Goal: Information Seeking & Learning: Learn about a topic

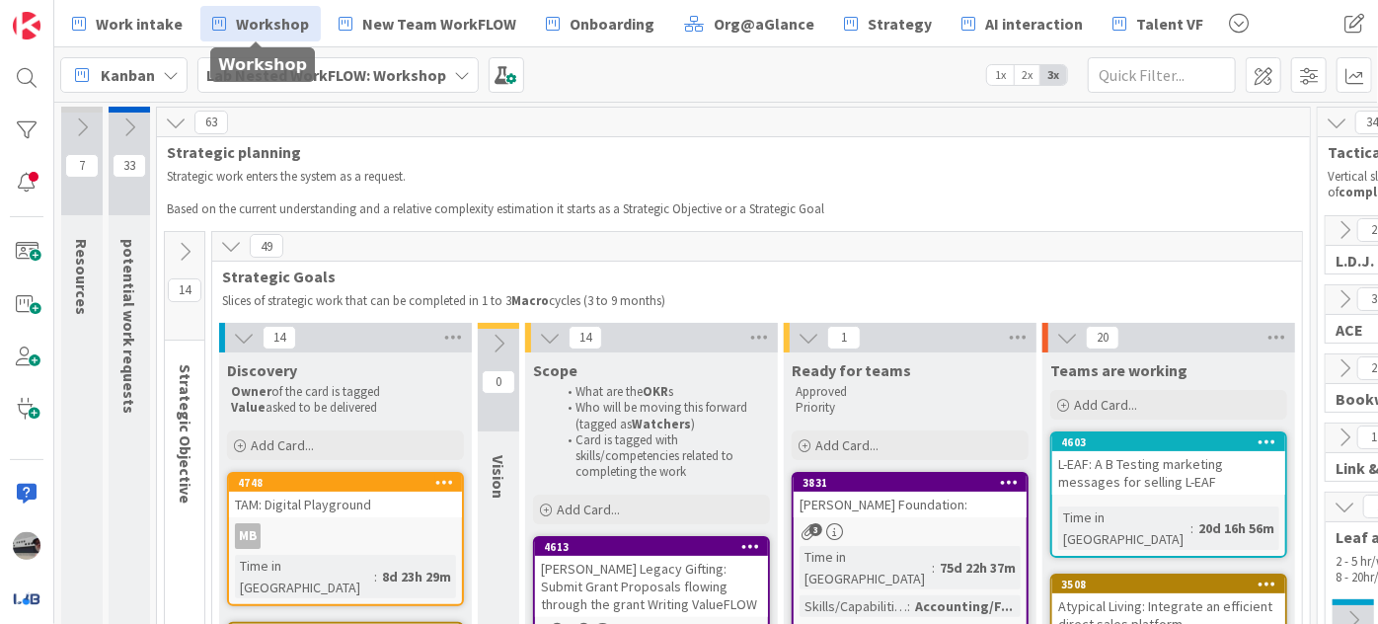
click at [455, 58] on div "Lab Nested WorkFLOW: Workshop" at bounding box center [337, 75] width 281 height 36
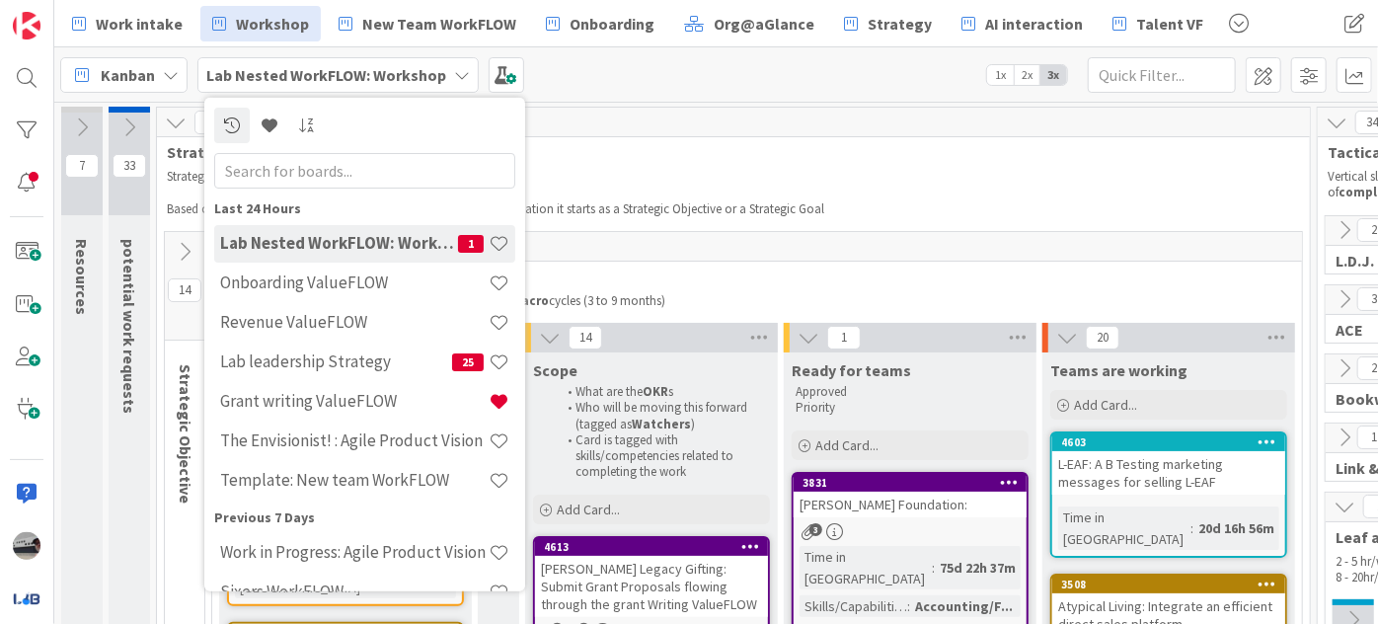
click at [706, 74] on div "Kanban Lab Nested WorkFLOW: Workshop Last 24 Hours Lab Nested WorkFLOW: Worksho…" at bounding box center [716, 74] width 1324 height 54
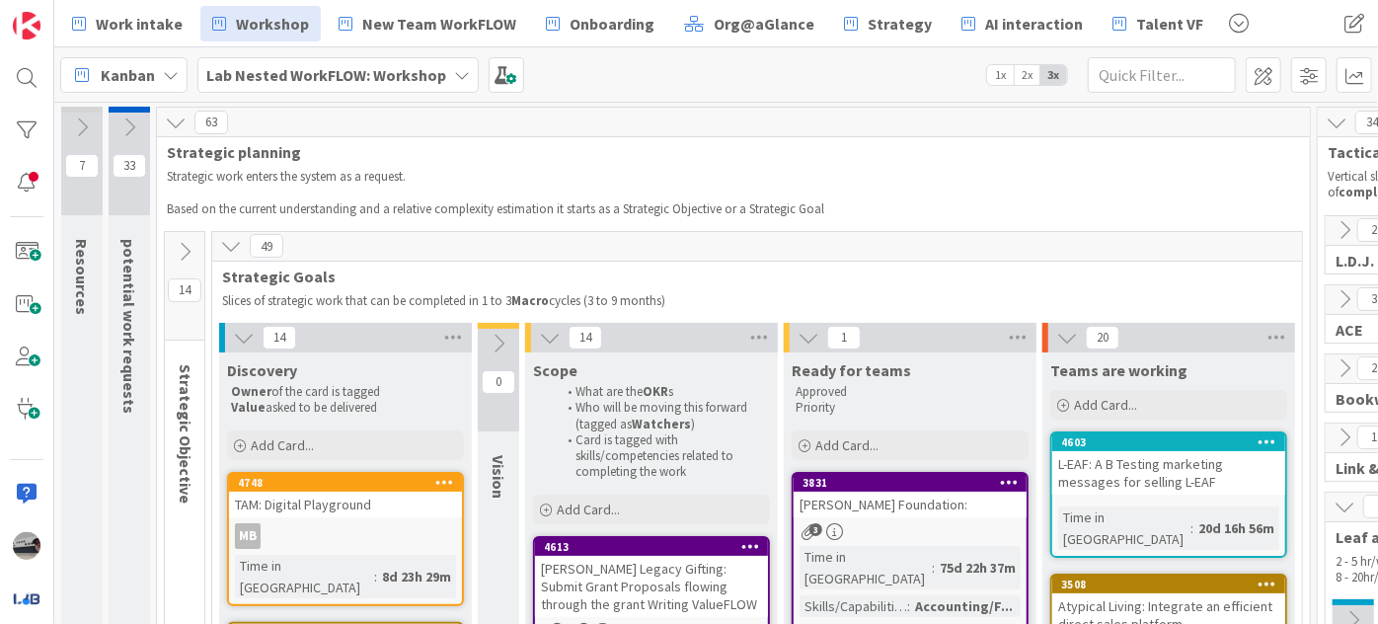
click at [449, 55] on div "Kanban Lab Nested WorkFLOW: Workshop 1x 2x 3x" at bounding box center [716, 74] width 1324 height 54
click at [443, 75] on div "Lab Nested WorkFLOW: Workshop" at bounding box center [337, 75] width 281 height 36
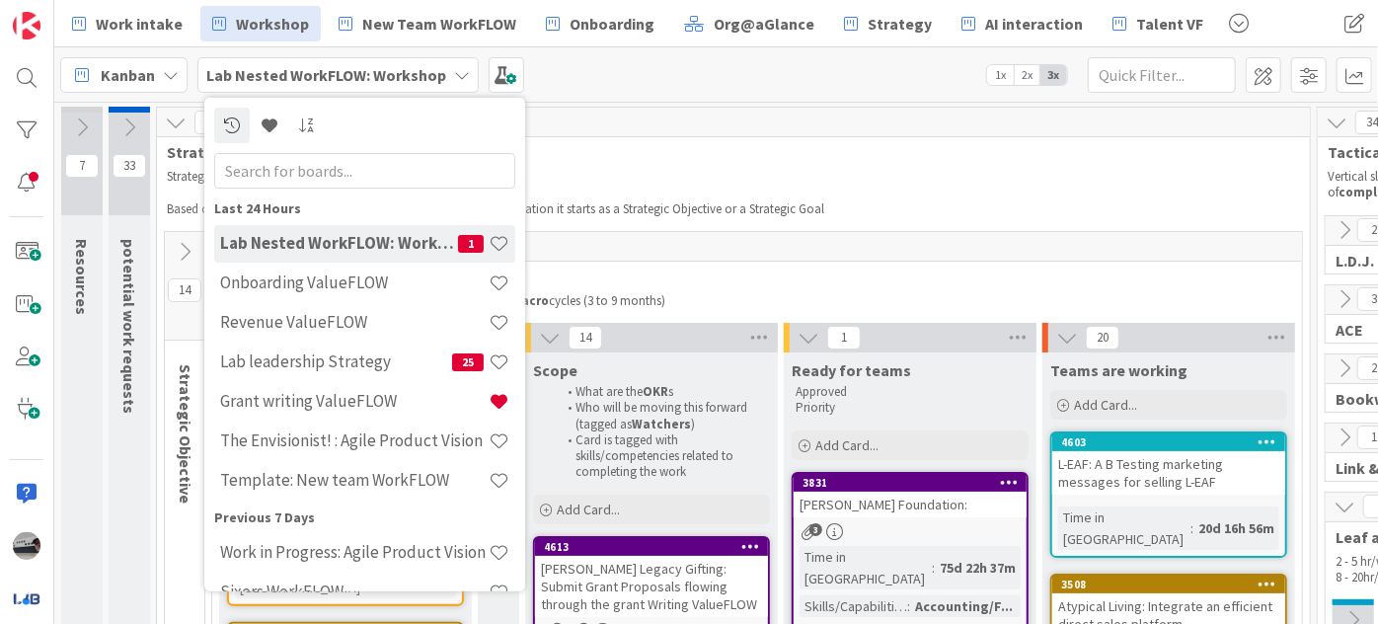
click at [383, 162] on input "text" at bounding box center [364, 170] width 301 height 36
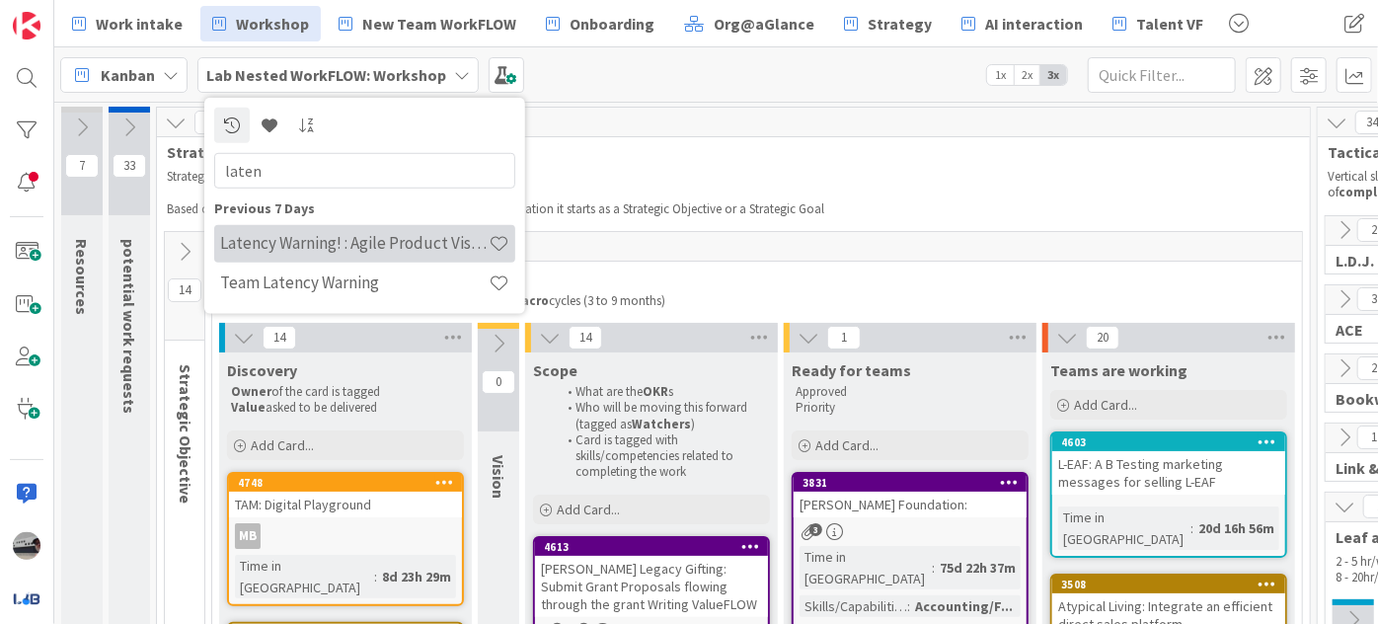
type input "laten"
click at [417, 256] on div "Latency Warning! : Agile Product Vision" at bounding box center [364, 243] width 301 height 38
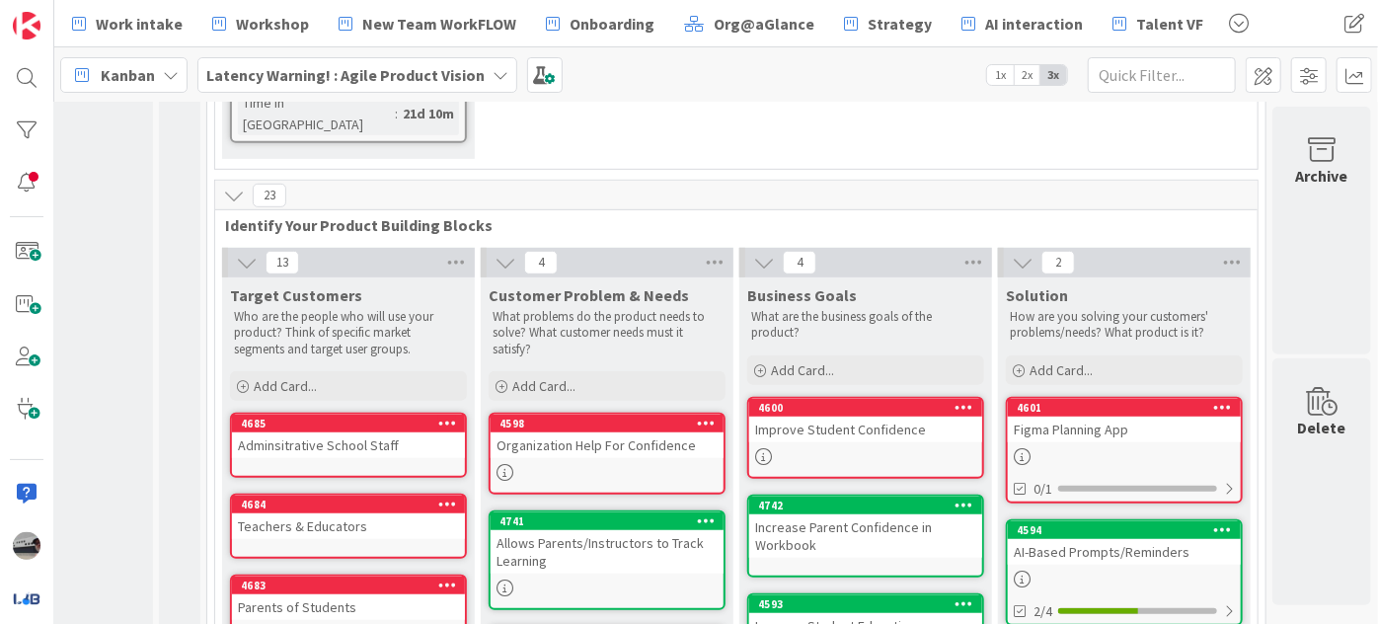
scroll to position [358, 173]
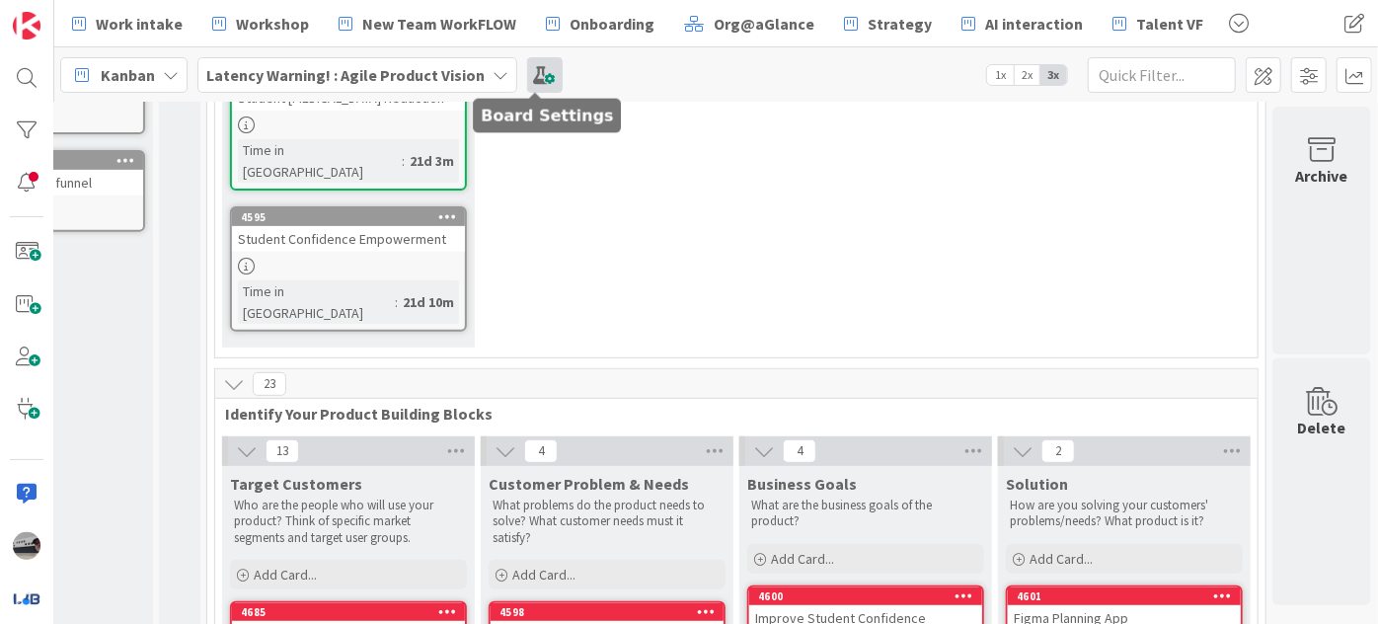
click at [538, 77] on span at bounding box center [545, 75] width 36 height 36
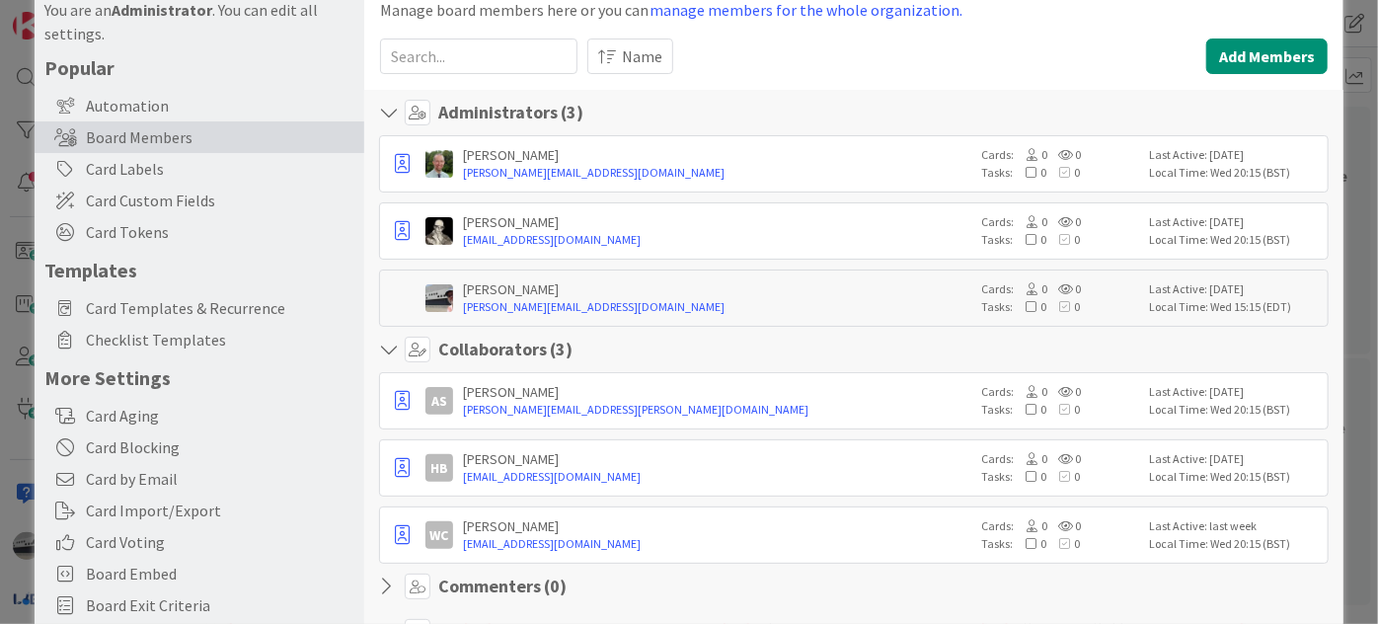
scroll to position [0, 0]
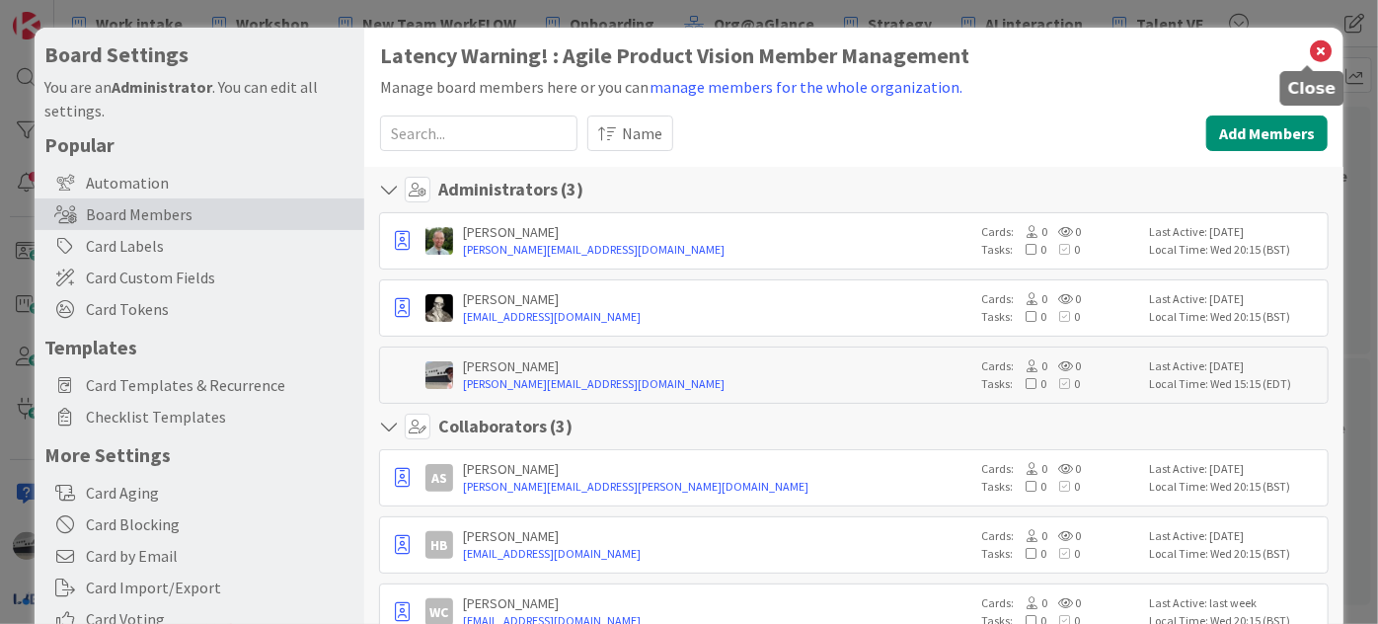
click at [1310, 51] on icon at bounding box center [1321, 52] width 26 height 28
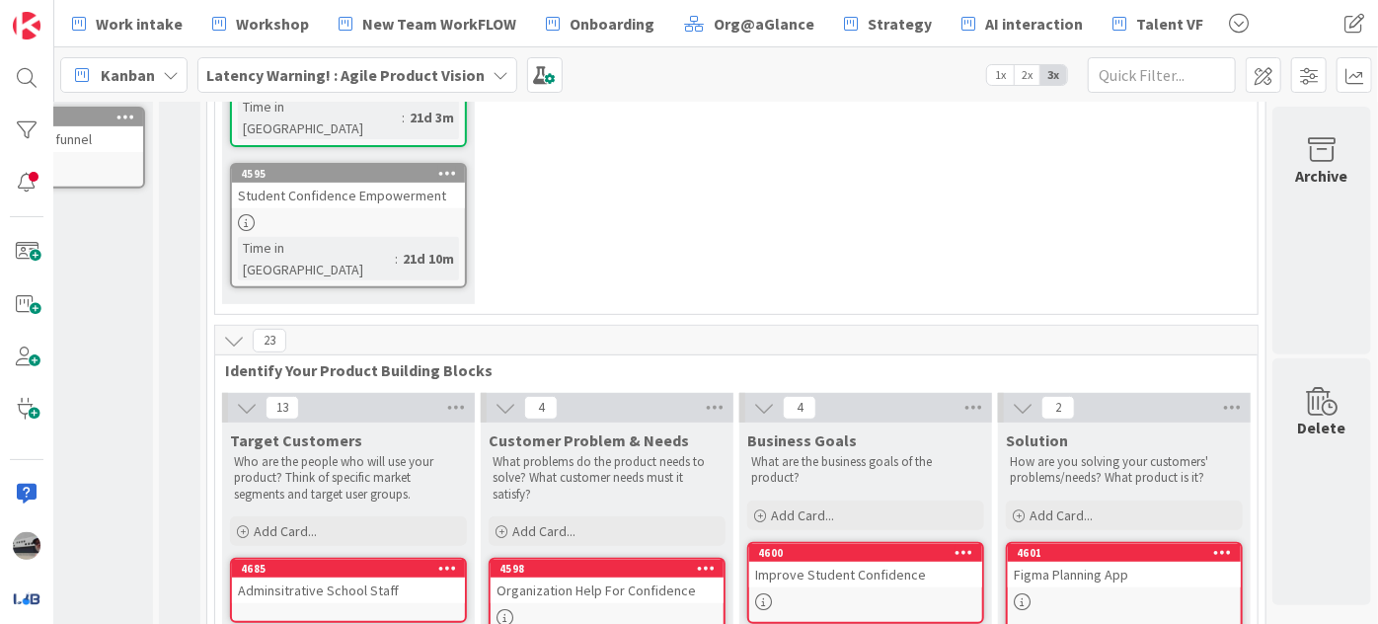
scroll to position [179, 173]
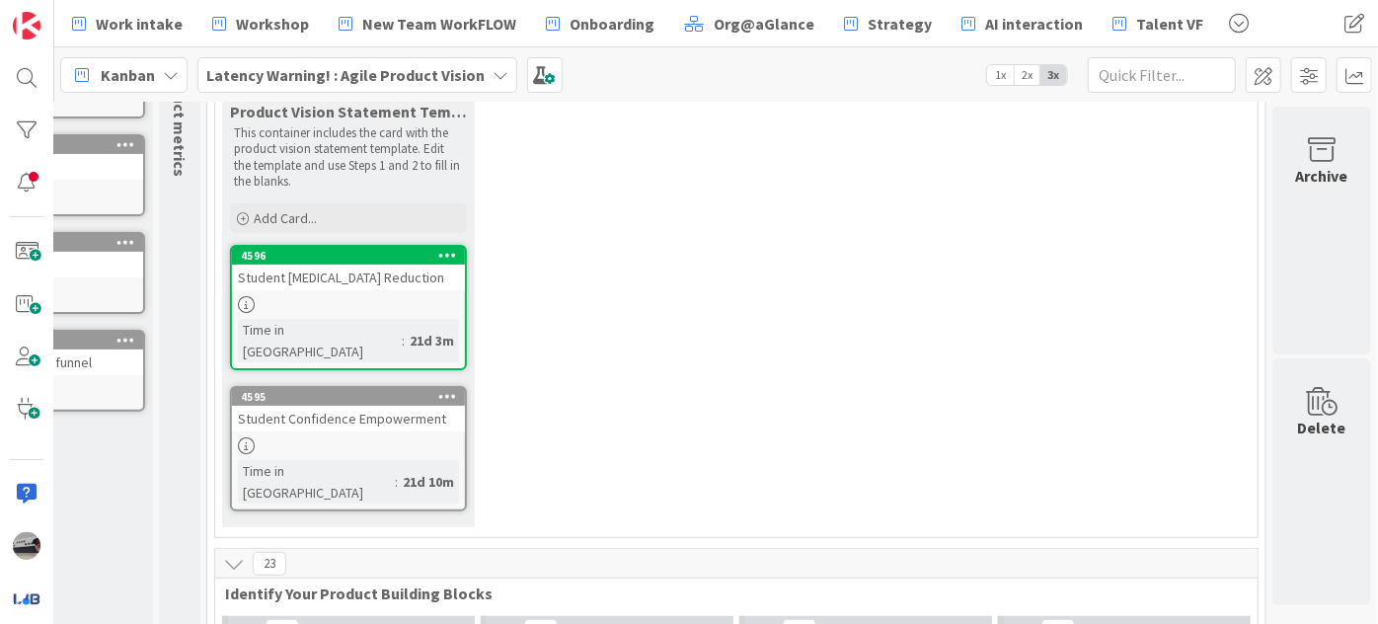
click at [351, 279] on div "Student [MEDICAL_DATA] Reduction" at bounding box center [348, 278] width 233 height 26
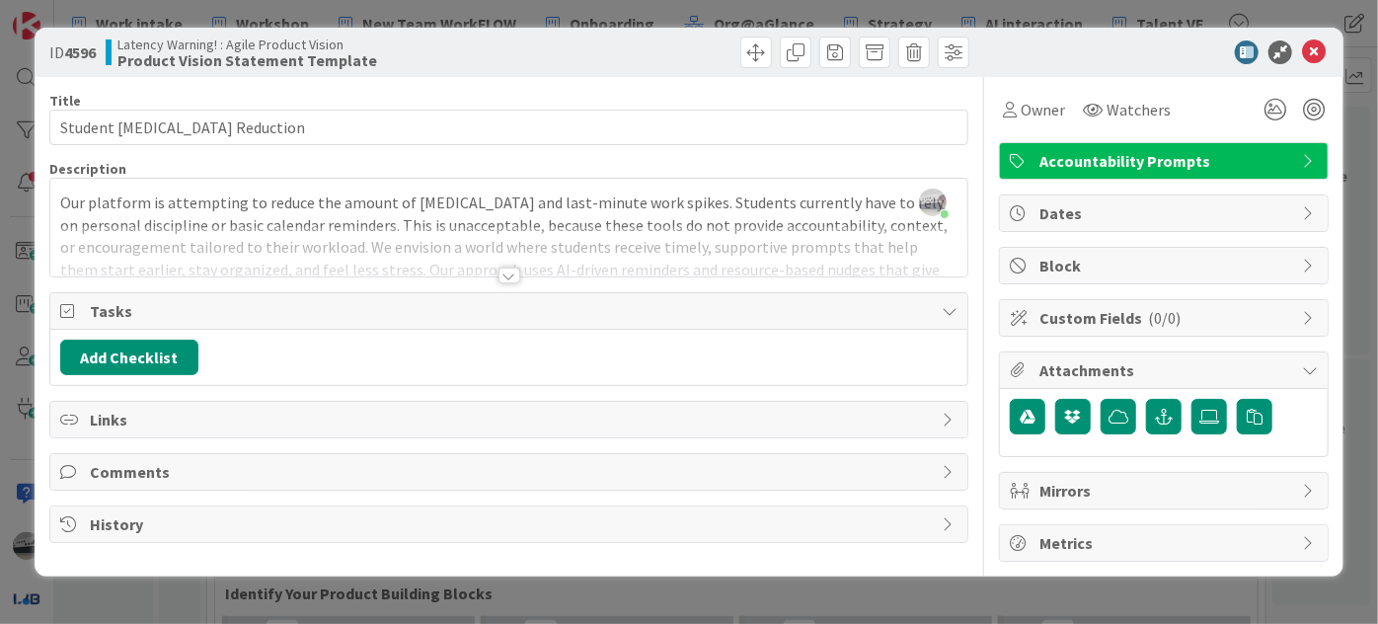
click at [508, 275] on div at bounding box center [509, 275] width 22 height 16
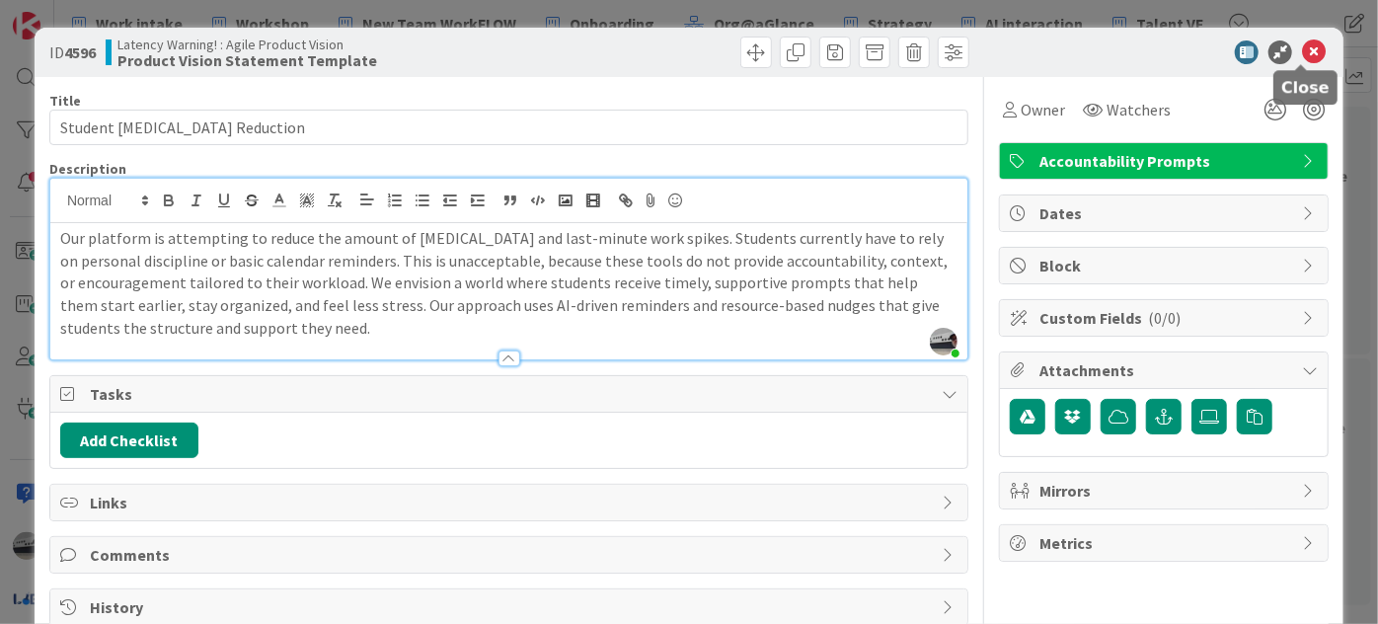
click at [1302, 52] on icon at bounding box center [1314, 52] width 24 height 24
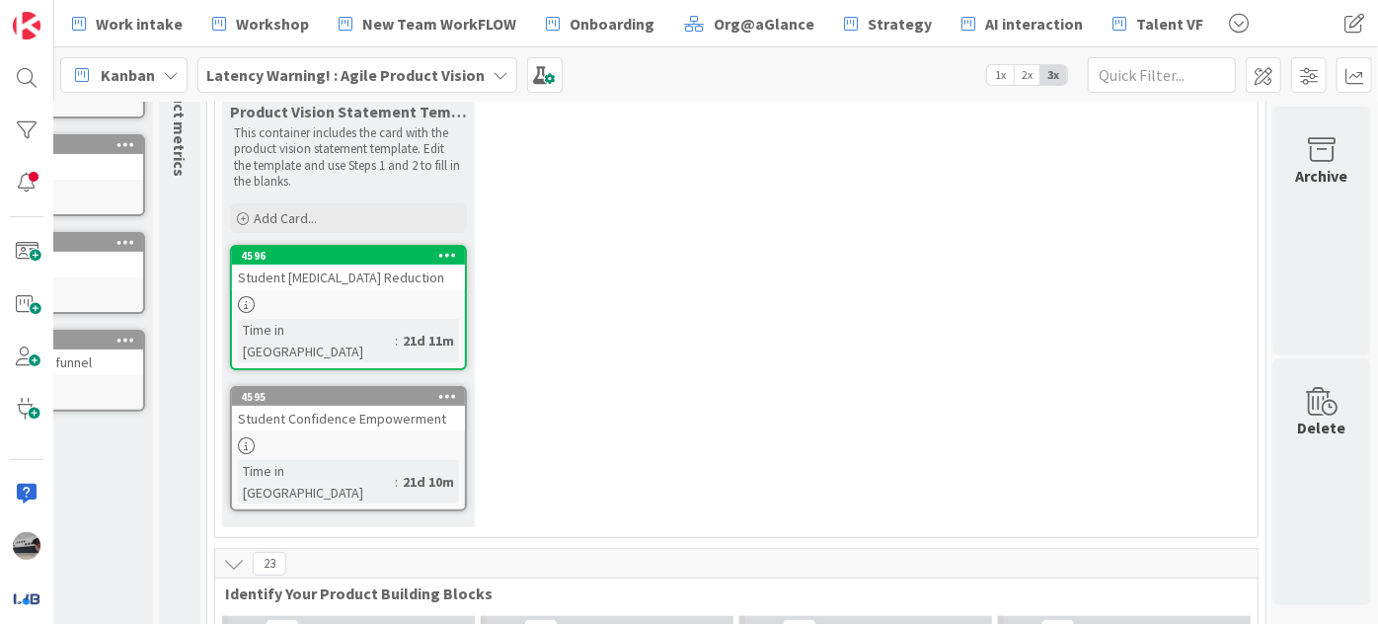
scroll to position [268, 173]
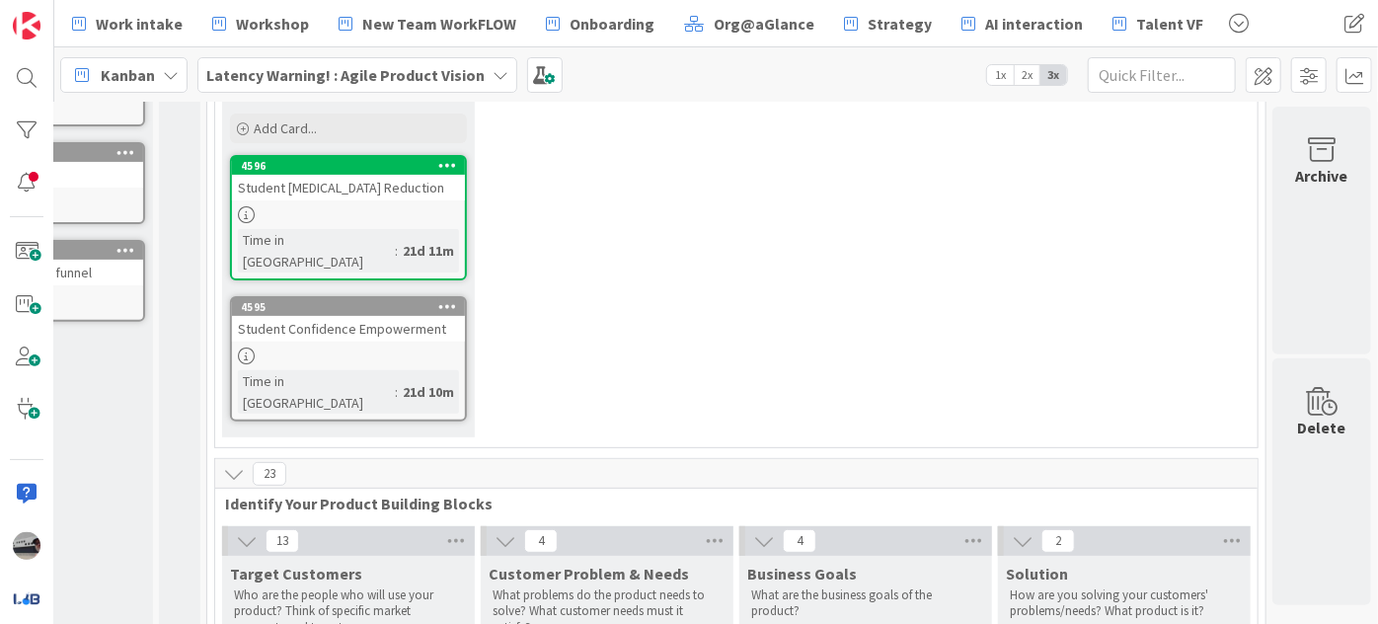
click at [413, 72] on b "Latency Warning! : Agile Product Vision" at bounding box center [345, 75] width 278 height 20
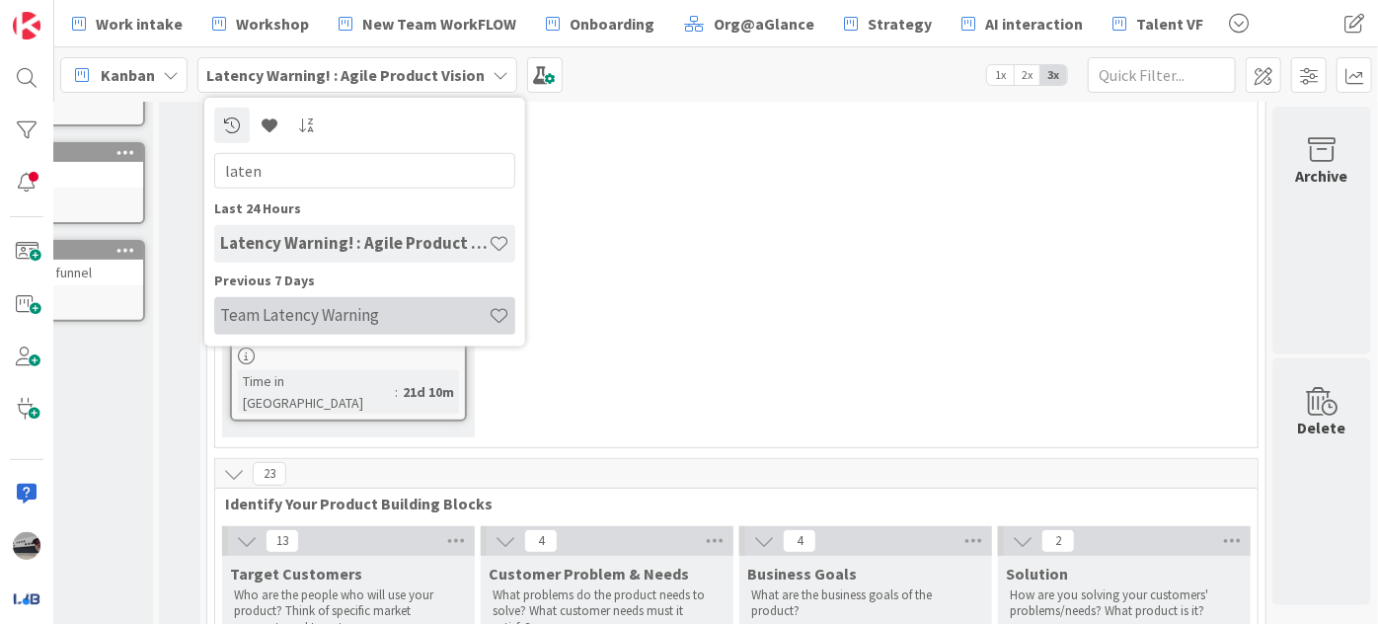
type input "laten"
click at [350, 318] on h4 "Team Latency Warning" at bounding box center [354, 315] width 268 height 20
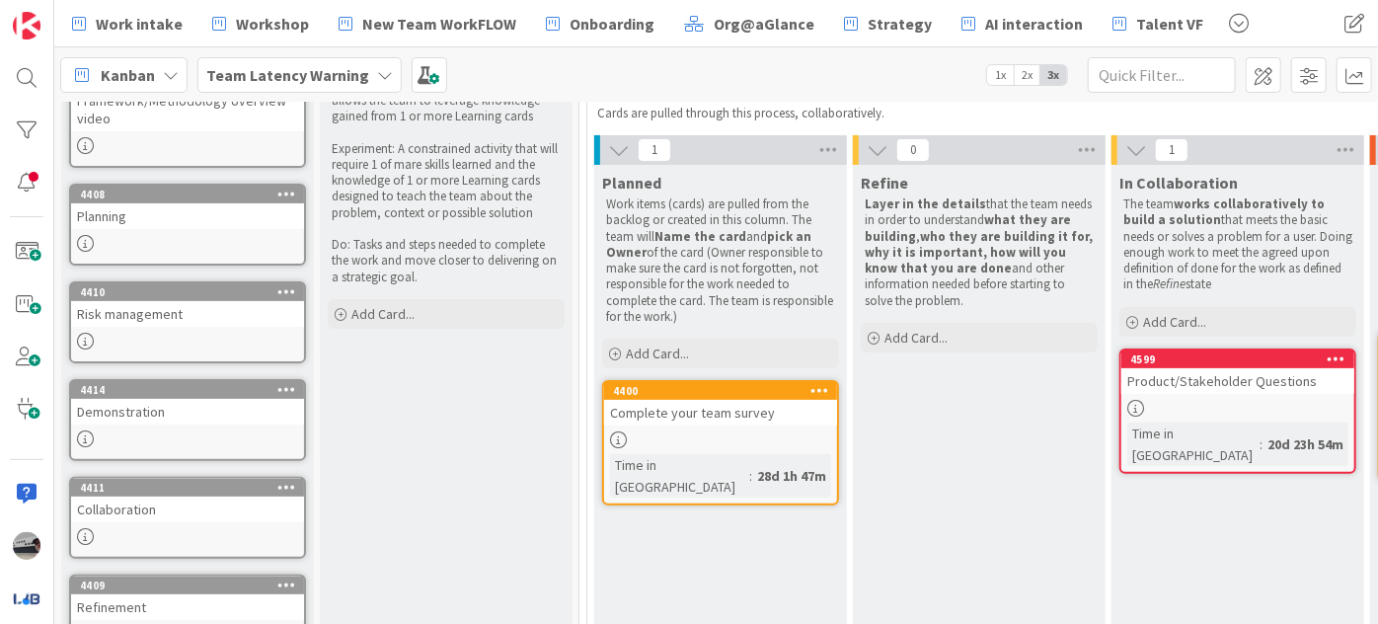
scroll to position [268, 0]
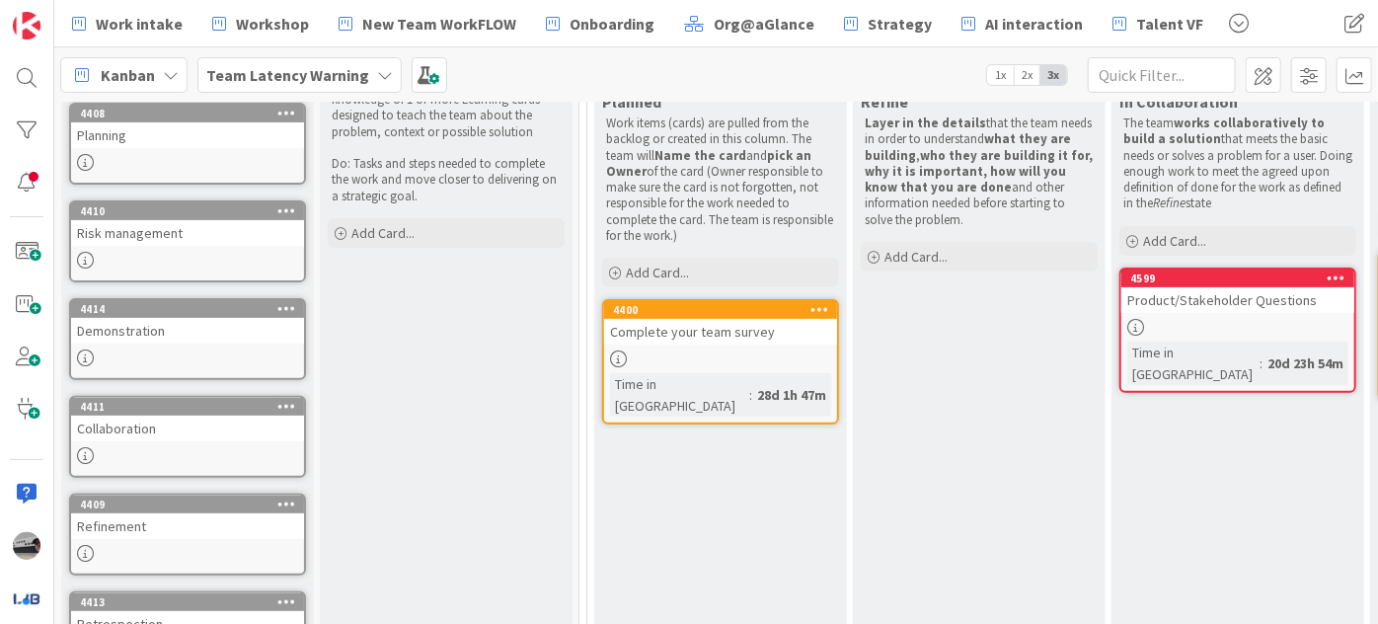
click at [242, 330] on div "Demonstration" at bounding box center [187, 331] width 233 height 26
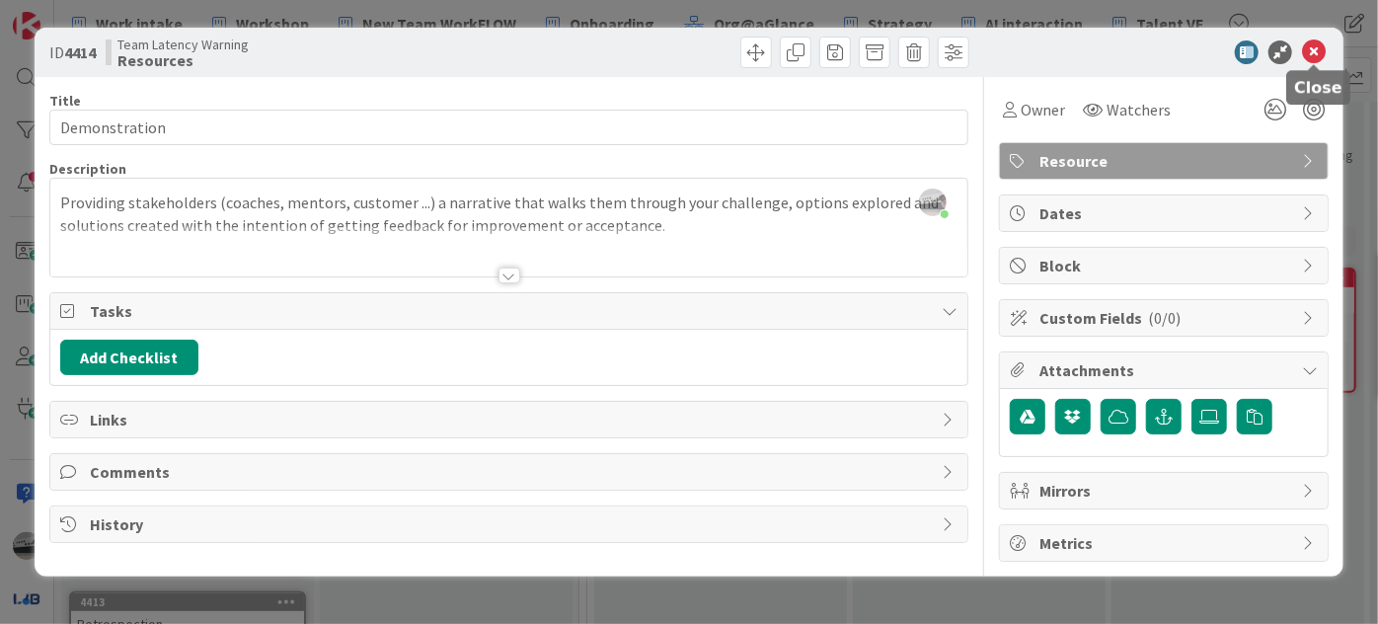
click at [1312, 49] on icon at bounding box center [1314, 52] width 24 height 24
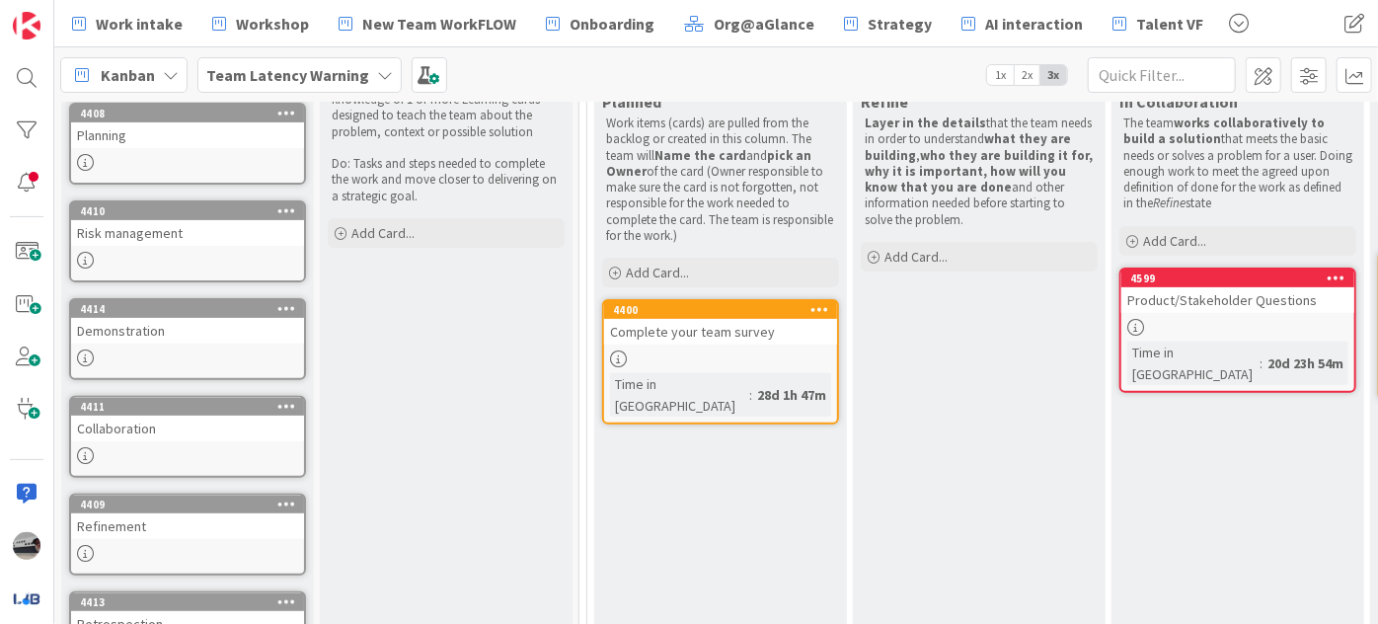
click at [318, 72] on b "Team Latency Warning" at bounding box center [287, 75] width 163 height 20
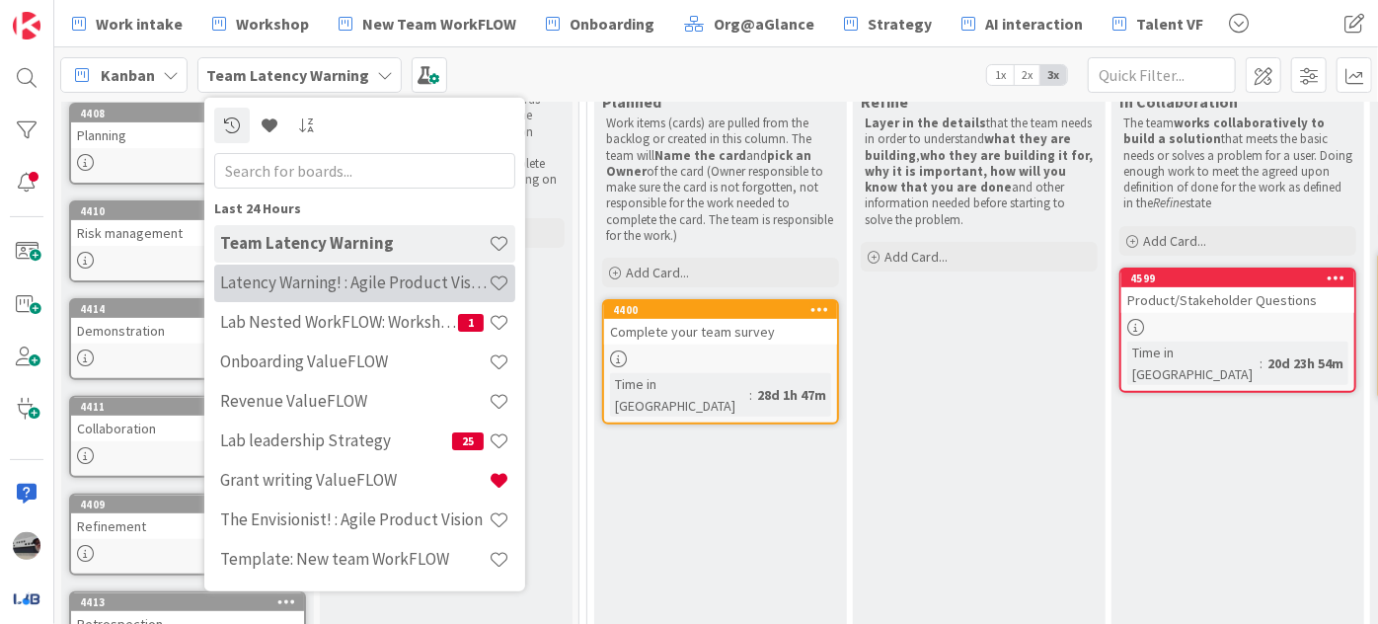
click at [380, 280] on h4 "Latency Warning! : Agile Product Vision" at bounding box center [354, 282] width 268 height 20
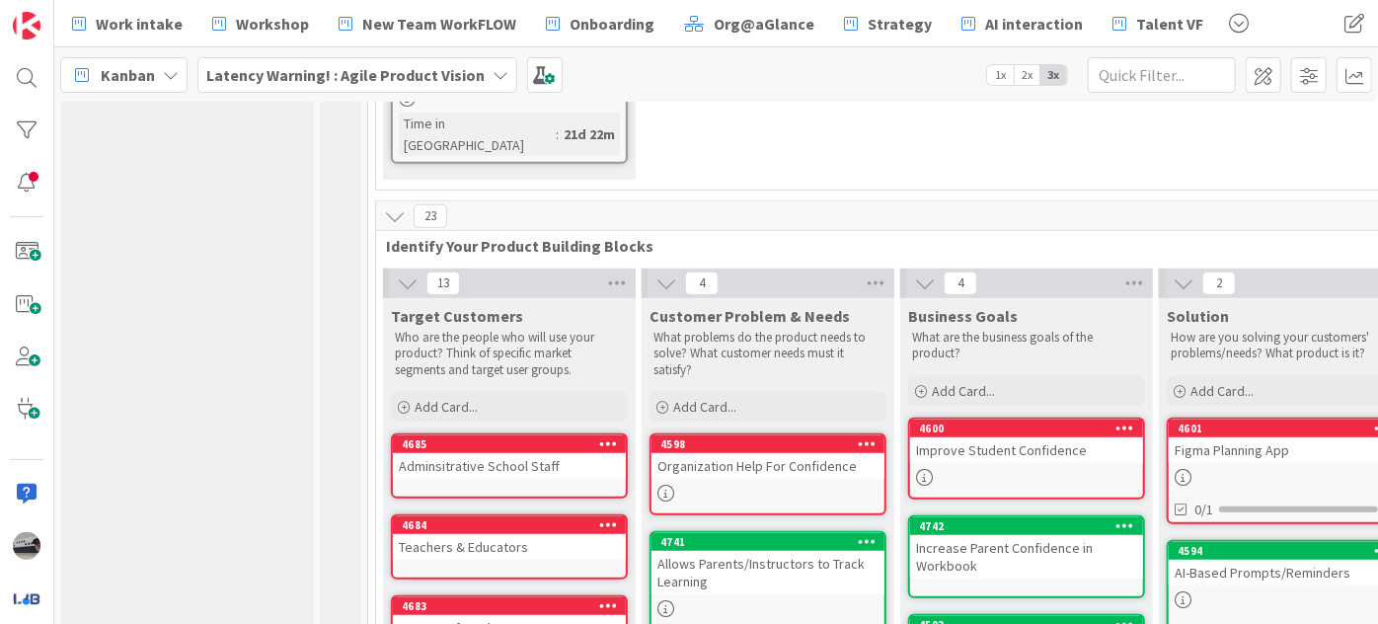
scroll to position [538, 0]
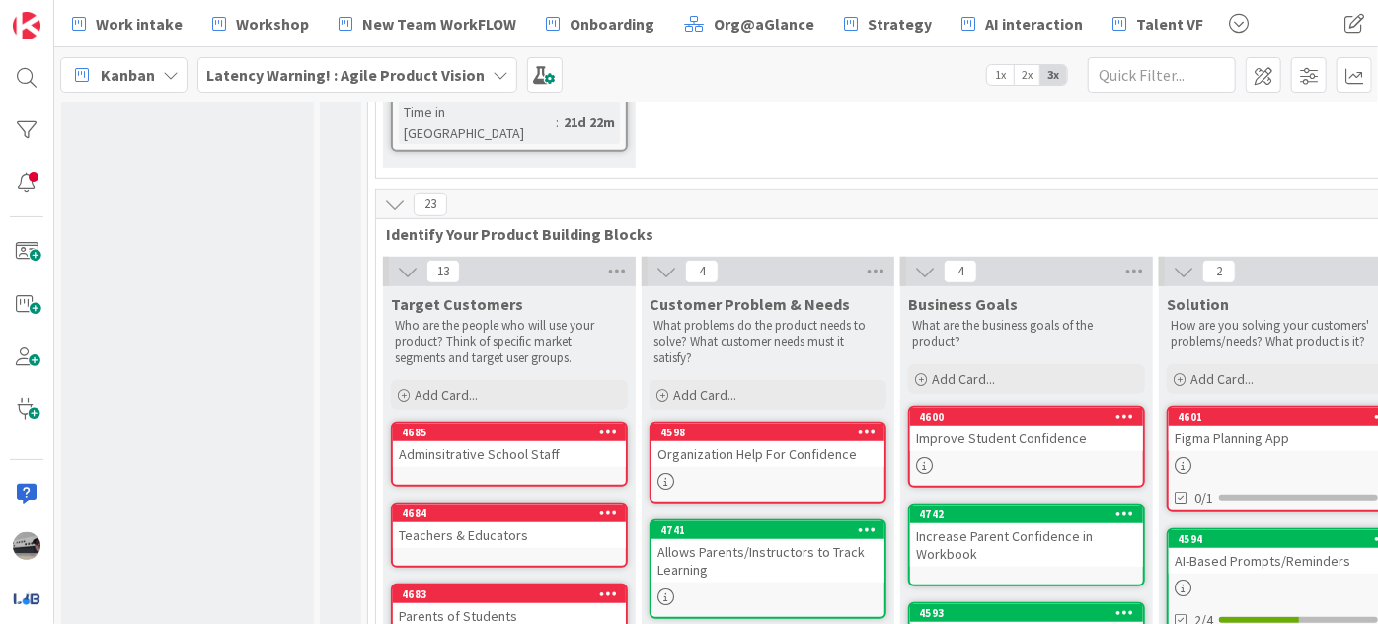
click at [387, 72] on b "Latency Warning! : Agile Product Vision" at bounding box center [345, 75] width 278 height 20
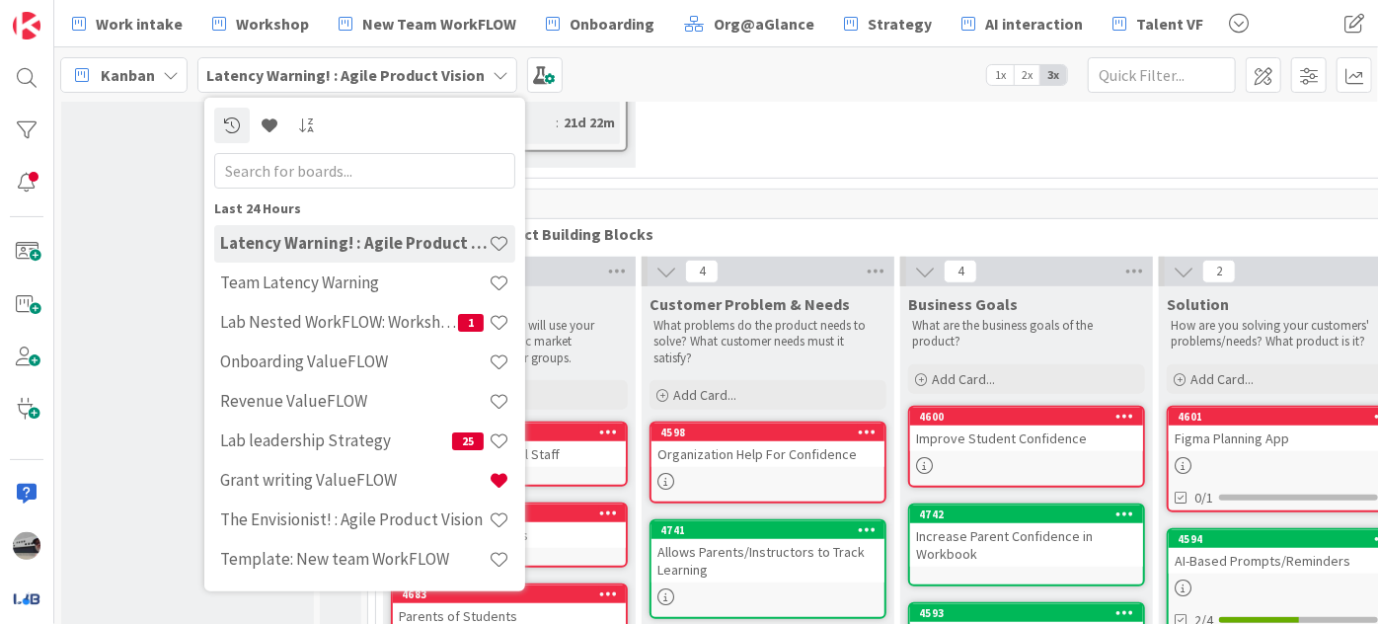
click at [394, 176] on input "text" at bounding box center [364, 170] width 301 height 36
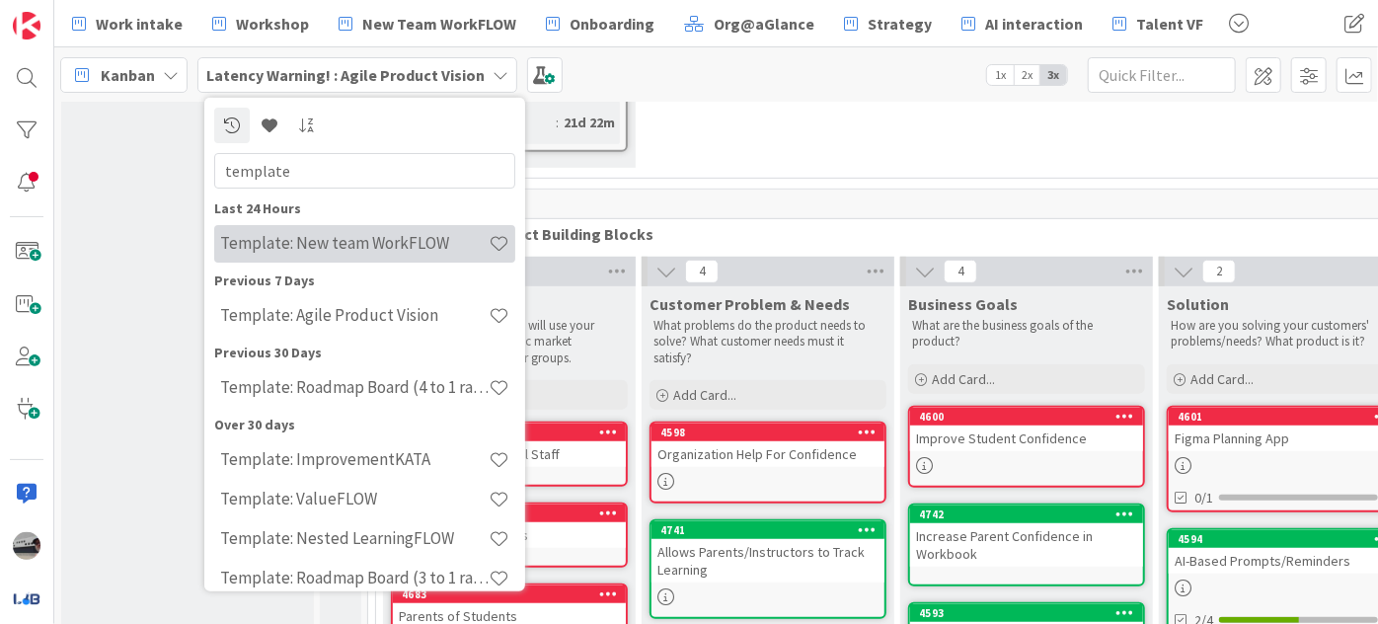
type input "template"
click at [394, 241] on h4 "Template: New team WorkFLOW" at bounding box center [354, 243] width 268 height 20
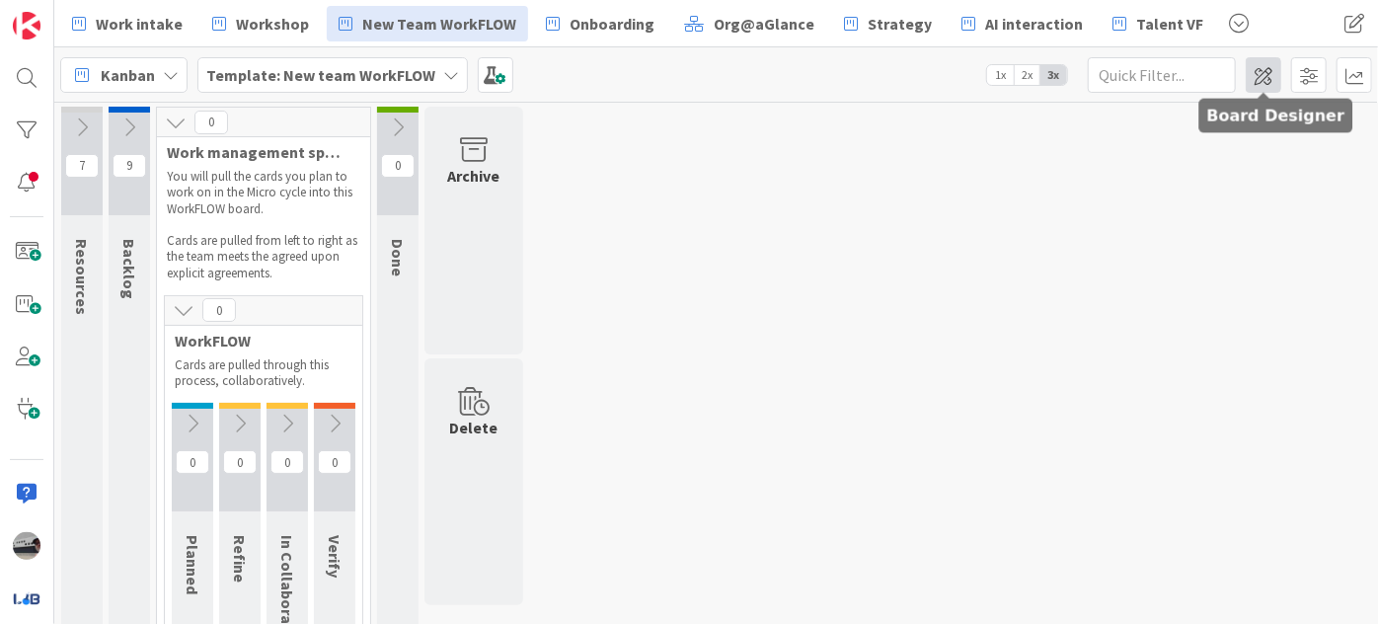
click at [1256, 65] on span at bounding box center [1264, 75] width 36 height 36
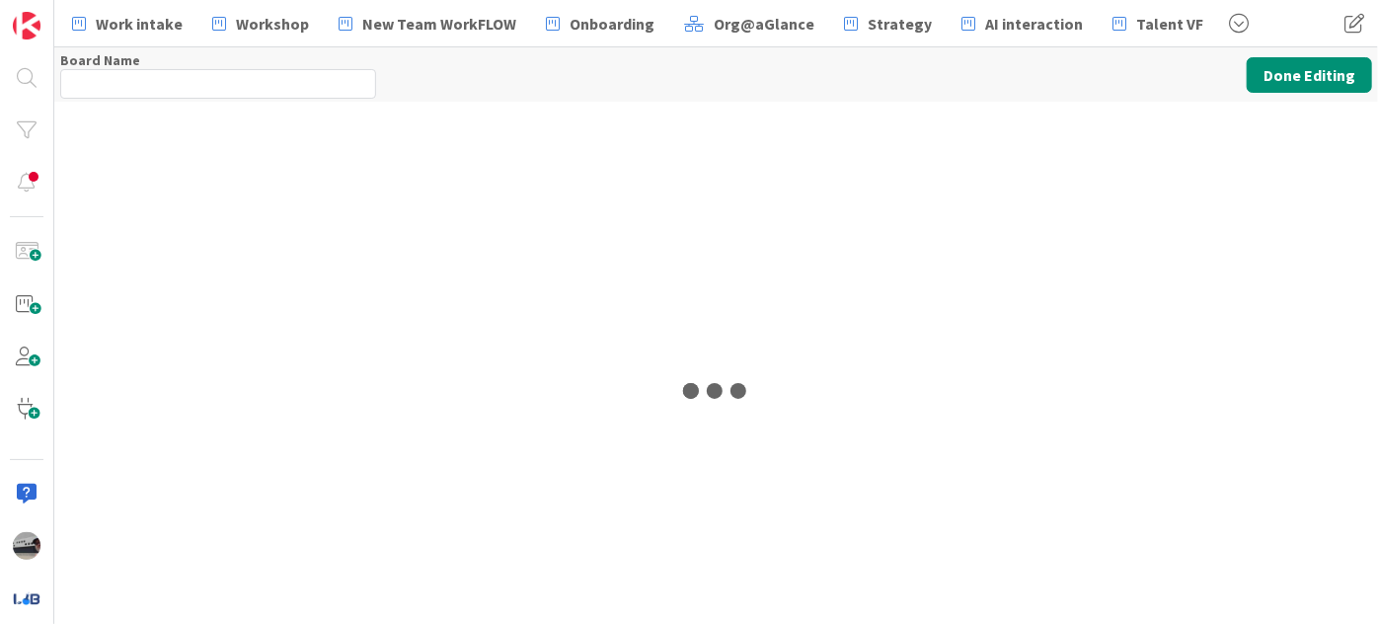
type input "Template: New team WorkFLOW"
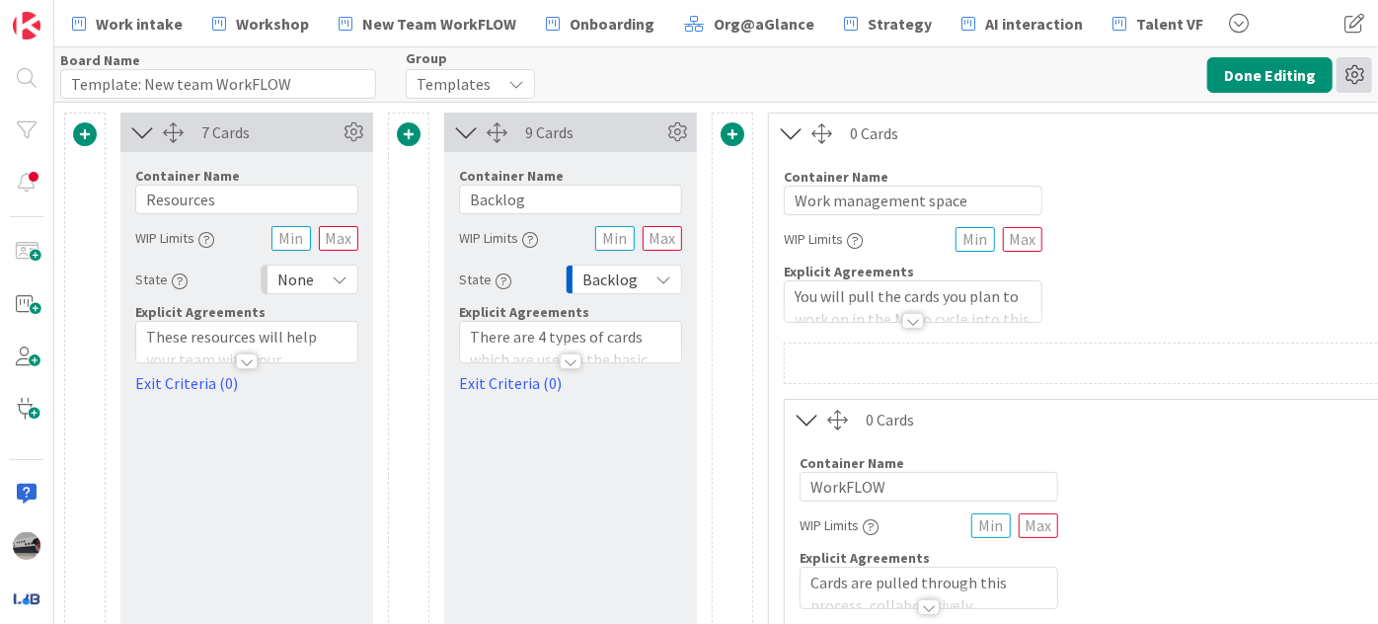
click at [1361, 67] on icon at bounding box center [1354, 75] width 36 height 36
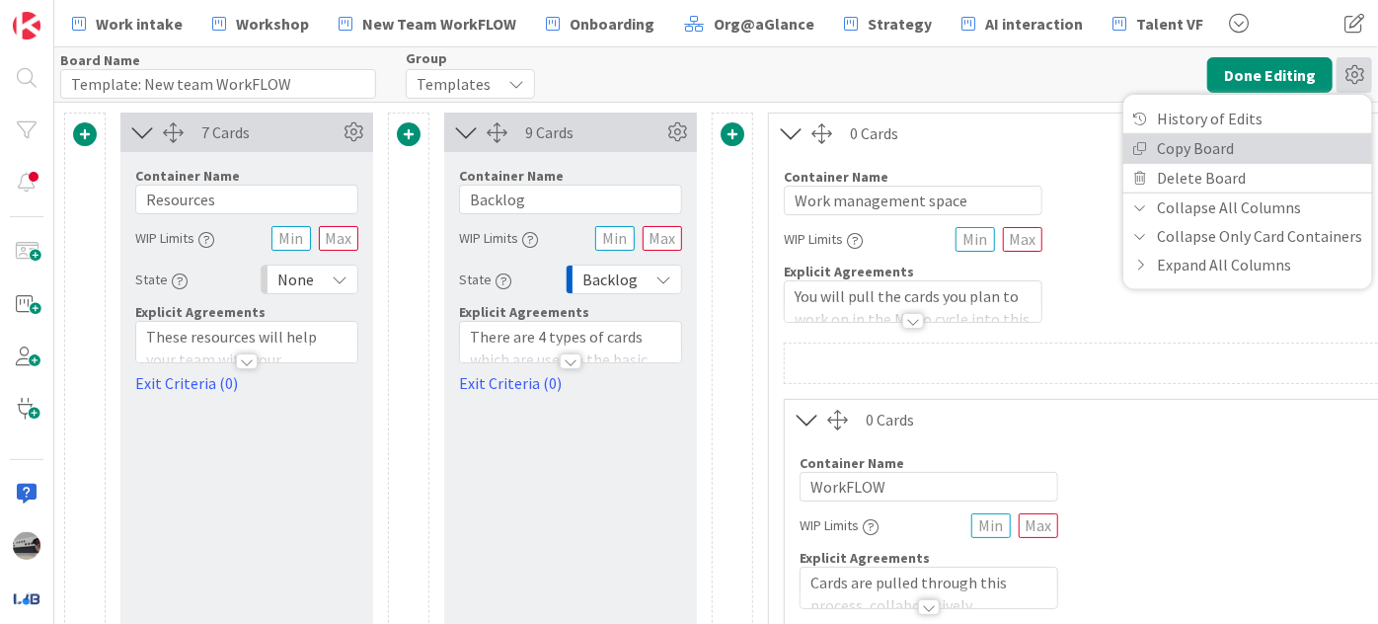
click at [1279, 144] on link "Copy Board" at bounding box center [1247, 147] width 249 height 29
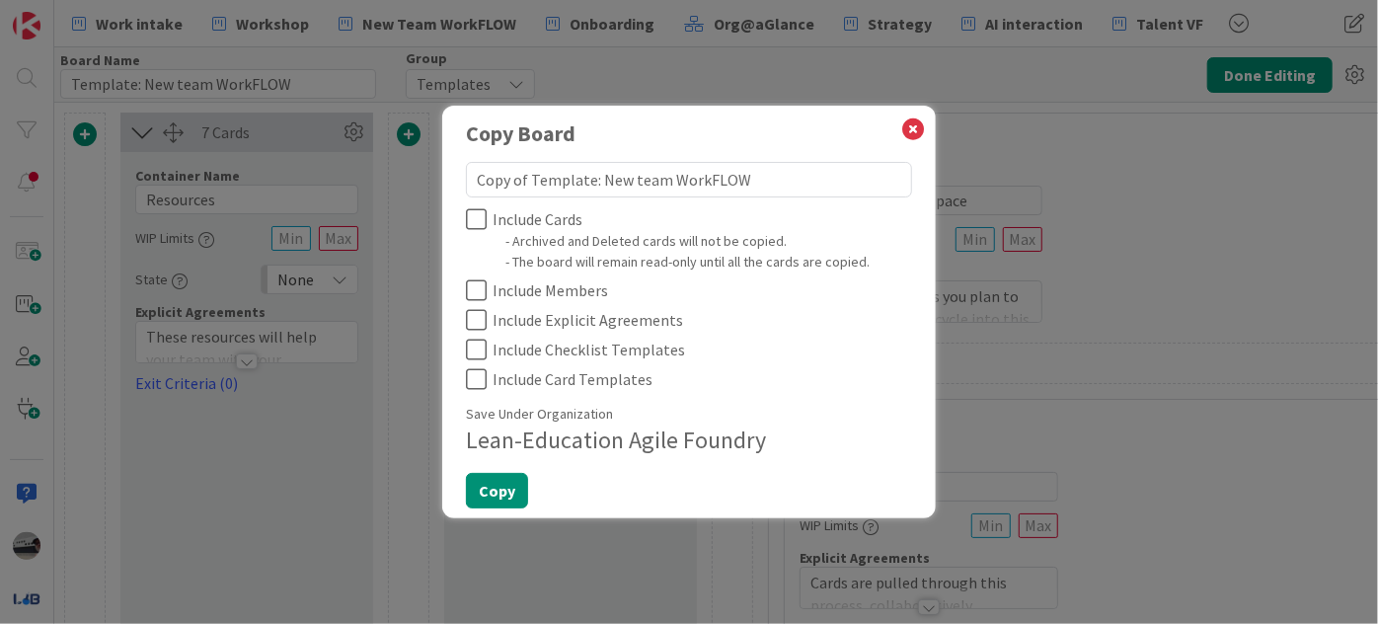
drag, startPoint x: 591, startPoint y: 181, endPoint x: 444, endPoint y: 184, distance: 147.1
click at [444, 184] on div "Copy Board Copy of Template: New team WorkFLOW Include Cards - Archived and Del…" at bounding box center [688, 312] width 493 height 413
type textarea "x"
type textarea "B: New team WorkFLOW"
type textarea "x"
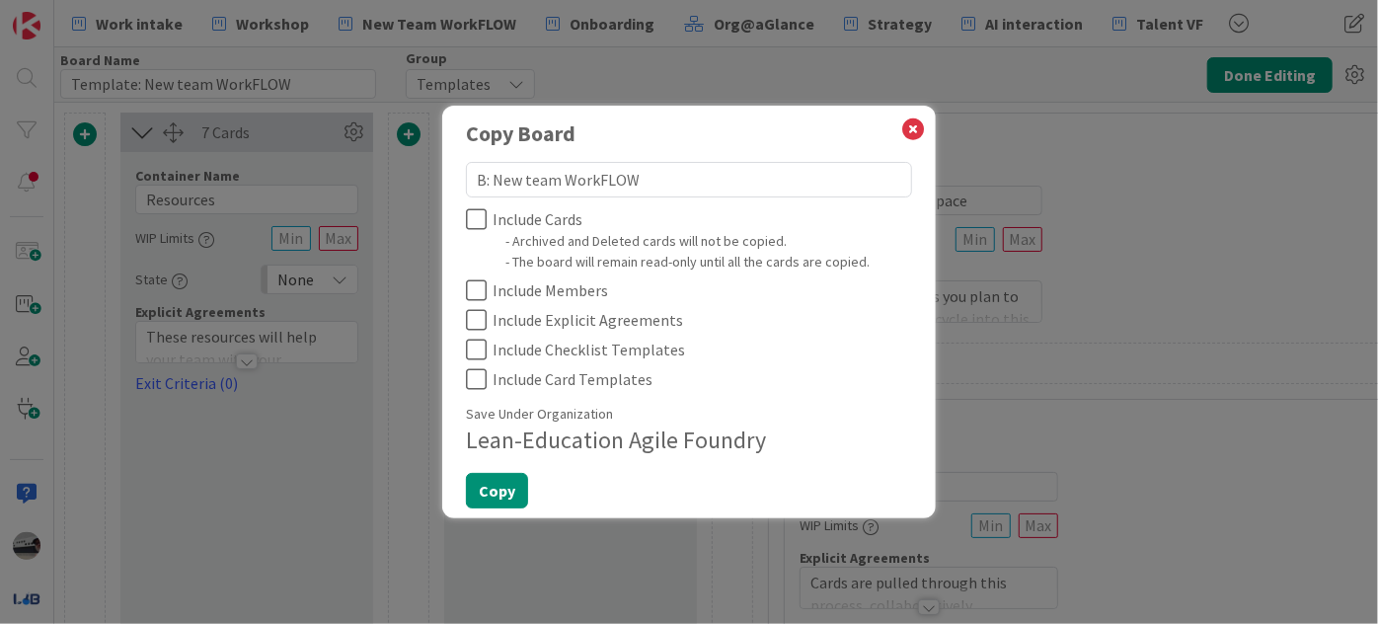
type textarea "BQ: New team WorkFLOW"
type textarea "x"
type textarea "BQB: New team WorkFLOW"
type textarea "x"
type textarea "BQB: Leam WorkFLOW"
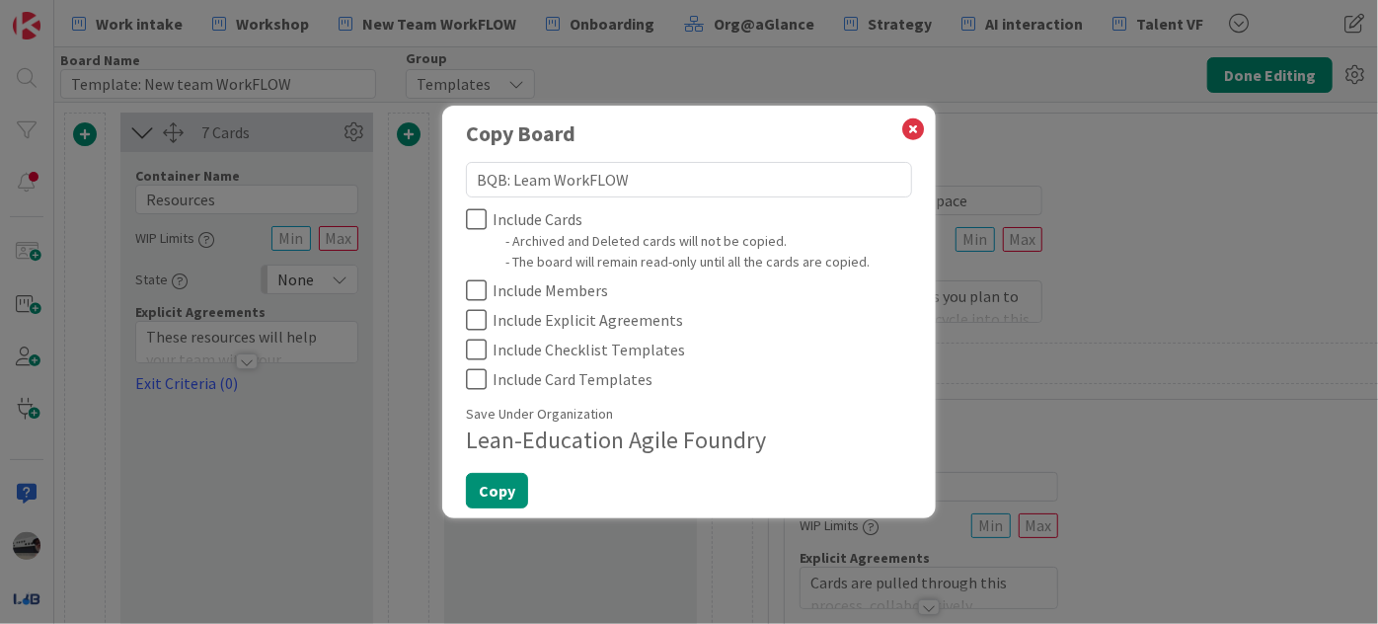
type textarea "x"
type textarea "BQB: [PERSON_NAME]"
type textarea "x"
type textarea "BQB: Leaeam WorkFLOW"
type textarea "x"
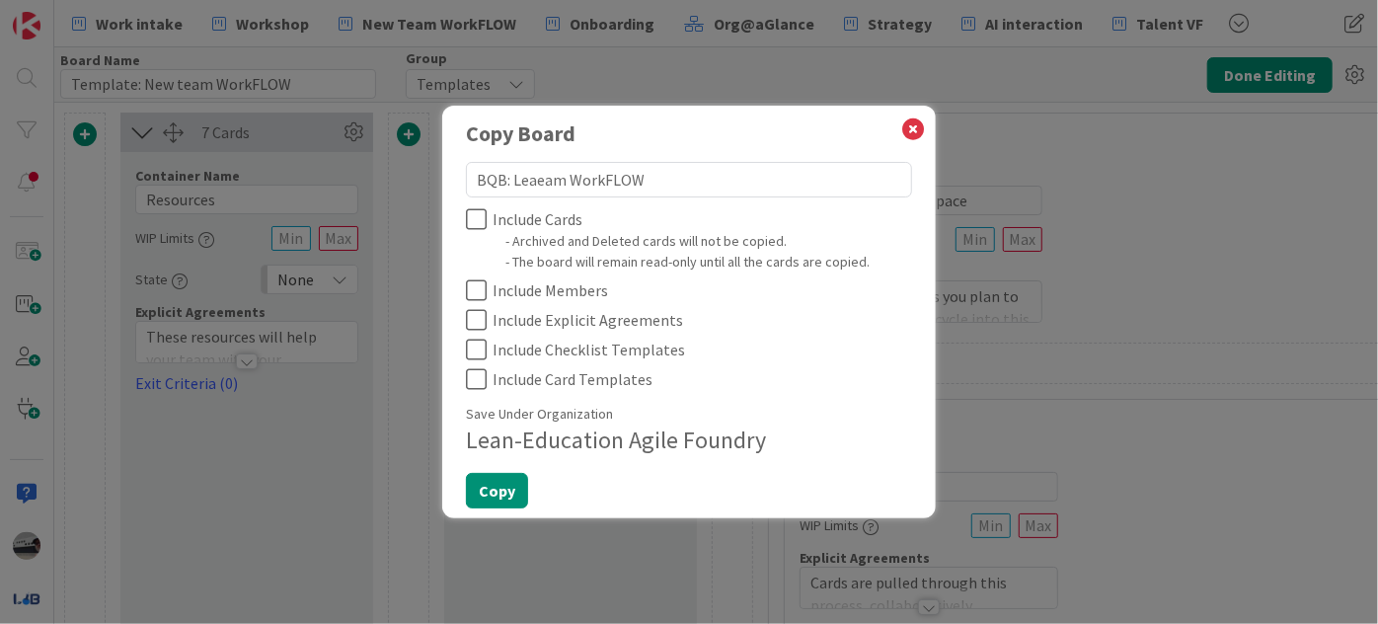
type textarea "BQB: Leadeam WorkFLOW"
type textarea "x"
type textarea "BQB: Leadeeam WorkFLOW"
type textarea "x"
type textarea "BQB: Leadeream WorkFLOW"
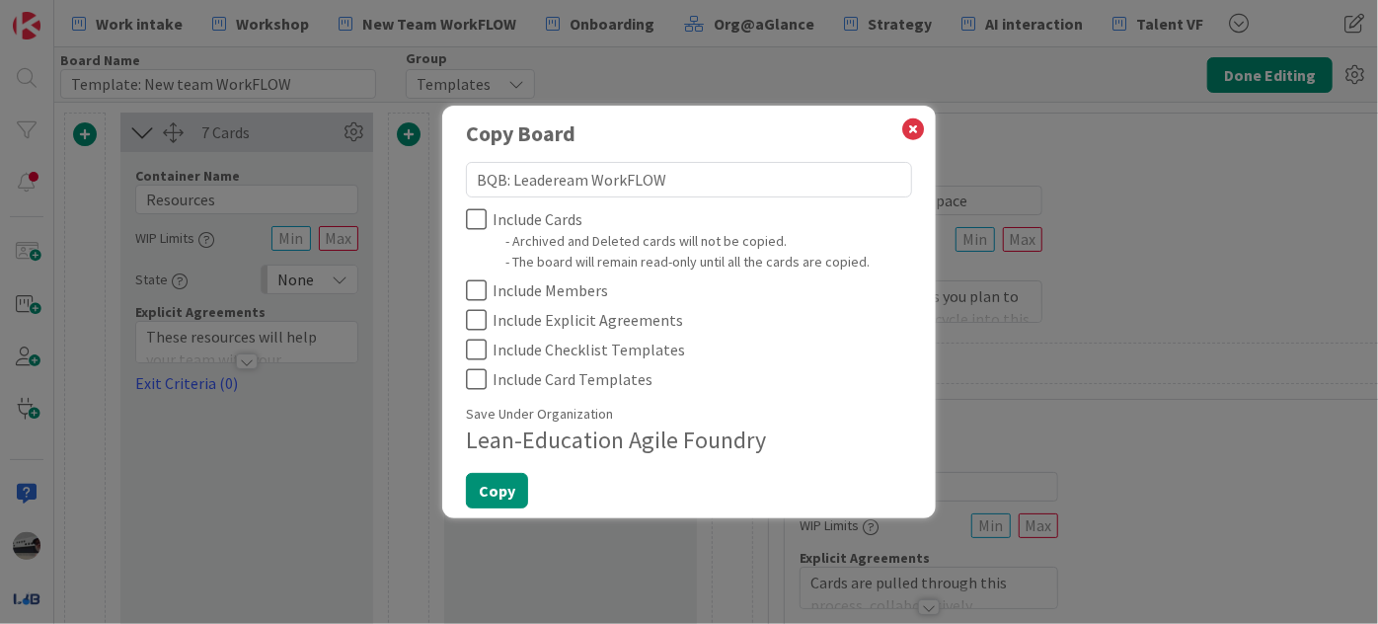
type textarea "x"
type textarea "BQB: Leaderseam WorkFLOW"
type textarea "x"
type textarea "BQB: Leadersheam WorkFLOW"
type textarea "x"
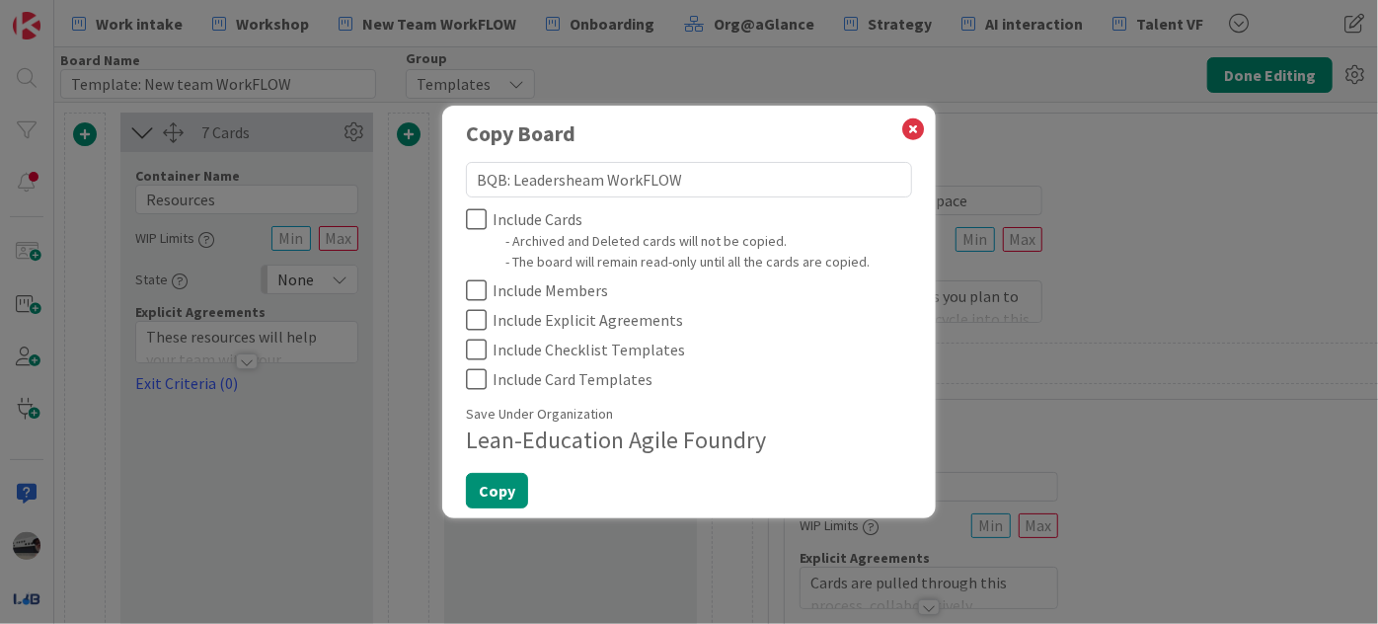
type textarea "BQB: Leadershieam WorkFLOW"
type textarea "x"
type textarea "BQB: Leadershipeam WorkFLOW"
type textarea "x"
type textarea "BQB: Leadership eam WorkFLOW"
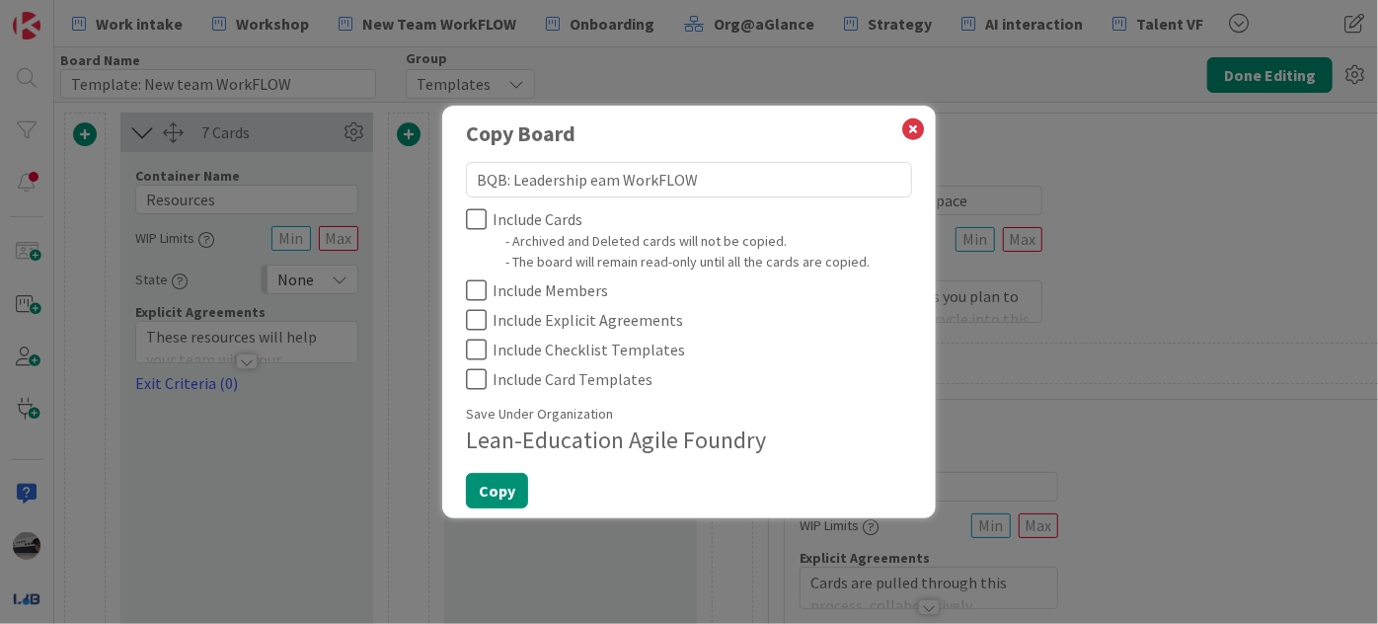
type textarea "x"
type textarea "BQB: Leadership Team WorkFLOW"
type textarea "x"
type textarea "BQB: Leadership Teeam WorkFLOW"
type textarea "x"
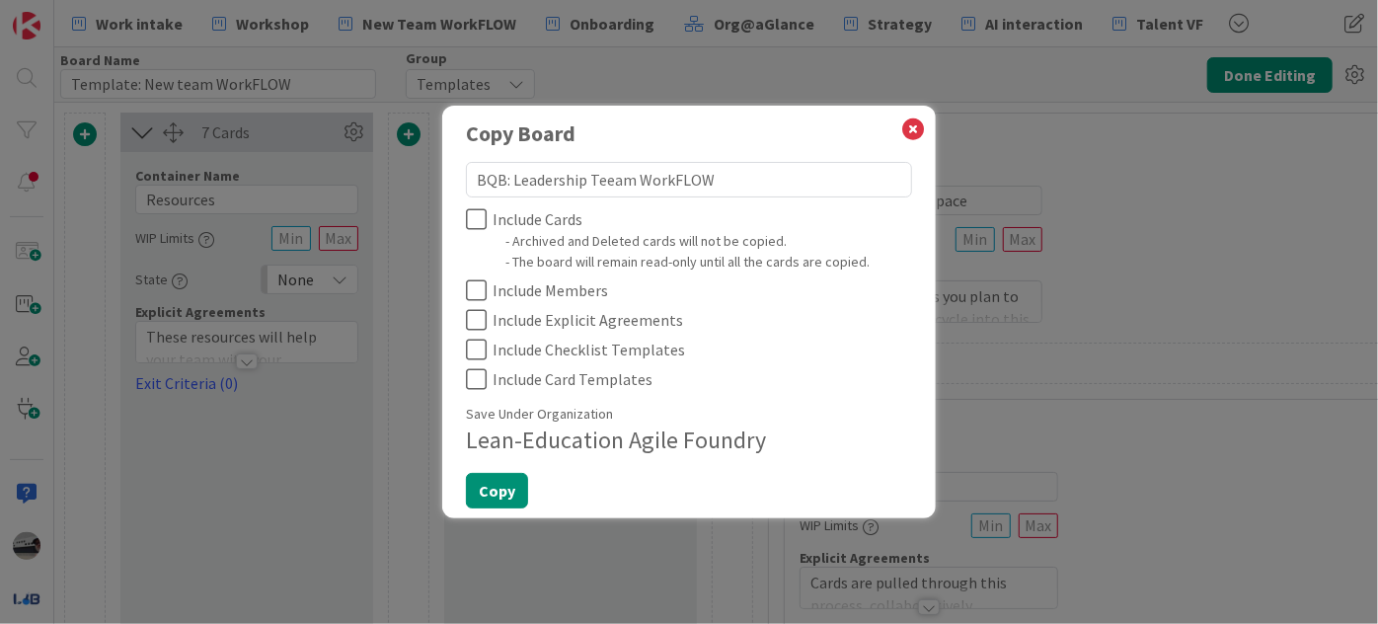
type textarea "BQB: Leadership Teaeam WorkFLOW"
type textarea "x"
type textarea "BQB: Leadership Teameam WorkFLOW"
type textarea "x"
type textarea "BQB: Leadership Teaeam WorkFLOW"
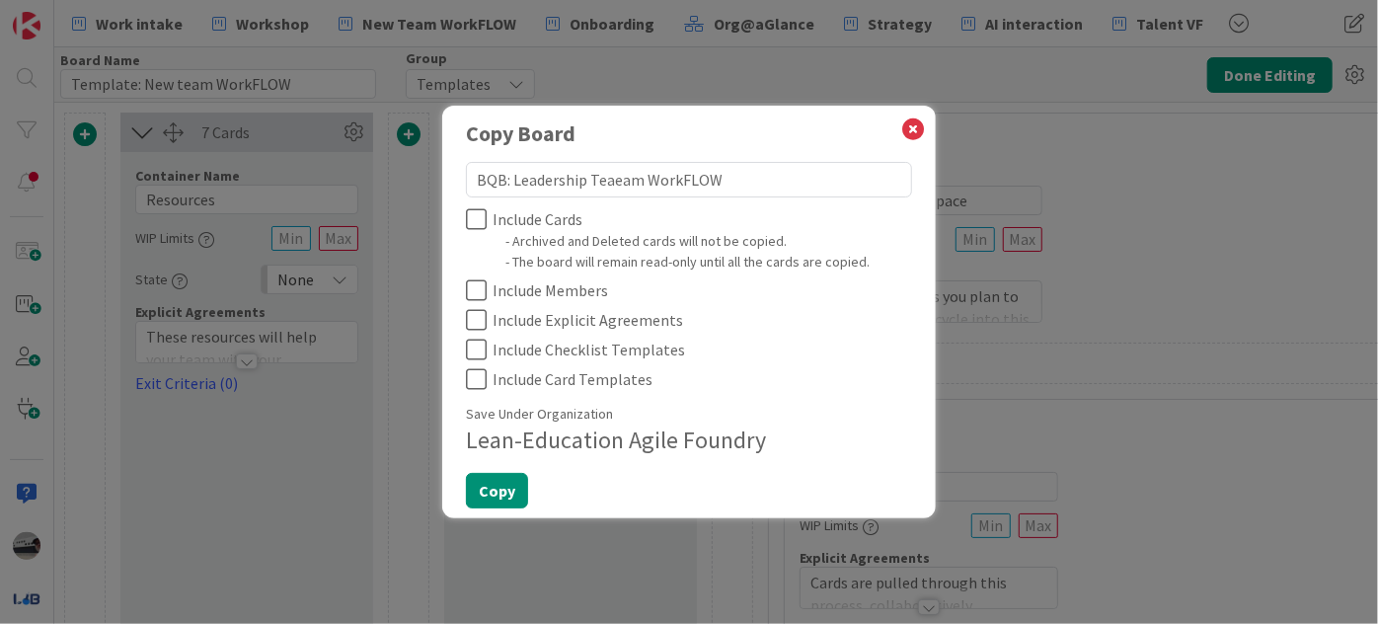
type textarea "x"
type textarea "BQB: Leadership Teeam WorkFLOW"
type textarea "x"
type textarea "BQB: Leadership Team WorkFLOW"
click at [467, 217] on icon at bounding box center [476, 219] width 21 height 24
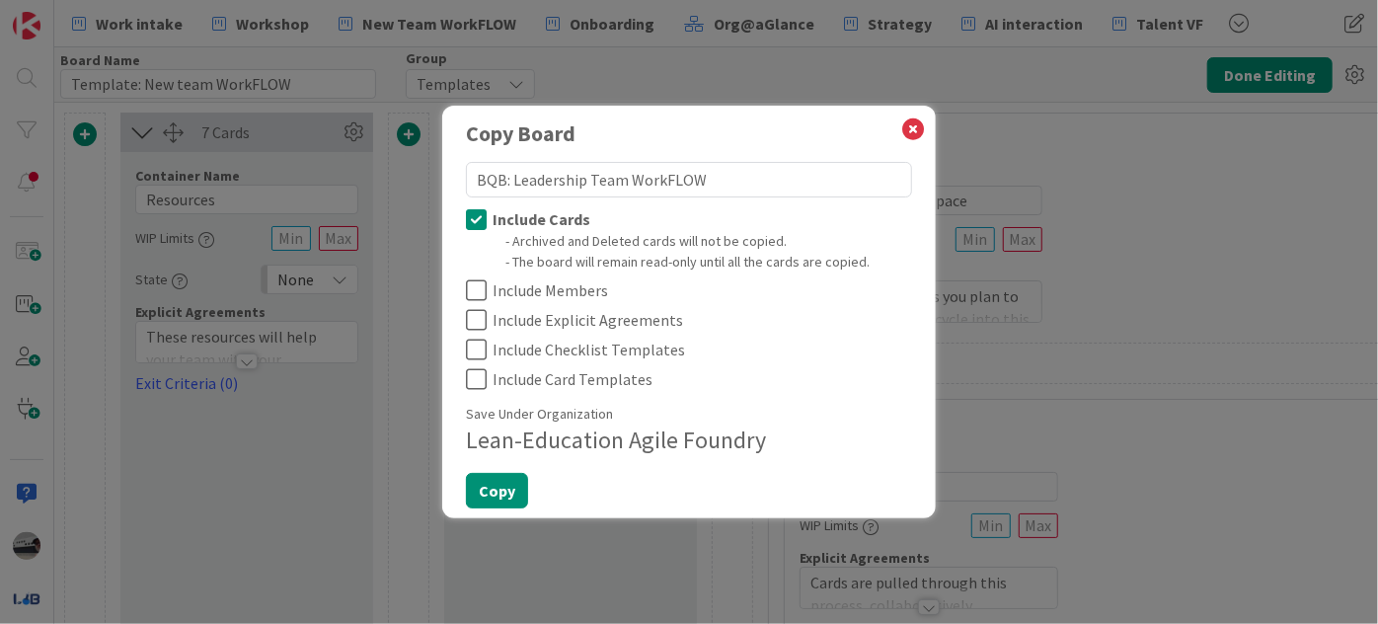
click at [477, 286] on icon at bounding box center [476, 290] width 21 height 24
click at [478, 320] on icon at bounding box center [476, 320] width 21 height 24
click at [492, 493] on button "Copy" at bounding box center [497, 491] width 62 height 36
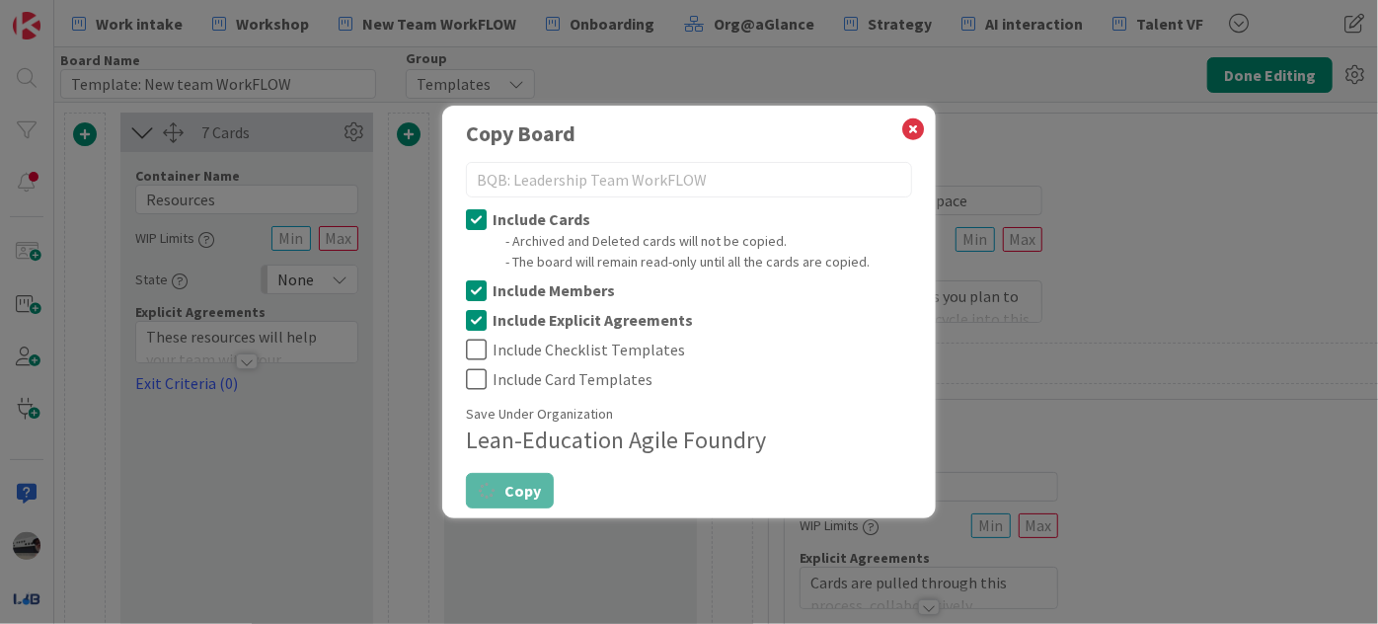
type textarea "x"
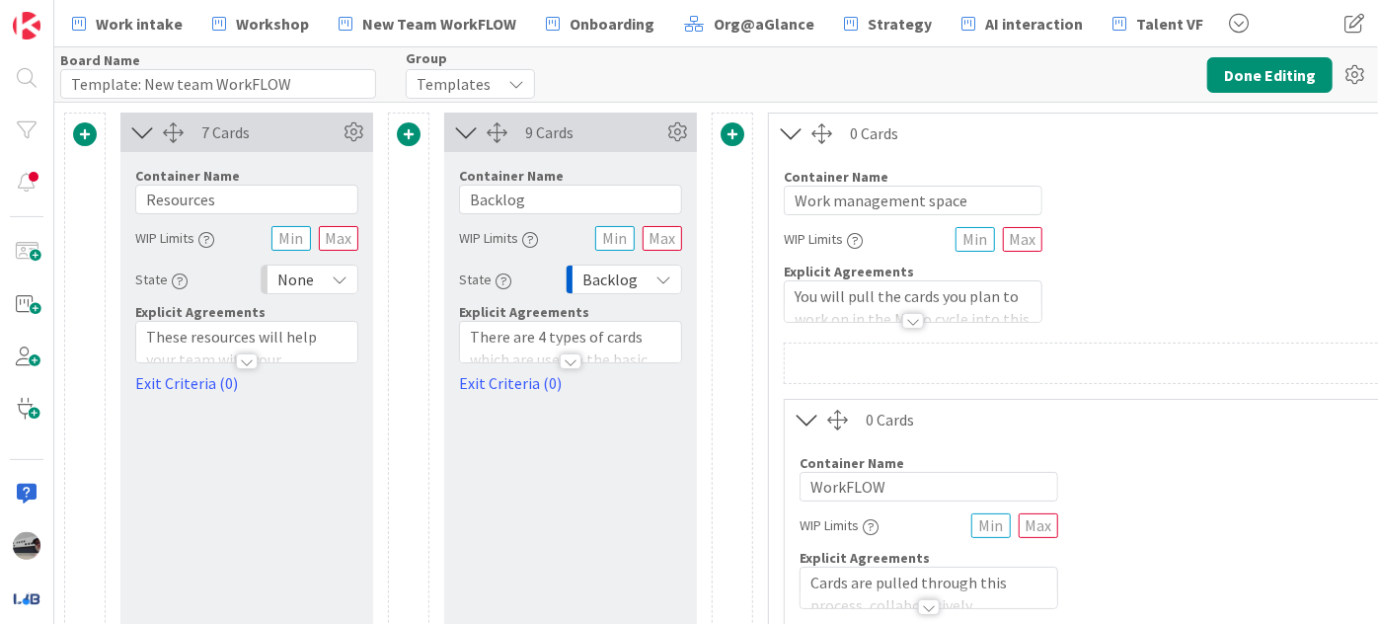
type input "BQB: Leadership Team WorkFLOW"
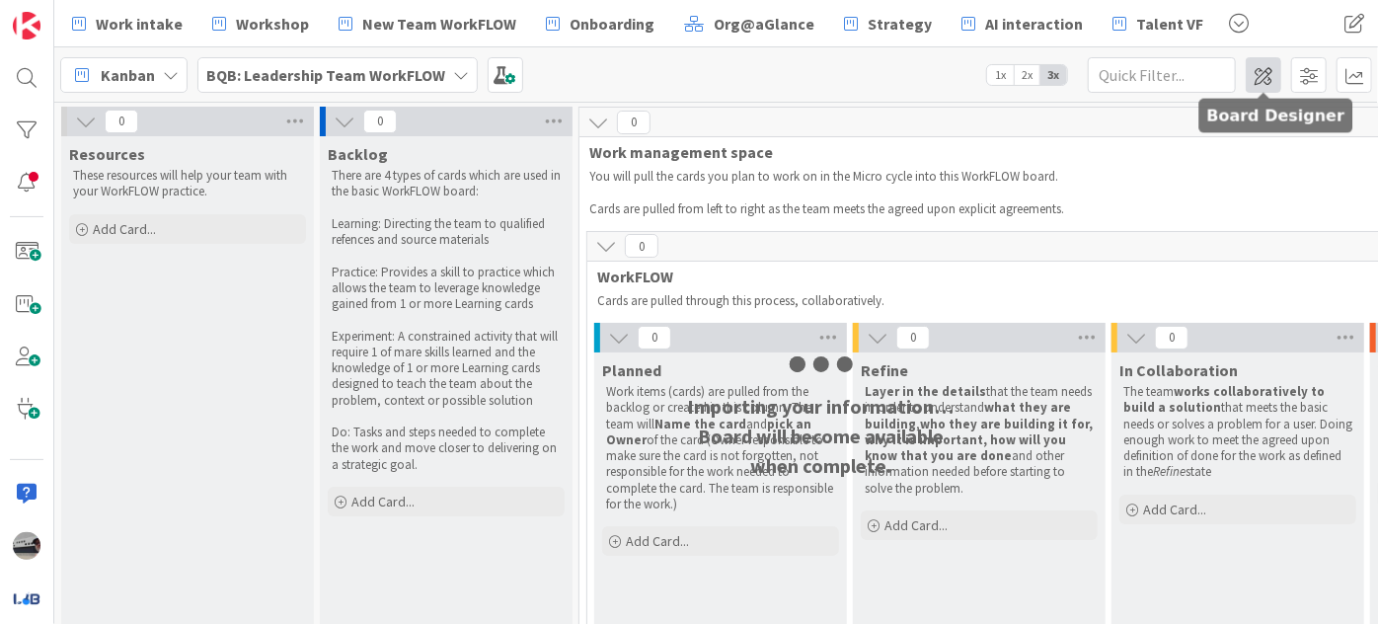
click at [1259, 83] on span at bounding box center [1264, 75] width 36 height 36
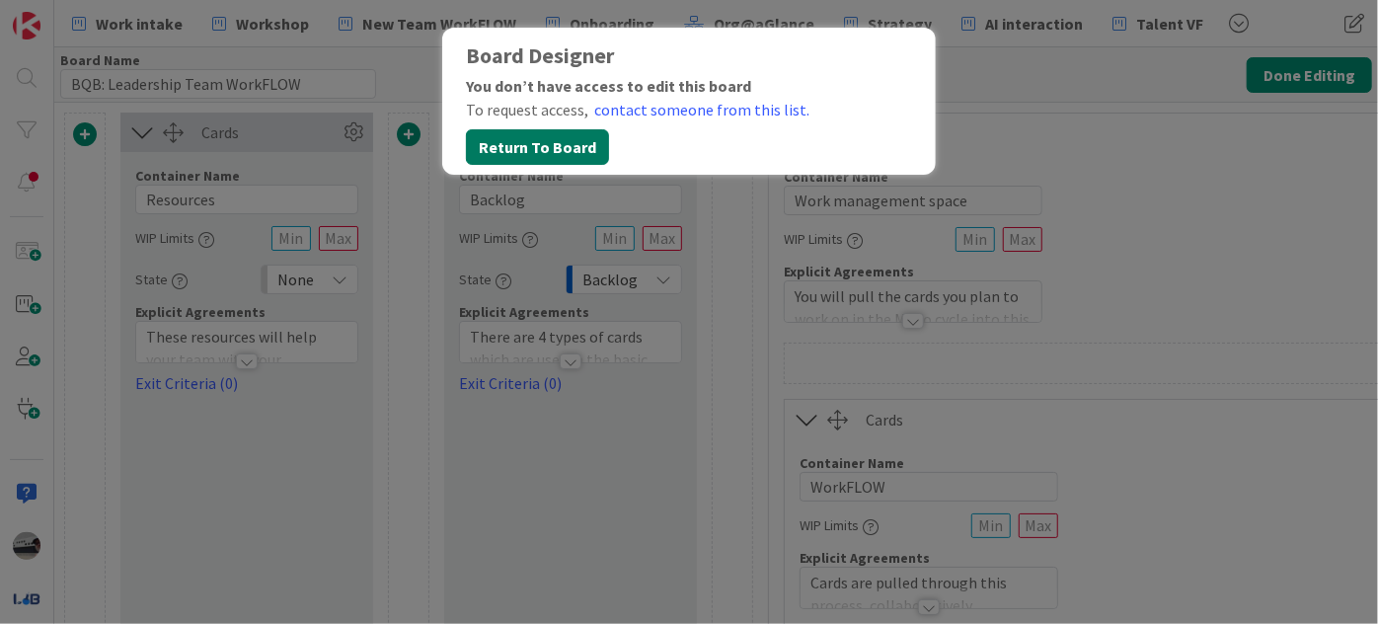
click at [531, 135] on button "Return To Board" at bounding box center [537, 147] width 143 height 36
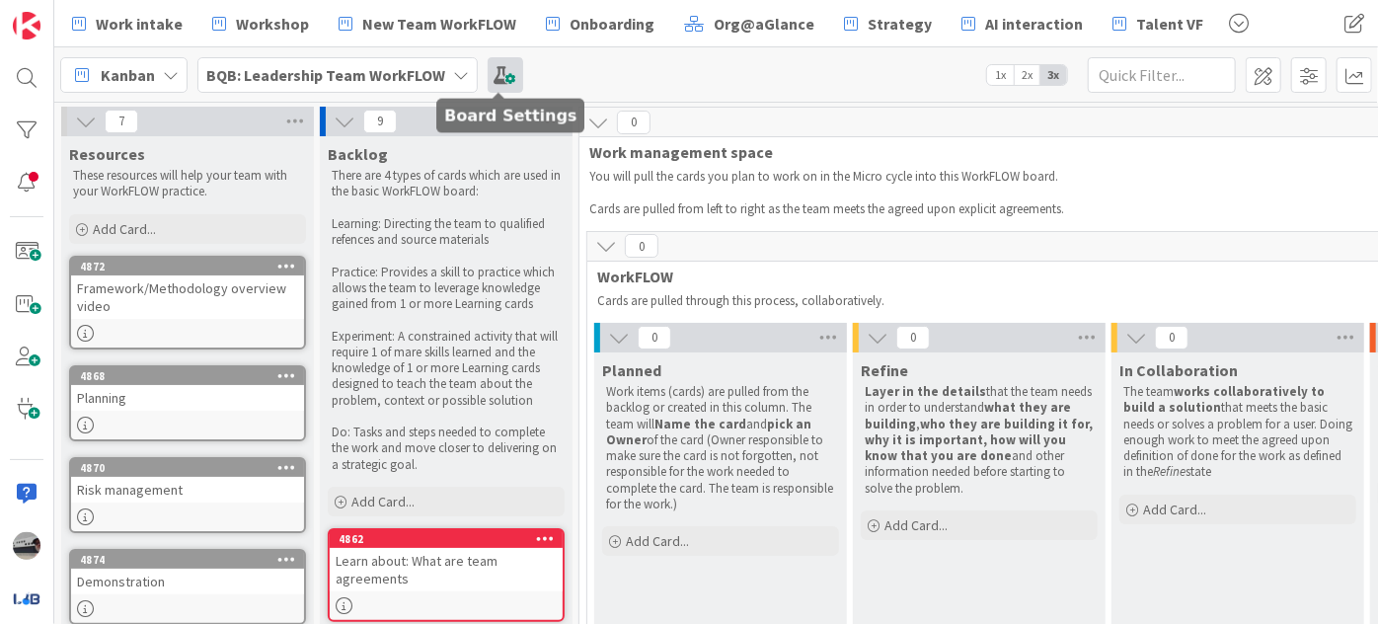
click at [507, 73] on span at bounding box center [506, 75] width 36 height 36
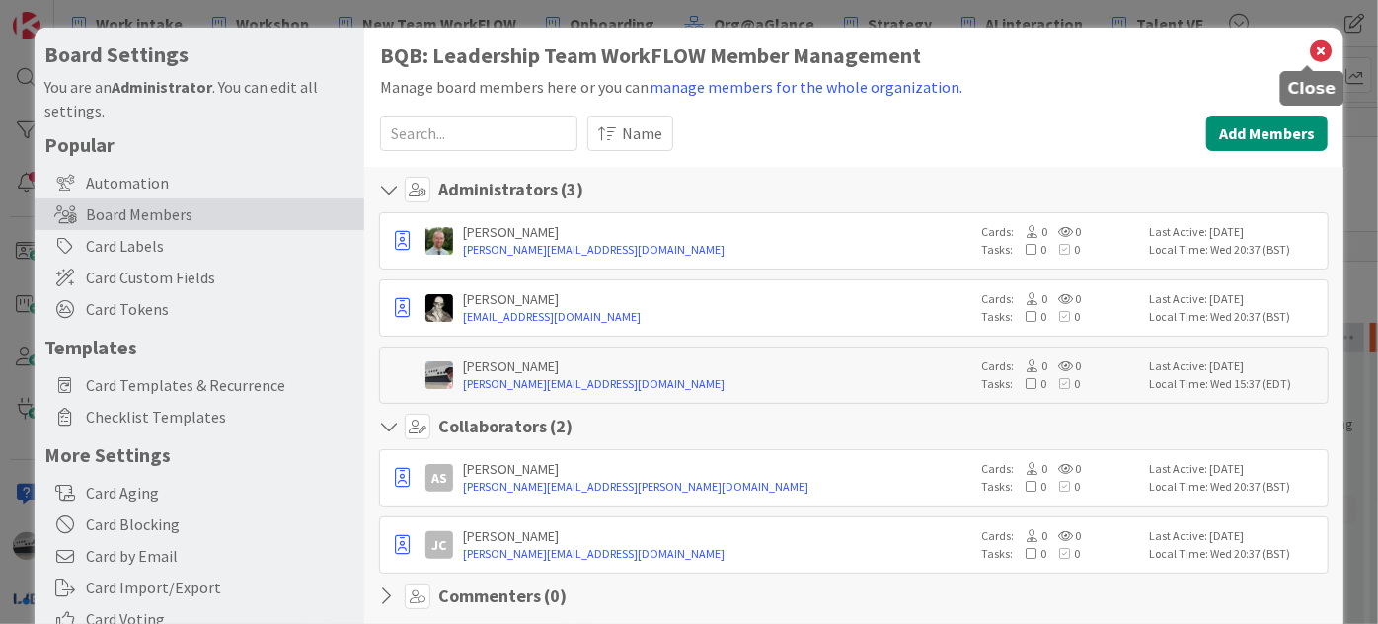
click at [1311, 46] on icon at bounding box center [1321, 52] width 26 height 28
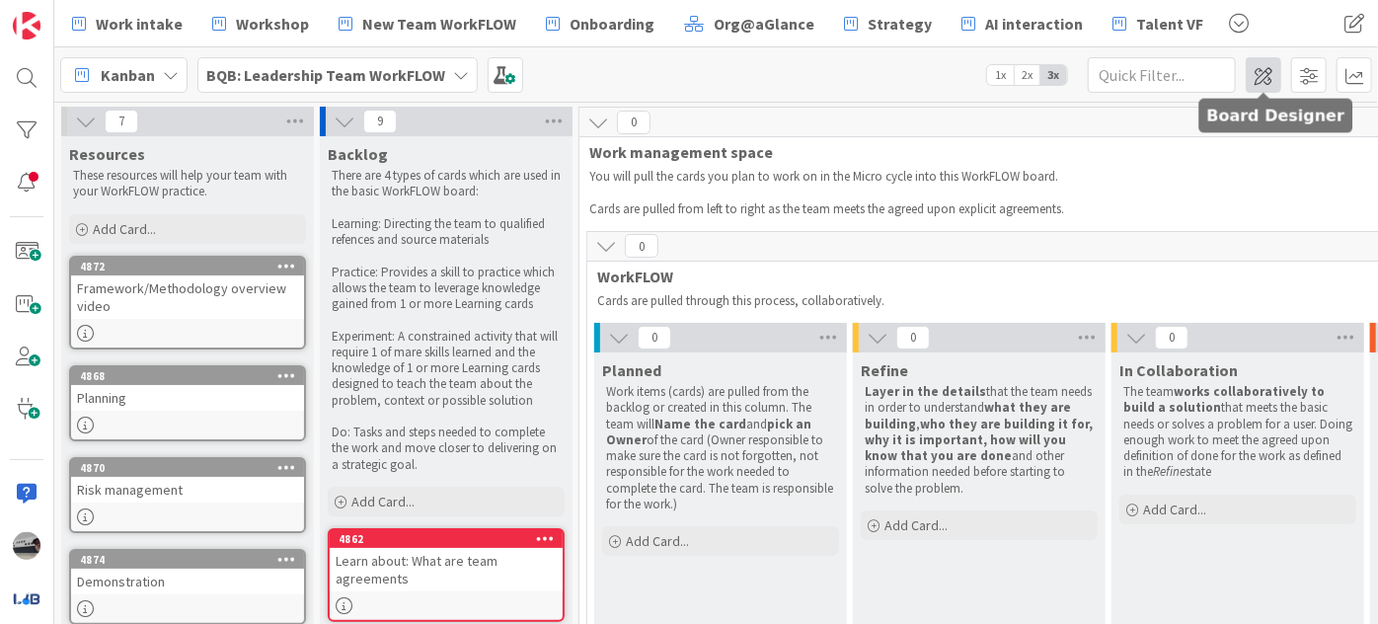
click at [1257, 70] on span at bounding box center [1264, 75] width 36 height 36
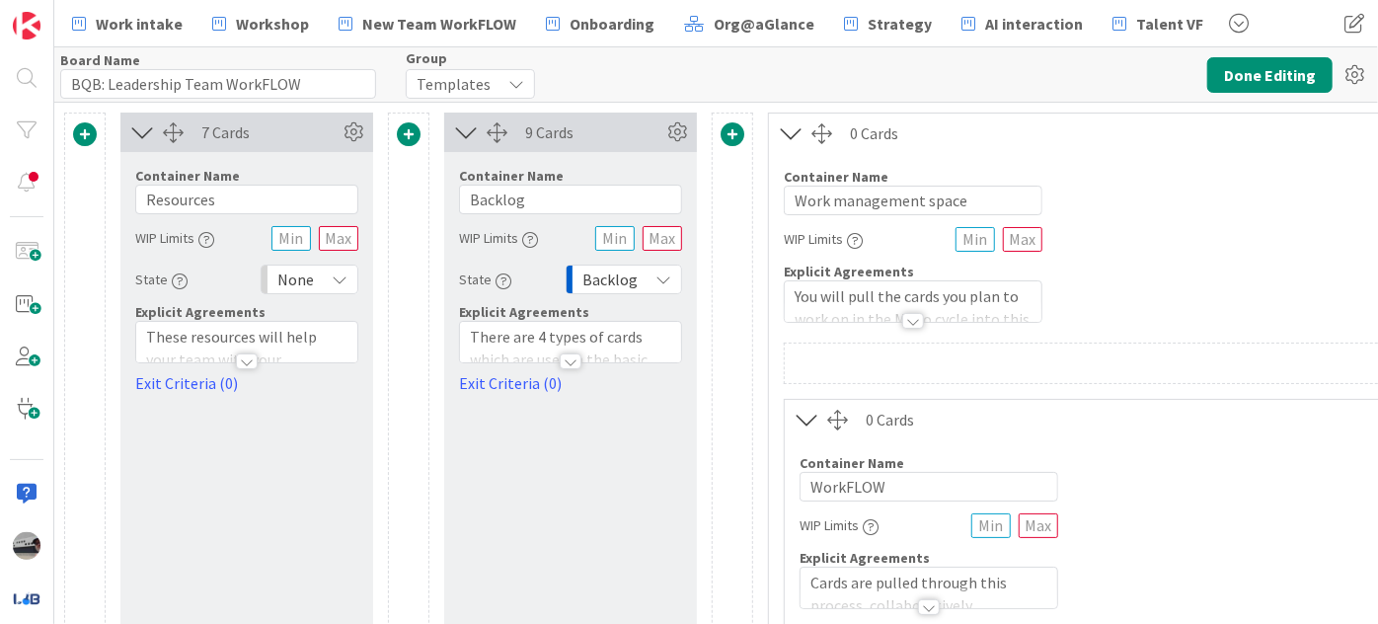
click at [511, 79] on icon at bounding box center [516, 84] width 16 height 16
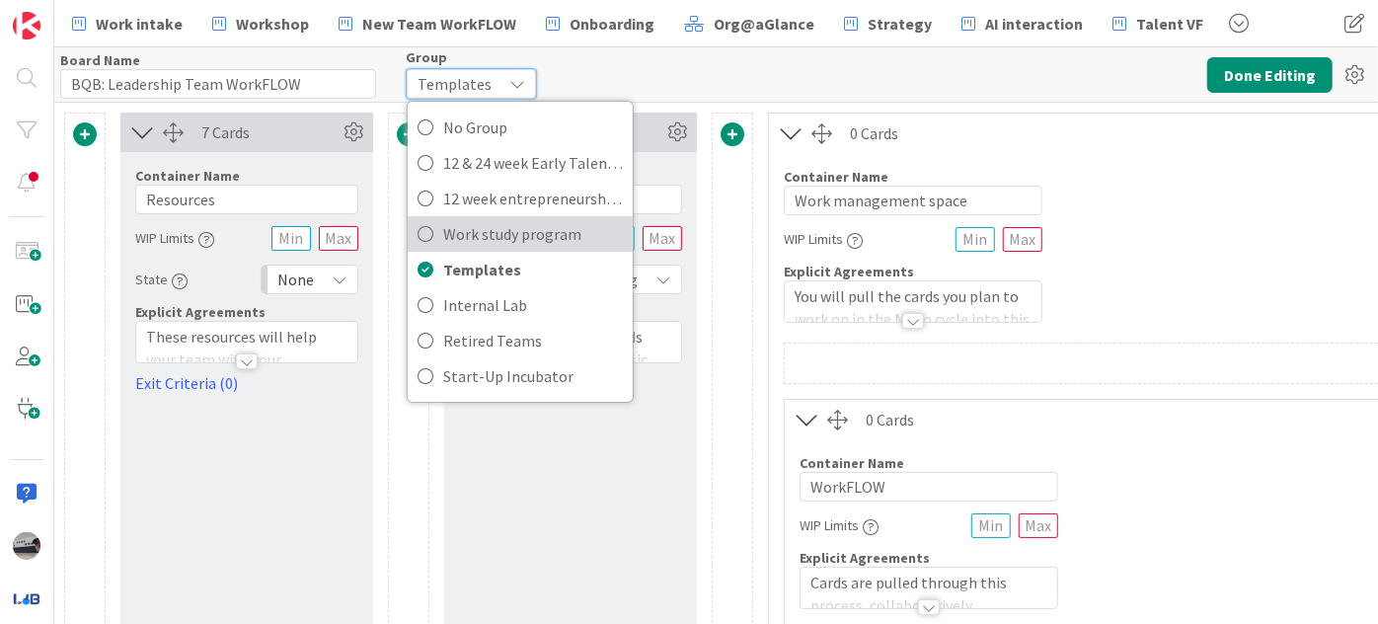
click at [542, 222] on span "Work study program" at bounding box center [533, 234] width 180 height 30
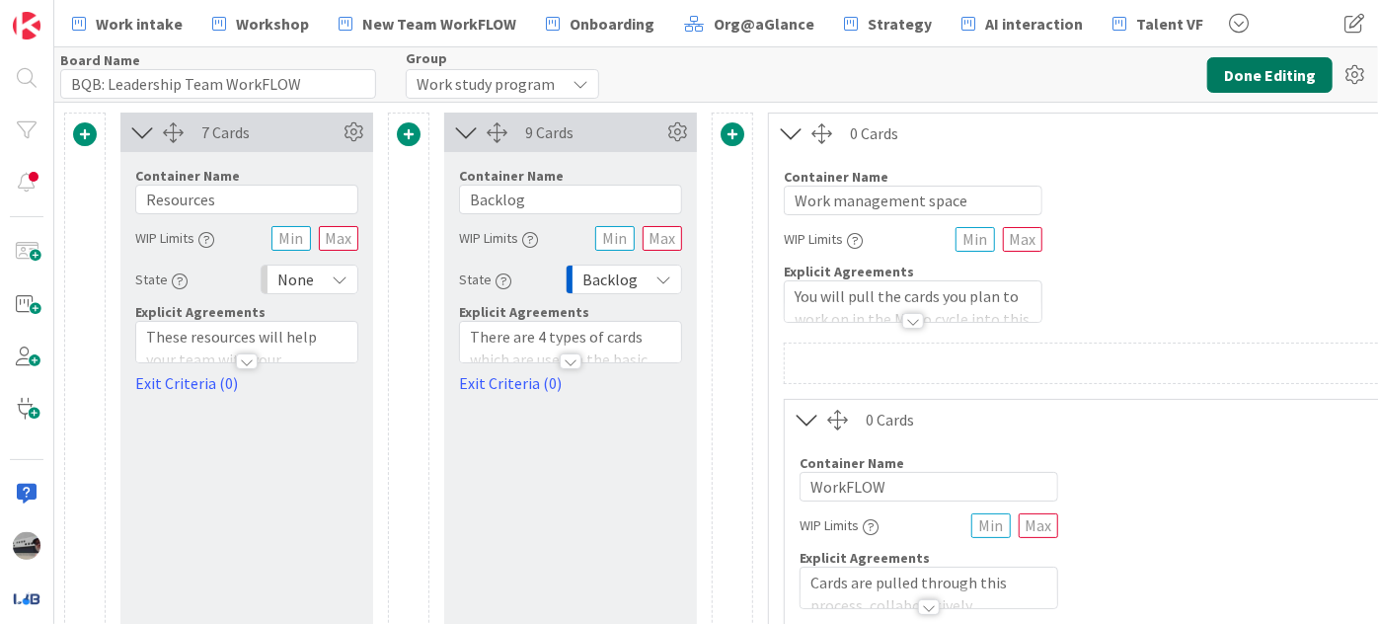
click at [1250, 75] on button "Done Editing" at bounding box center [1269, 75] width 125 height 36
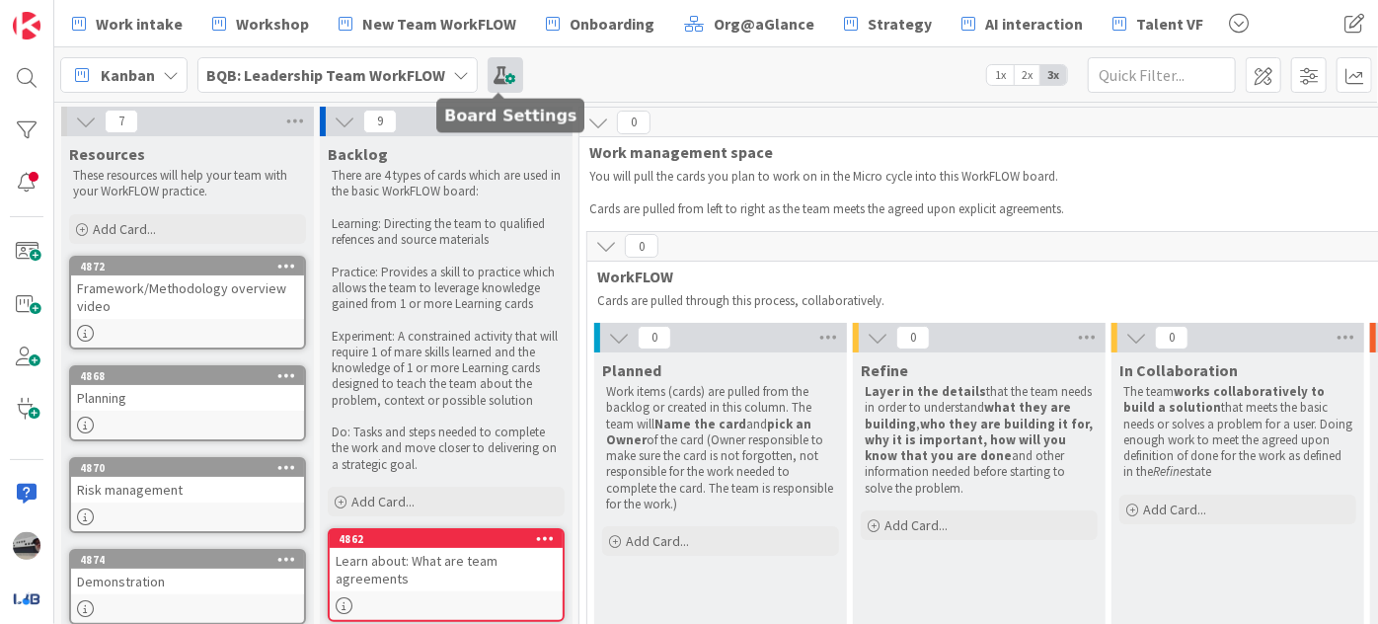
click at [502, 70] on span at bounding box center [506, 75] width 36 height 36
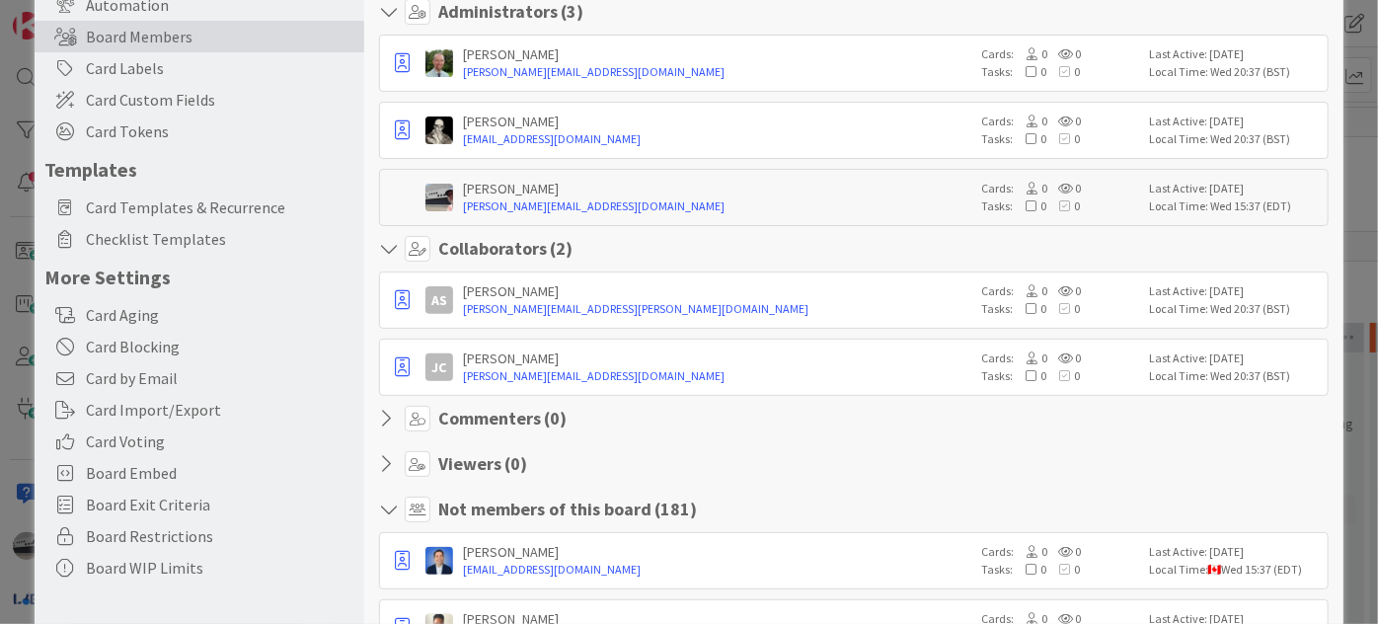
scroll to position [179, 0]
click at [396, 299] on icon "button" at bounding box center [402, 299] width 15 height 20
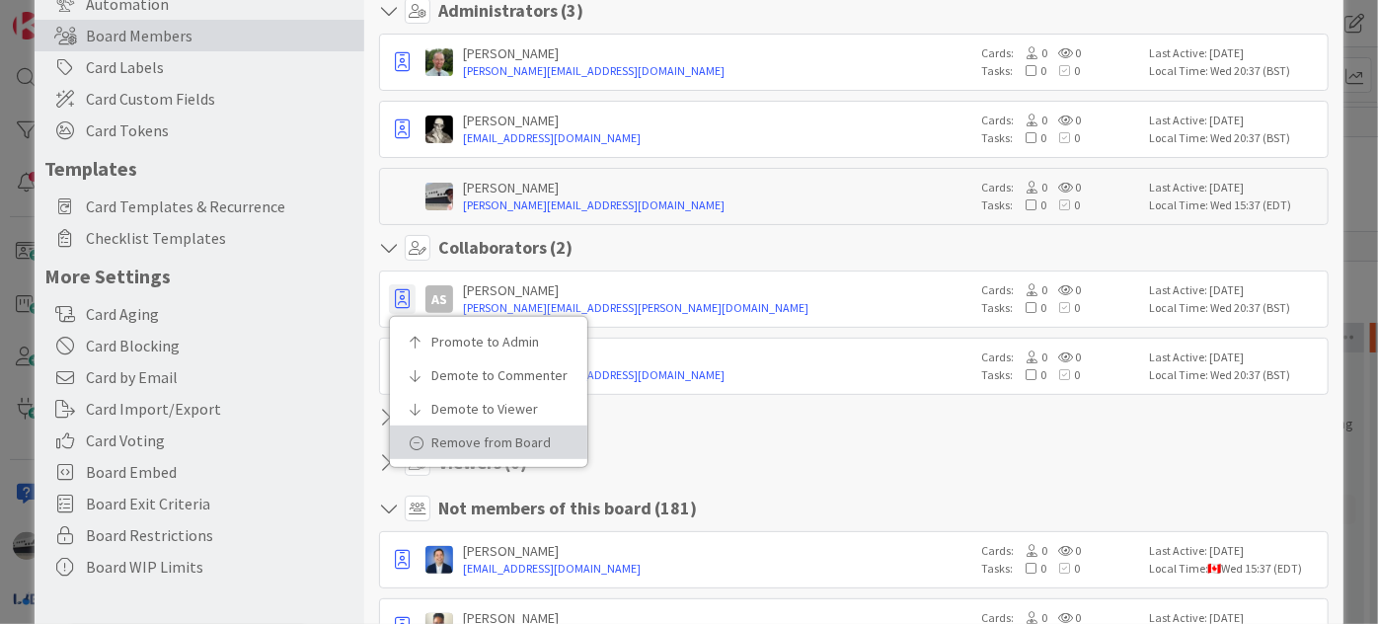
click at [437, 435] on p "Remove from Board" at bounding box center [495, 442] width 128 height 14
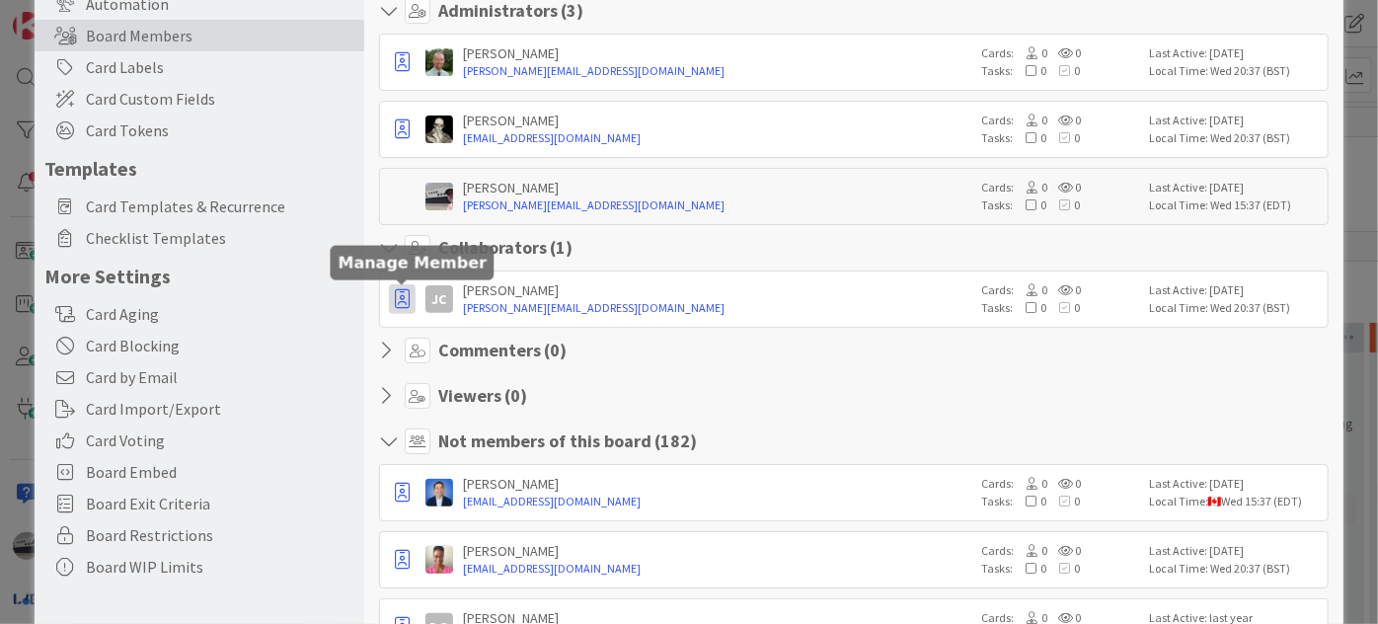
click at [401, 297] on icon "button" at bounding box center [402, 299] width 15 height 20
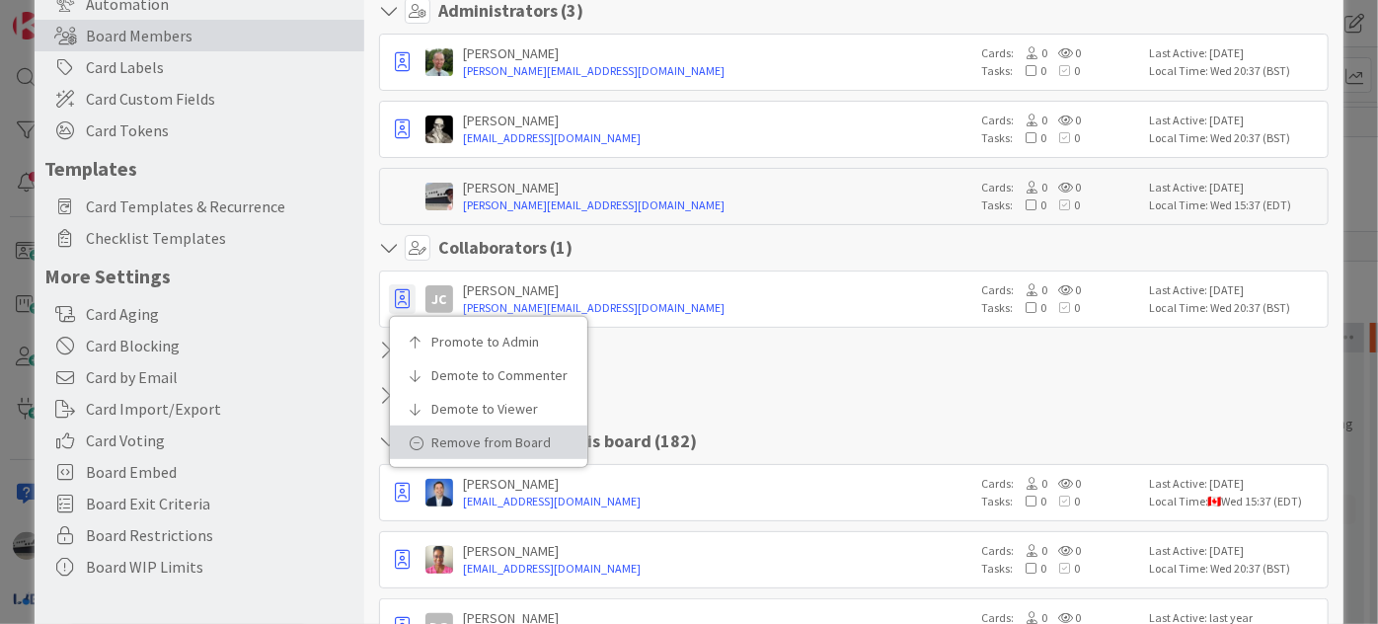
click at [439, 446] on link "Remove from Board" at bounding box center [488, 442] width 197 height 34
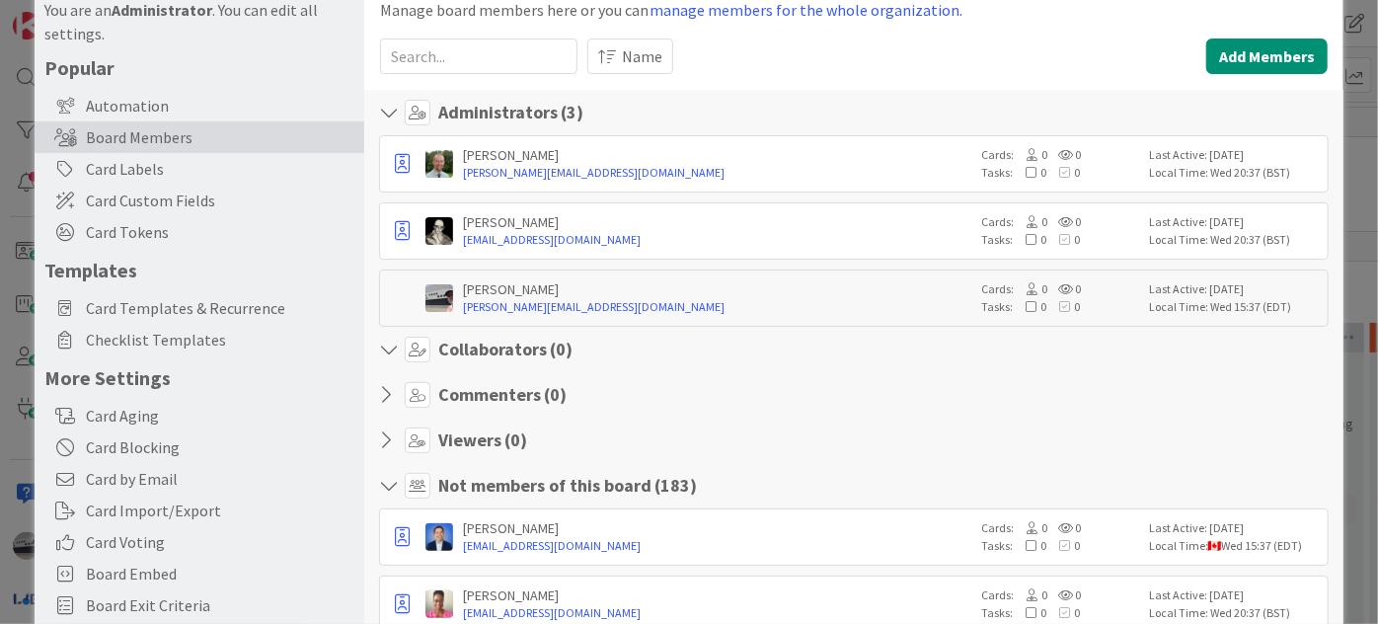
scroll to position [0, 0]
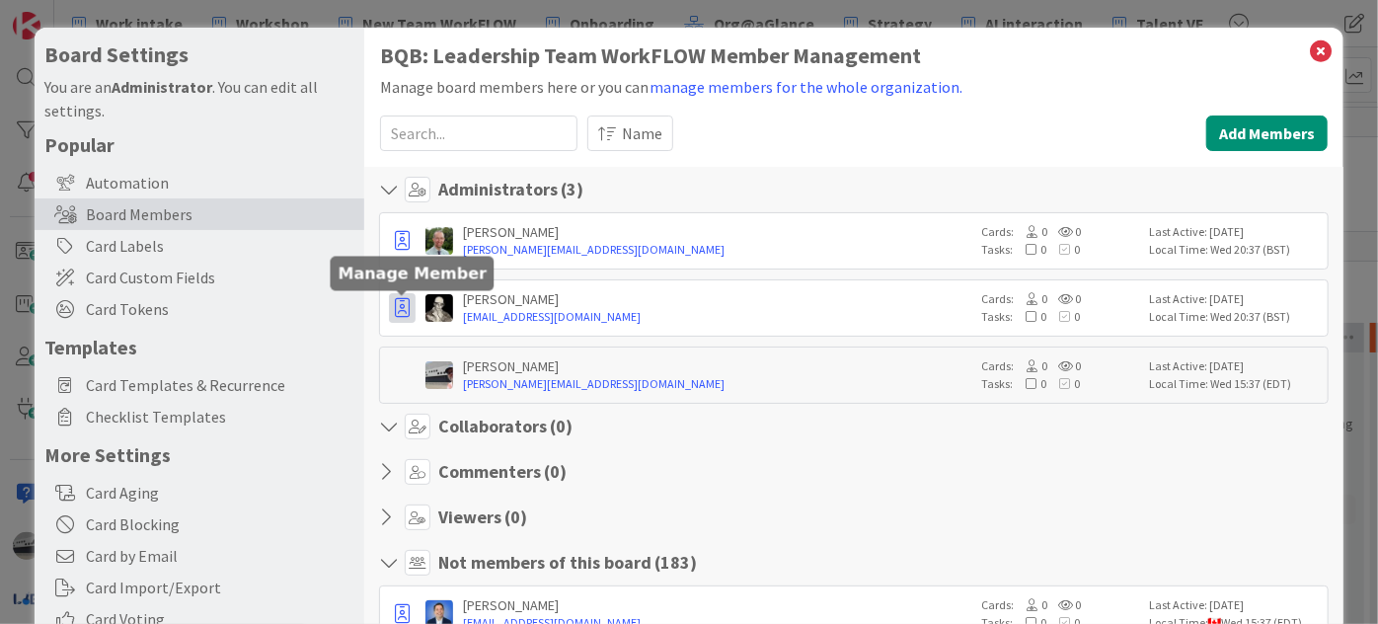
click at [401, 302] on icon "button" at bounding box center [402, 308] width 15 height 20
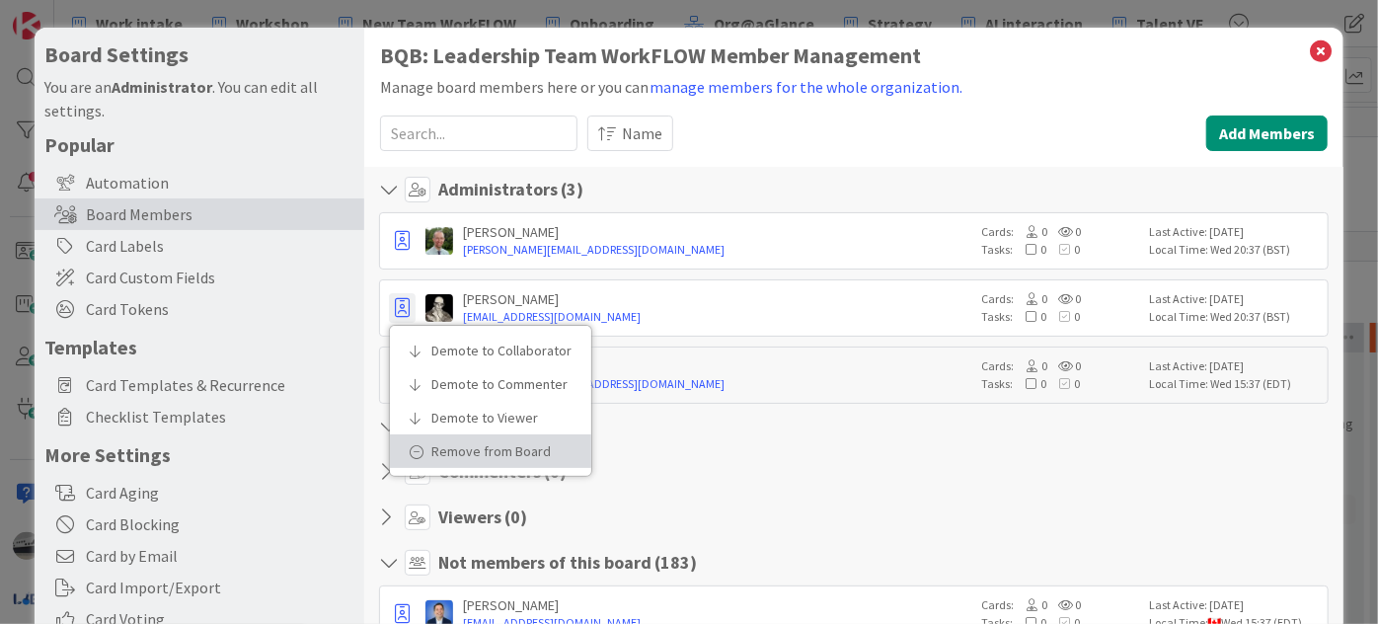
click at [439, 434] on link "Remove from Board" at bounding box center [490, 451] width 201 height 34
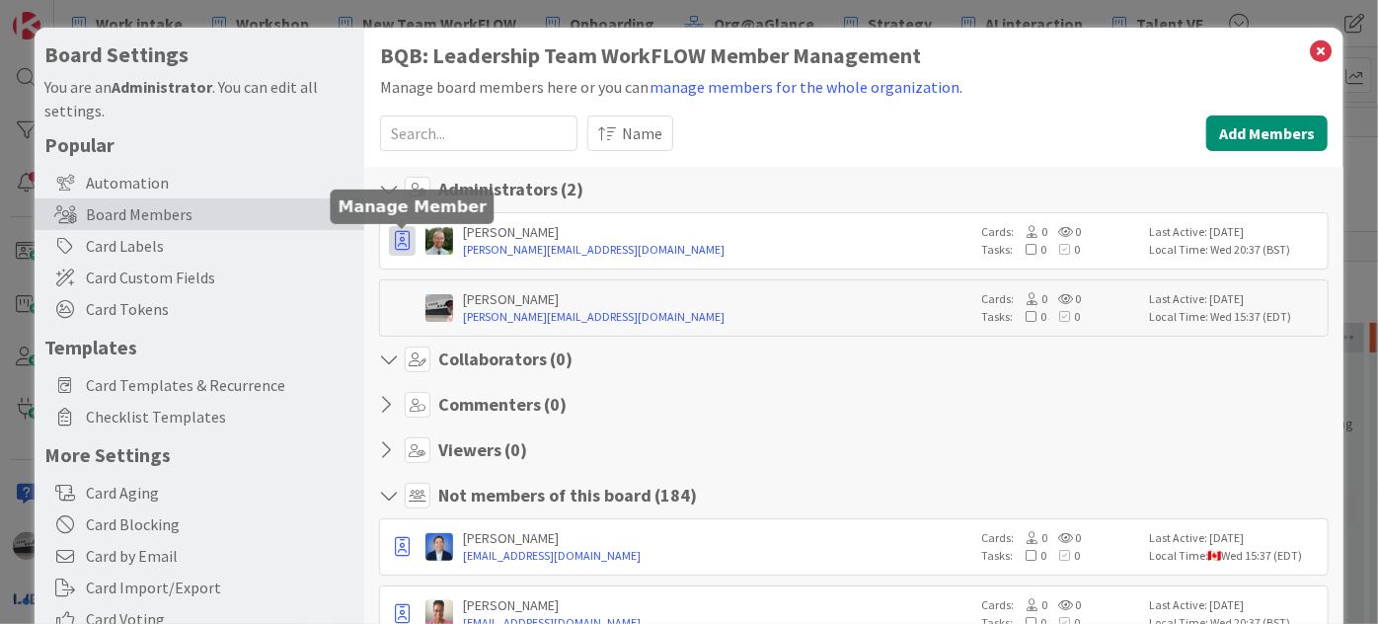
click at [397, 229] on body "Work intake Workshop New Team WorkFLOW Onboarding Org@aGlance Strategy AI inter…" at bounding box center [689, 312] width 1378 height 624
click at [402, 241] on icon "button" at bounding box center [402, 241] width 15 height 20
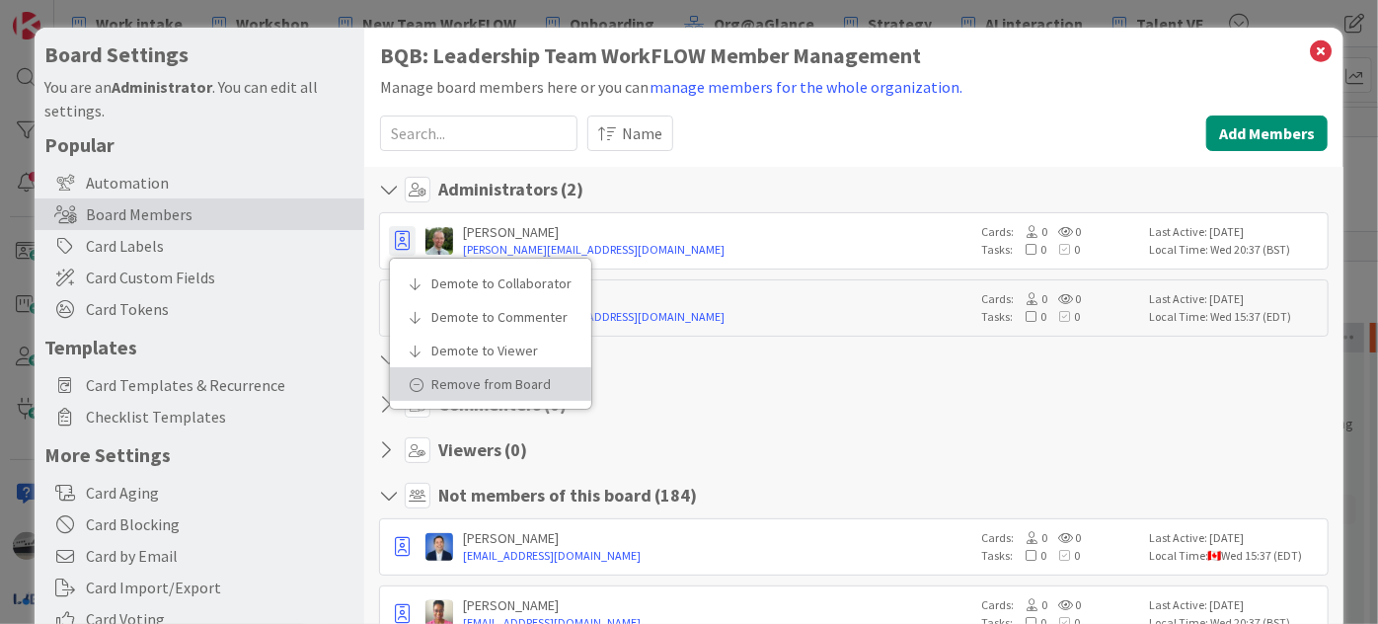
click at [474, 382] on p "Remove from Board" at bounding box center [497, 384] width 132 height 14
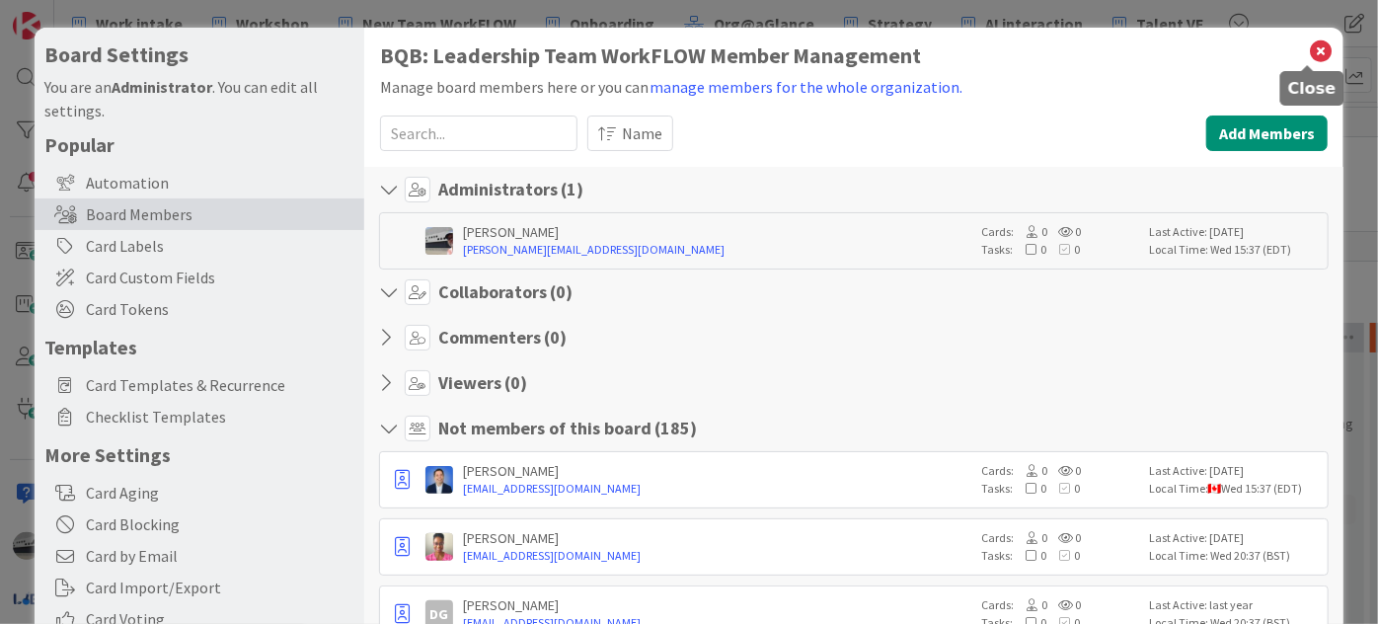
click at [1308, 47] on icon at bounding box center [1321, 52] width 26 height 28
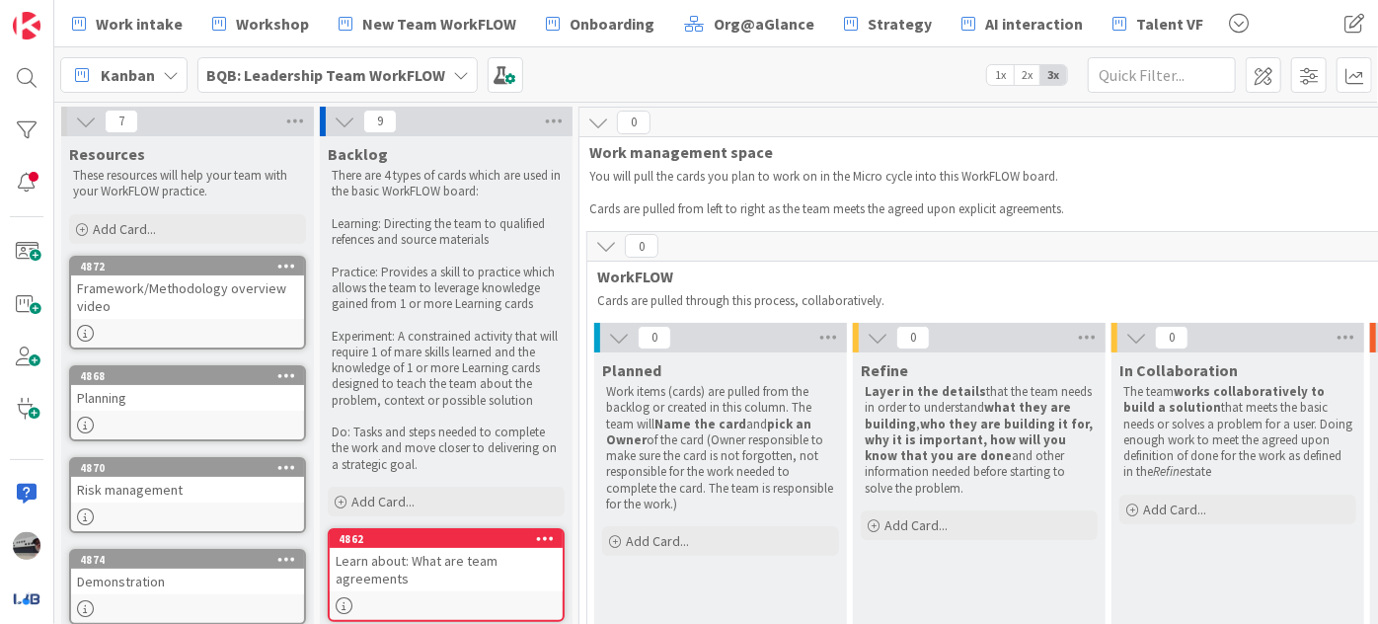
click at [78, 117] on icon at bounding box center [86, 122] width 22 height 22
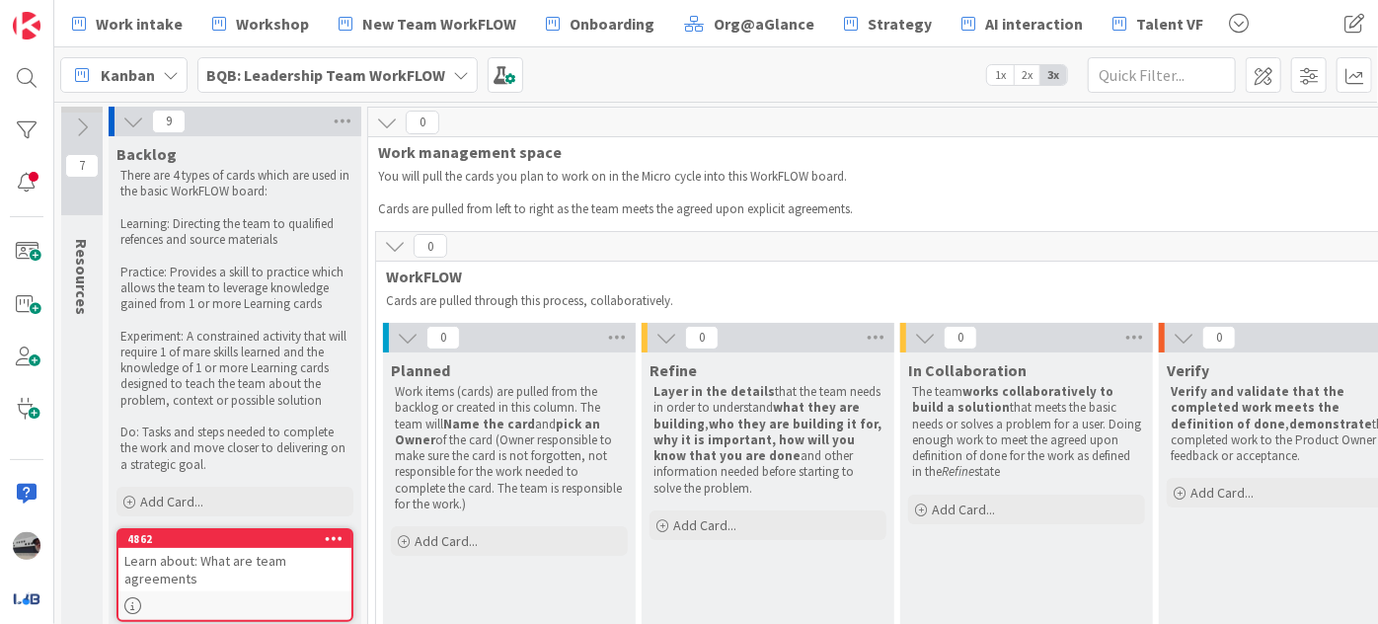
click at [122, 121] on icon at bounding box center [133, 122] width 22 height 22
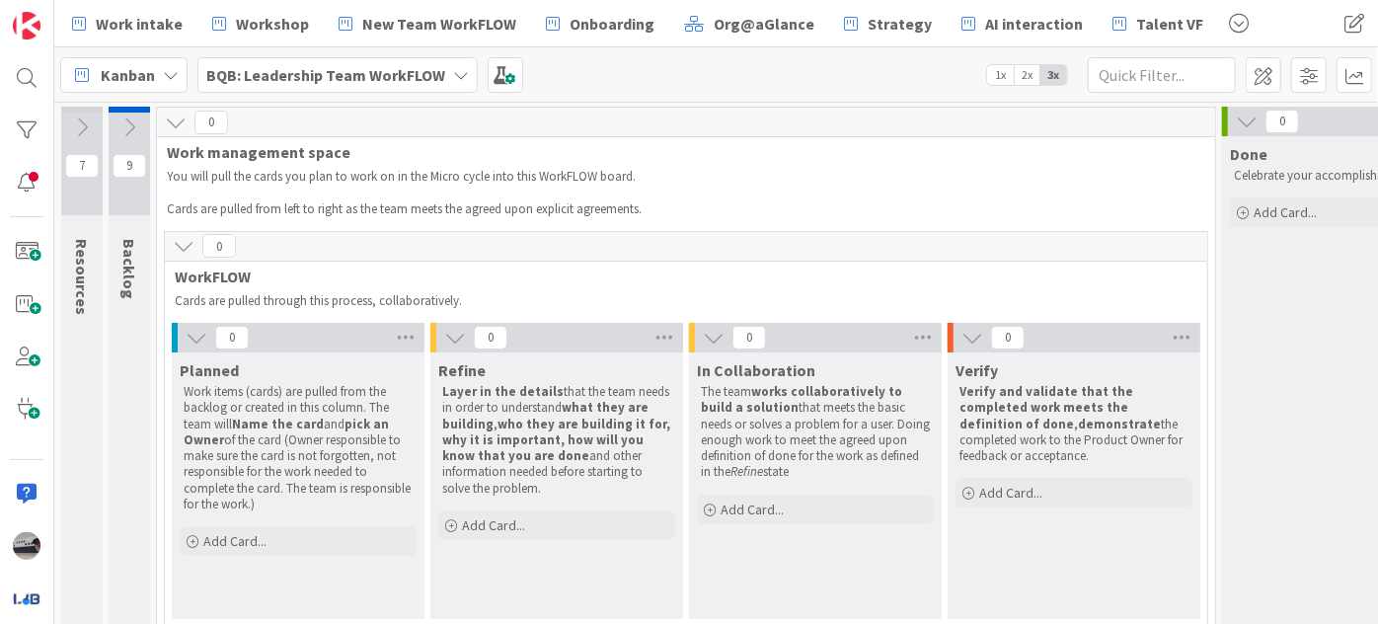
click at [194, 341] on icon at bounding box center [197, 338] width 22 height 22
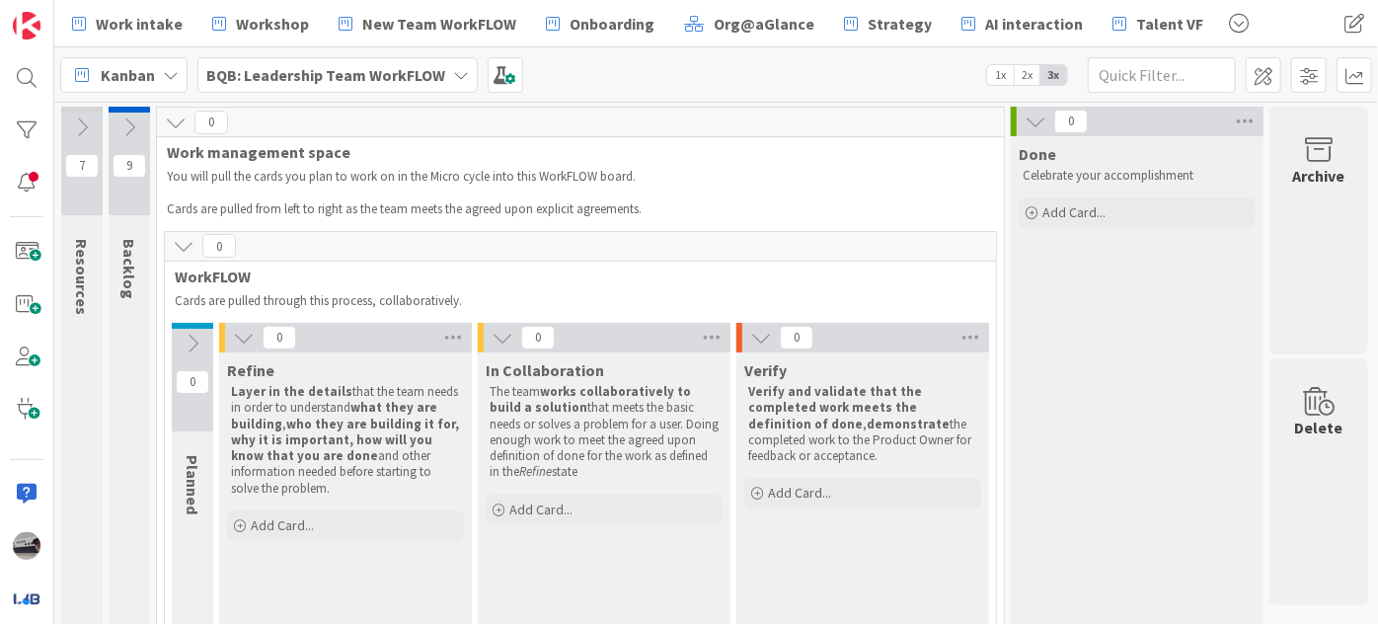
click at [237, 341] on icon at bounding box center [244, 338] width 22 height 22
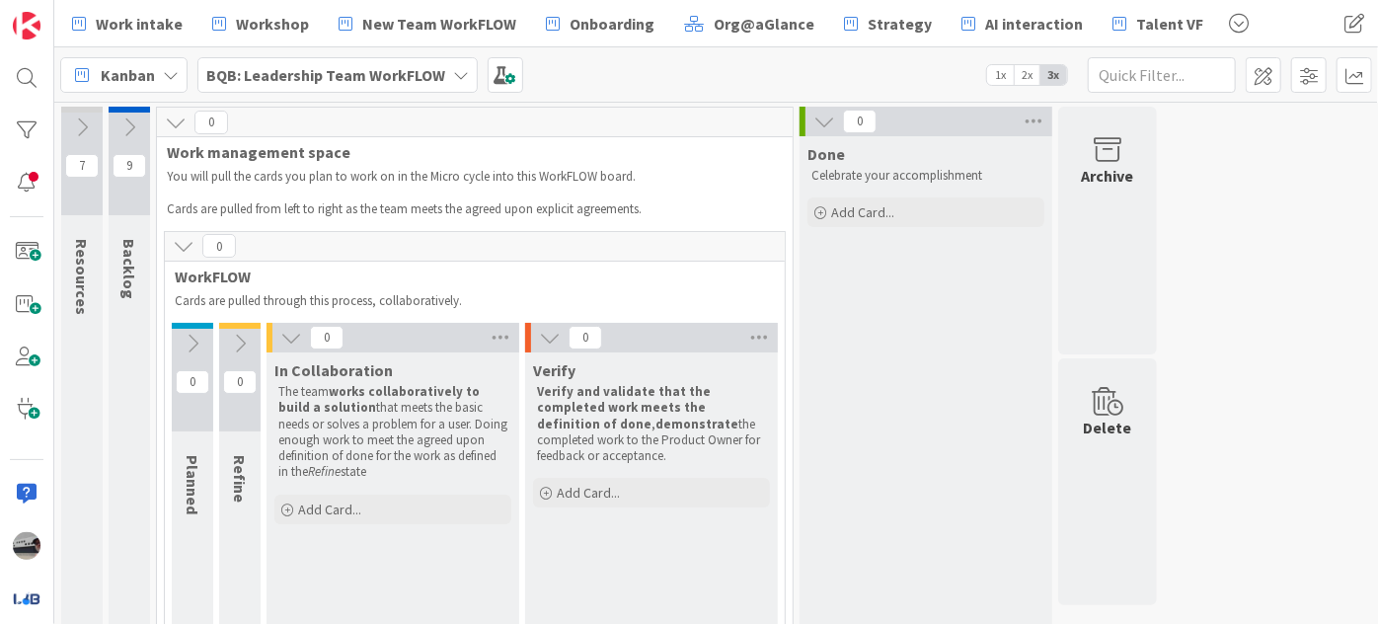
click at [286, 336] on icon at bounding box center [291, 338] width 22 height 22
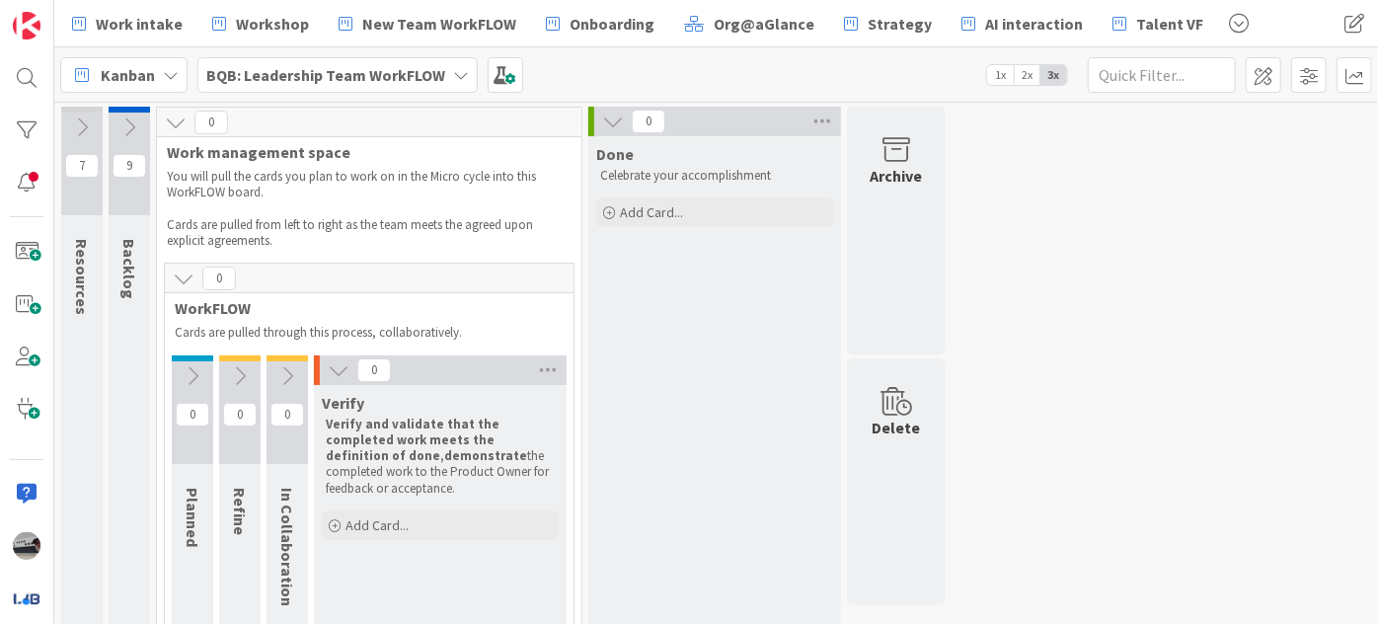
click at [339, 369] on icon at bounding box center [339, 370] width 22 height 22
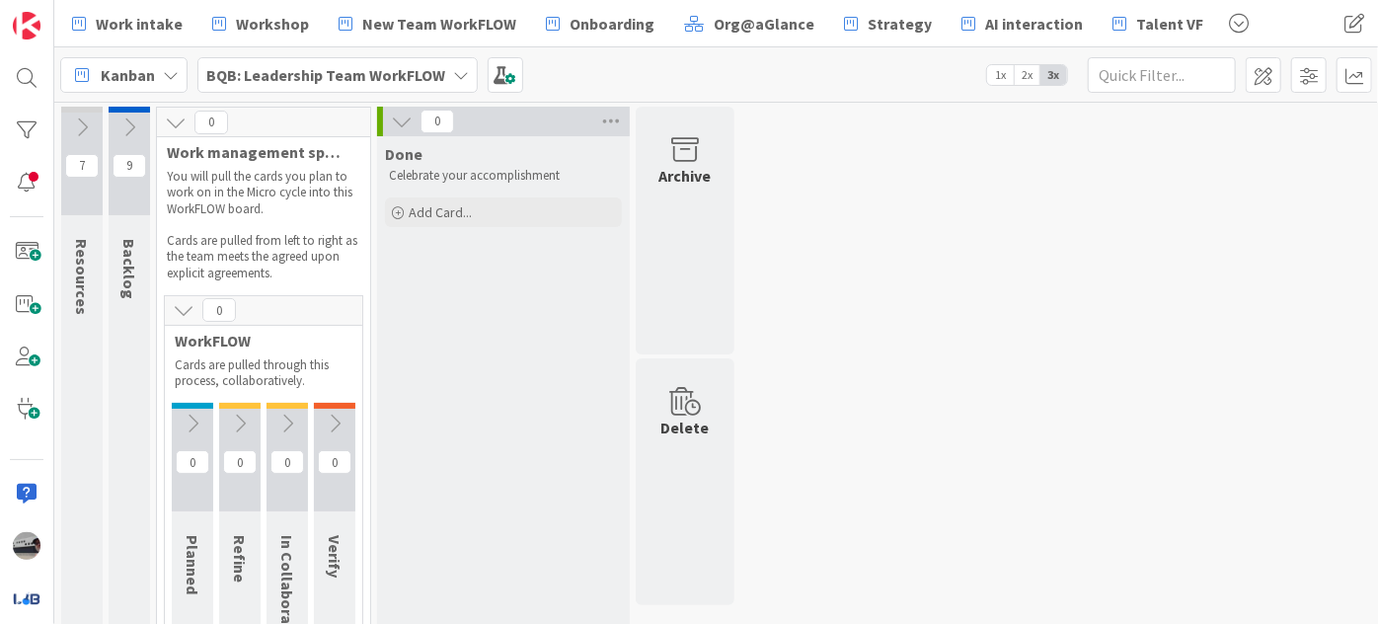
click at [172, 117] on icon at bounding box center [176, 123] width 22 height 22
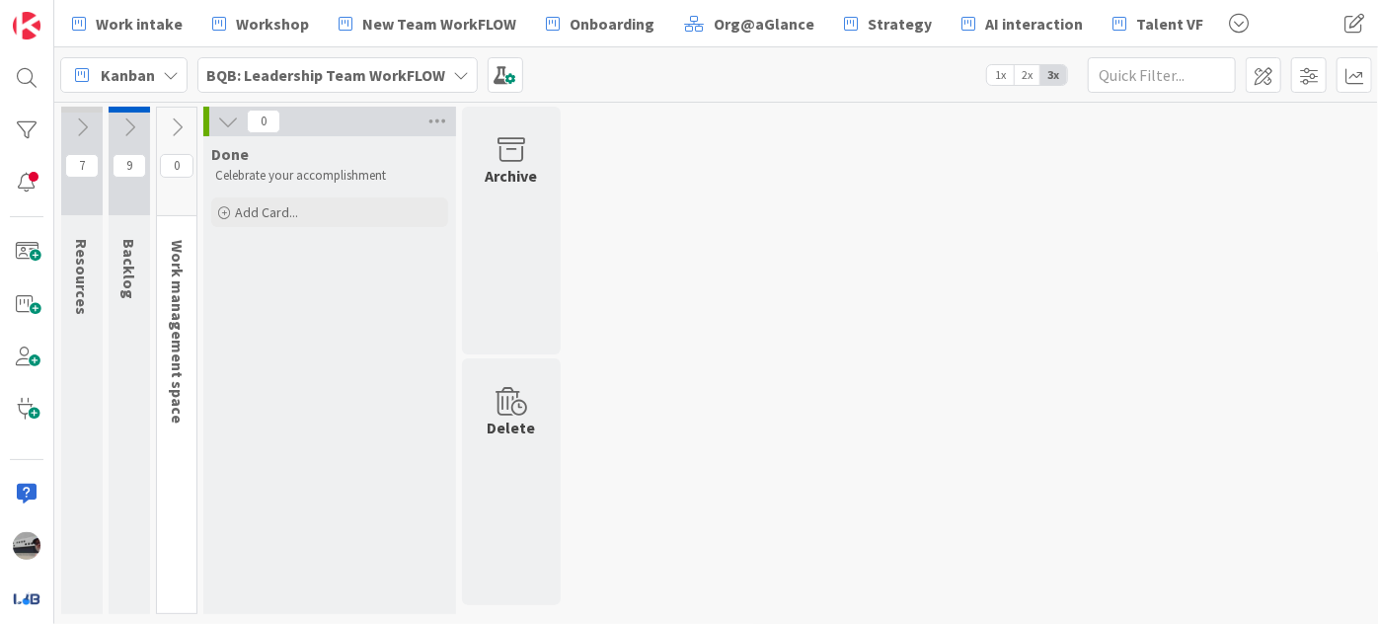
click at [226, 119] on icon at bounding box center [228, 122] width 22 height 22
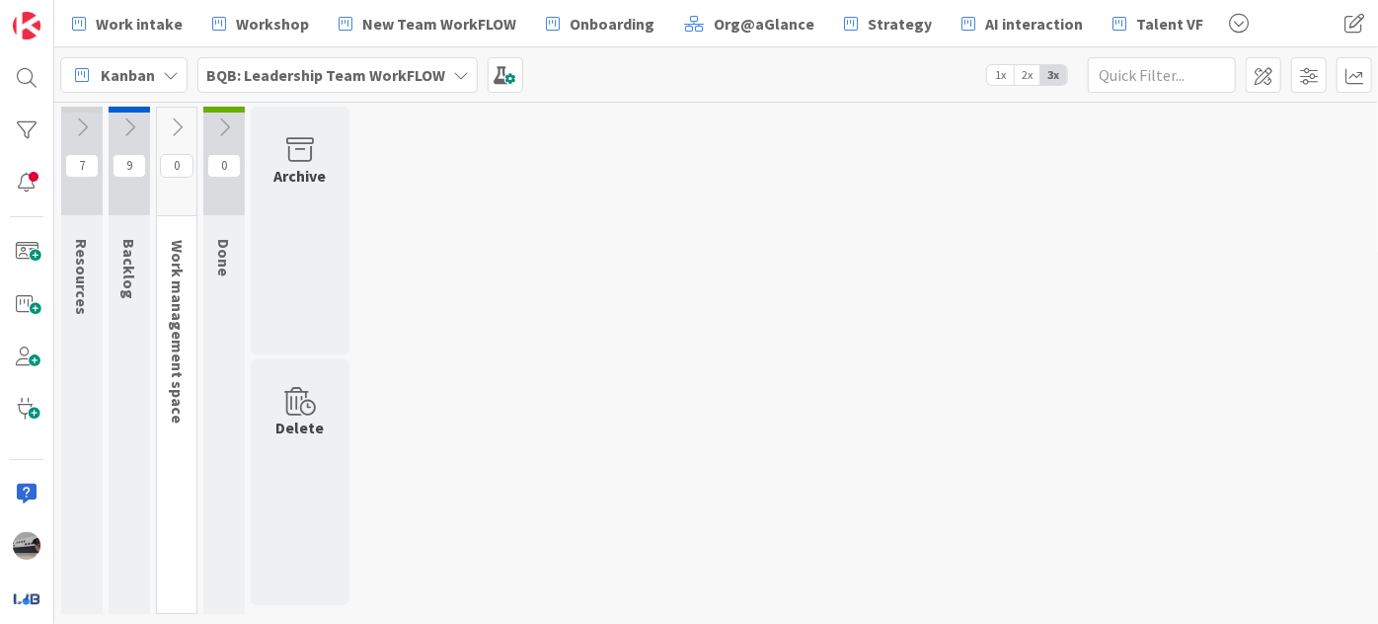
click at [376, 68] on b "BQB: Leadership Team WorkFLOW" at bounding box center [325, 75] width 239 height 20
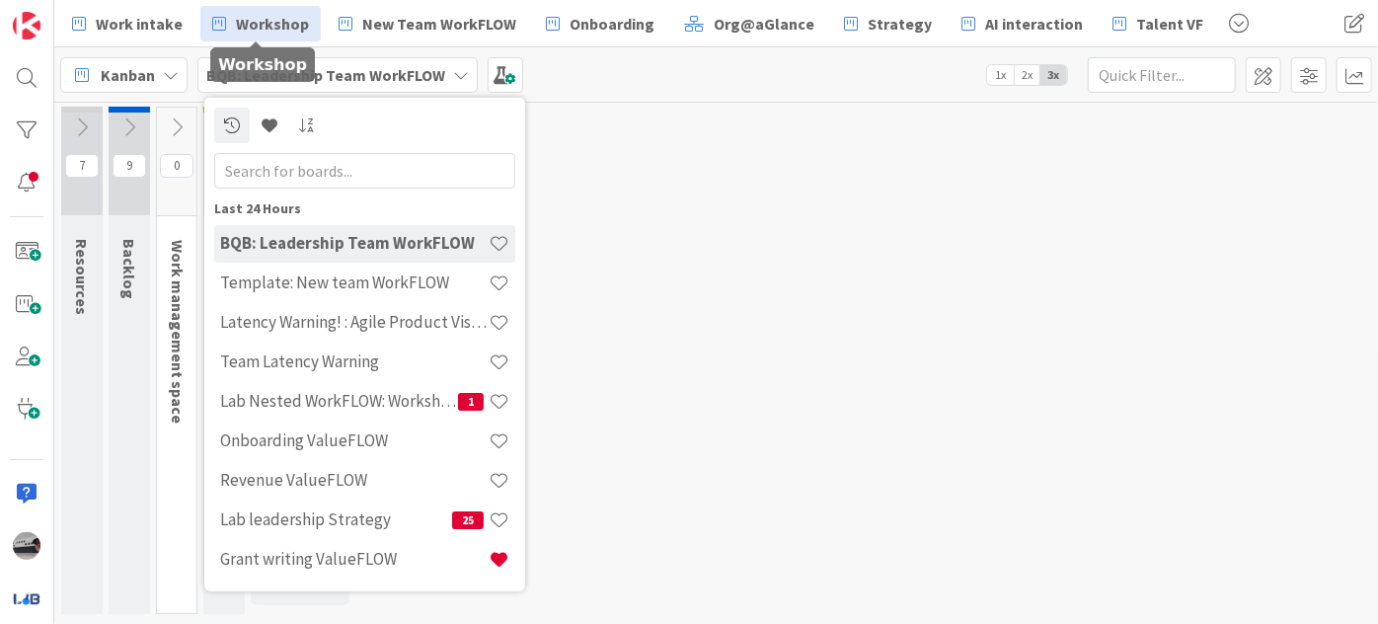
click at [248, 26] on span "Workshop" at bounding box center [272, 24] width 73 height 24
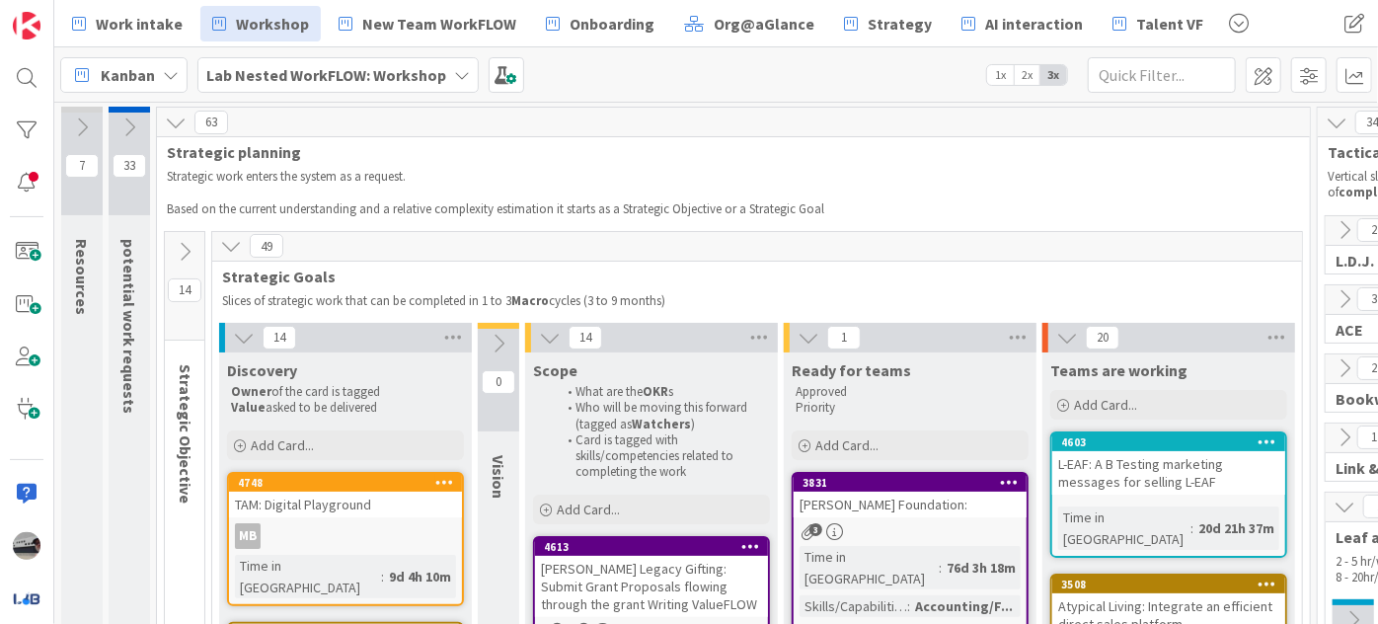
scroll to position [0, 746]
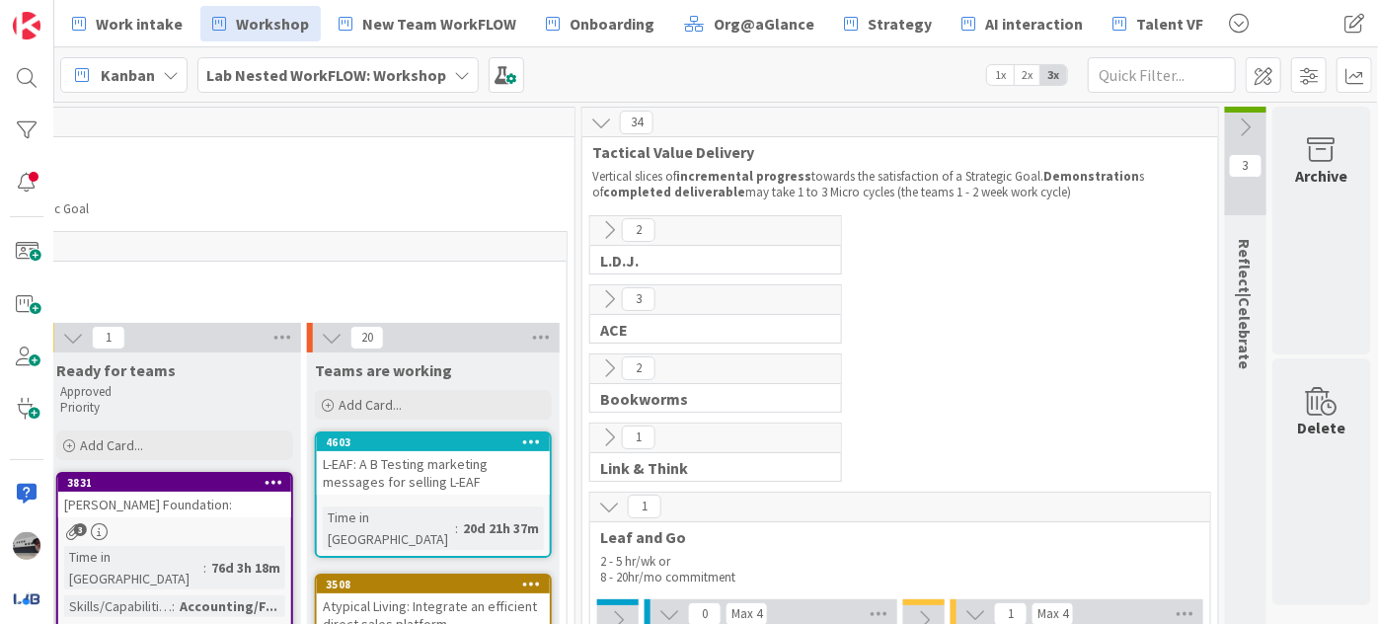
click at [602, 433] on icon at bounding box center [609, 437] width 22 height 22
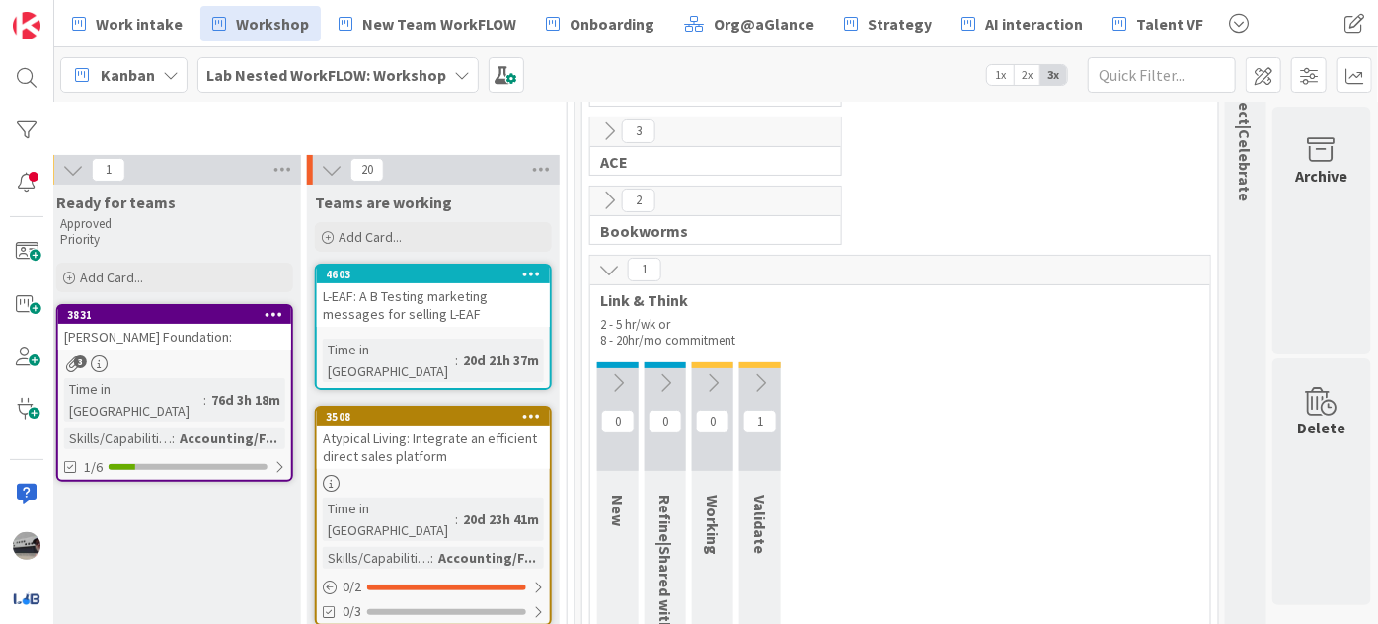
scroll to position [179, 746]
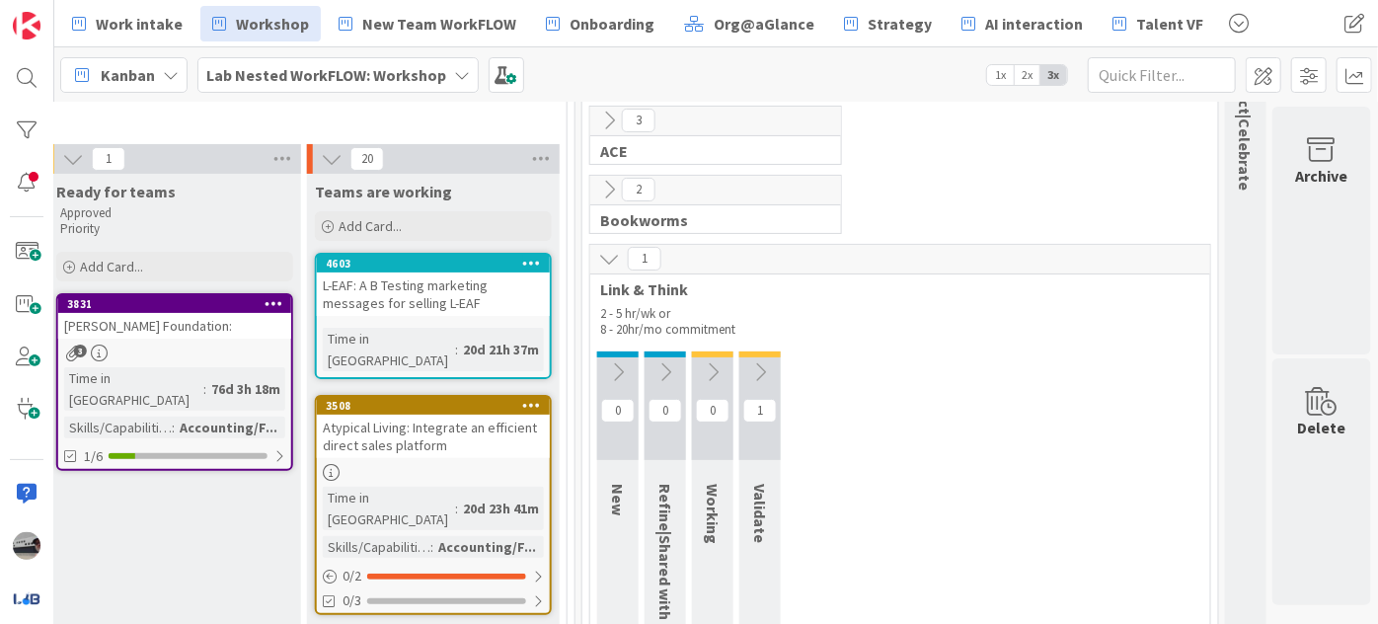
click at [739, 366] on button at bounding box center [759, 372] width 41 height 30
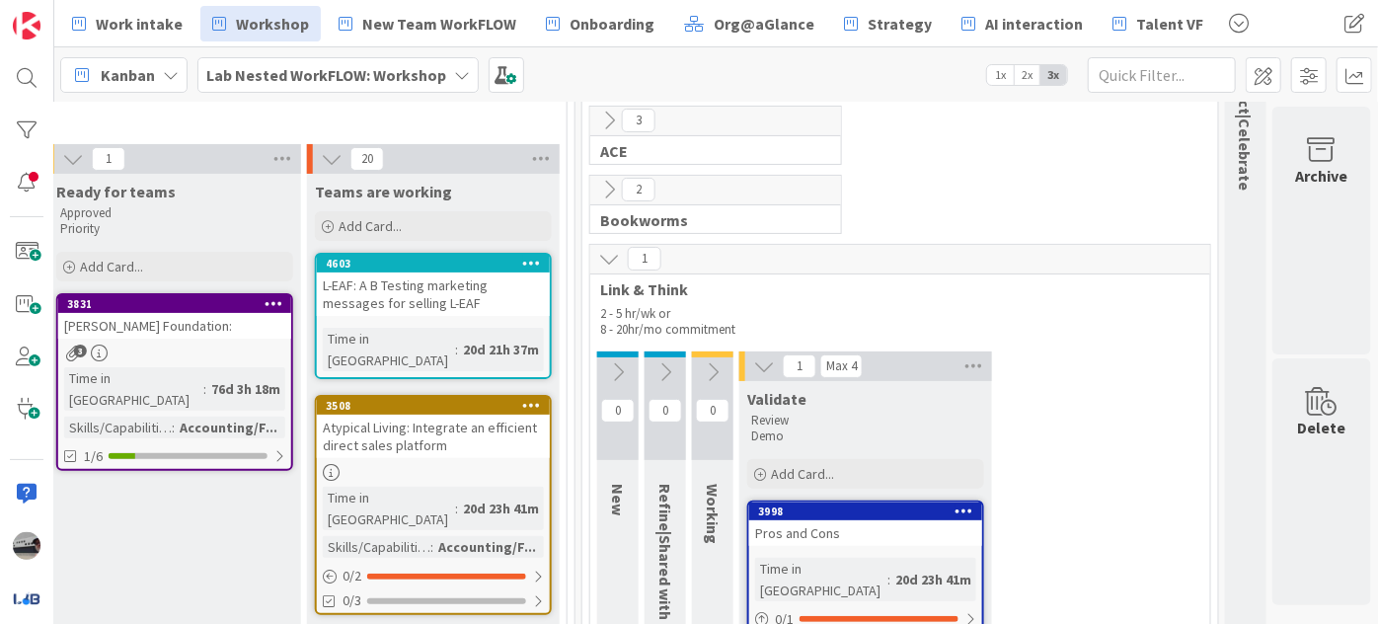
click at [608, 373] on icon at bounding box center [618, 372] width 22 height 22
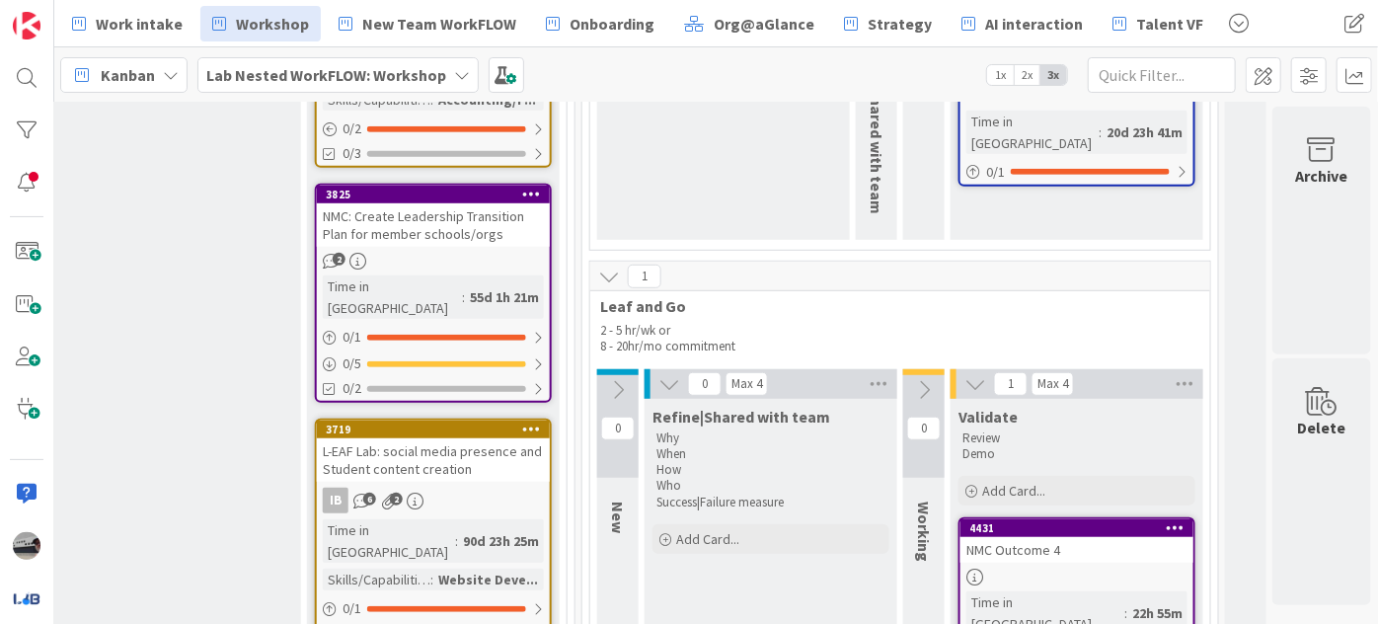
scroll to position [628, 746]
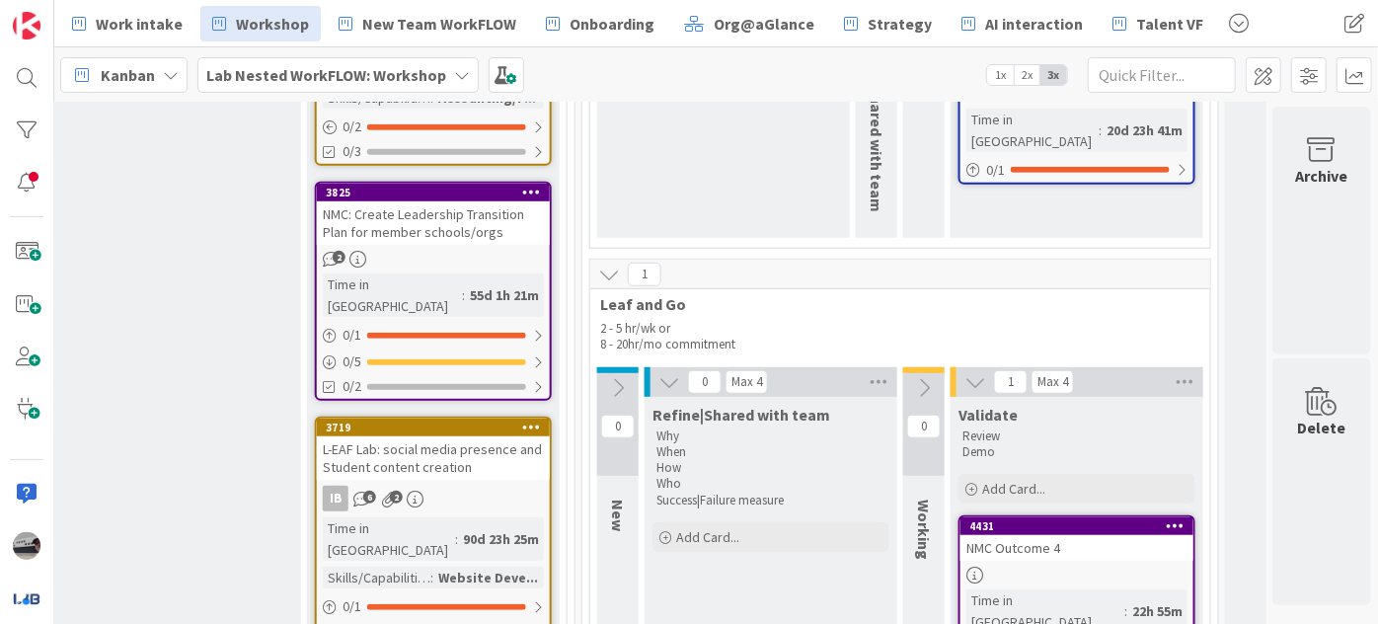
click at [454, 67] on icon at bounding box center [462, 75] width 16 height 16
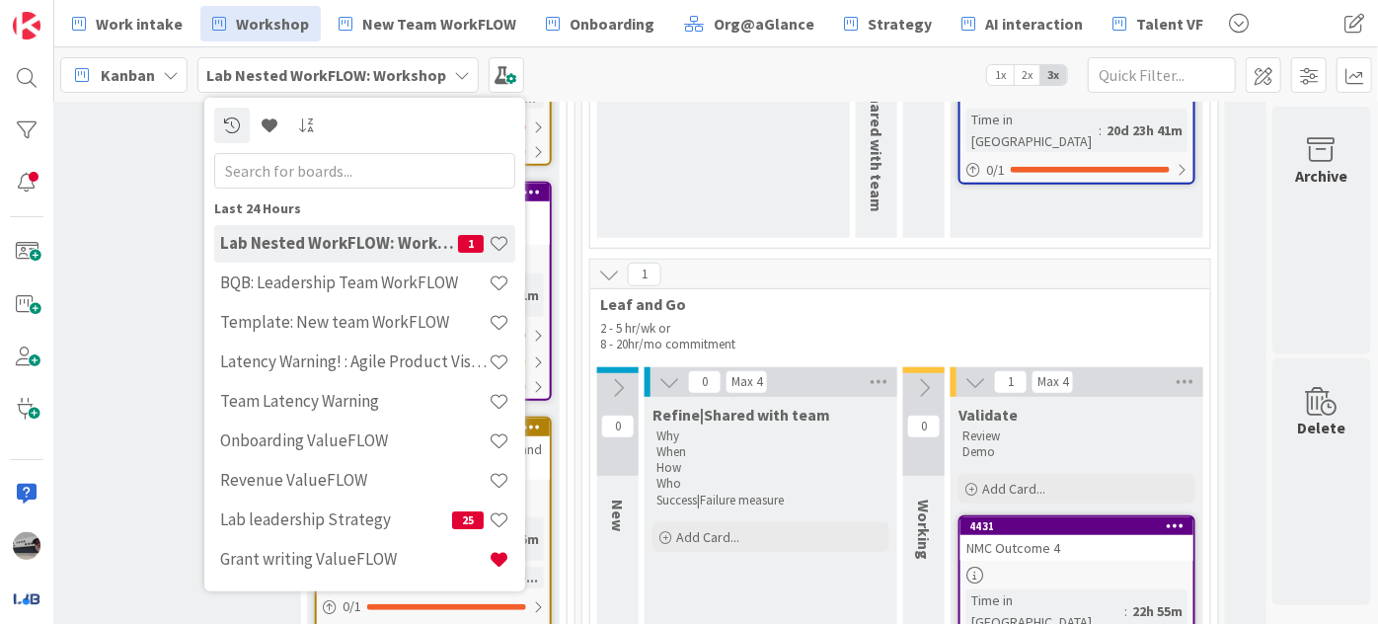
click at [337, 175] on input "text" at bounding box center [364, 170] width 301 height 36
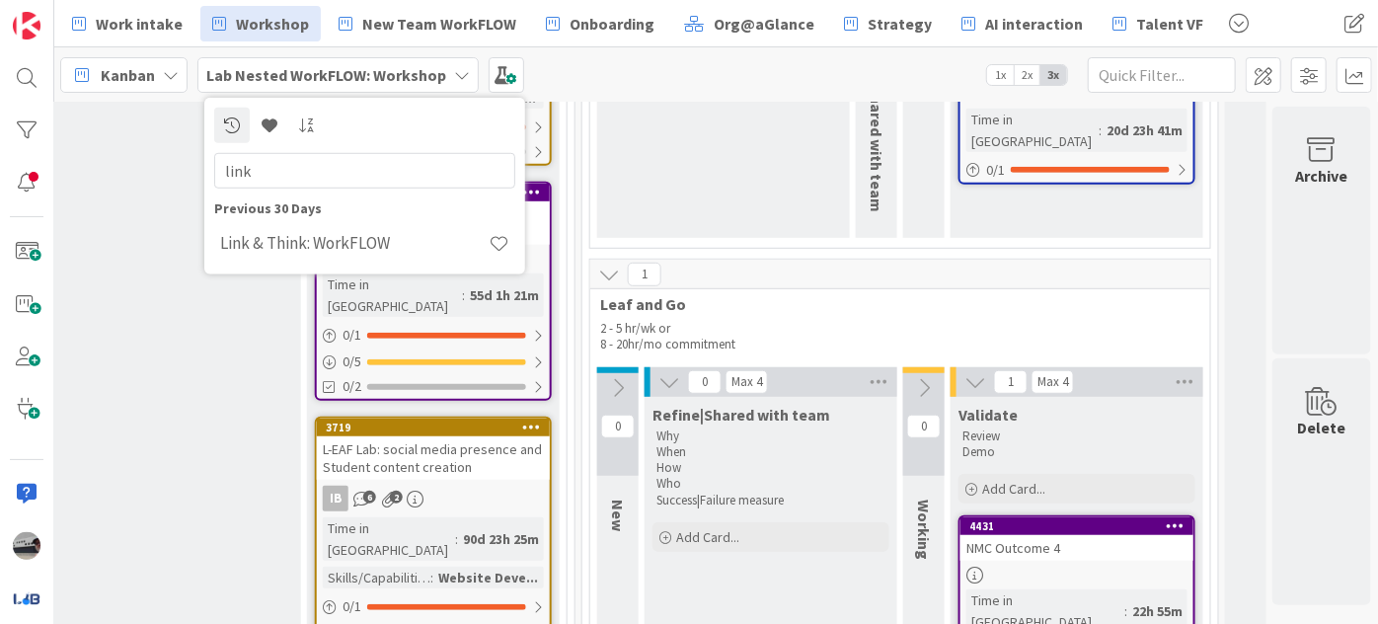
type input "link"
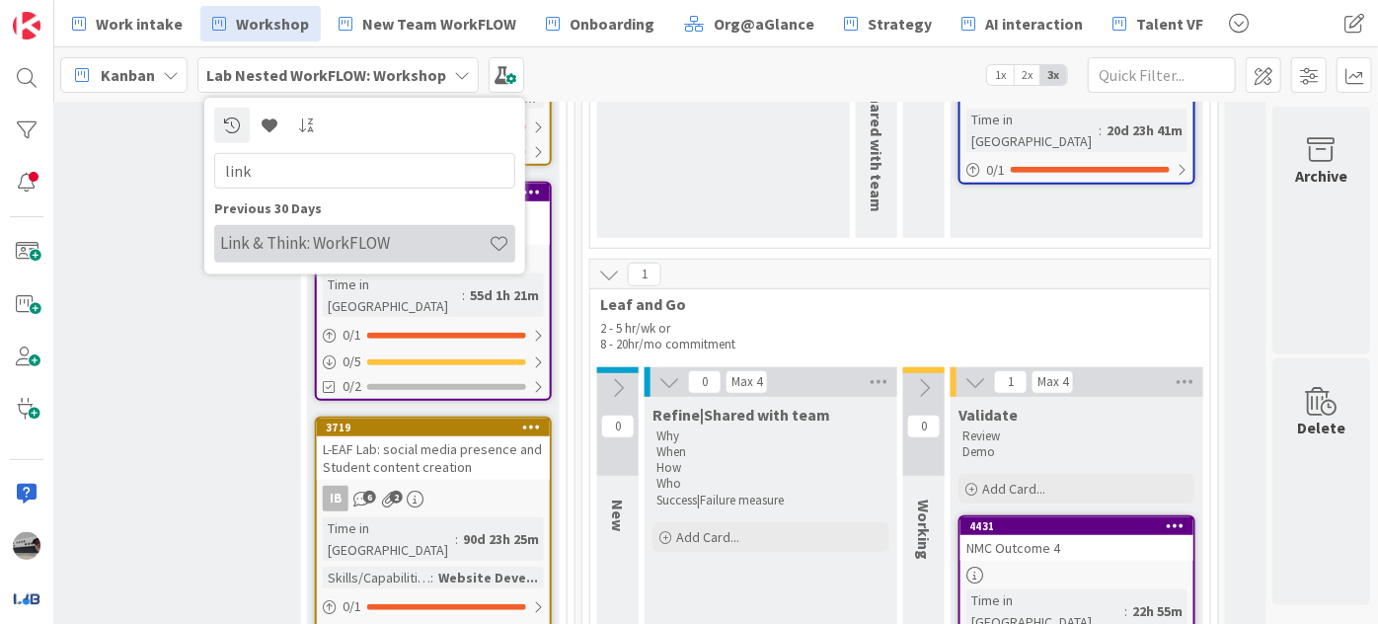
click at [373, 233] on h4 "Link & Think: WorkFLOW" at bounding box center [354, 243] width 268 height 20
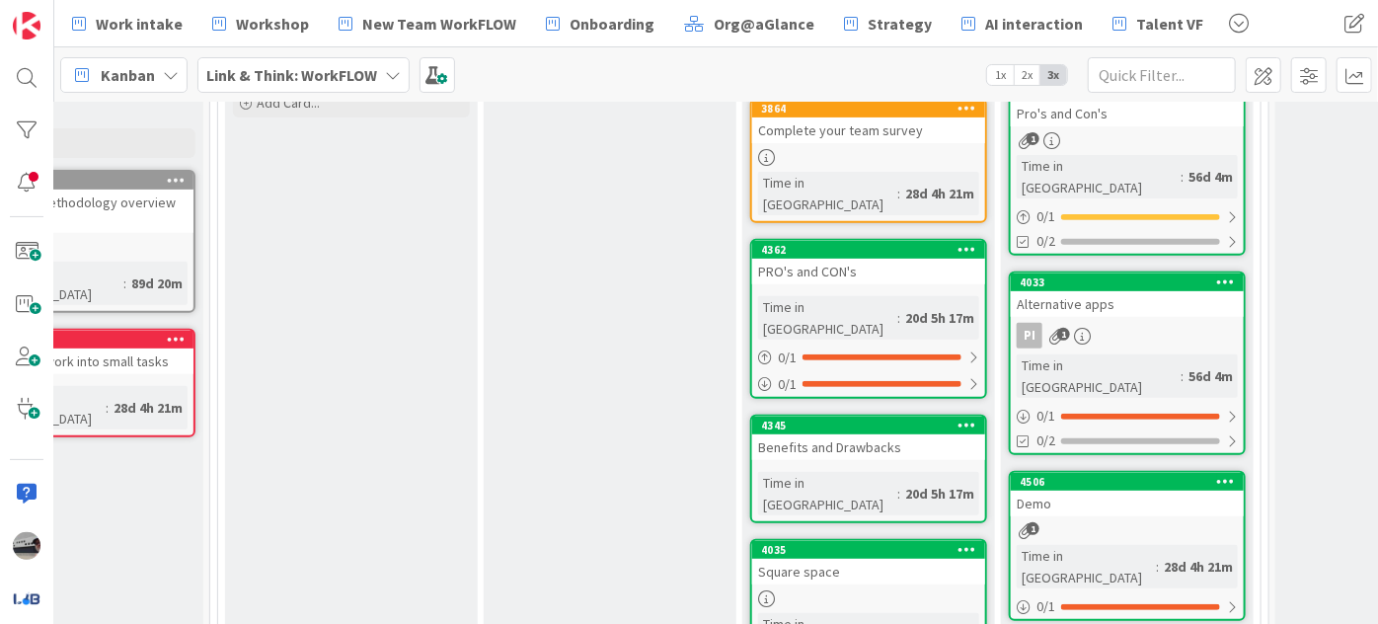
scroll to position [0, 369]
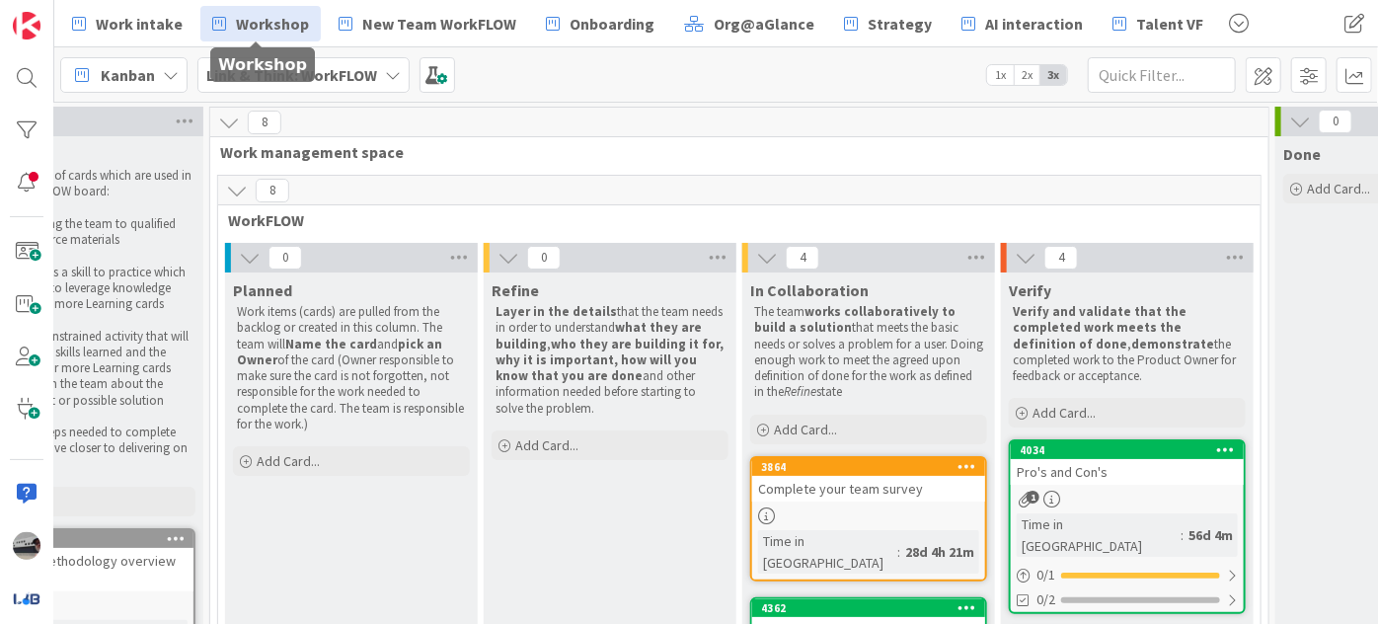
click at [259, 21] on span "Workshop" at bounding box center [272, 24] width 73 height 24
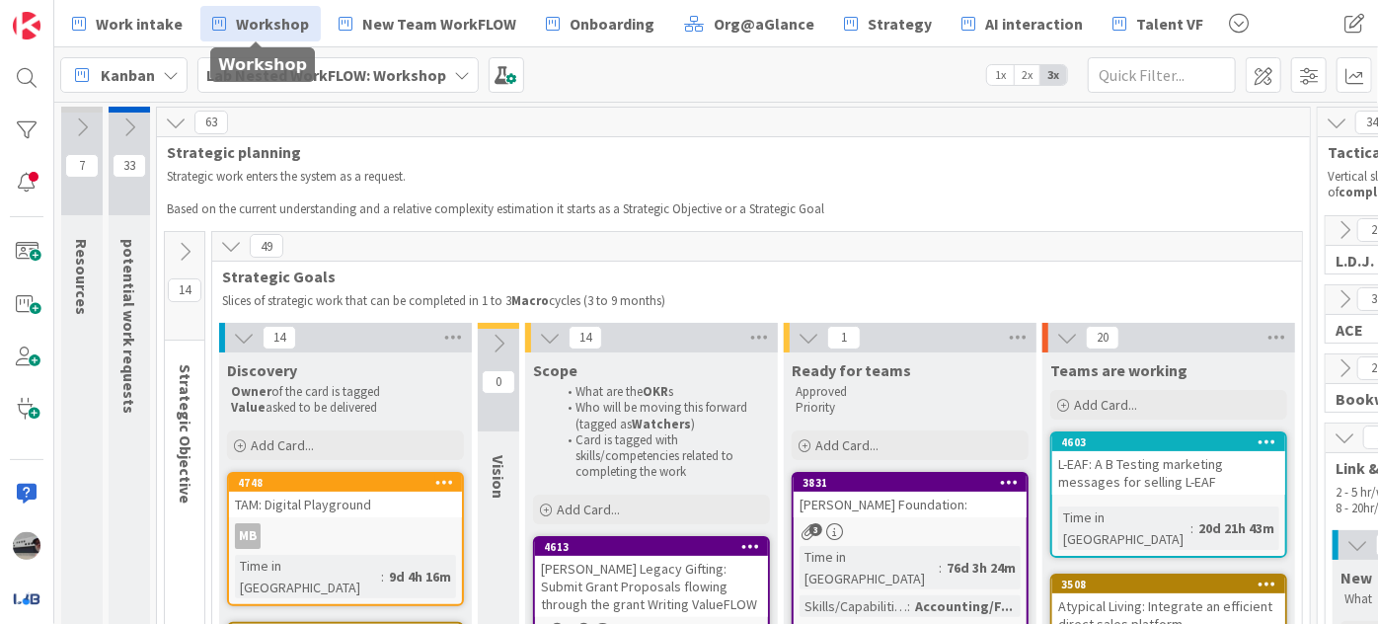
click at [128, 116] on icon at bounding box center [129, 127] width 22 height 22
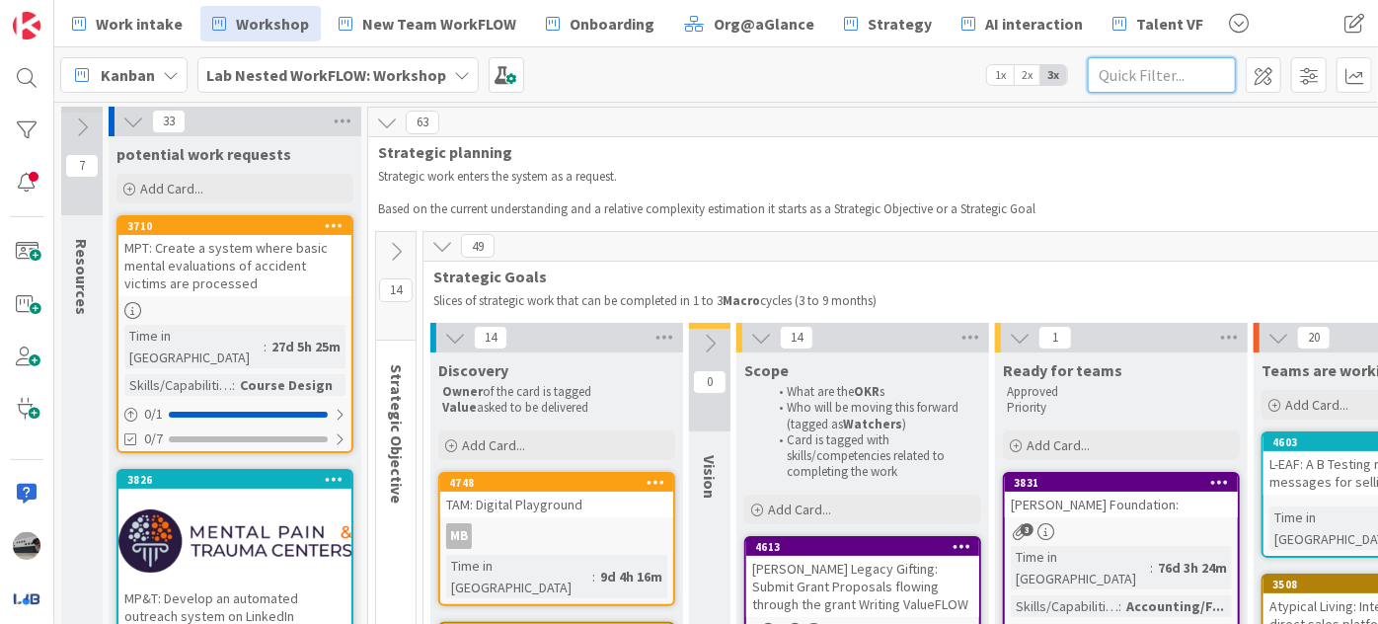
click at [1180, 75] on input "text" at bounding box center [1162, 75] width 148 height 36
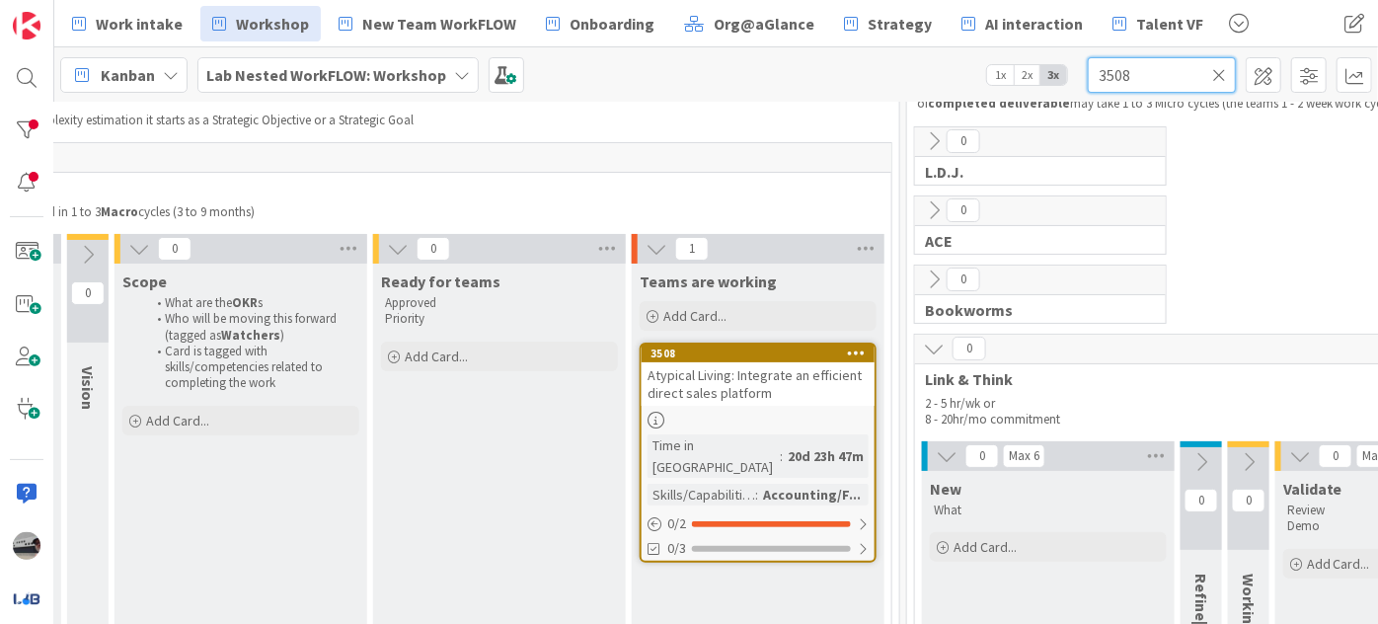
scroll to position [179, 622]
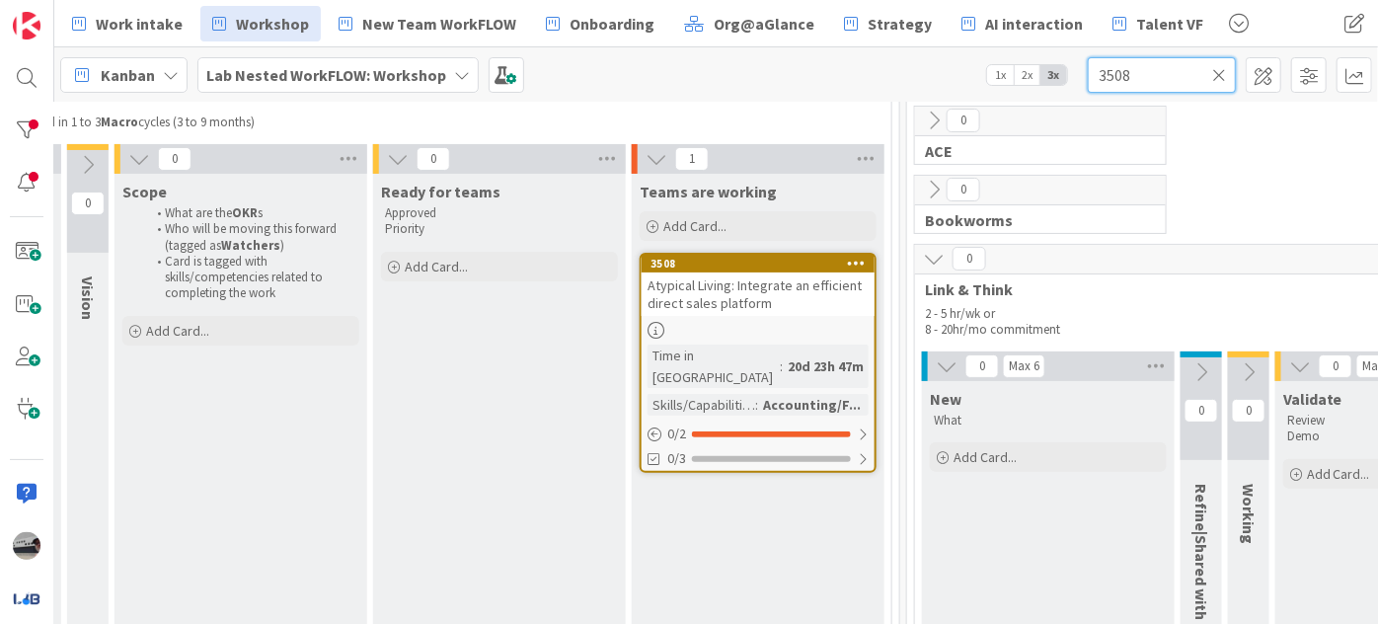
type input "3508"
click at [776, 294] on div "Atypical Living: Integrate an efficient direct sales platform" at bounding box center [758, 293] width 233 height 43
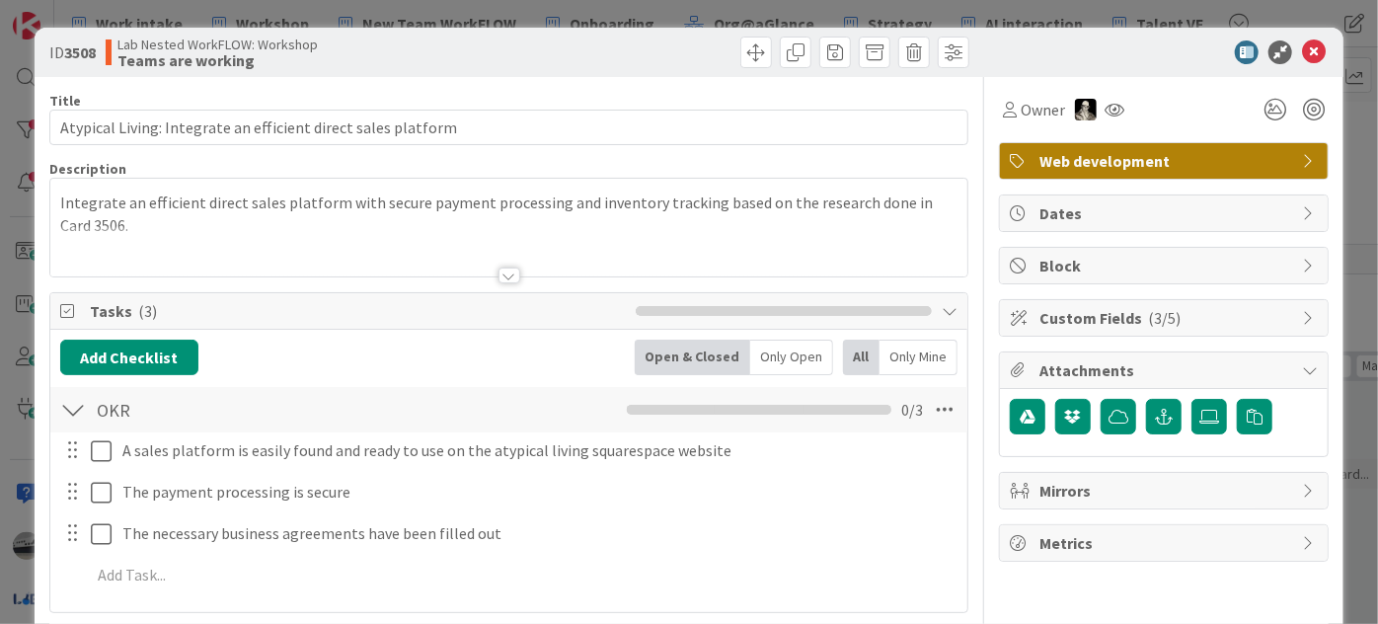
scroll to position [89, 0]
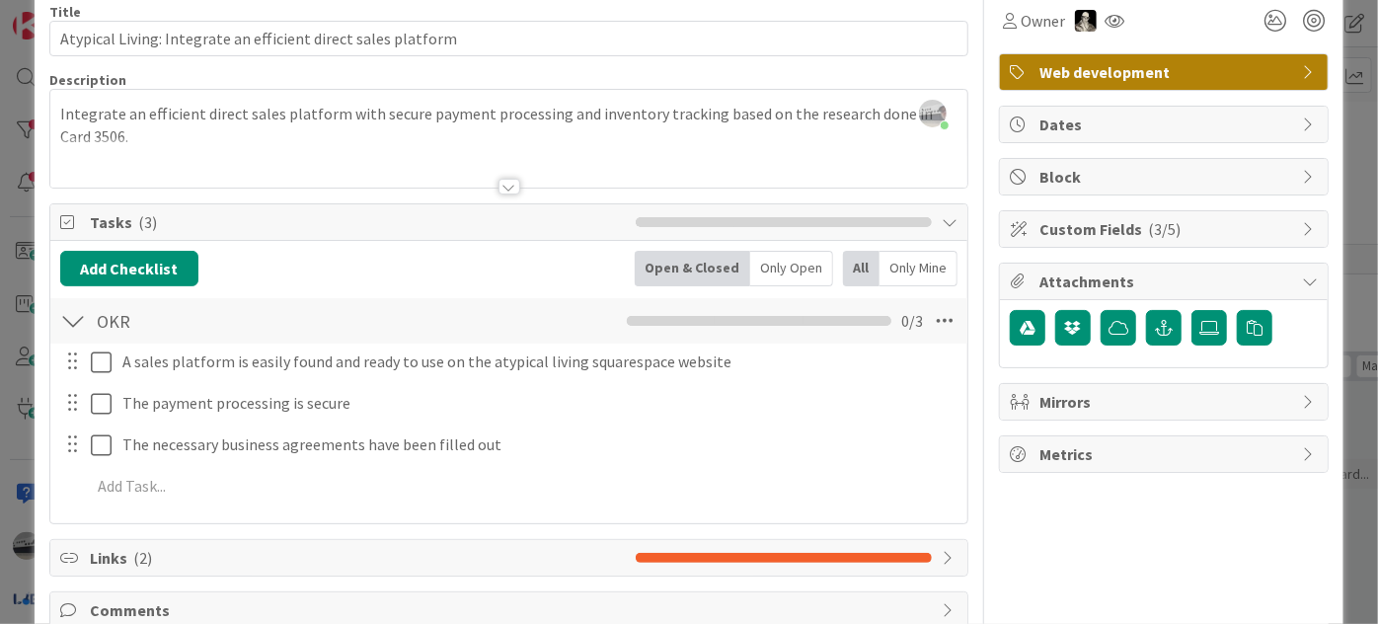
click at [1304, 231] on icon at bounding box center [1310, 229] width 16 height 16
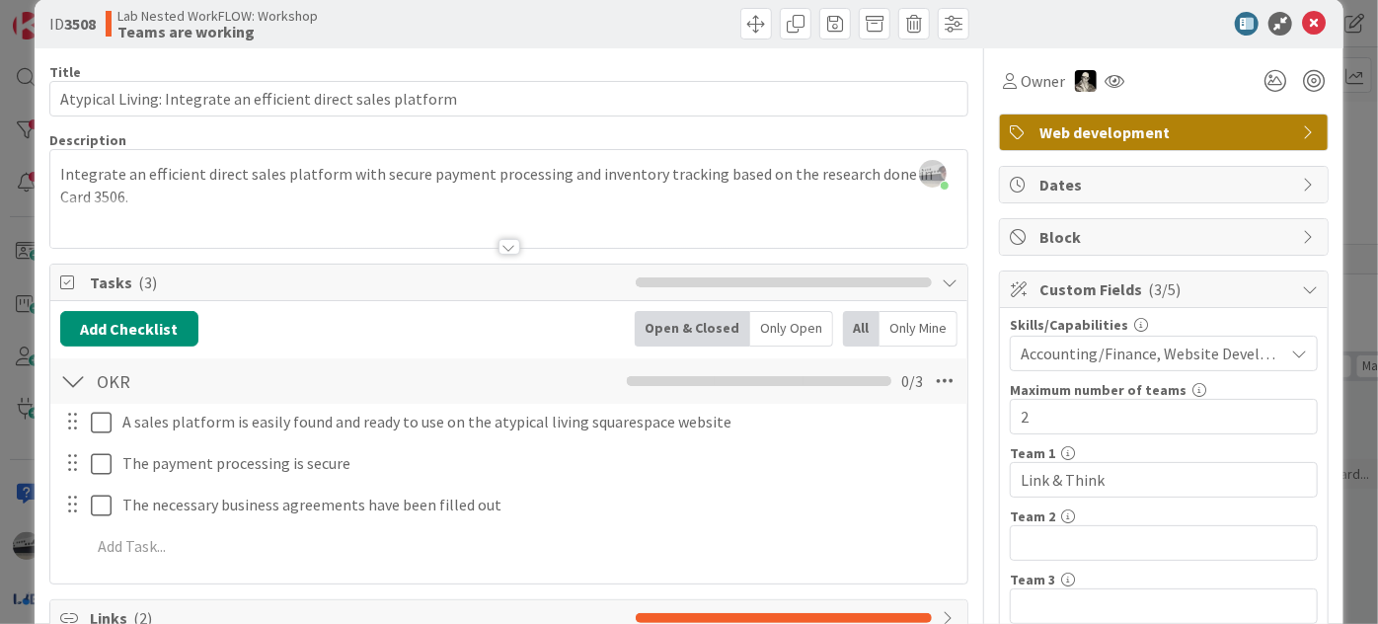
scroll to position [0, 0]
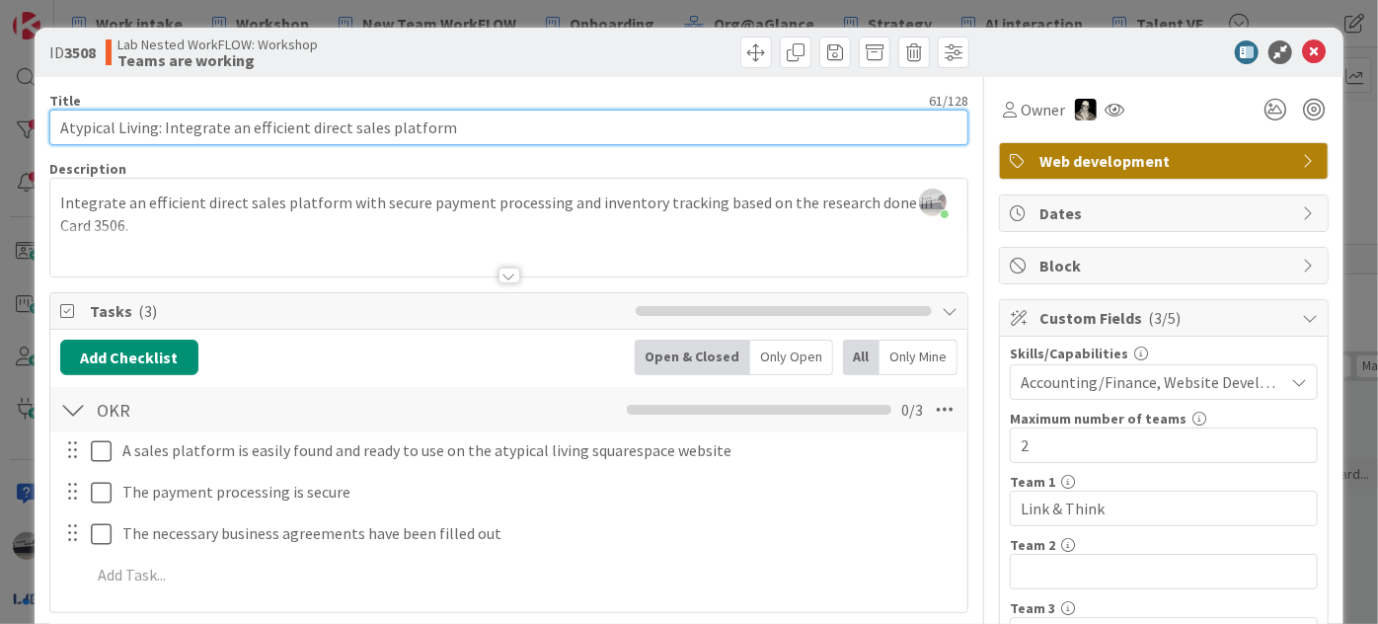
drag, startPoint x: 57, startPoint y: 125, endPoint x: 476, endPoint y: 125, distance: 418.5
click at [476, 125] on input "Atypical Living: Integrate an efficient direct sales platform" at bounding box center [508, 128] width 919 height 36
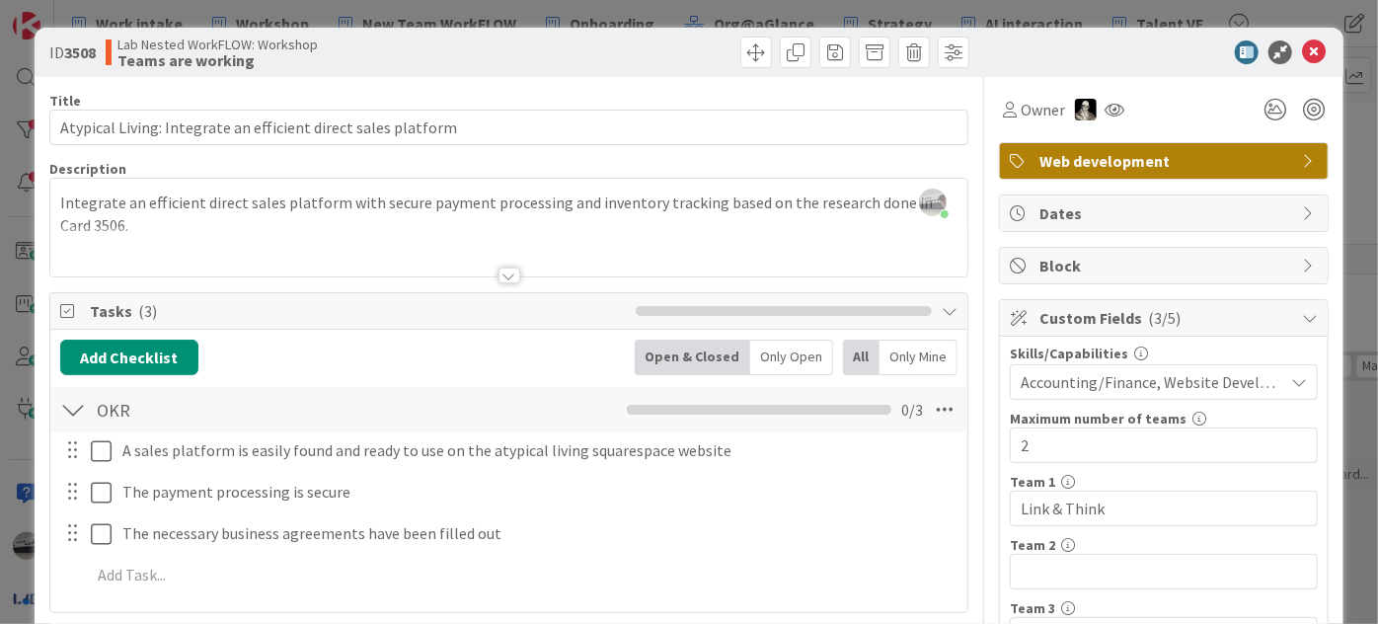
click at [499, 278] on div at bounding box center [509, 275] width 22 height 16
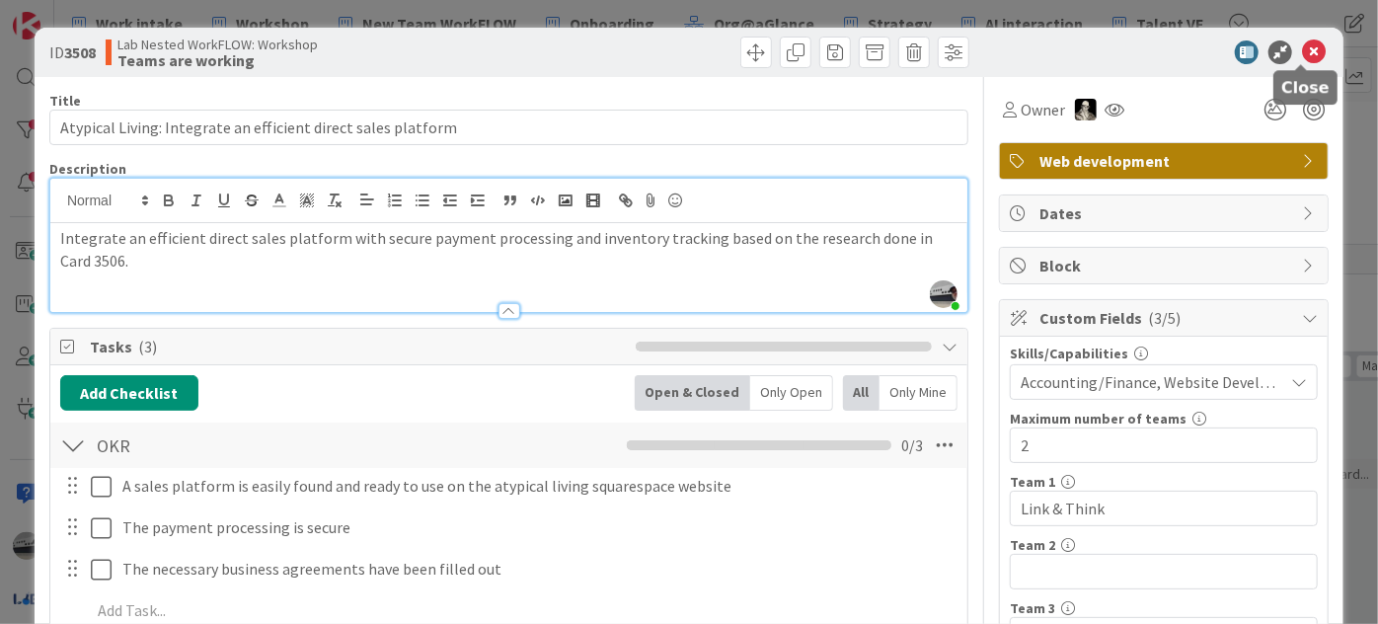
click at [1302, 53] on icon at bounding box center [1314, 52] width 24 height 24
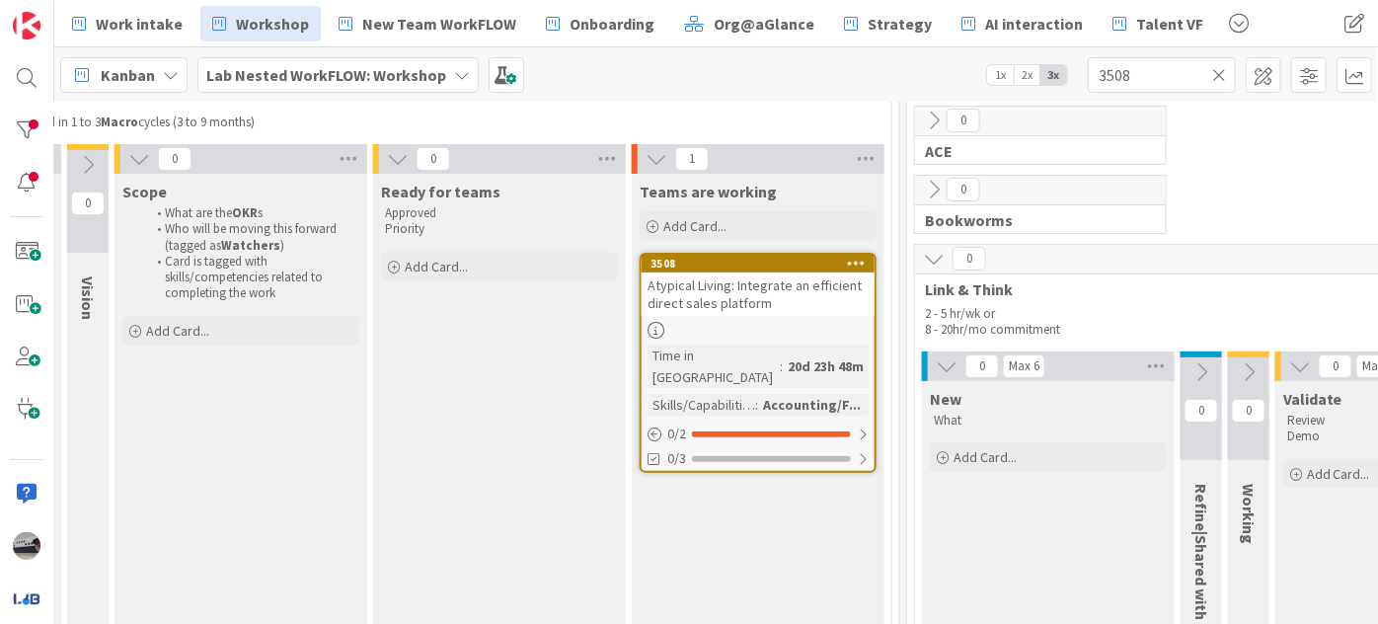
click at [1220, 72] on icon at bounding box center [1219, 75] width 14 height 18
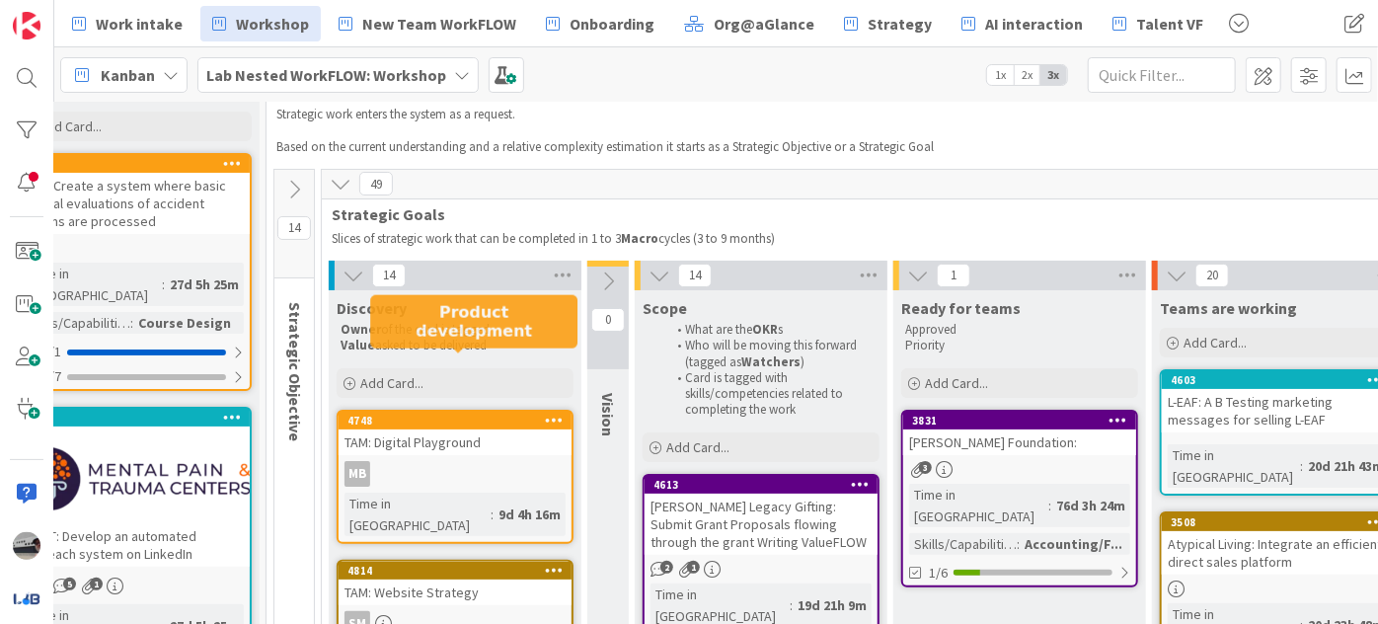
scroll to position [0, 102]
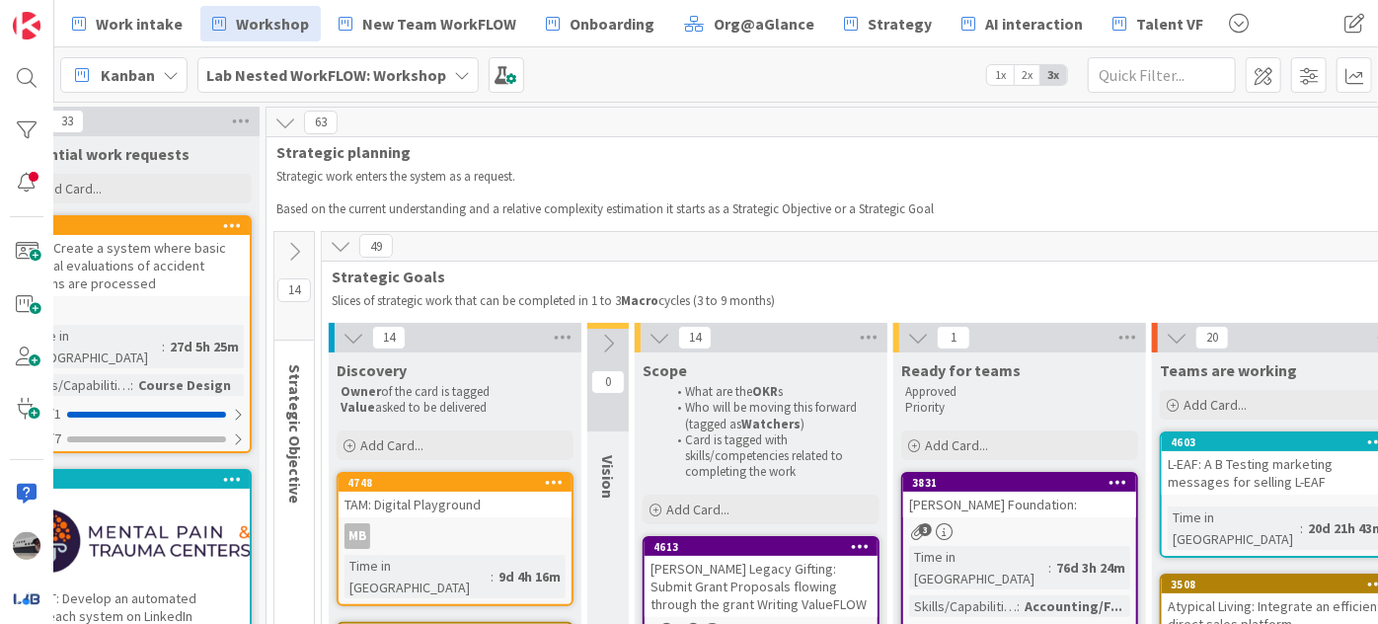
click at [292, 247] on icon at bounding box center [294, 252] width 22 height 22
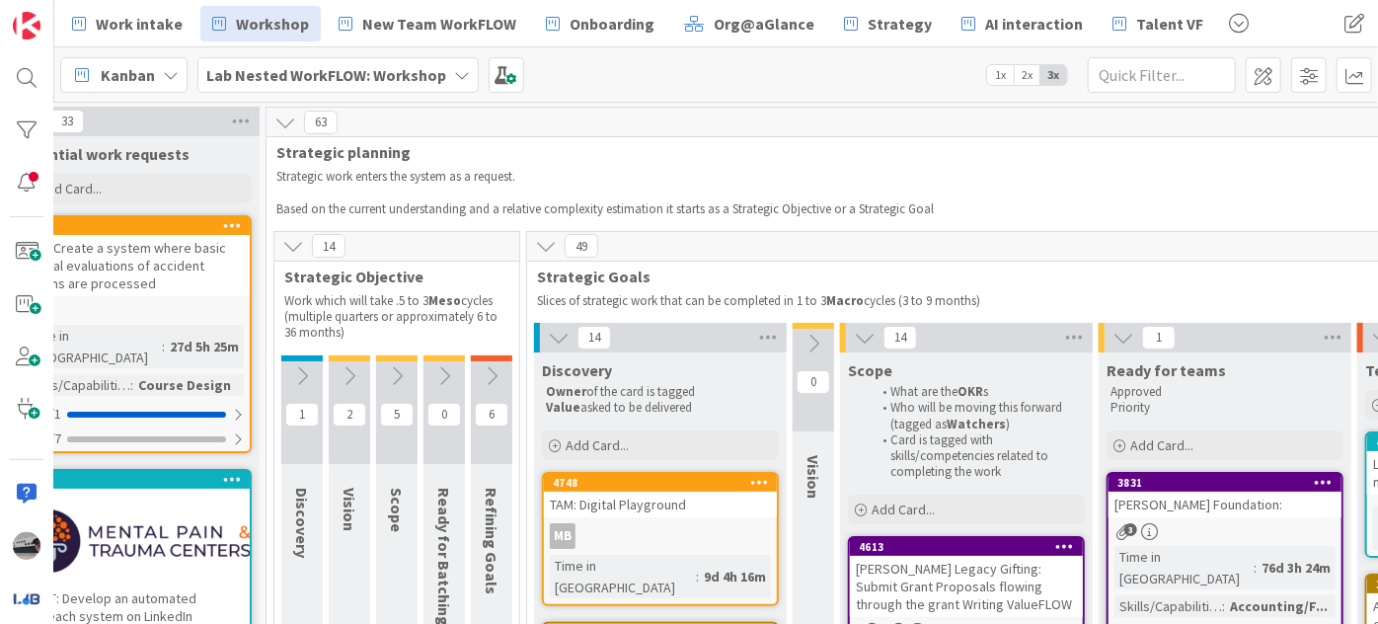
click at [487, 378] on icon at bounding box center [492, 376] width 22 height 22
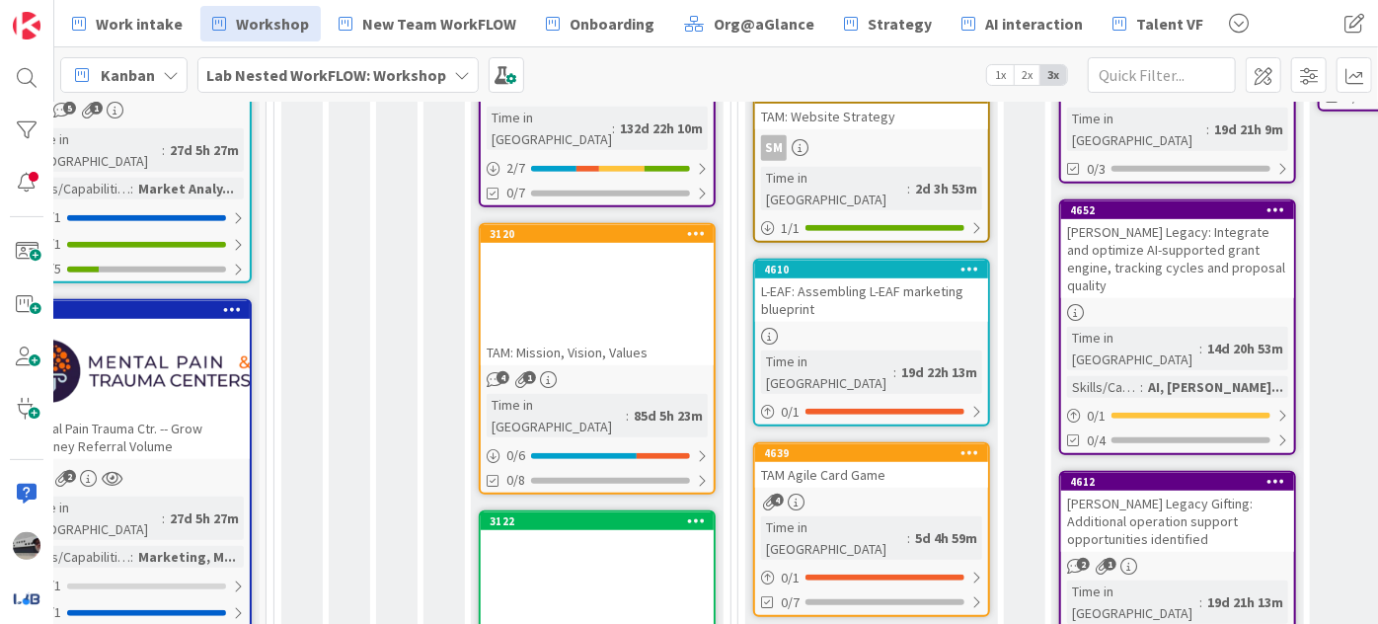
scroll to position [807, 102]
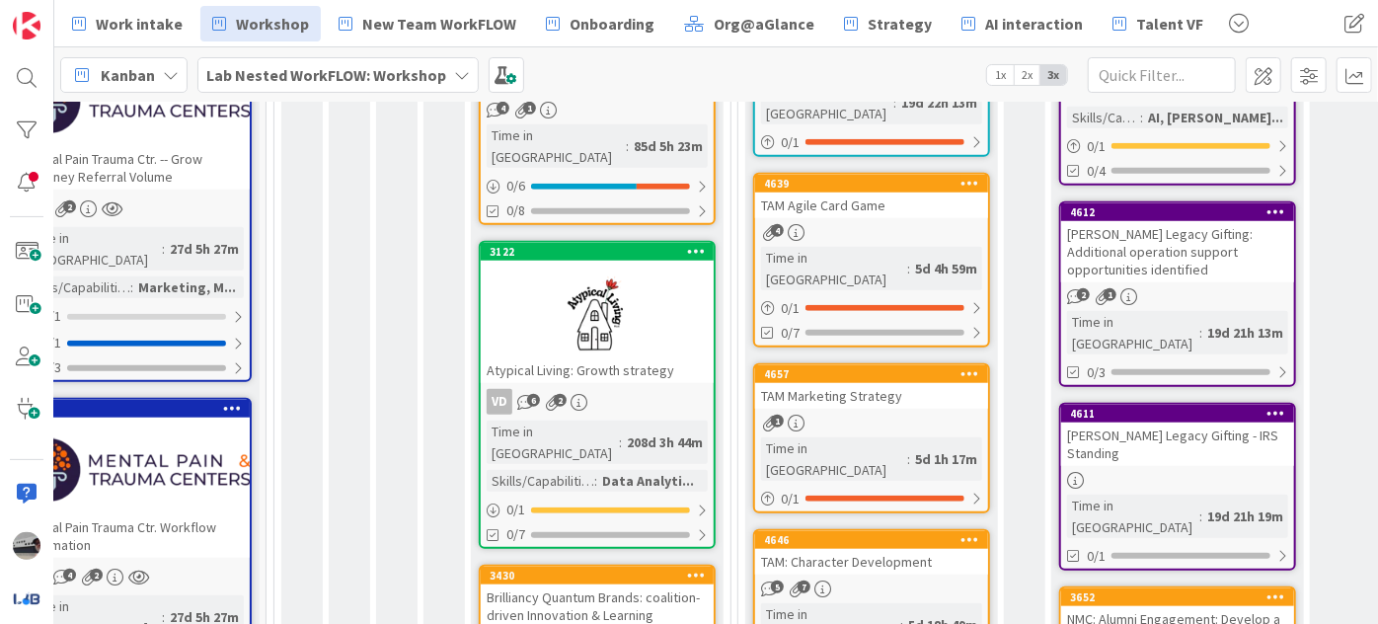
click at [635, 268] on div at bounding box center [597, 312] width 233 height 89
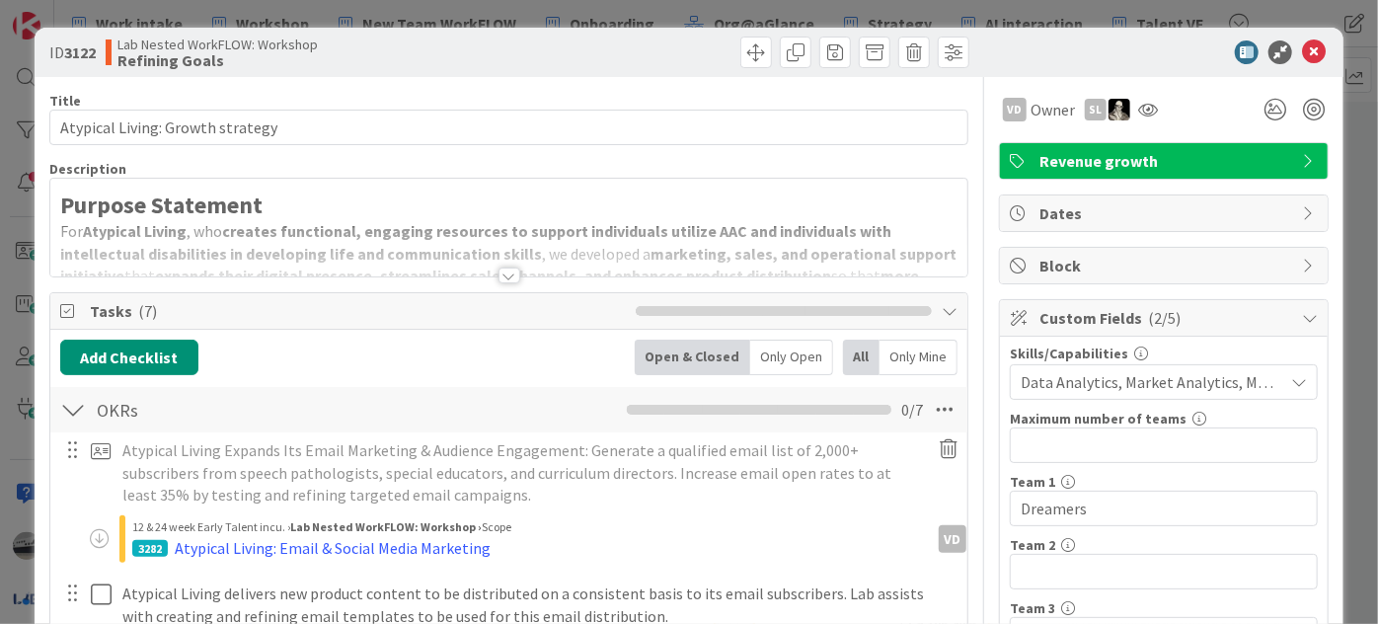
click at [498, 272] on div at bounding box center [509, 275] width 22 height 16
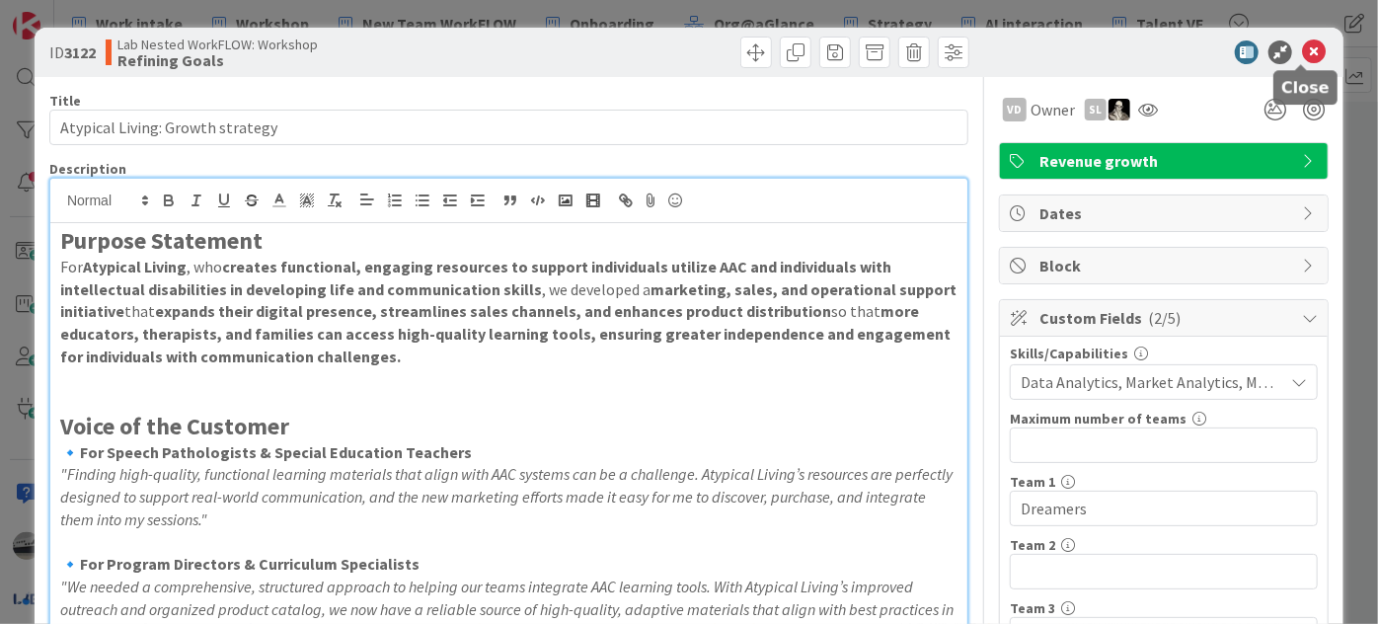
click at [1305, 47] on icon at bounding box center [1314, 52] width 24 height 24
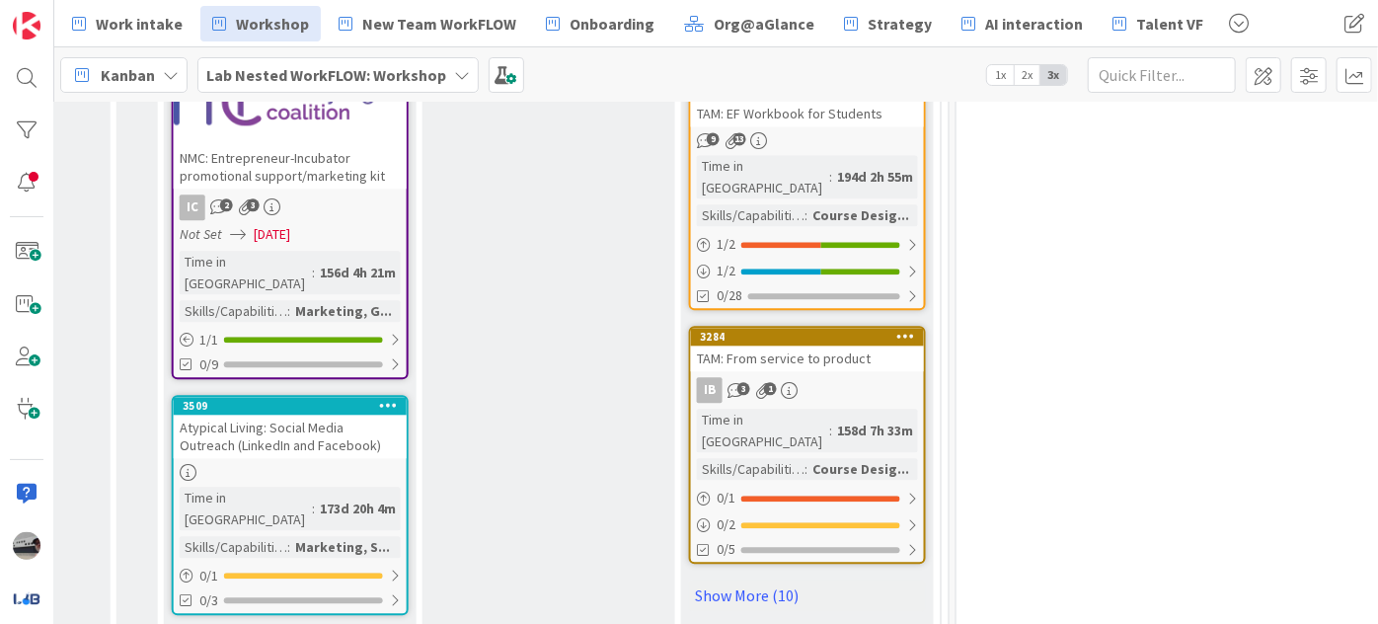
scroll to position [2332, 989]
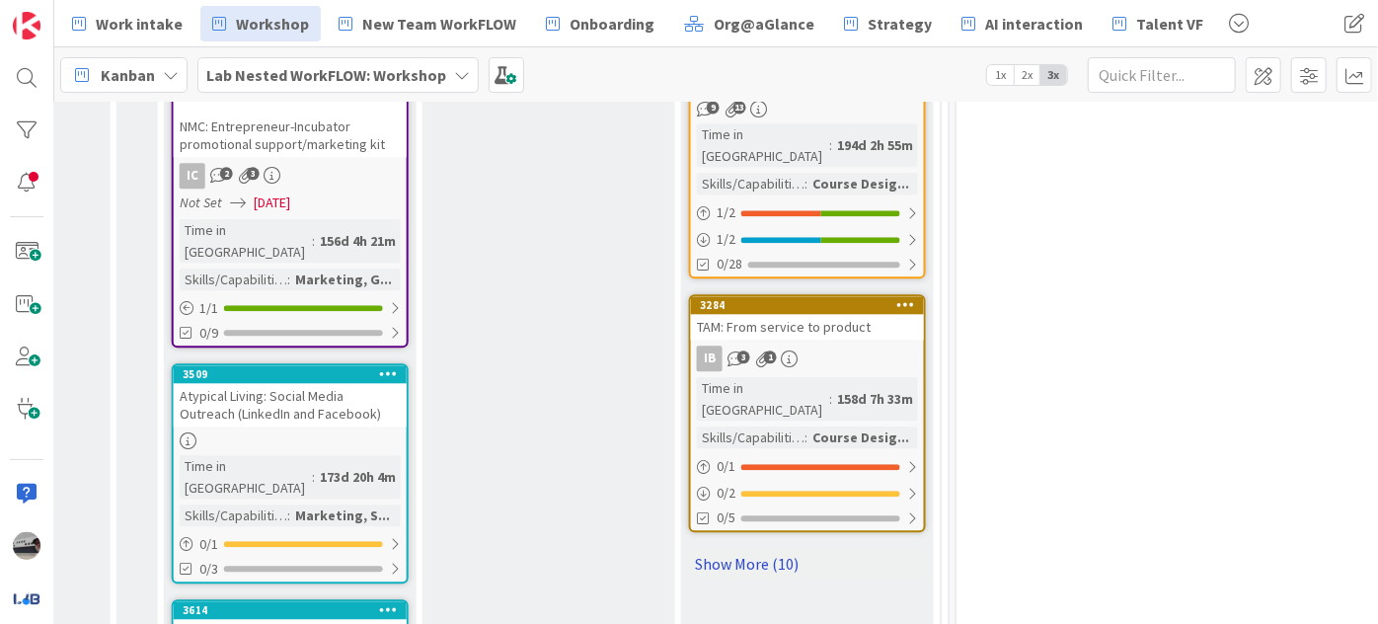
click at [711, 548] on link "Show More (10)" at bounding box center [807, 564] width 237 height 32
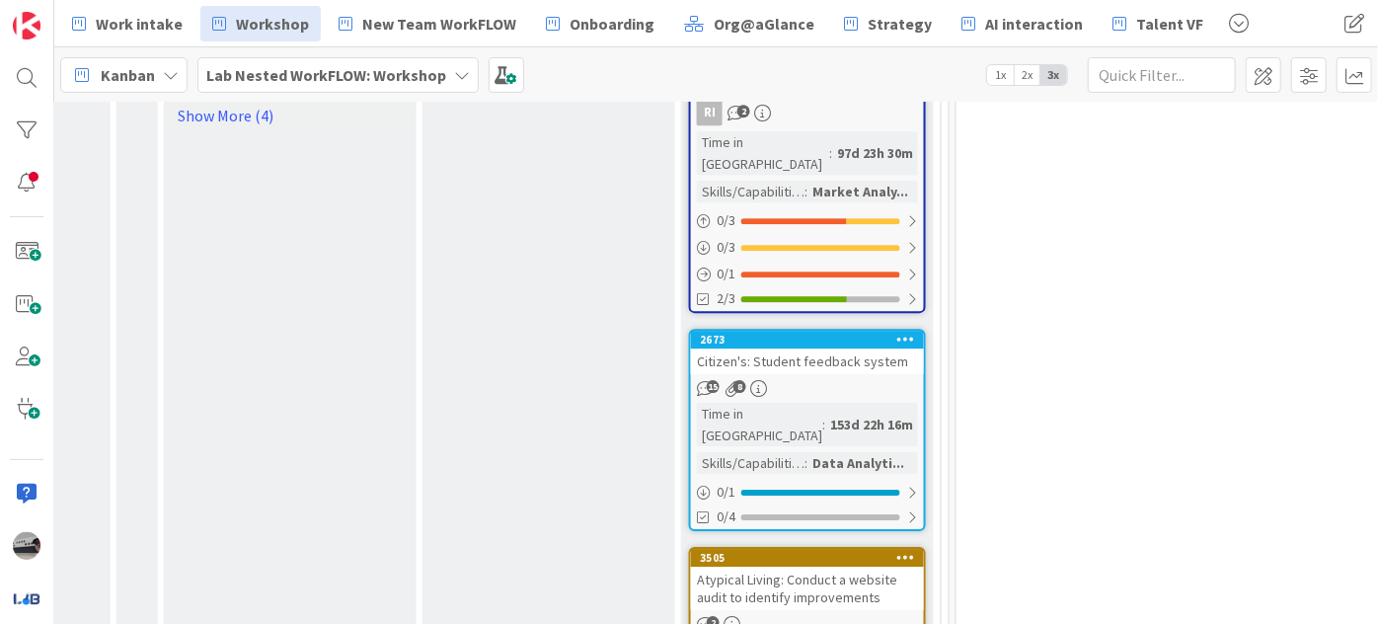
scroll to position [3140, 989]
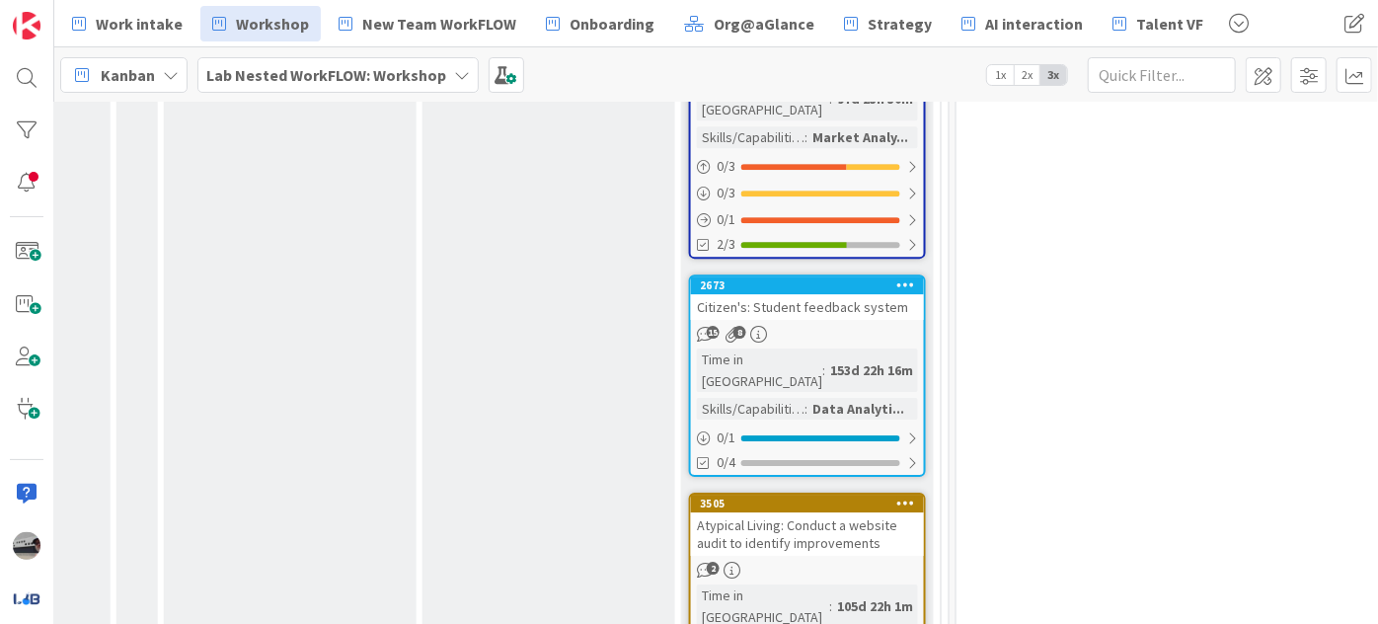
click at [818, 512] on div "Atypical Living: Conduct a website audit to identify improvements" at bounding box center [807, 533] width 233 height 43
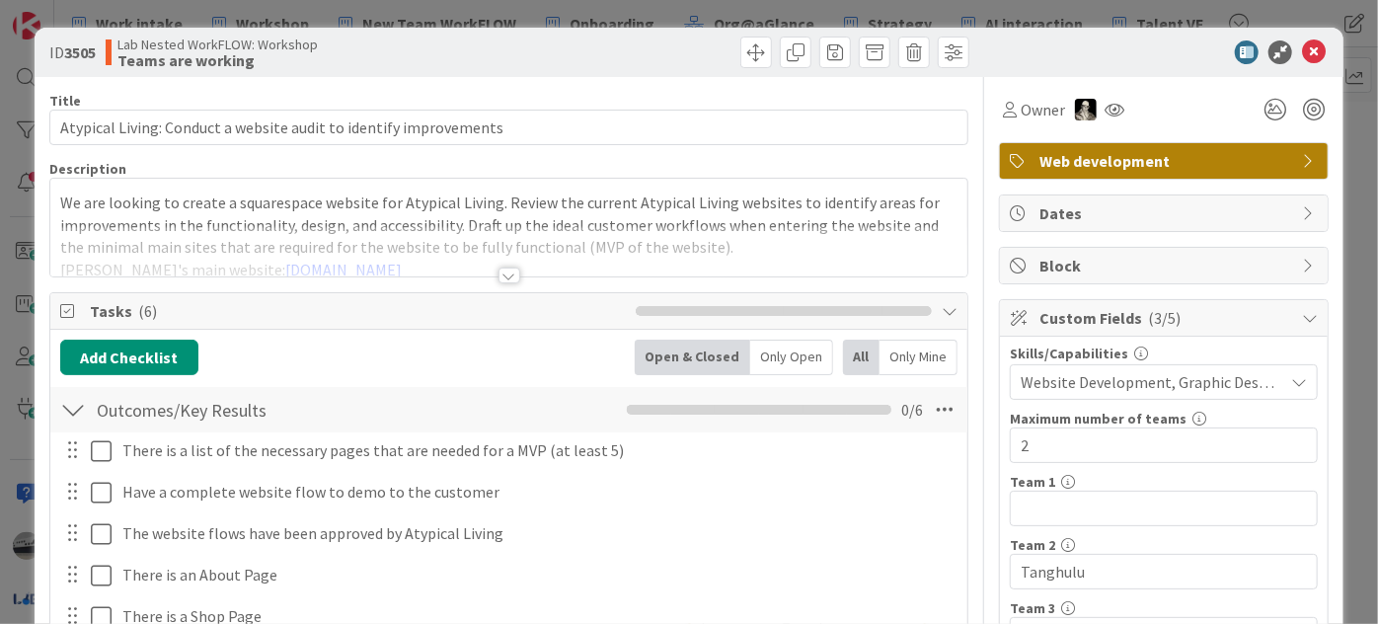
click at [502, 270] on div at bounding box center [509, 275] width 22 height 16
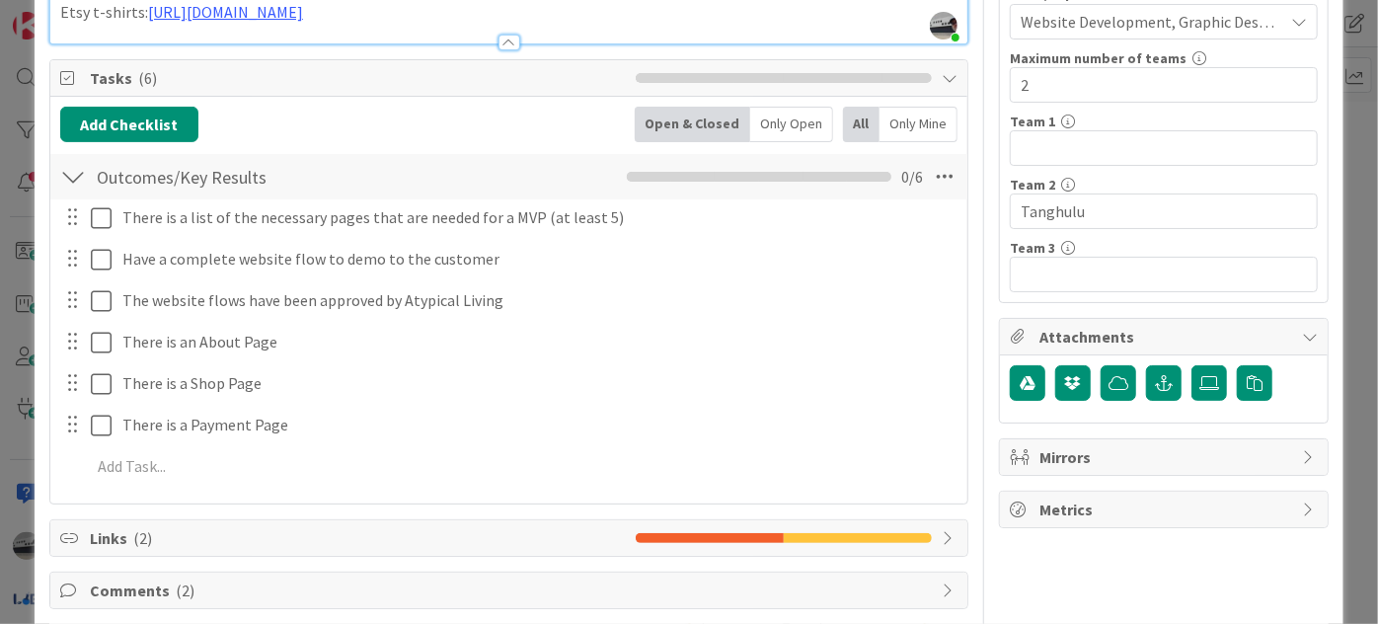
scroll to position [436, 0]
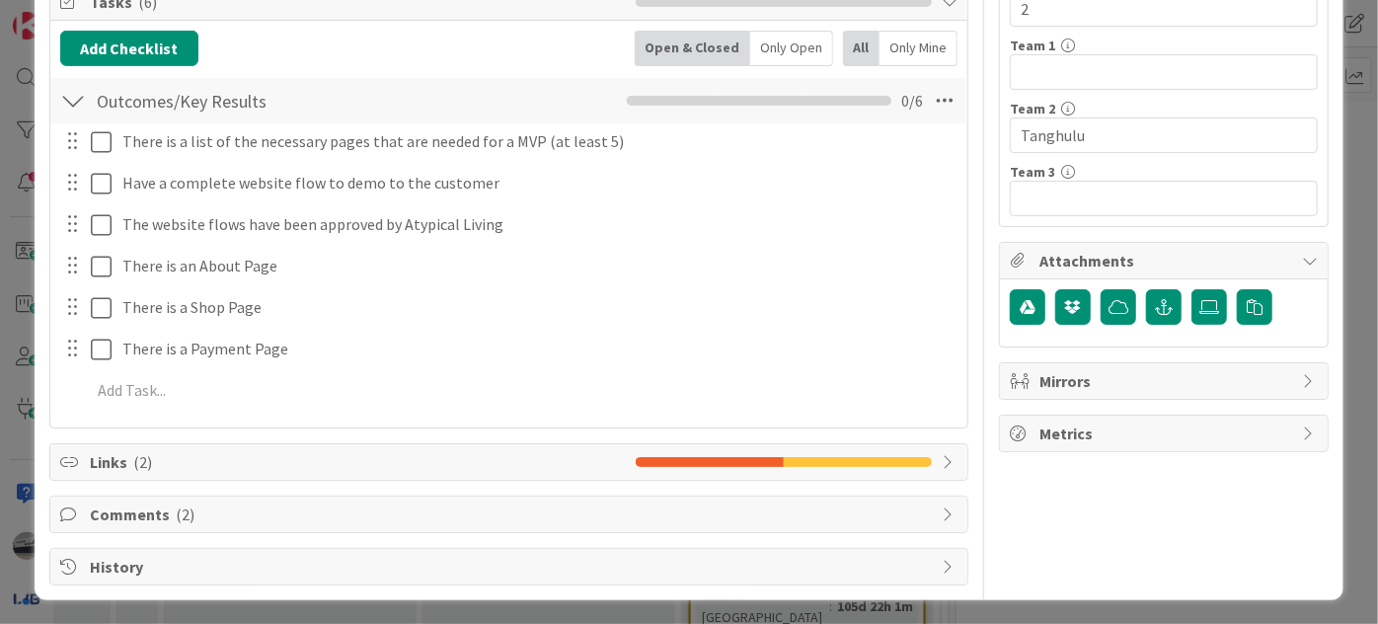
click at [924, 508] on div "Comments ( 2 )" at bounding box center [508, 514] width 917 height 36
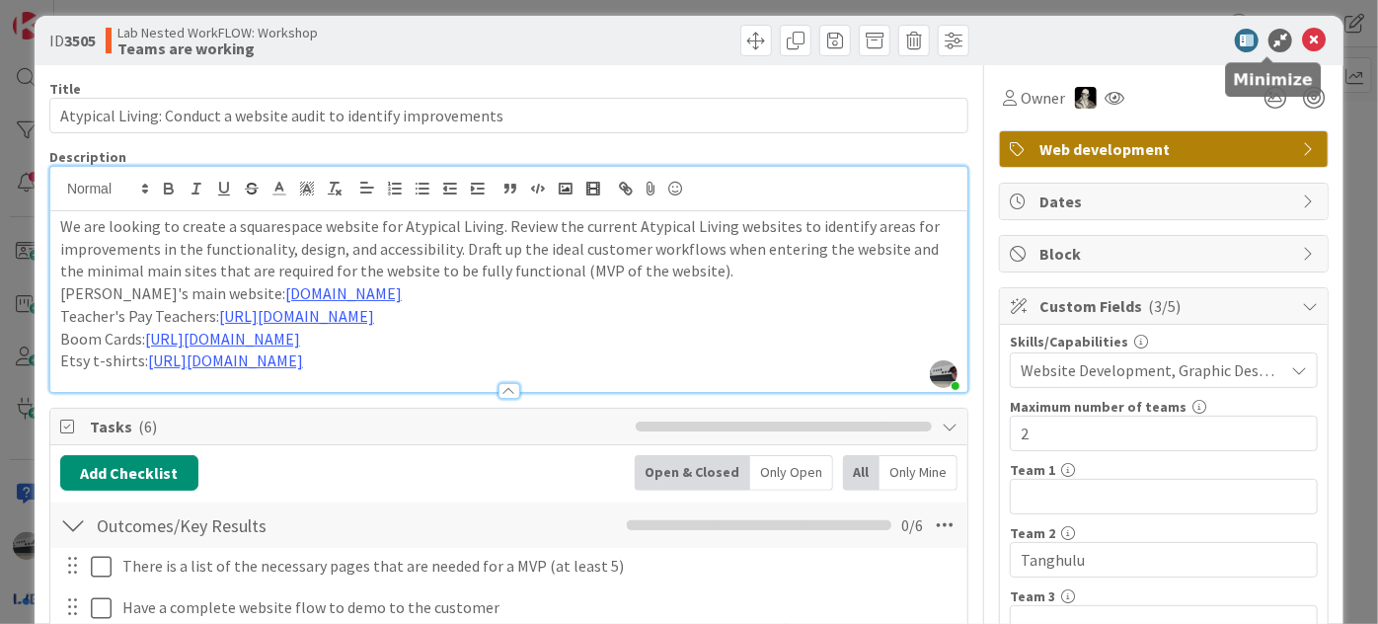
scroll to position [0, 0]
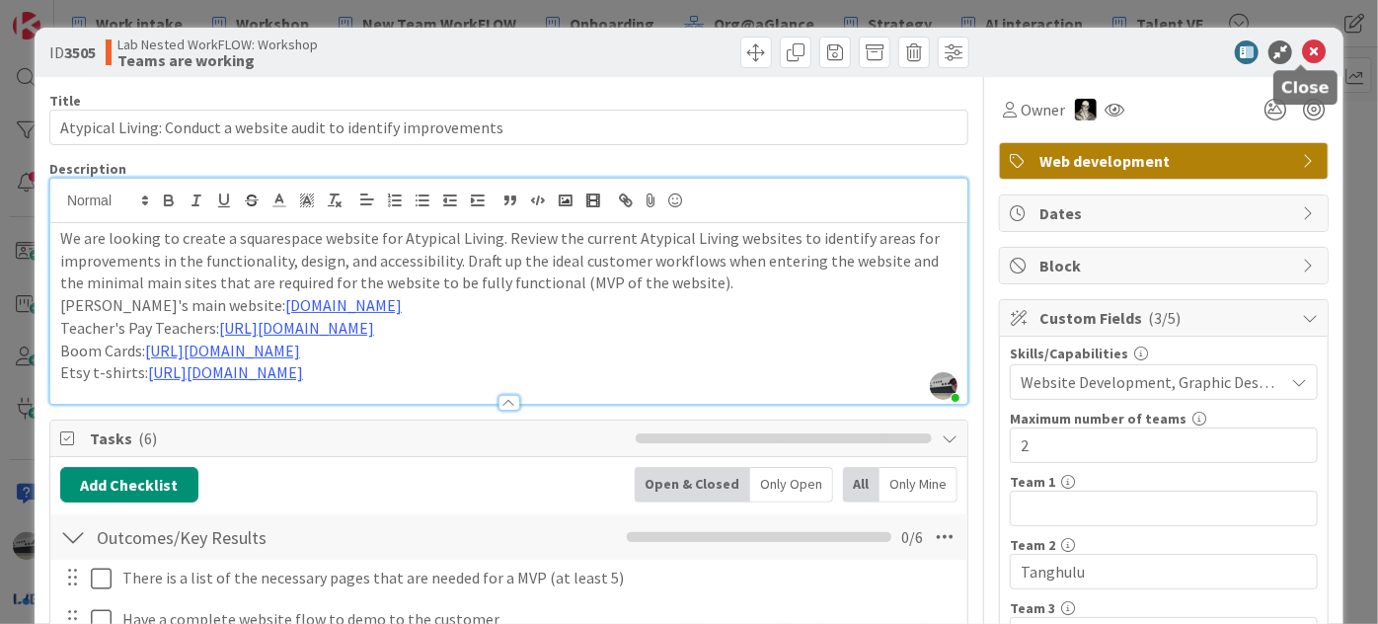
click at [1302, 48] on icon at bounding box center [1314, 52] width 24 height 24
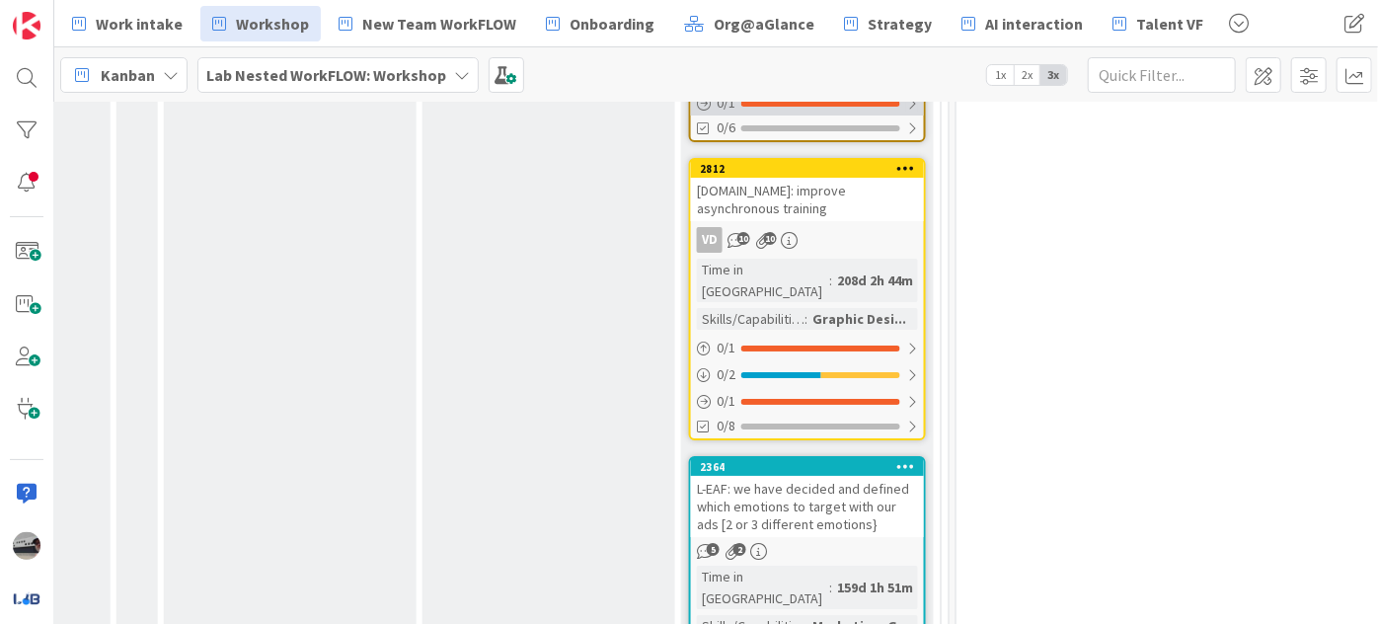
scroll to position [3768, 989]
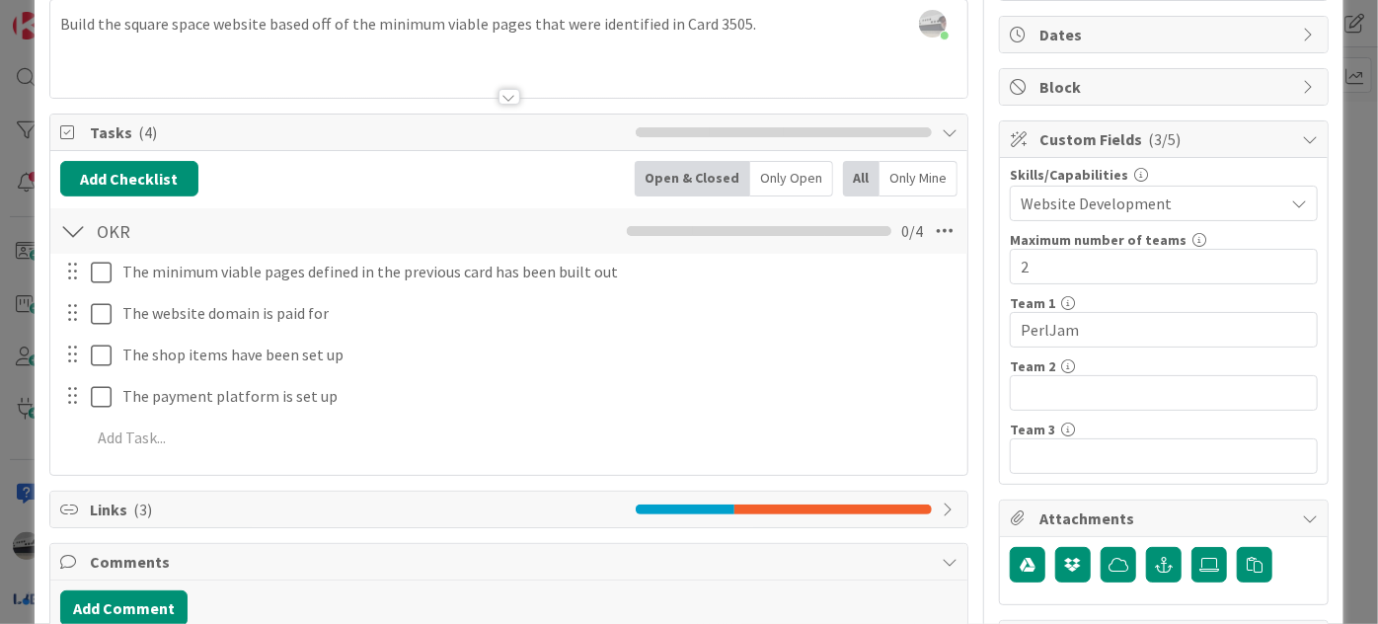
scroll to position [300, 0]
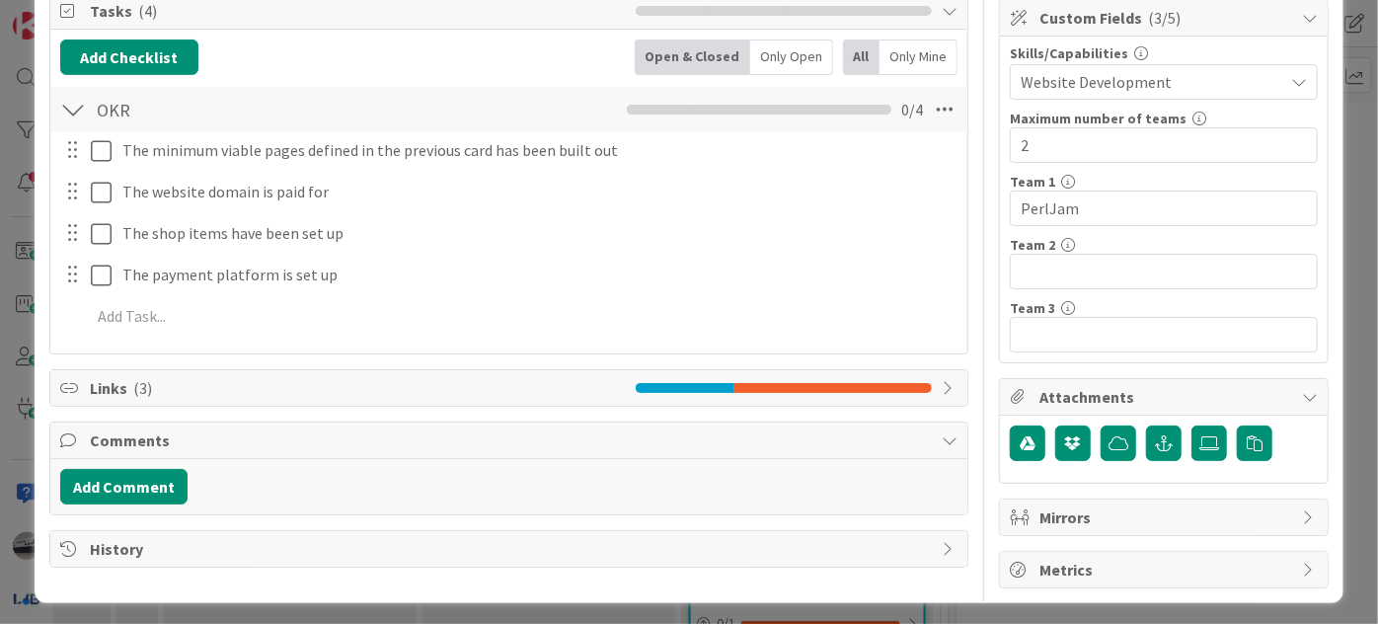
click at [942, 384] on icon at bounding box center [950, 388] width 16 height 16
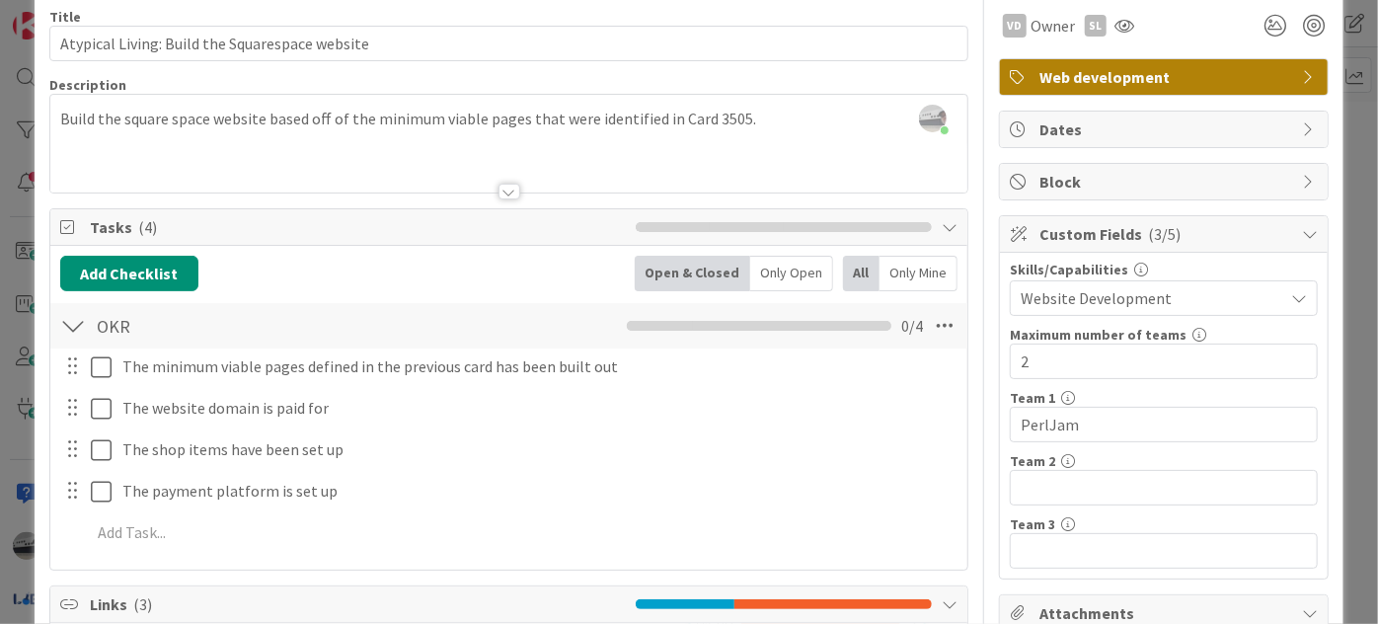
scroll to position [0, 0]
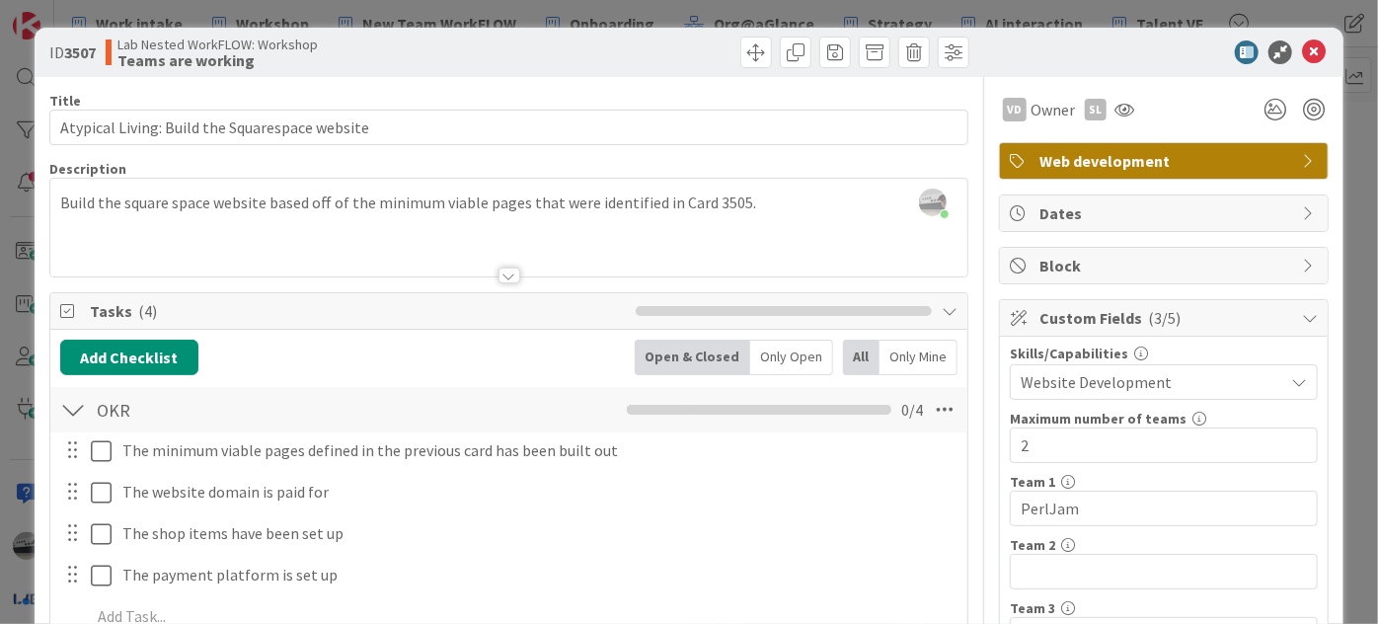
click at [498, 272] on div at bounding box center [509, 275] width 22 height 16
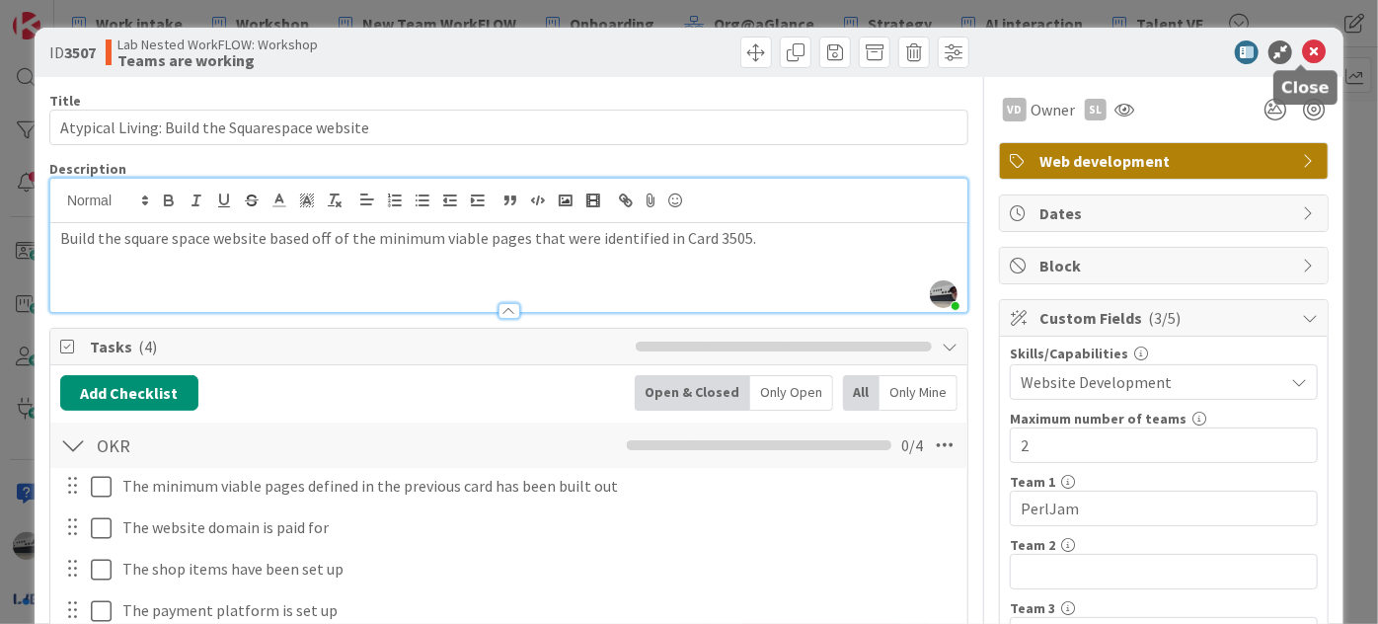
click at [1302, 43] on icon at bounding box center [1314, 52] width 24 height 24
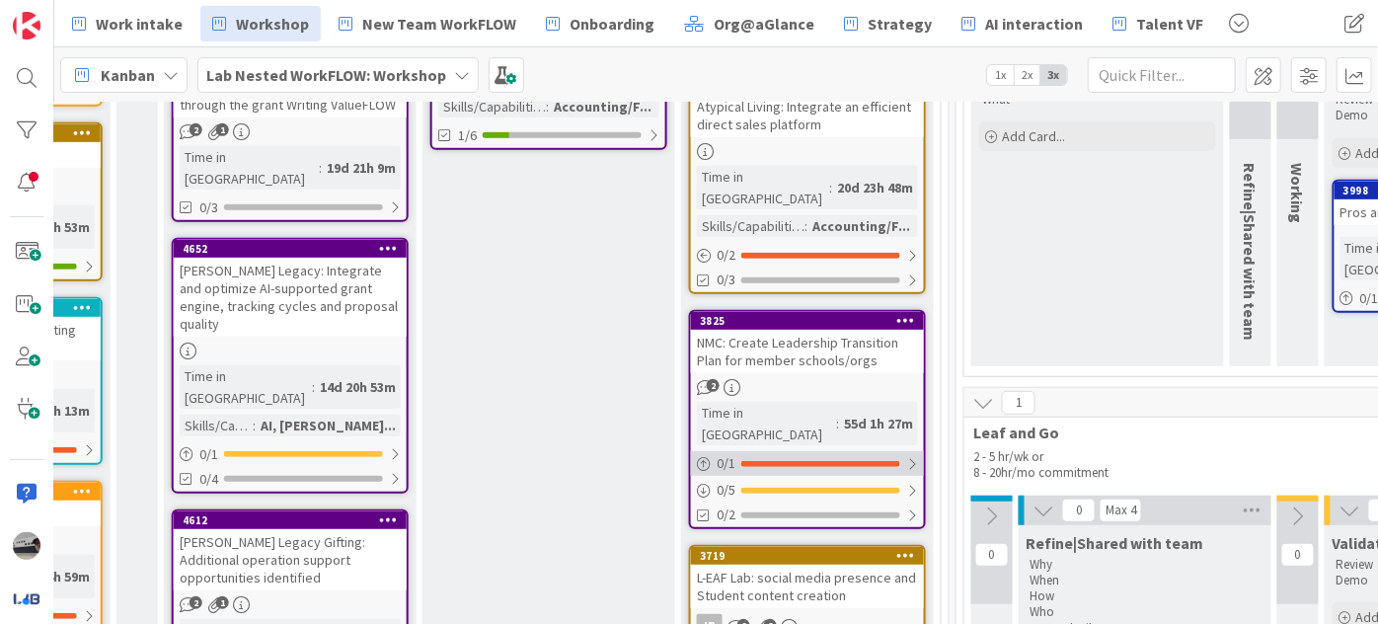
scroll to position [358, 989]
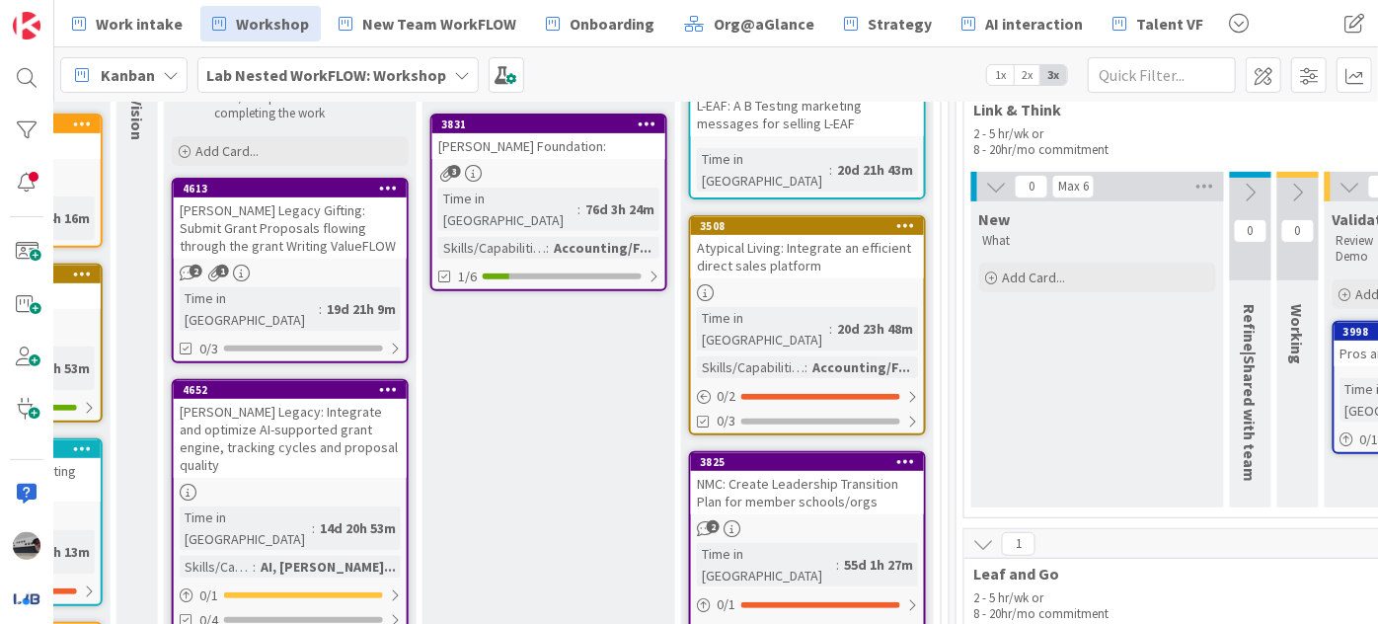
click at [823, 235] on div "Atypical Living: Integrate an efficient direct sales platform" at bounding box center [807, 256] width 233 height 43
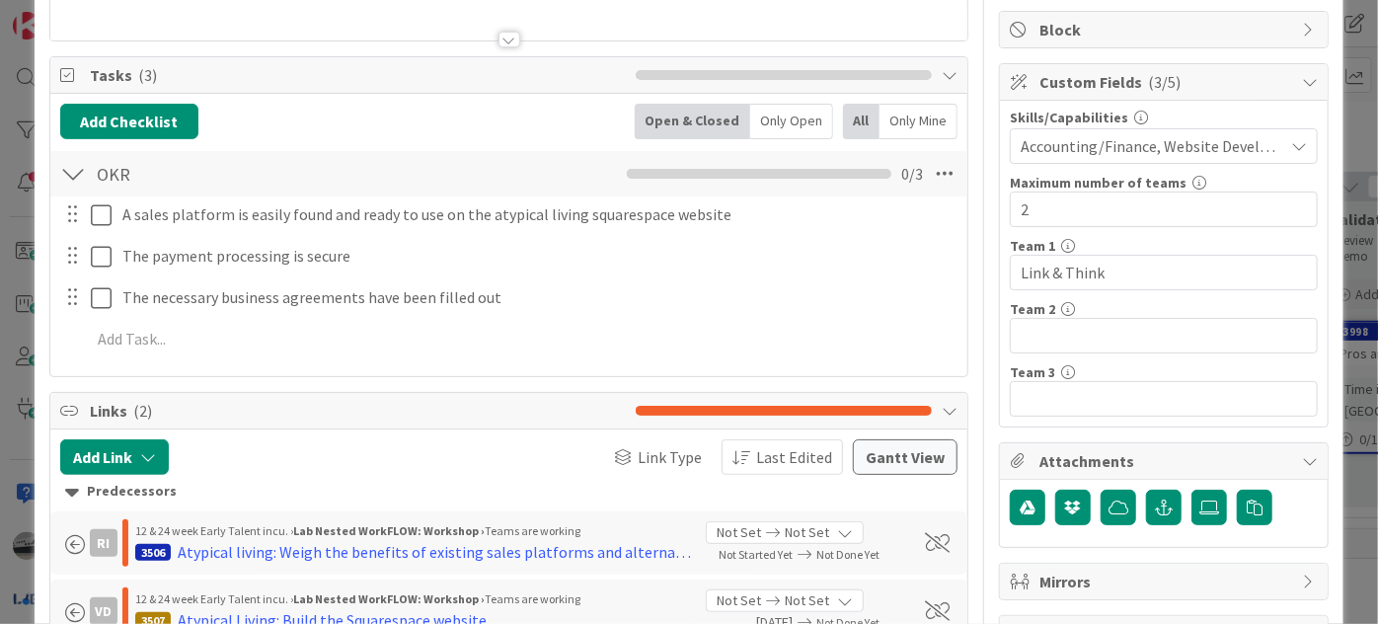
scroll to position [21, 0]
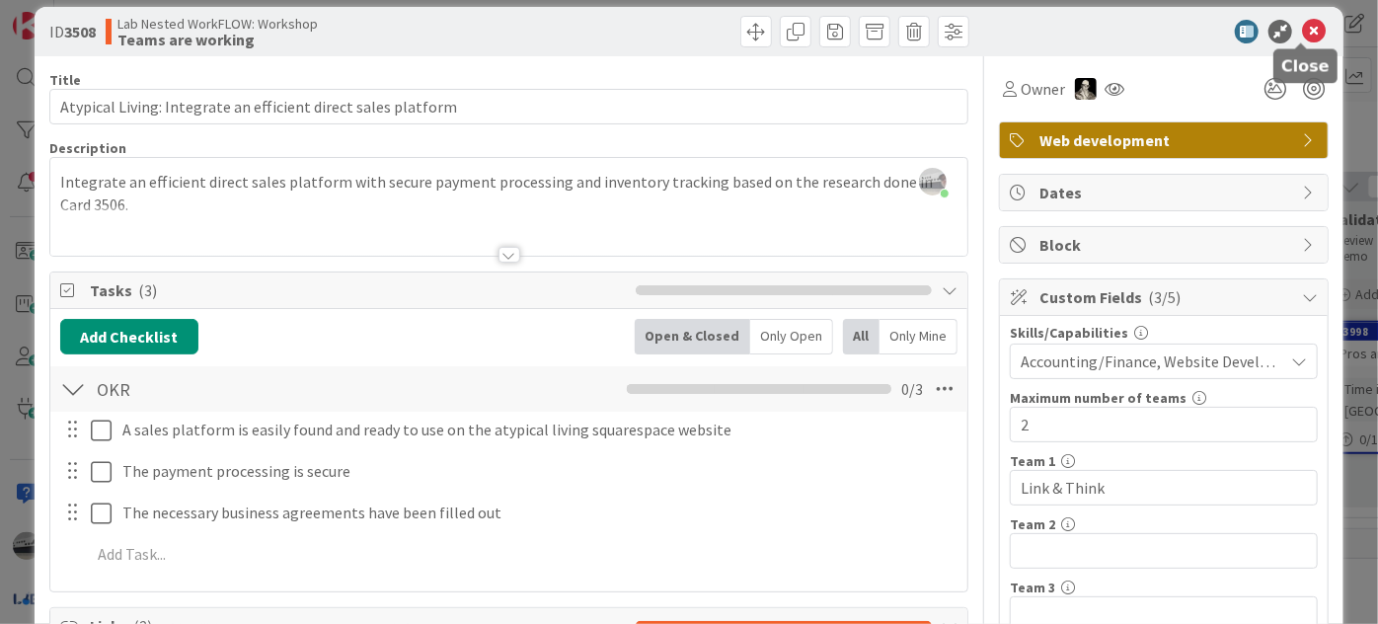
click at [1302, 23] on icon at bounding box center [1314, 32] width 24 height 24
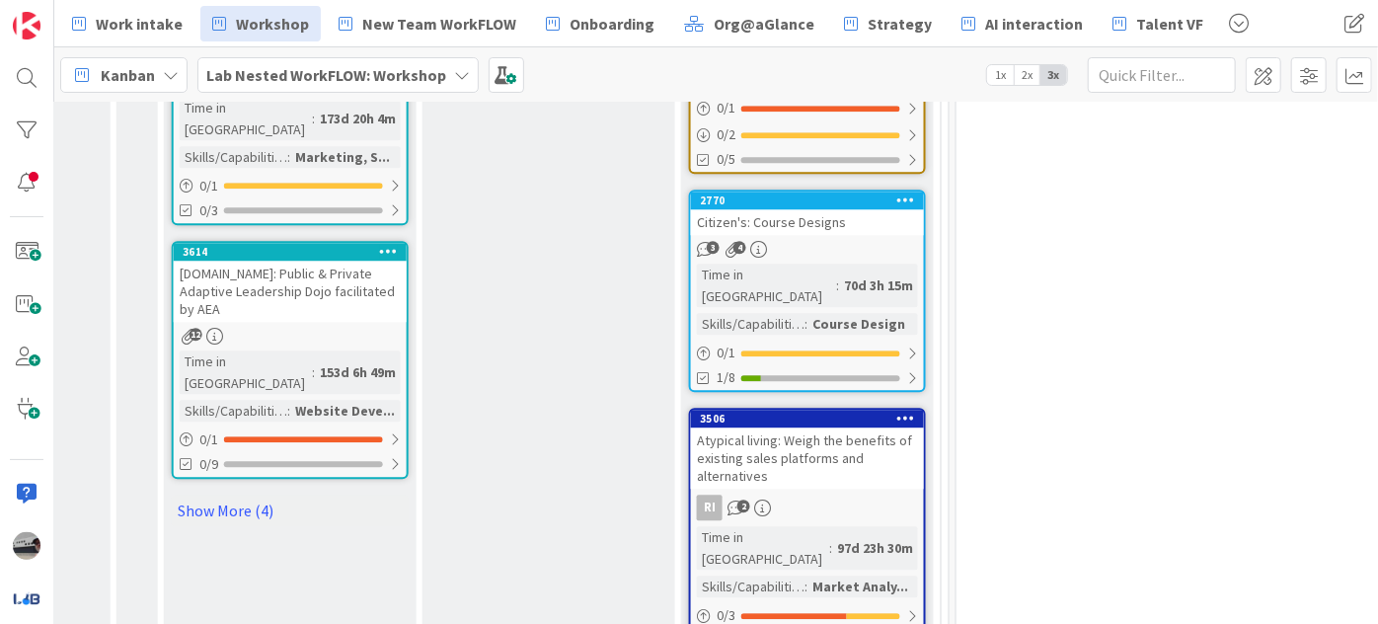
scroll to position [2692, 989]
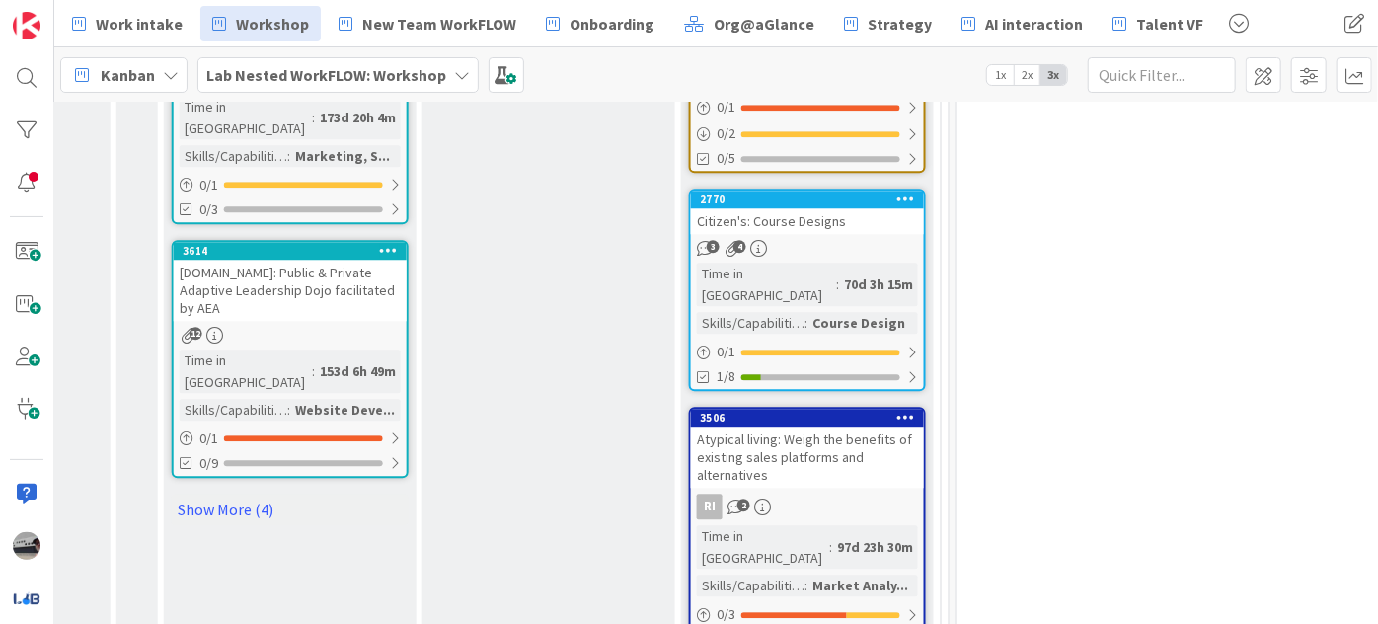
click at [824, 426] on div "Atypical living: Weigh the benefits of existing sales platforms and alternatives" at bounding box center [807, 456] width 233 height 61
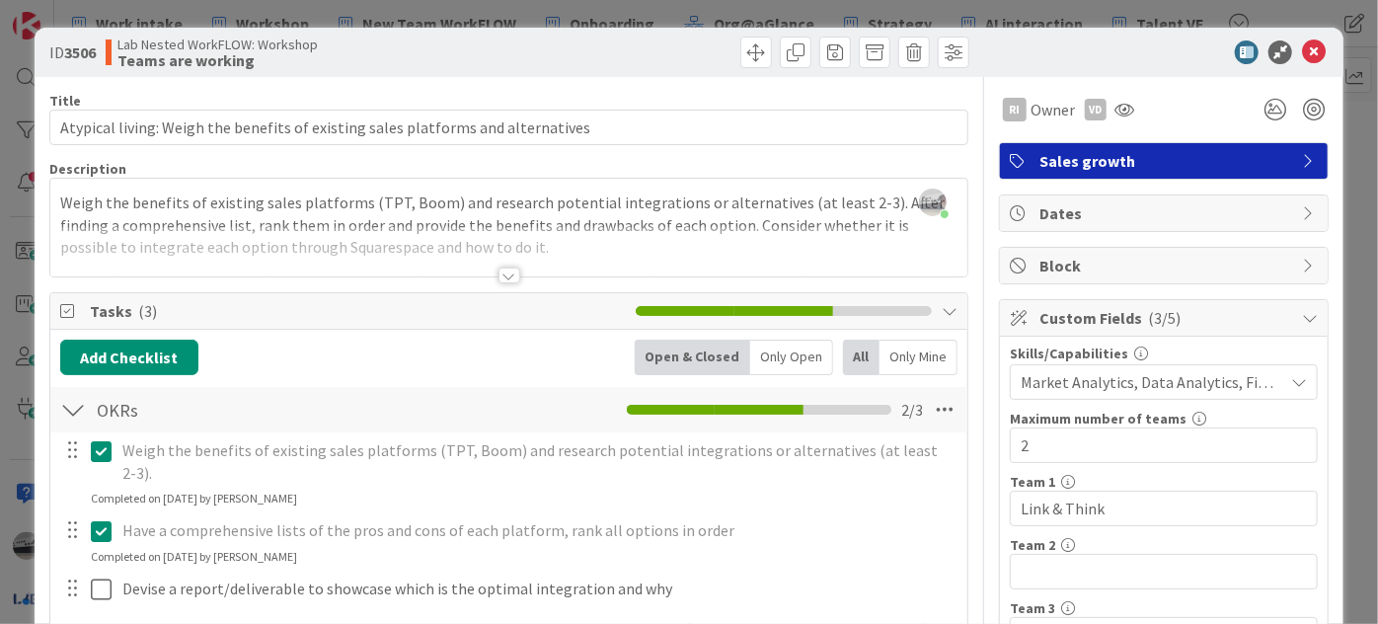
click at [499, 274] on div at bounding box center [509, 275] width 22 height 16
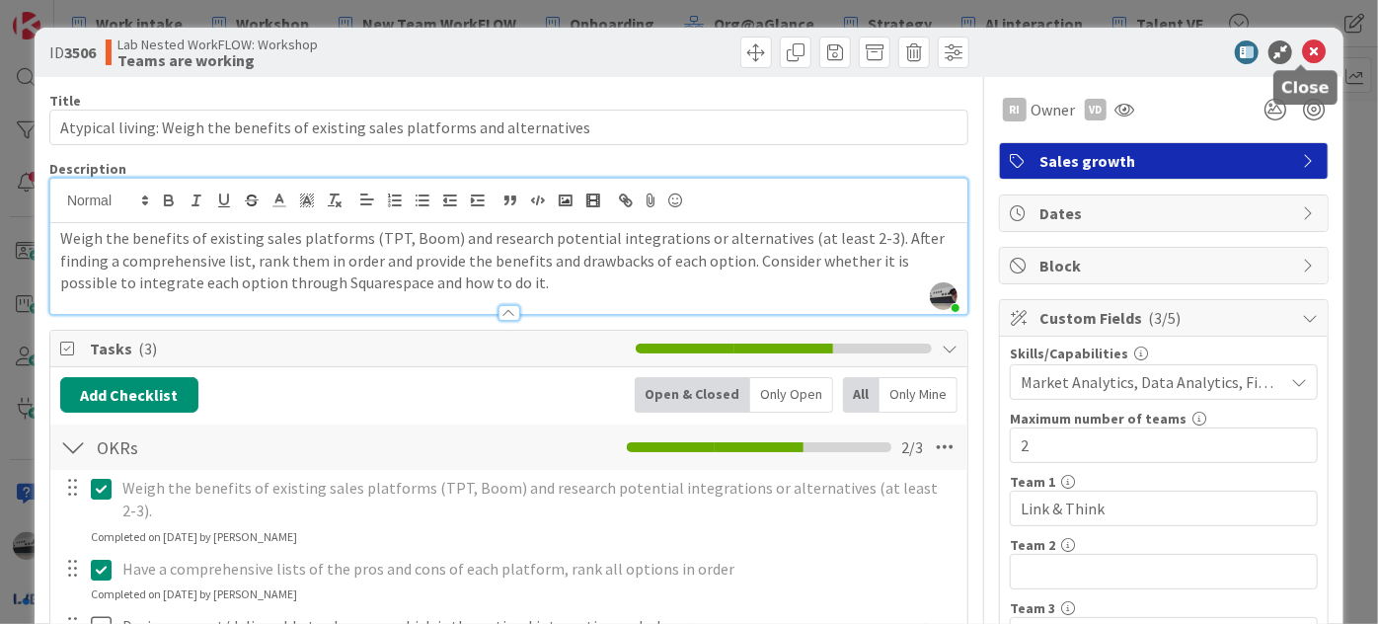
click at [1307, 48] on icon at bounding box center [1314, 52] width 24 height 24
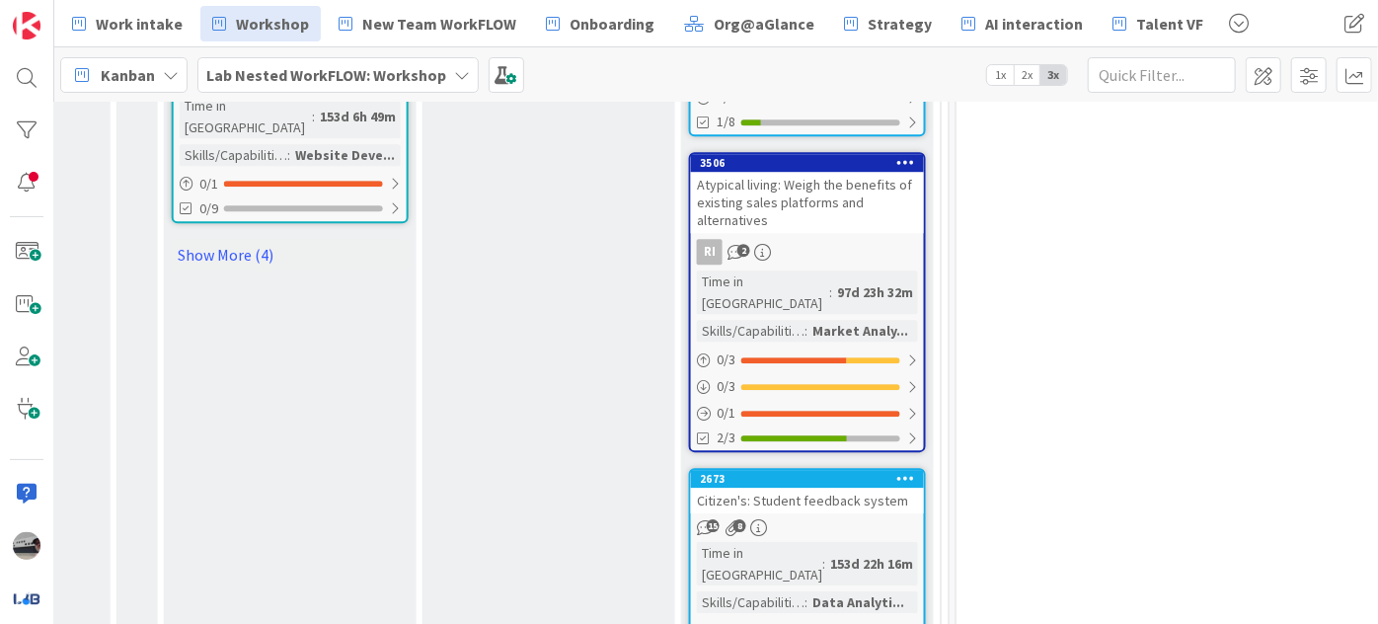
scroll to position [2961, 989]
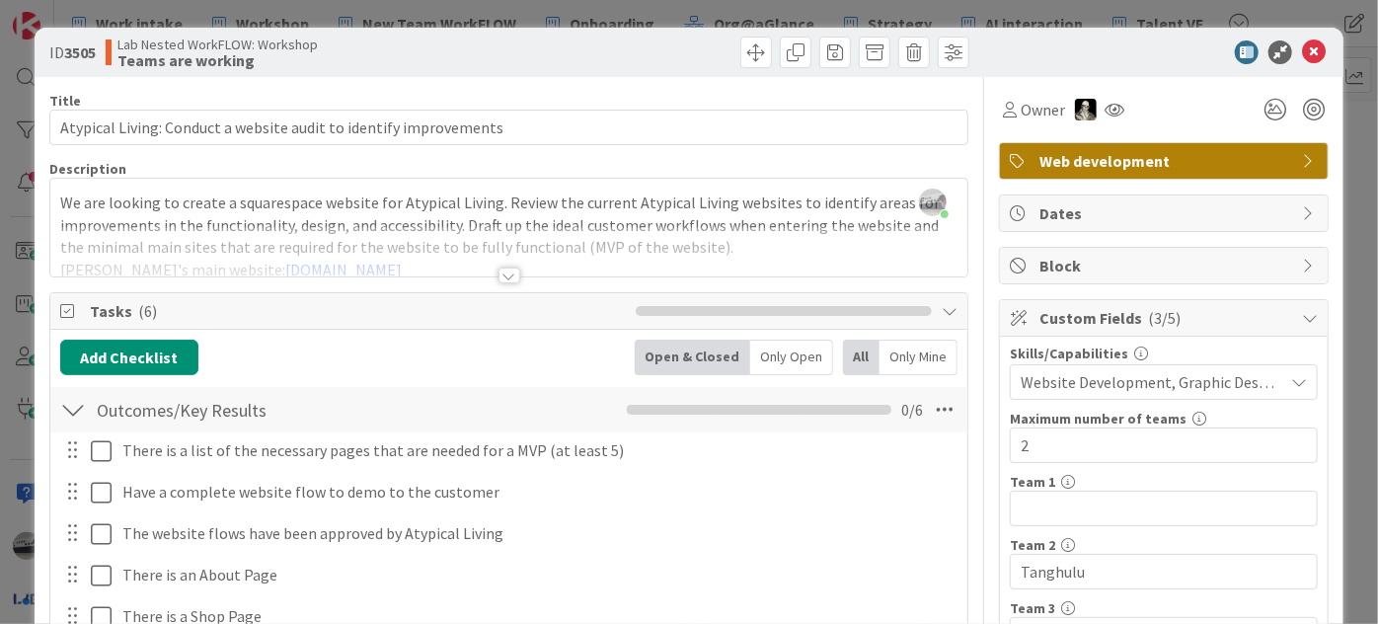
click at [498, 277] on div at bounding box center [509, 275] width 22 height 16
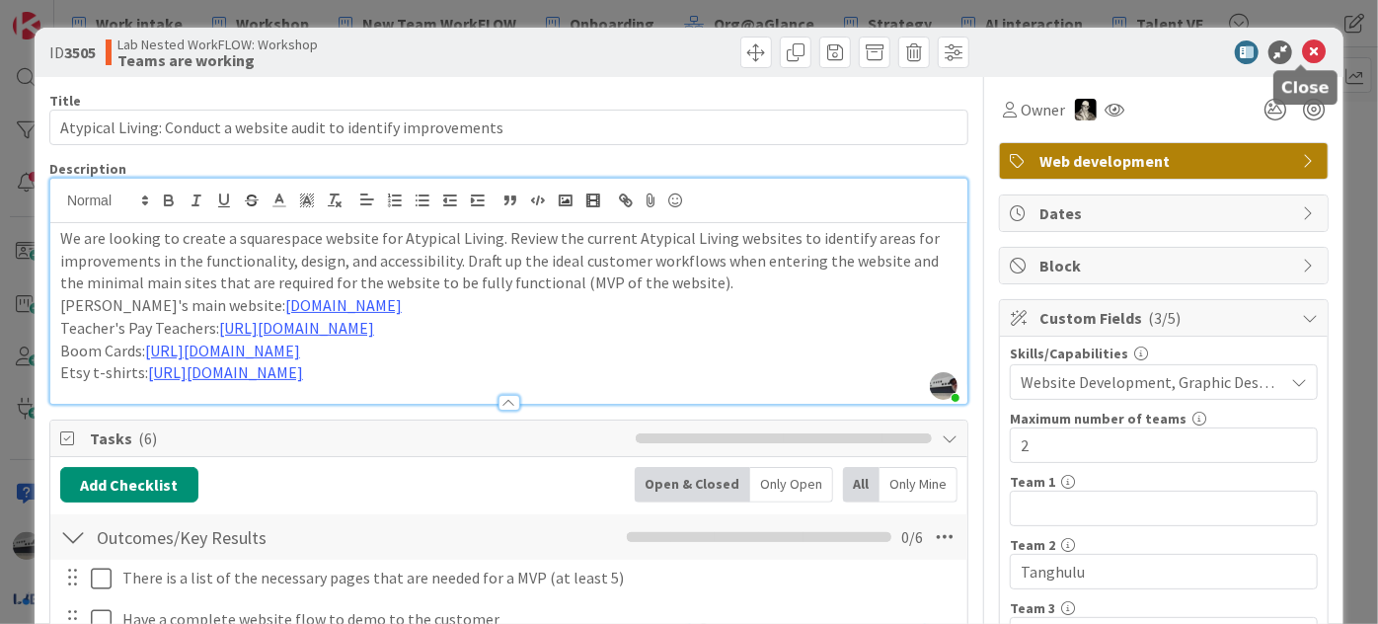
click at [1305, 59] on icon at bounding box center [1314, 52] width 24 height 24
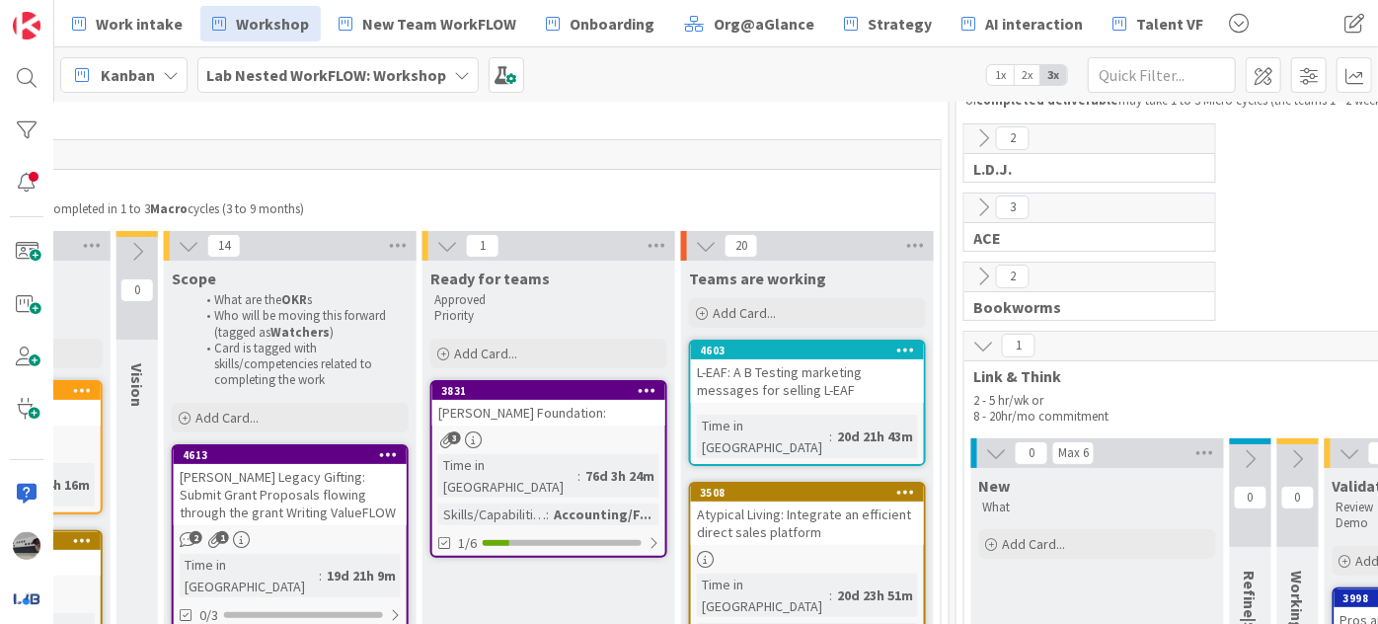
scroll to position [268, 989]
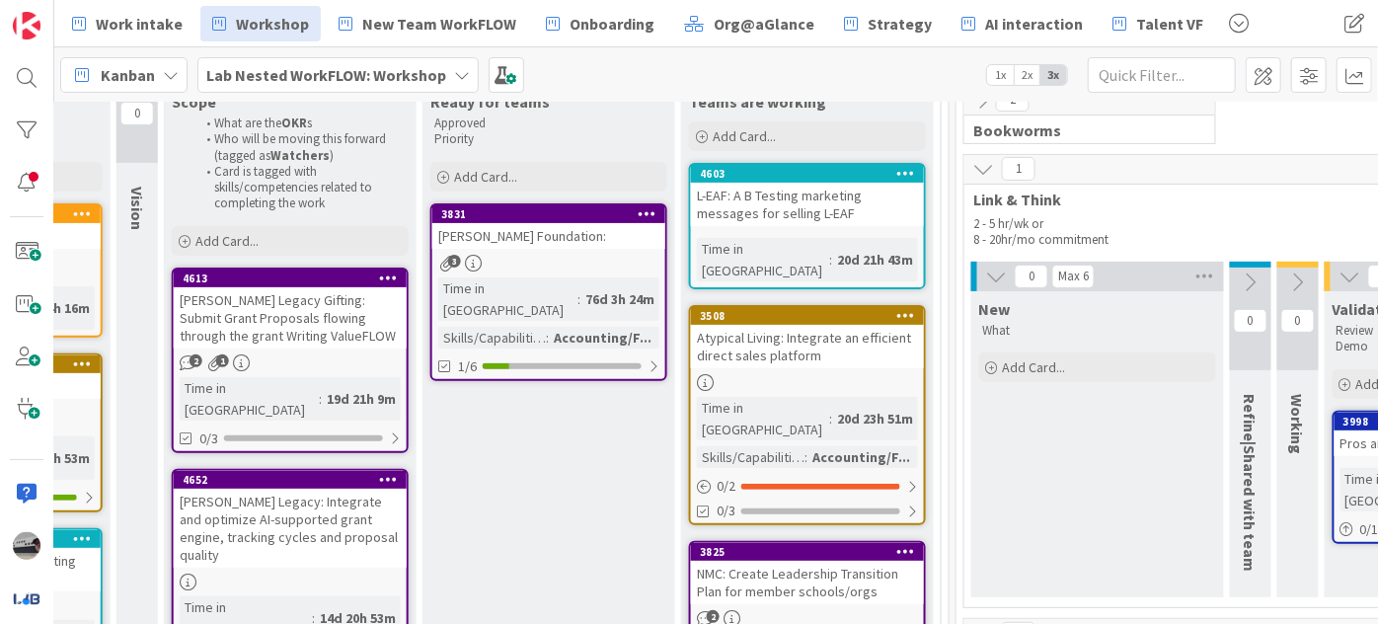
click at [795, 331] on div "Atypical Living: Integrate an efficient direct sales platform" at bounding box center [807, 346] width 233 height 43
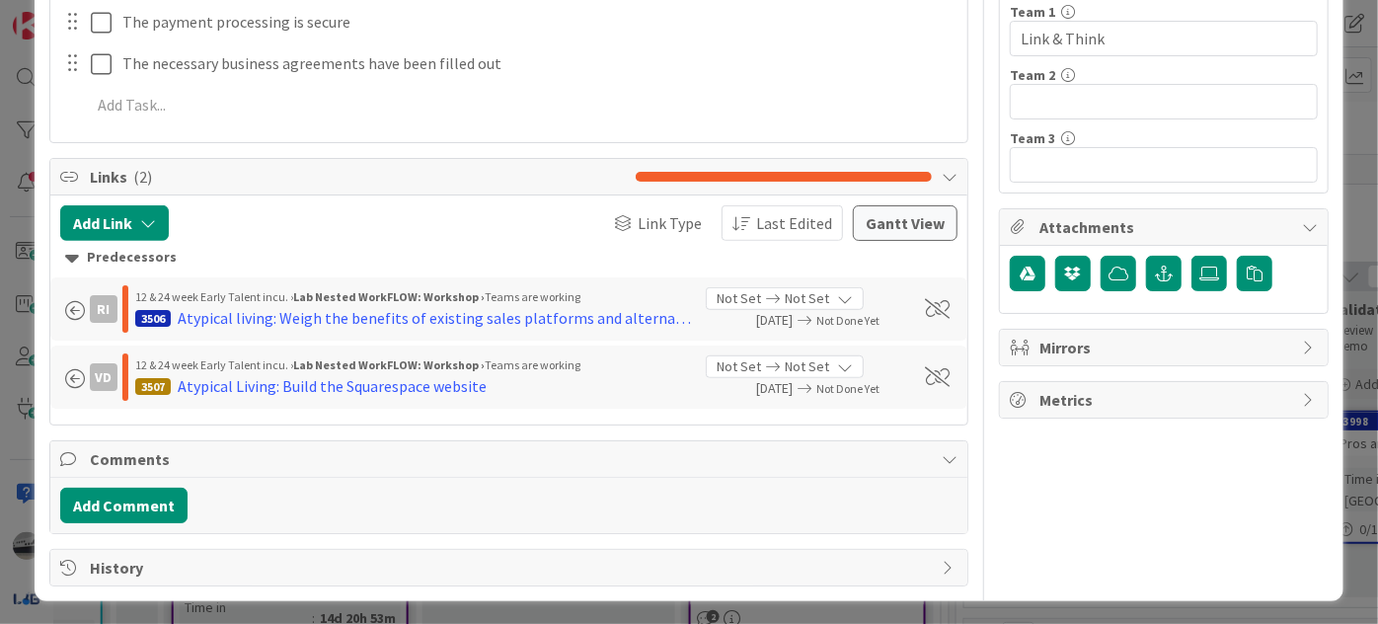
scroll to position [21, 0]
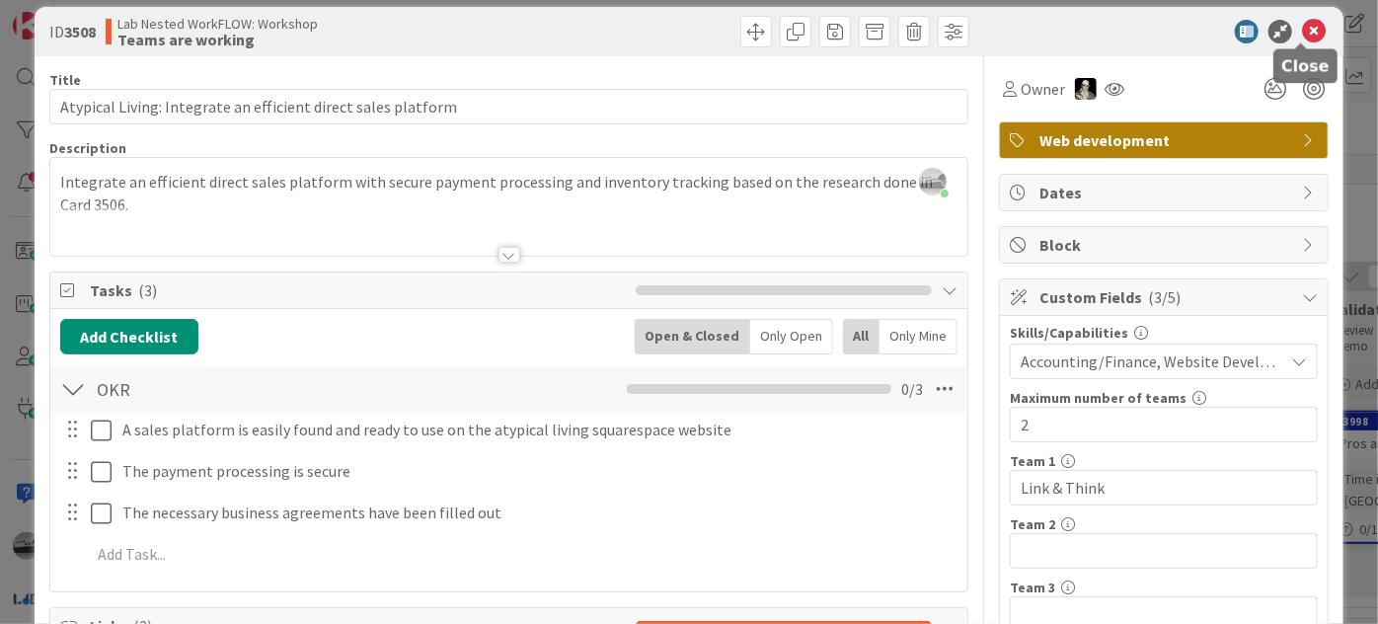
click at [1302, 28] on icon at bounding box center [1314, 32] width 24 height 24
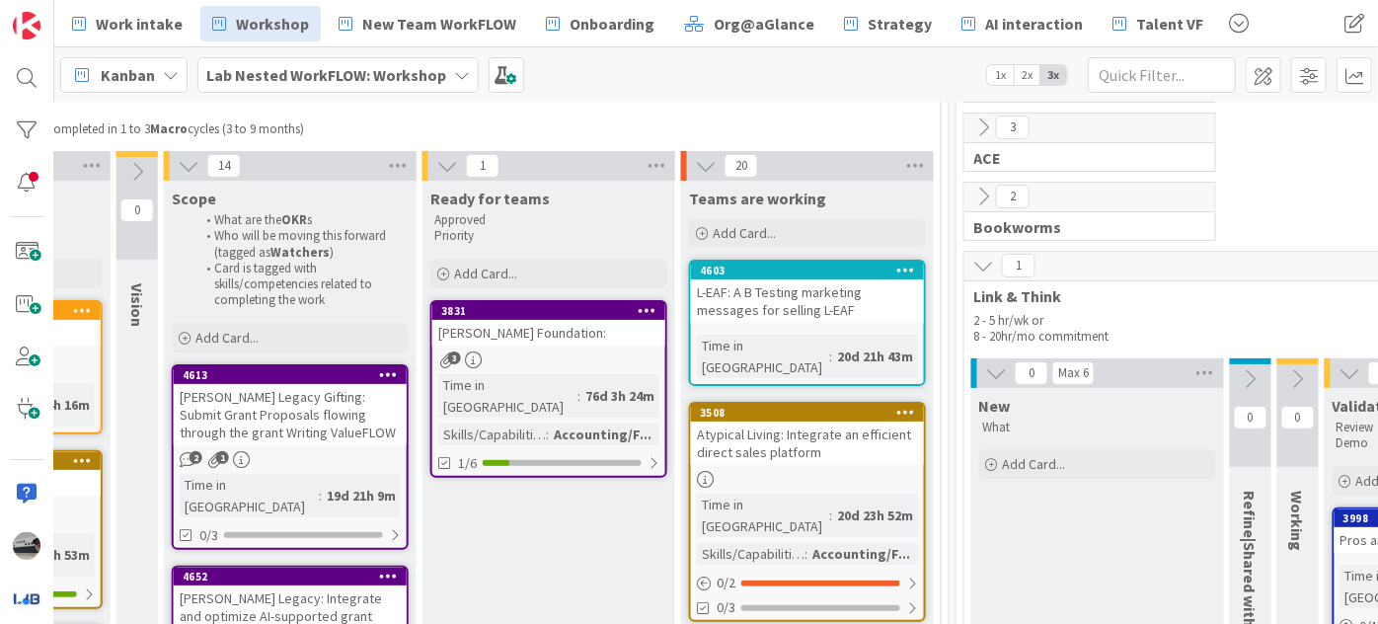
scroll to position [0, 989]
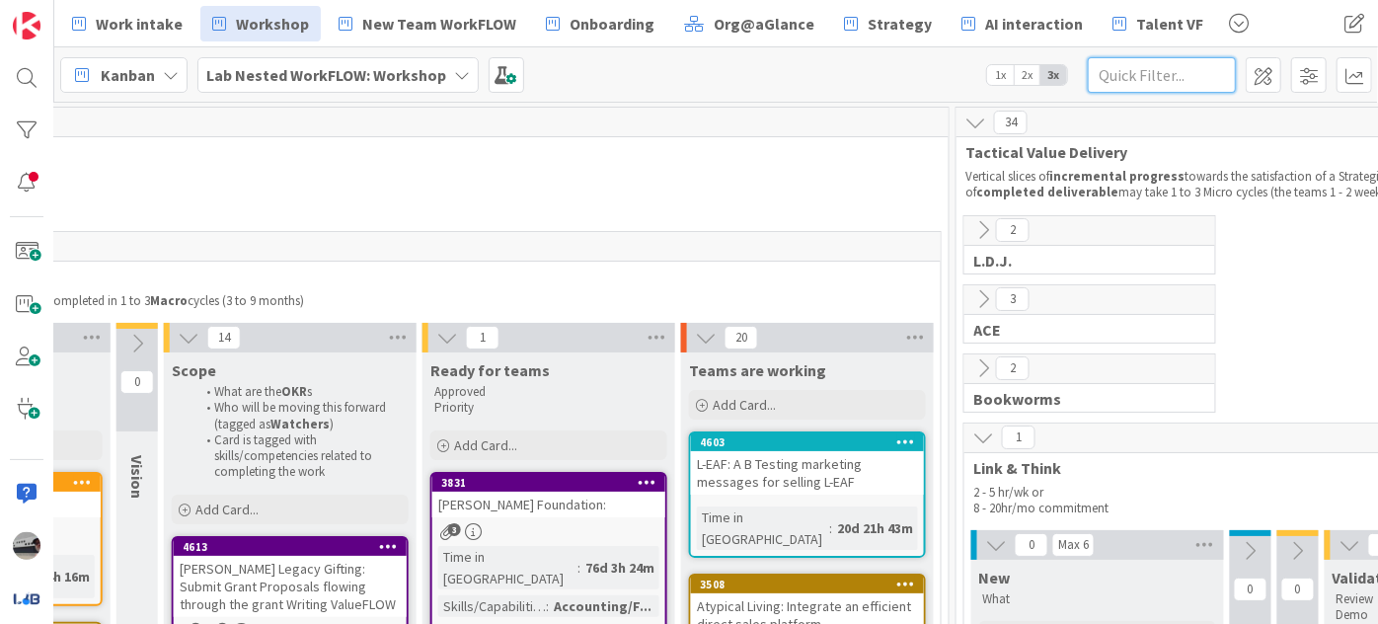
click at [1175, 73] on input "text" at bounding box center [1162, 75] width 148 height 36
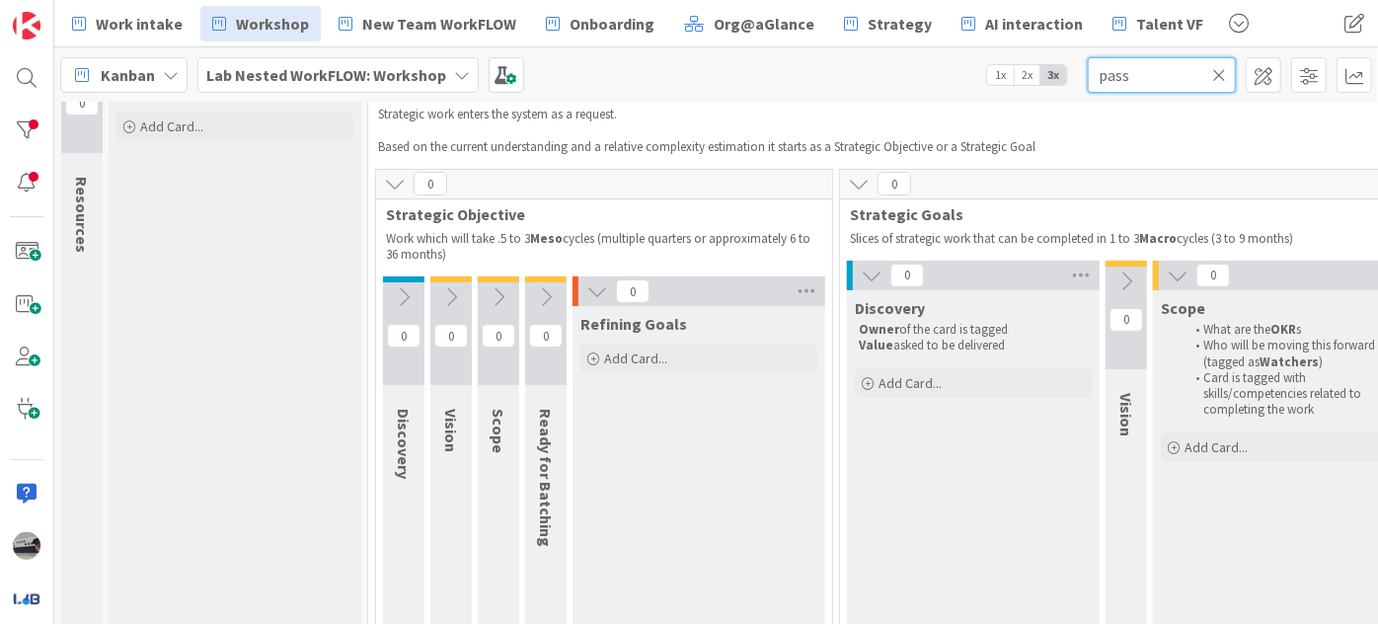
scroll to position [0, 0]
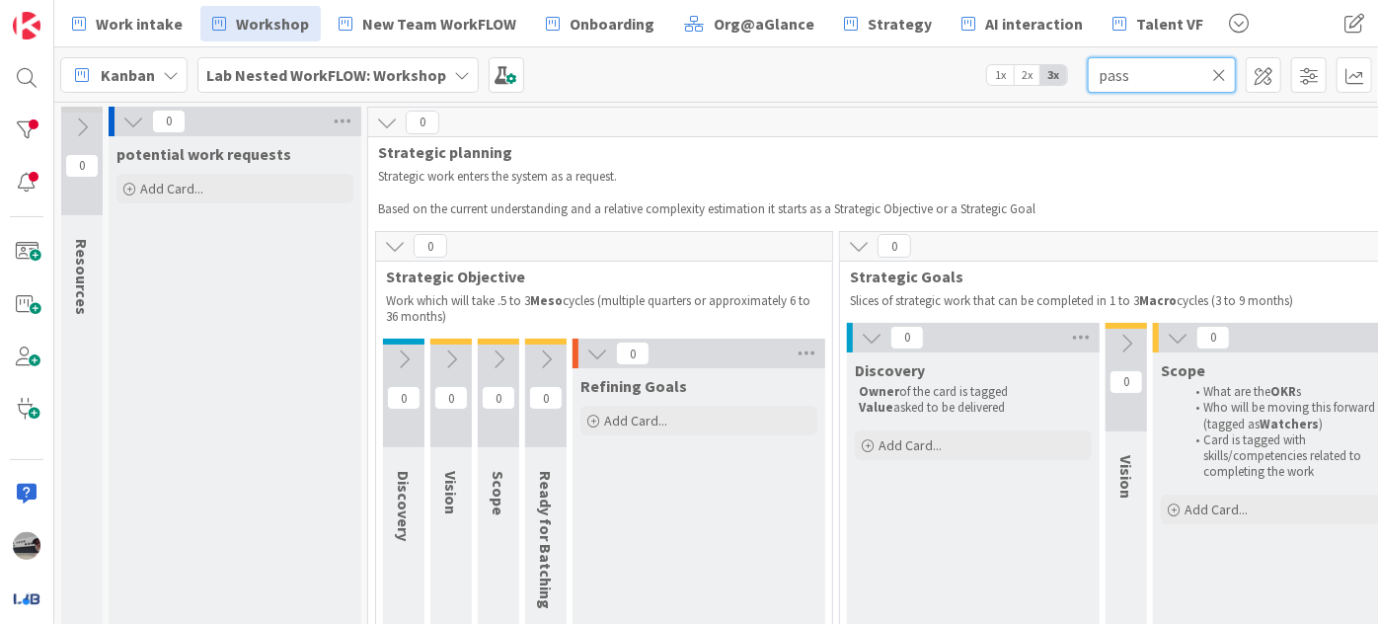
type input "pass"
click at [1217, 67] on icon at bounding box center [1219, 75] width 14 height 18
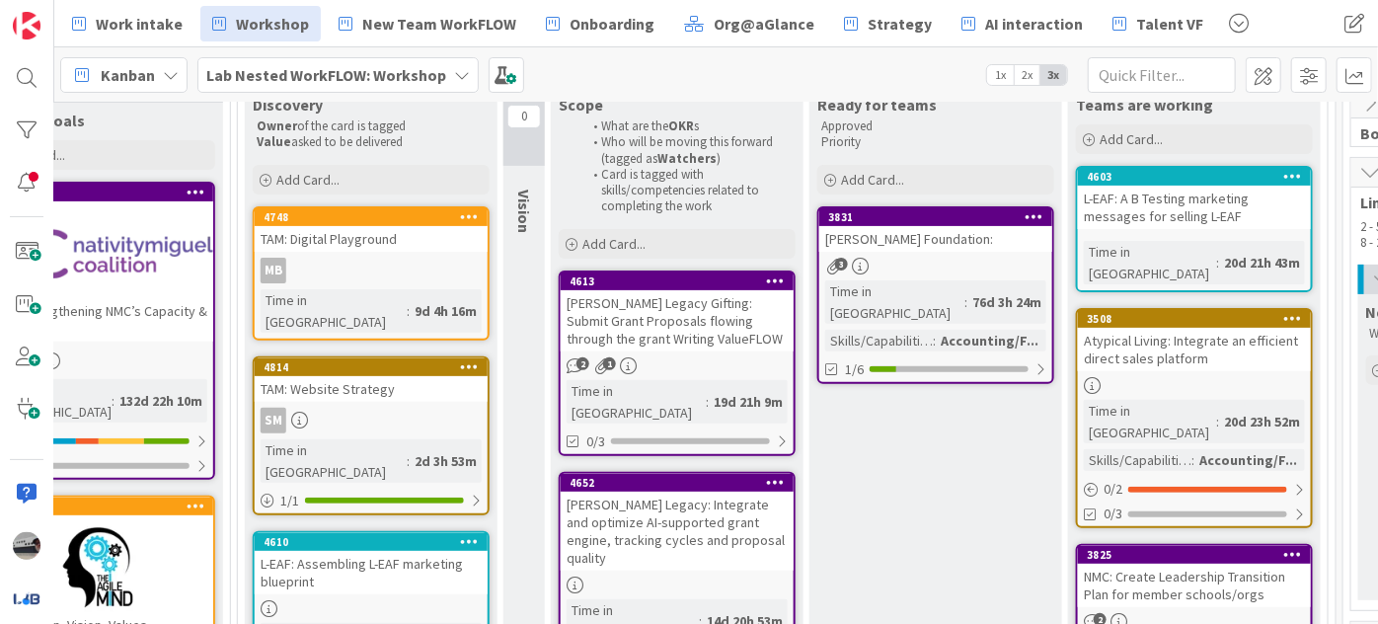
scroll to position [268, 602]
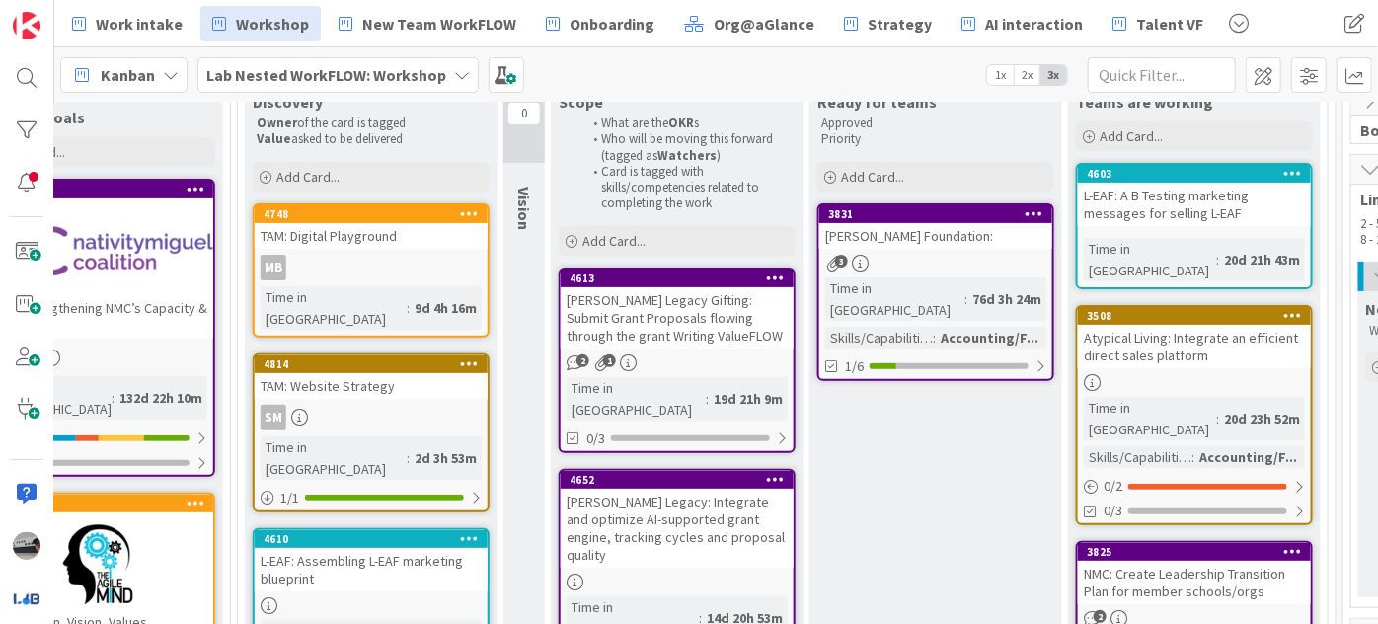
click at [1180, 325] on div "Atypical Living: Integrate an efficient direct sales platform" at bounding box center [1194, 346] width 233 height 43
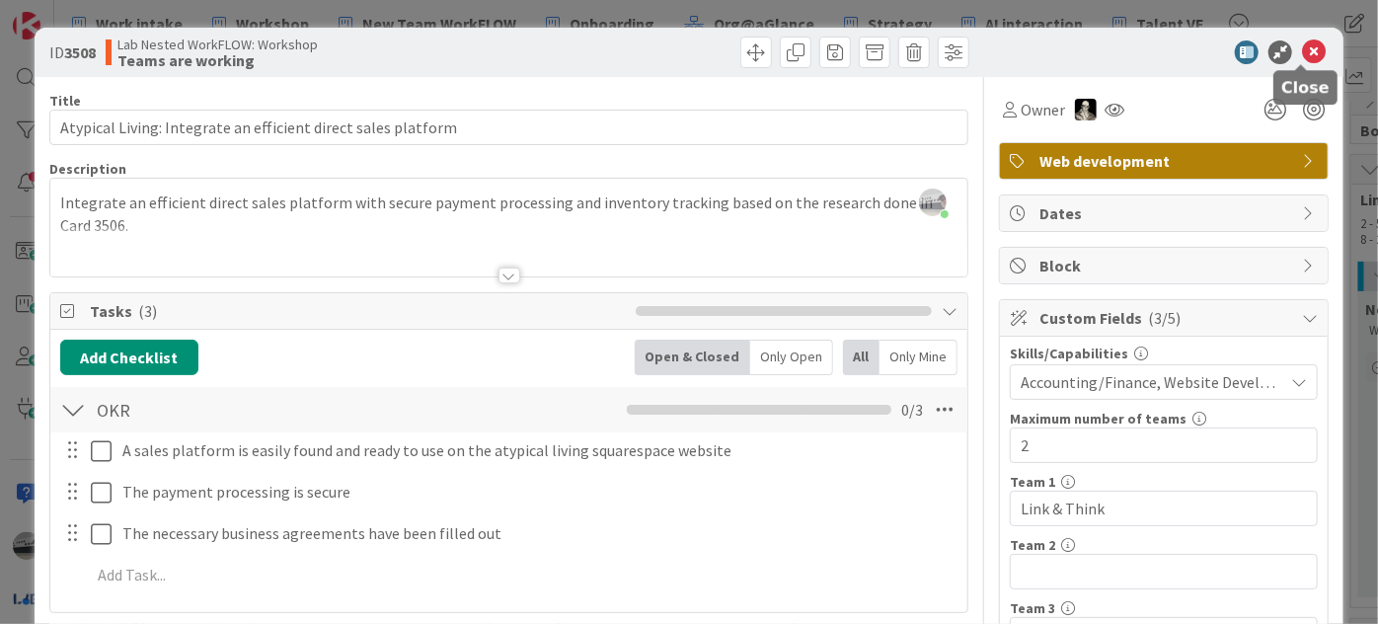
click at [1303, 51] on icon at bounding box center [1314, 52] width 24 height 24
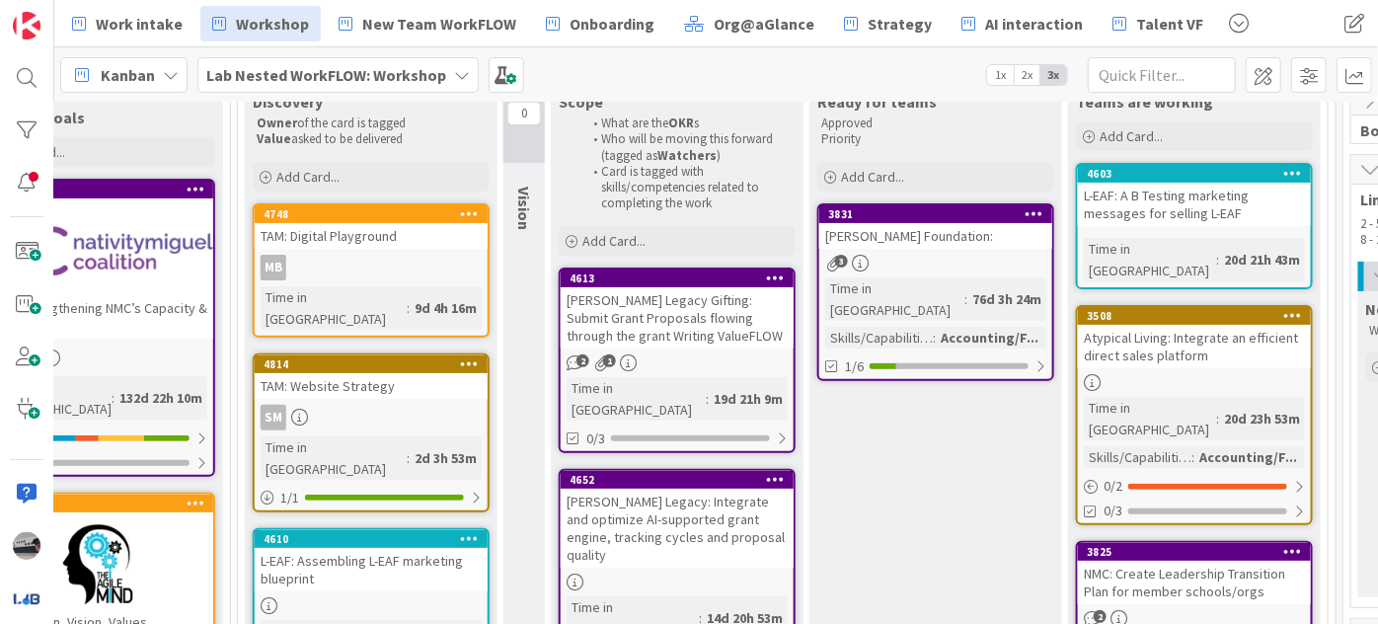
click at [444, 75] on div "Lab Nested WorkFLOW: Workshop" at bounding box center [337, 75] width 281 height 36
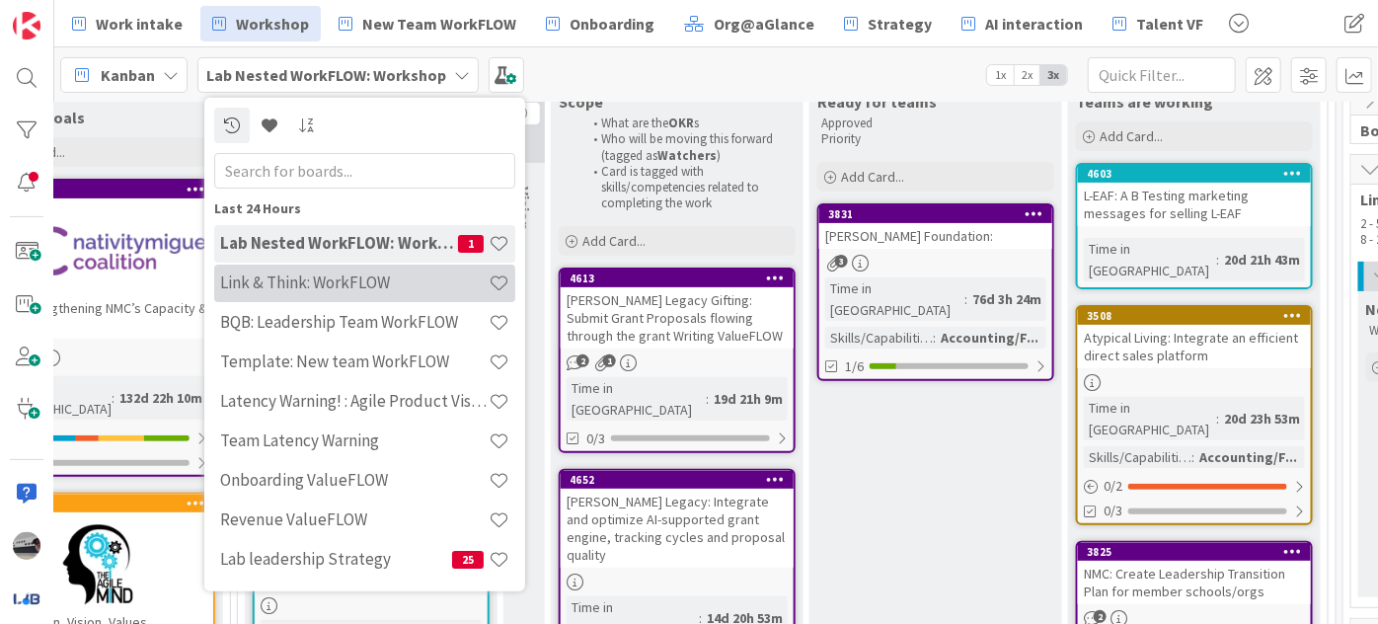
click at [346, 283] on h4 "Link & Think: WorkFLOW" at bounding box center [354, 282] width 268 height 20
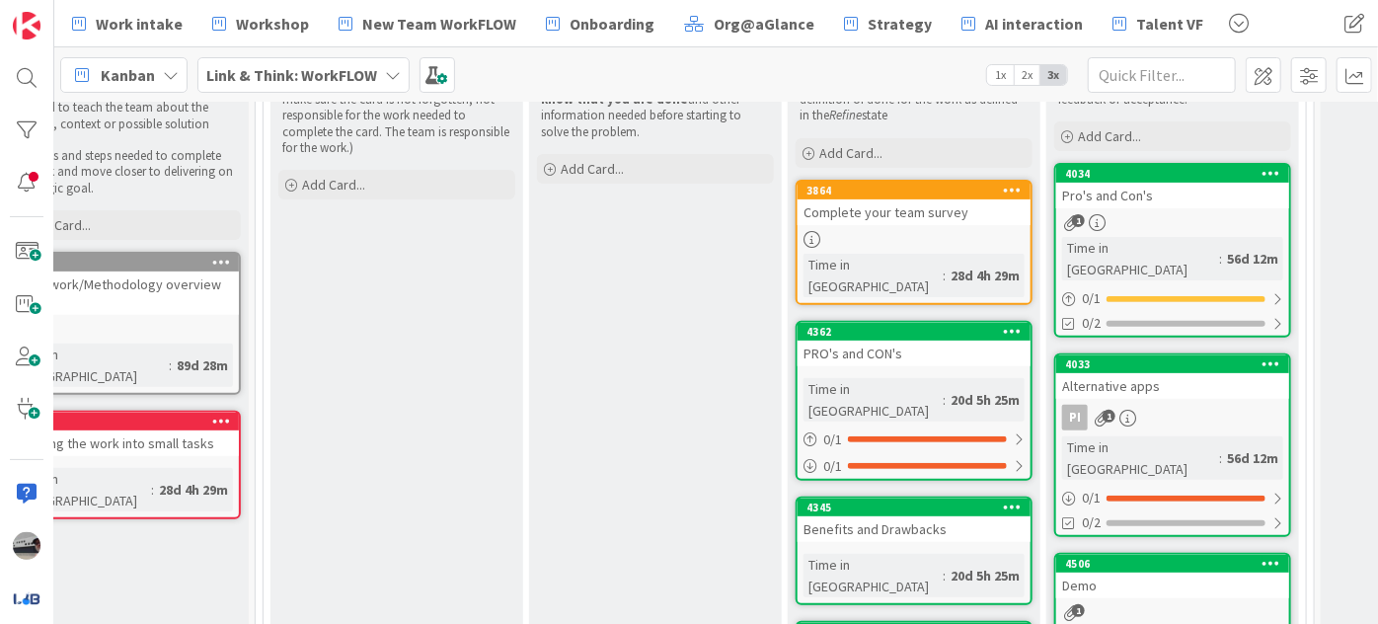
scroll to position [358, 324]
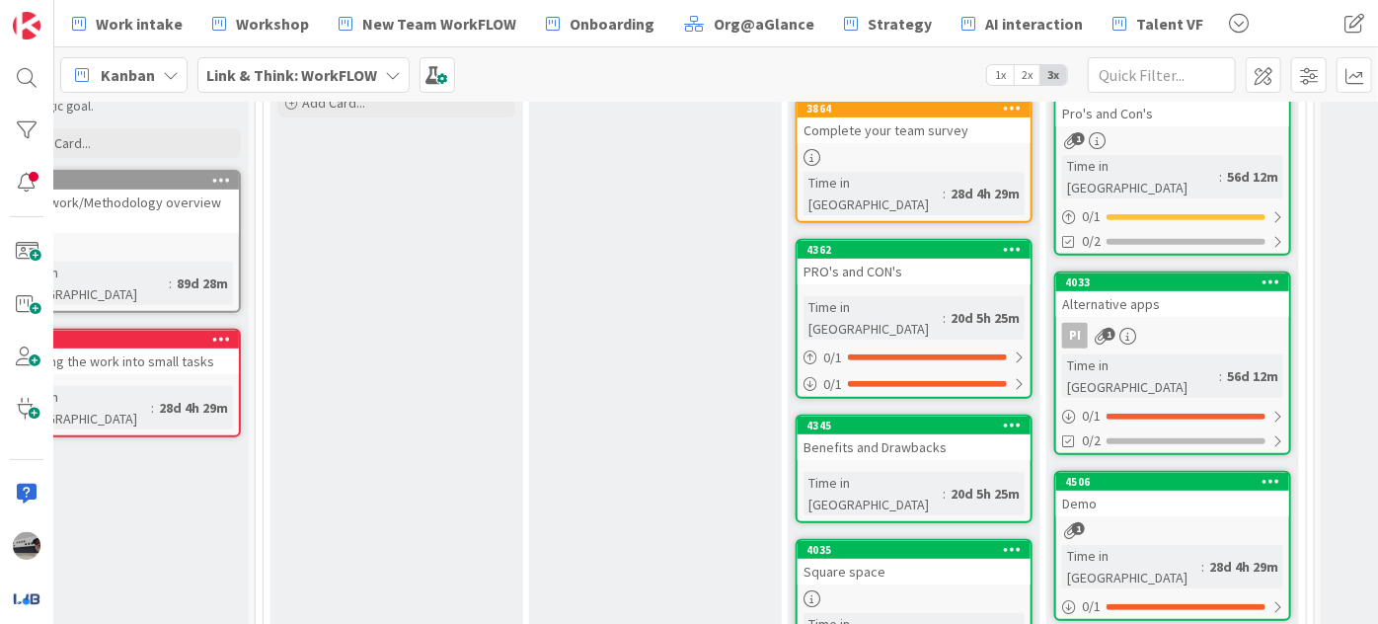
click at [333, 66] on b "Link & Think: WorkFLOW" at bounding box center [291, 75] width 171 height 20
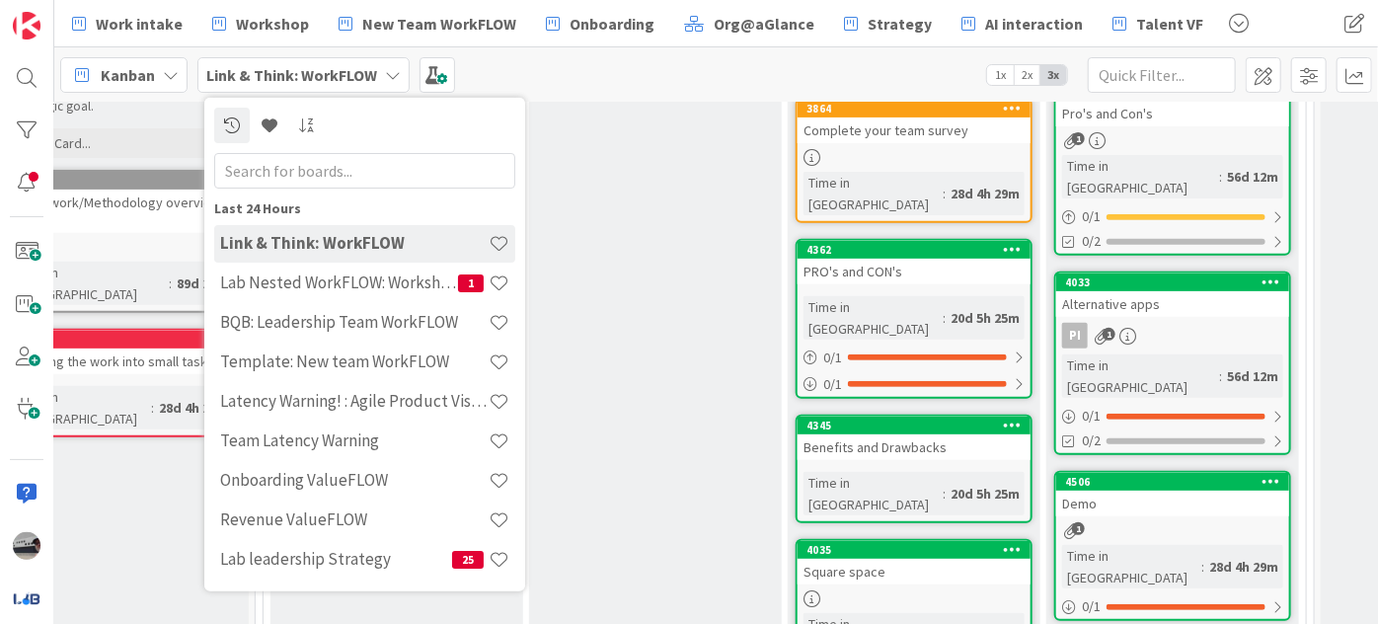
click at [357, 165] on input "text" at bounding box center [364, 170] width 301 height 36
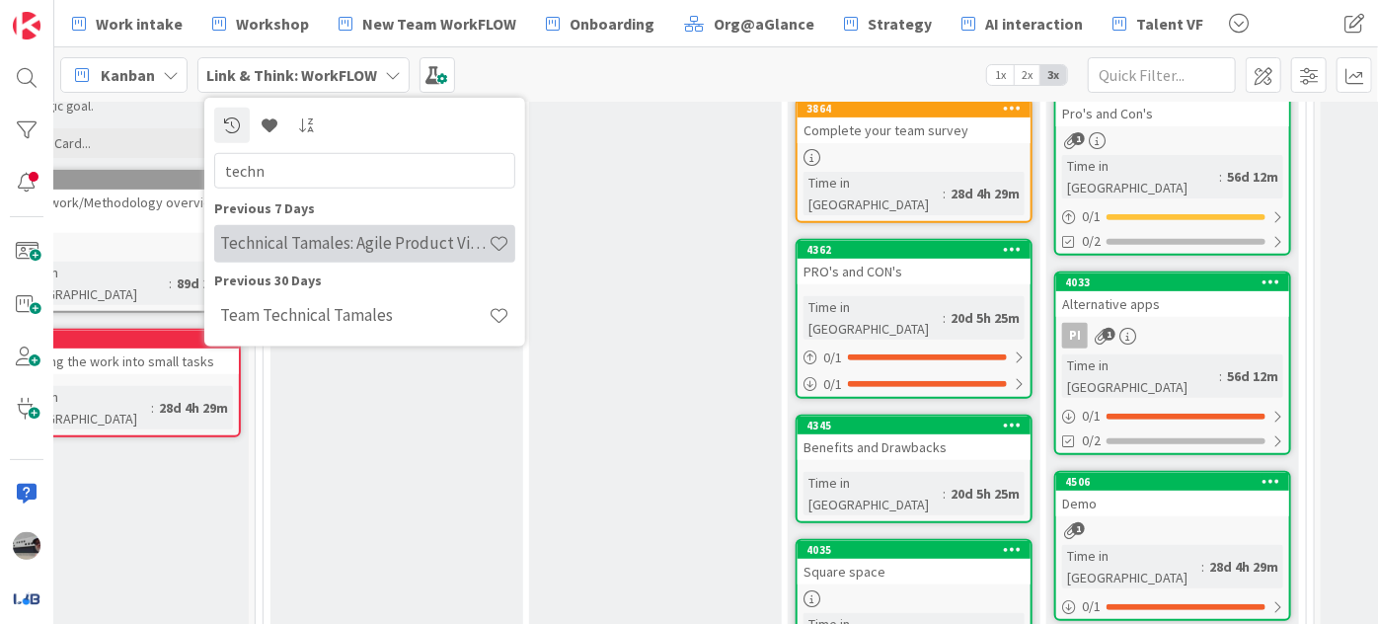
type input "techn"
click at [426, 233] on h4 "Technical Tamales: Agile Product Vision" at bounding box center [354, 243] width 268 height 20
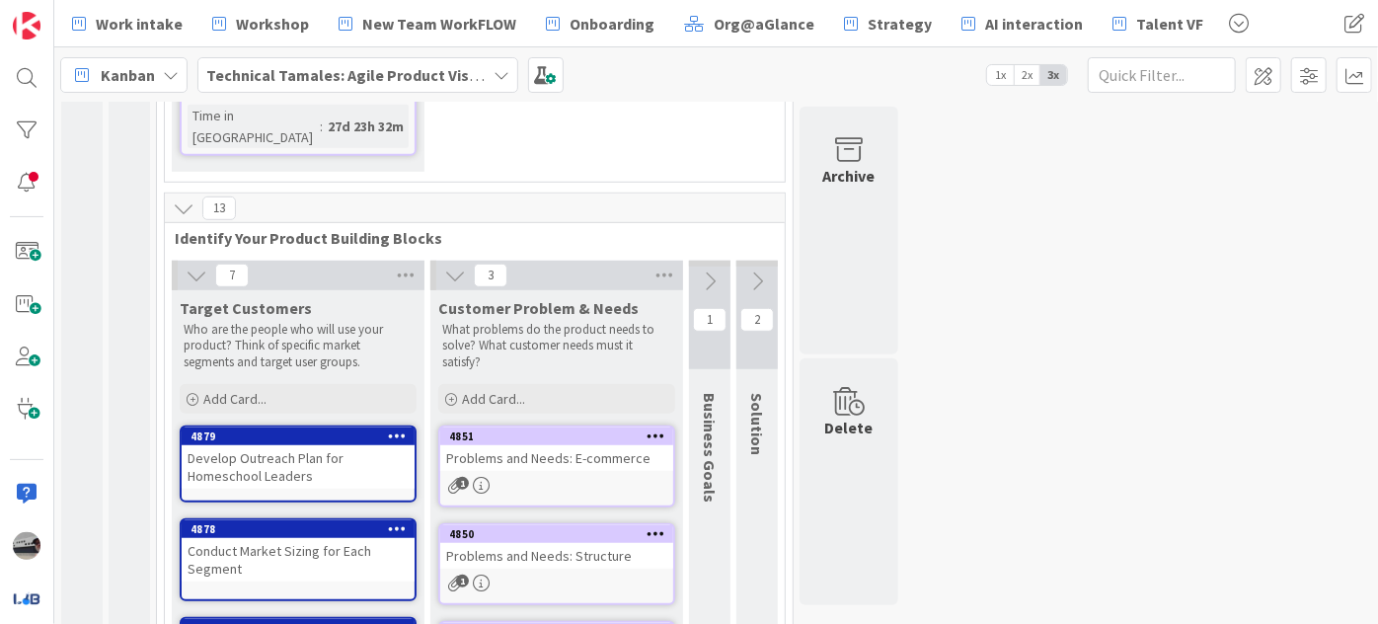
scroll to position [448, 0]
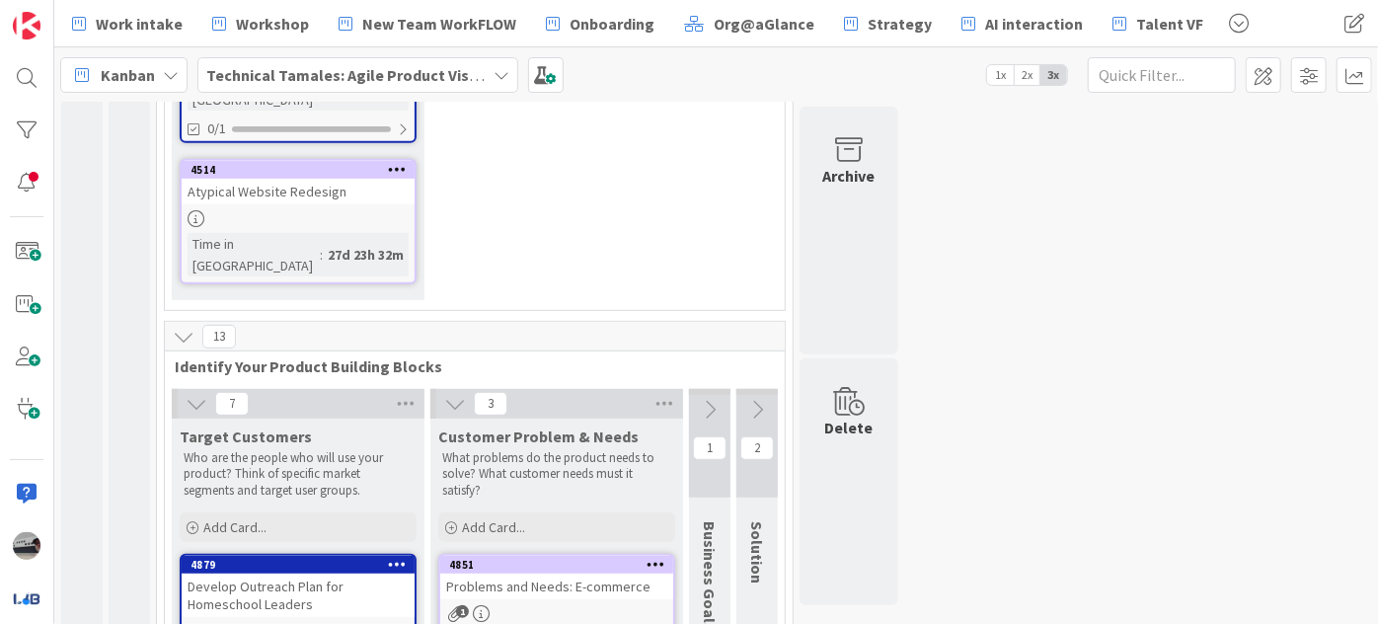
click at [718, 399] on icon at bounding box center [710, 410] width 22 height 22
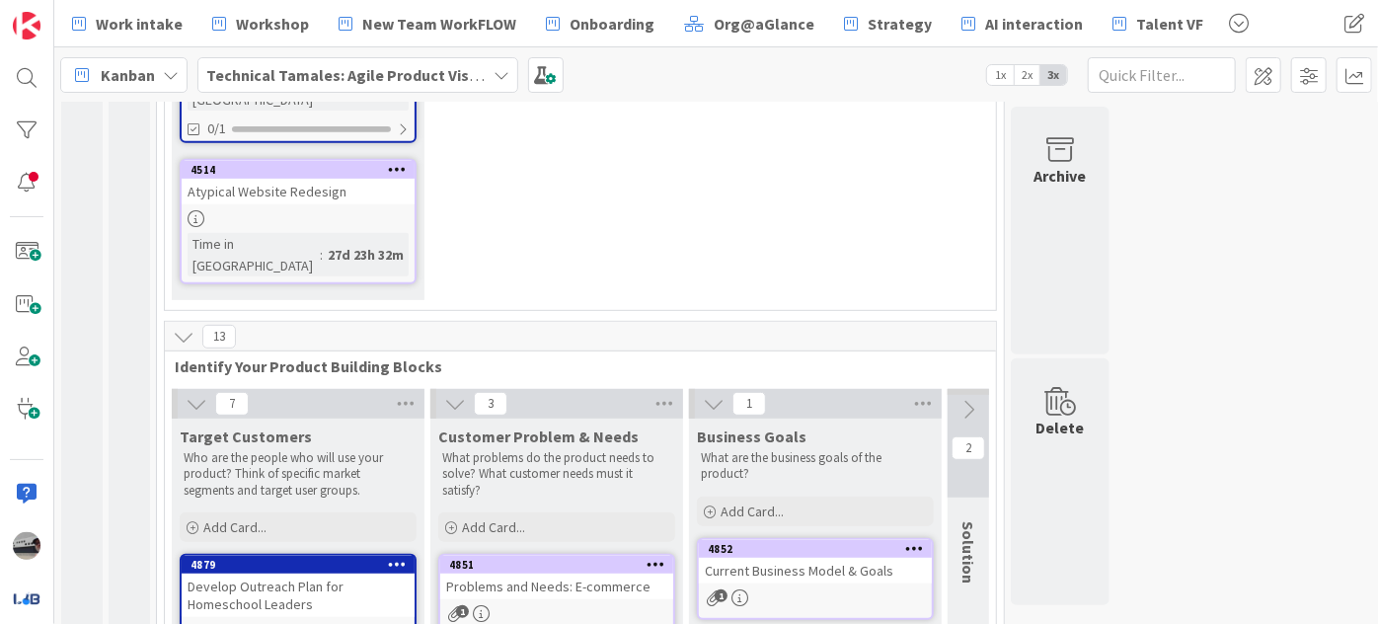
click at [965, 399] on icon at bounding box center [968, 410] width 22 height 22
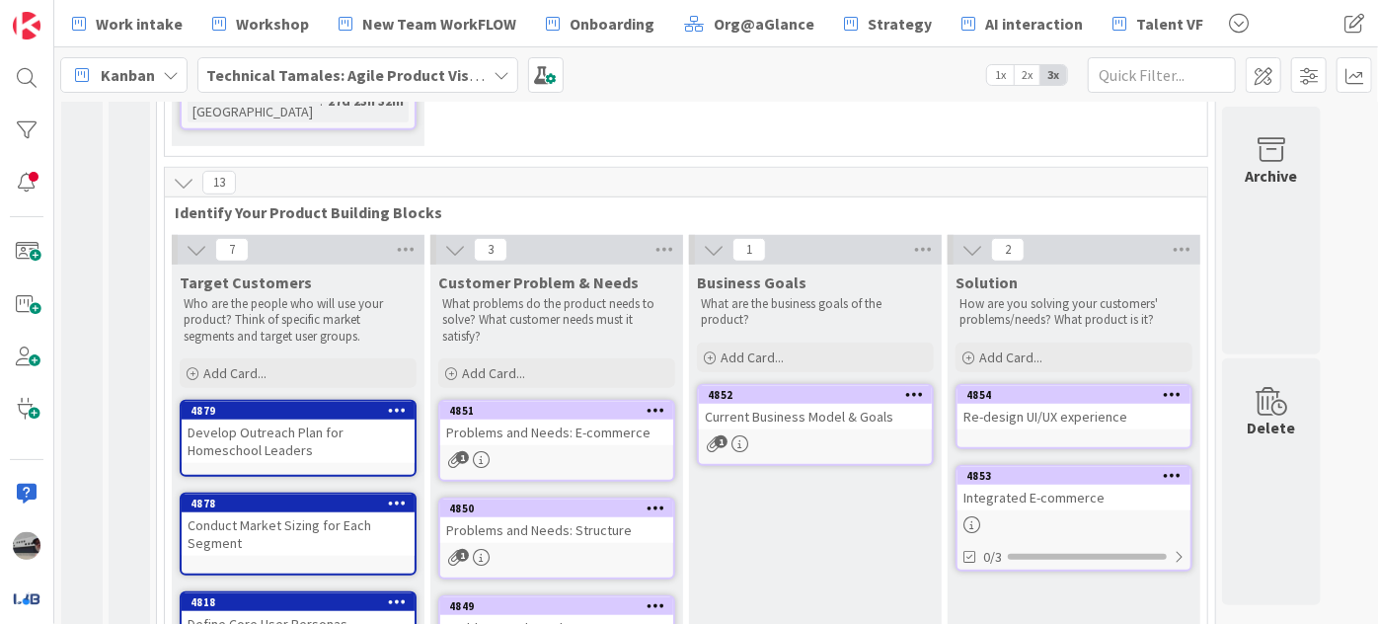
scroll to position [628, 0]
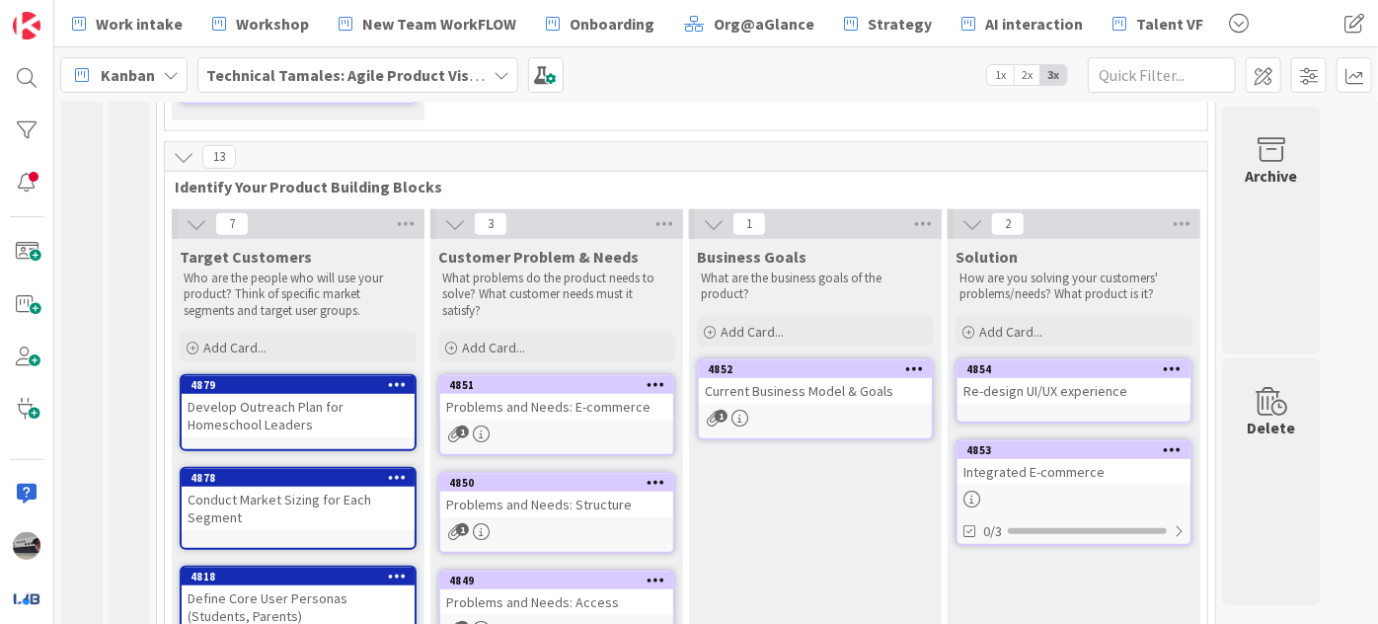
click at [805, 378] on div "Current Business Model & Goals" at bounding box center [815, 391] width 233 height 26
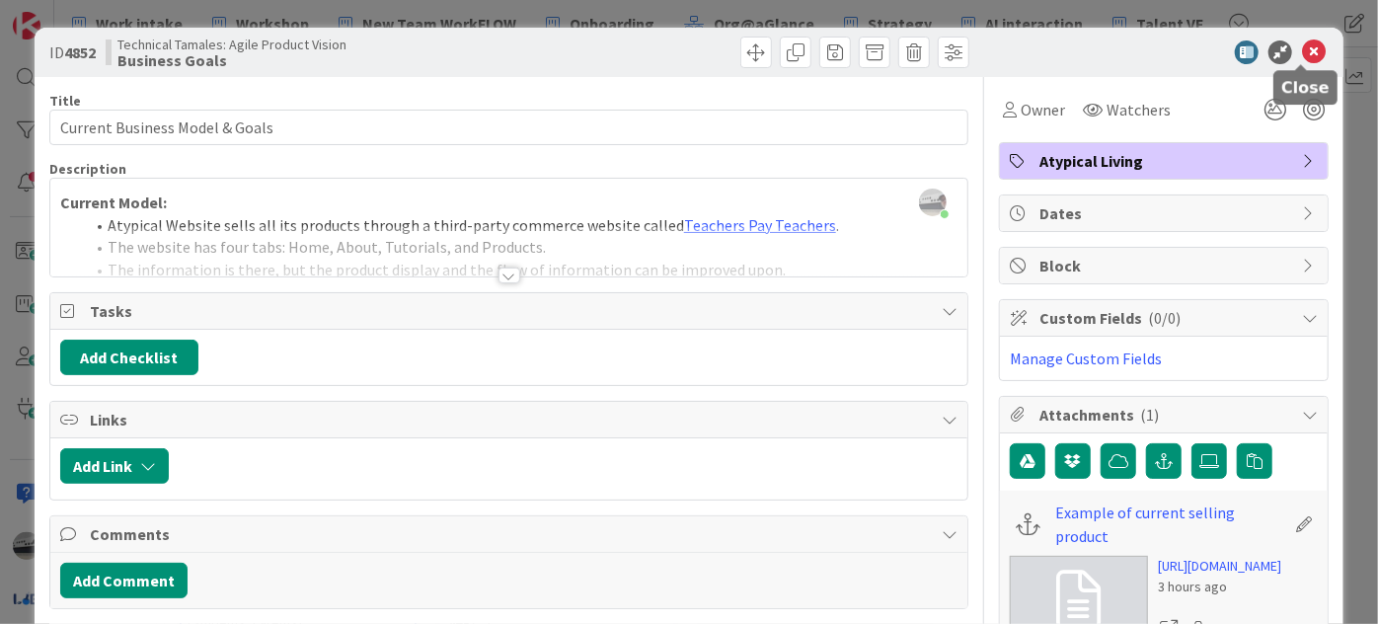
click at [1303, 49] on icon at bounding box center [1314, 52] width 24 height 24
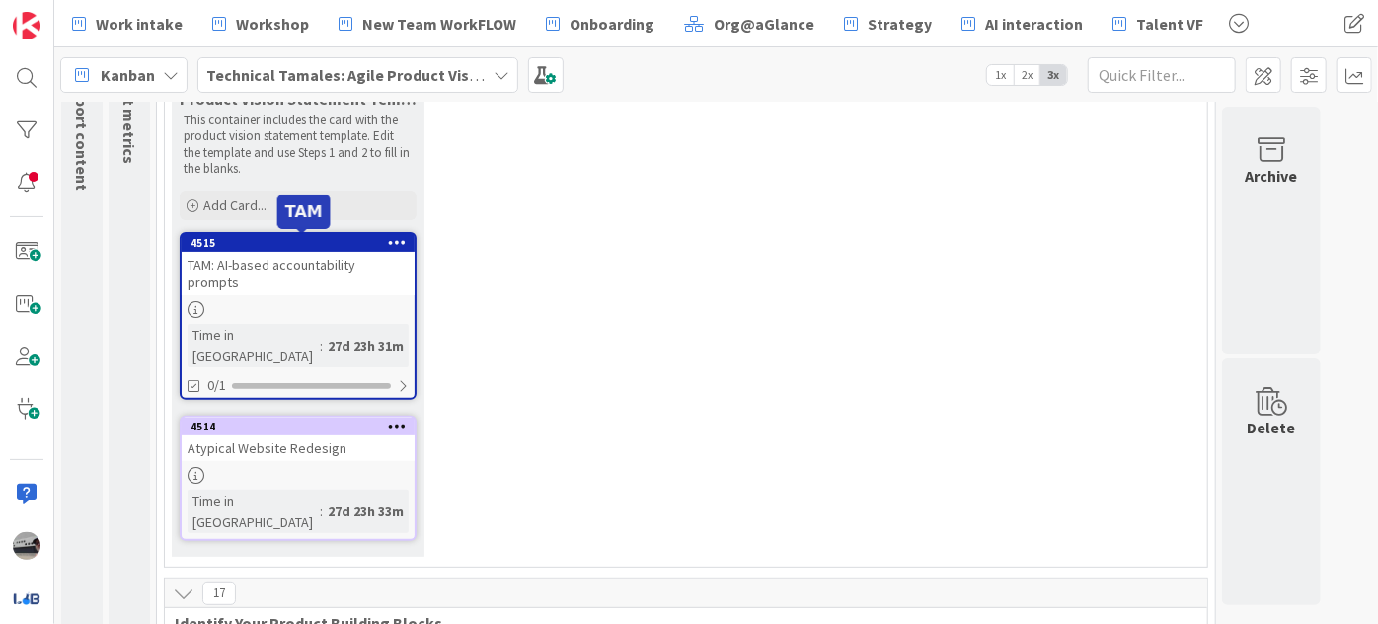
scroll to position [103, 0]
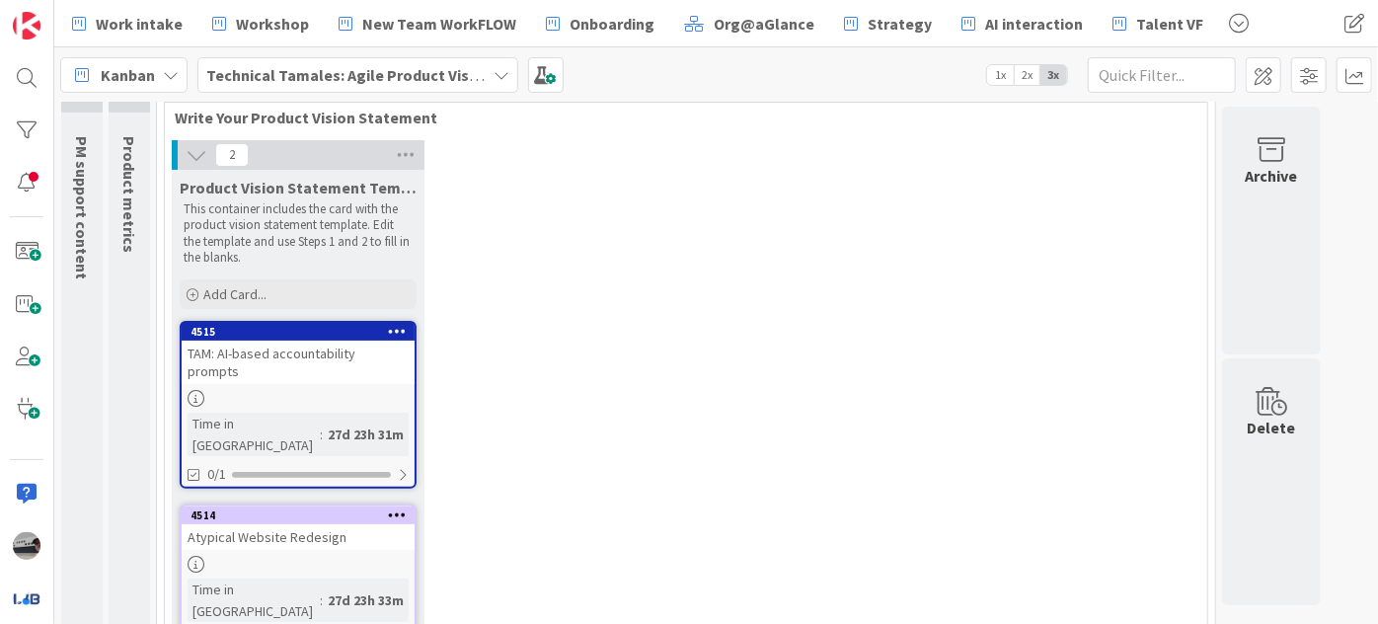
click at [323, 342] on div "TAM: AI-based accountability prompts" at bounding box center [298, 362] width 233 height 43
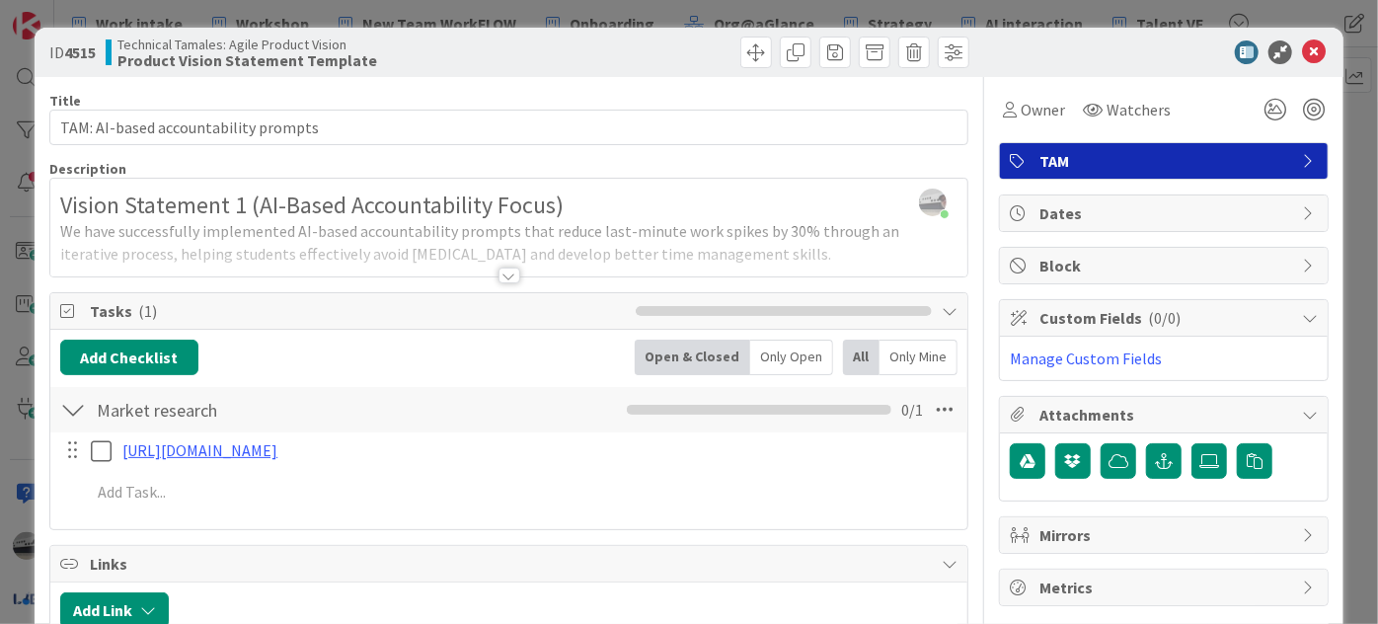
click at [511, 276] on div at bounding box center [509, 275] width 22 height 16
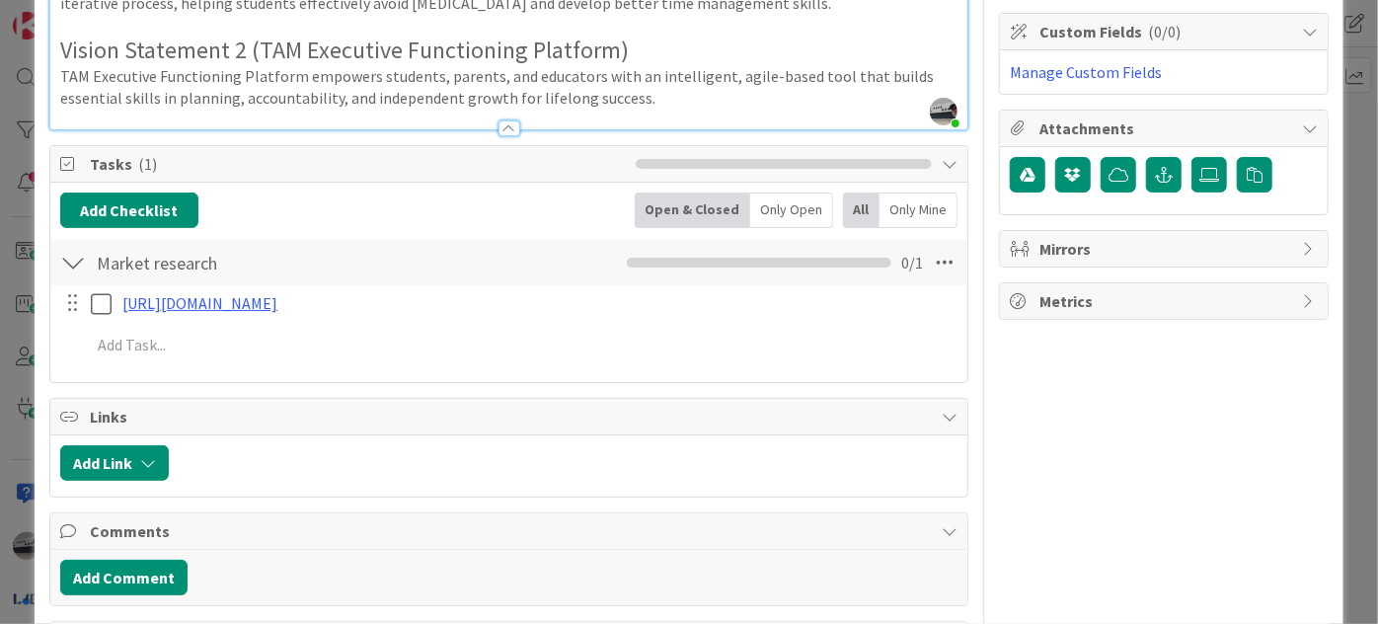
scroll to position [357, 0]
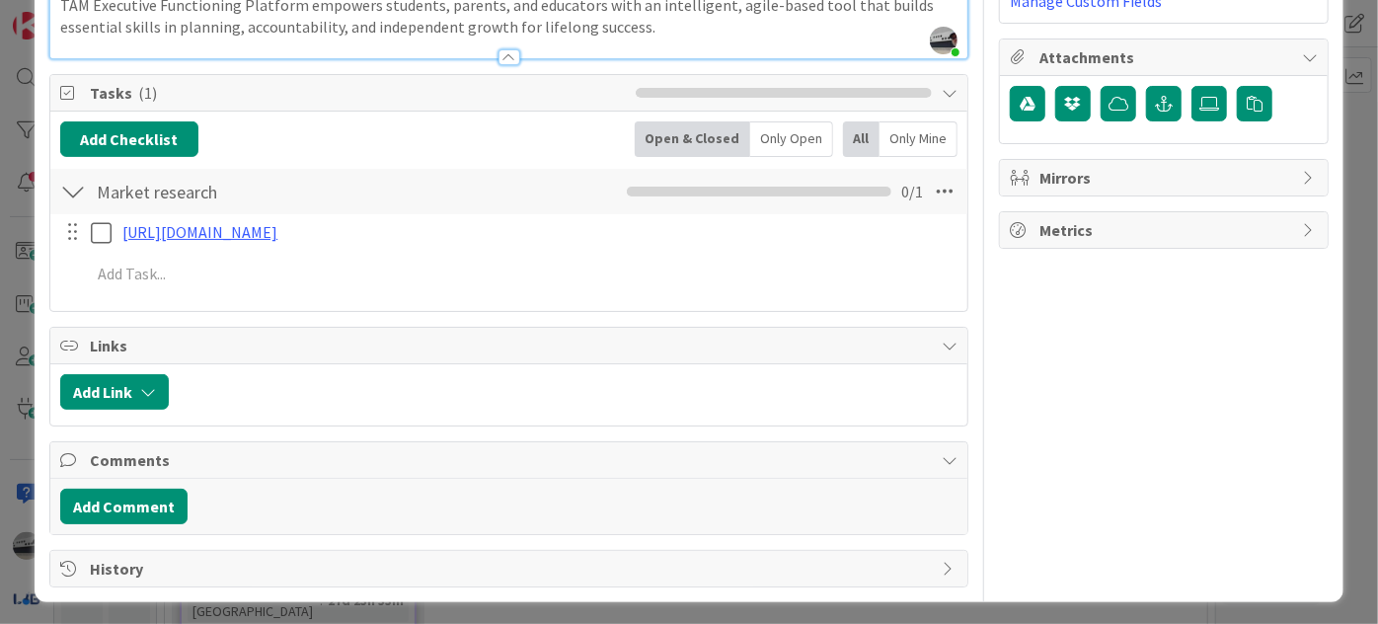
click at [114, 571] on span "History" at bounding box center [511, 569] width 842 height 24
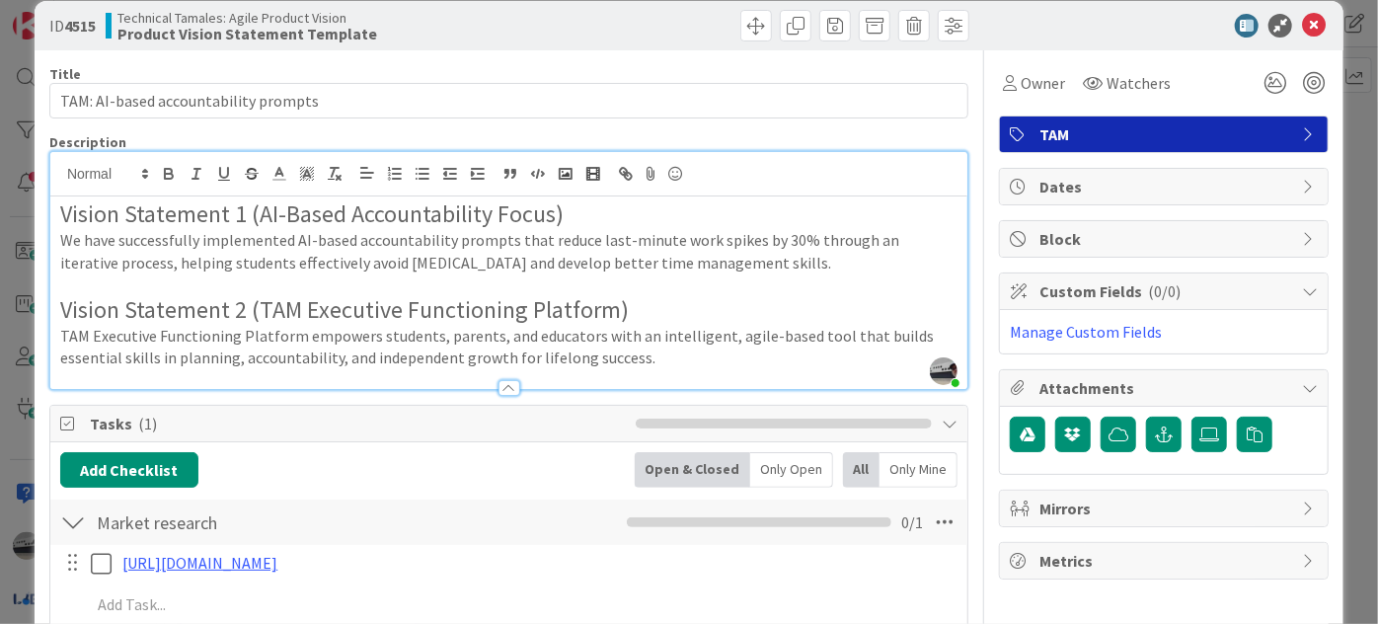
scroll to position [0, 0]
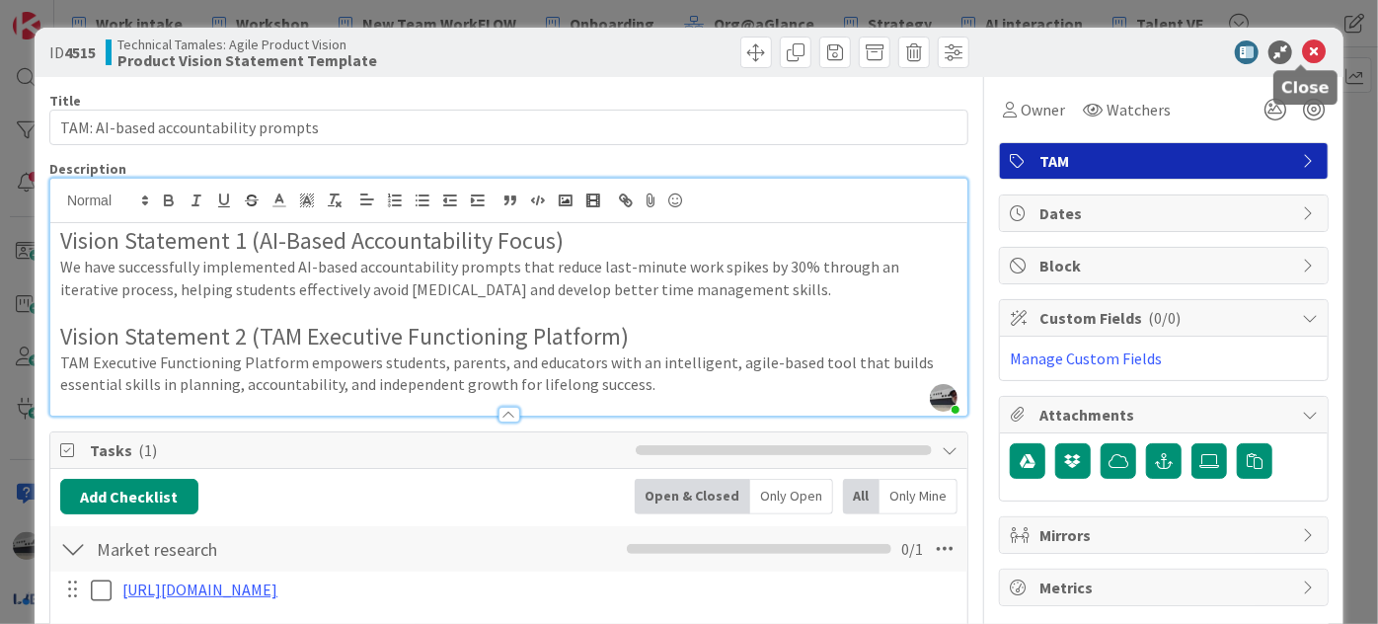
click at [1308, 44] on icon at bounding box center [1314, 52] width 24 height 24
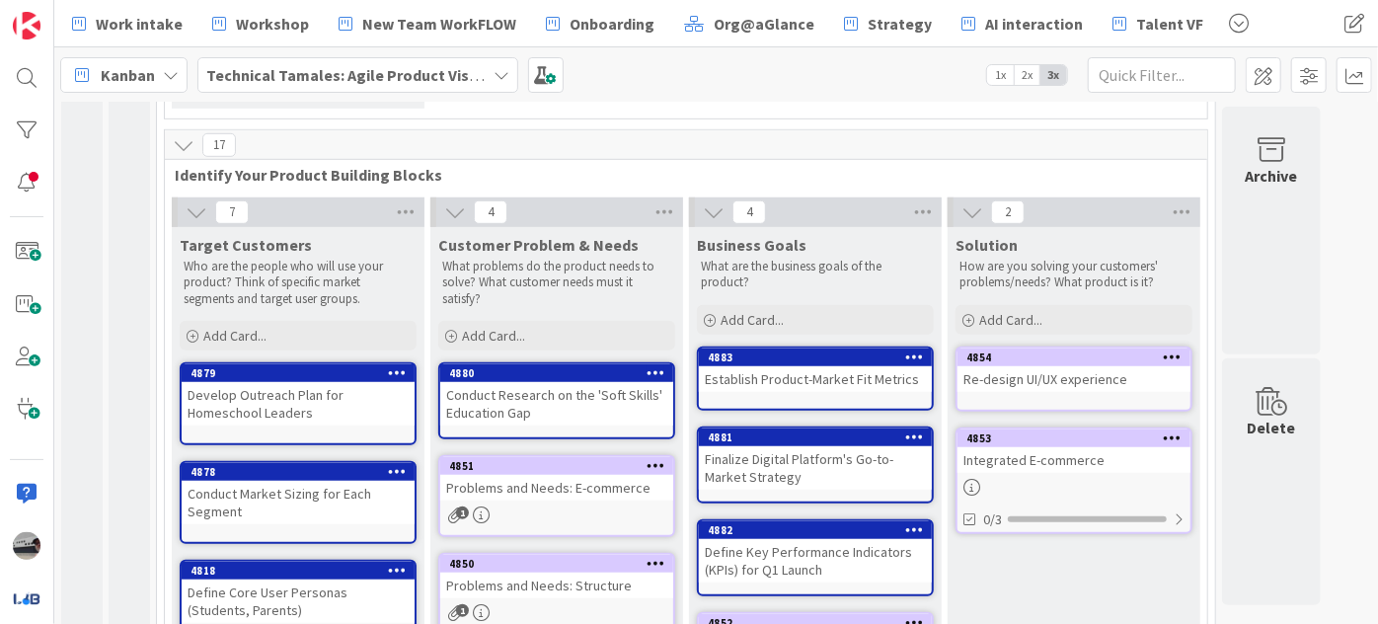
scroll to position [641, 0]
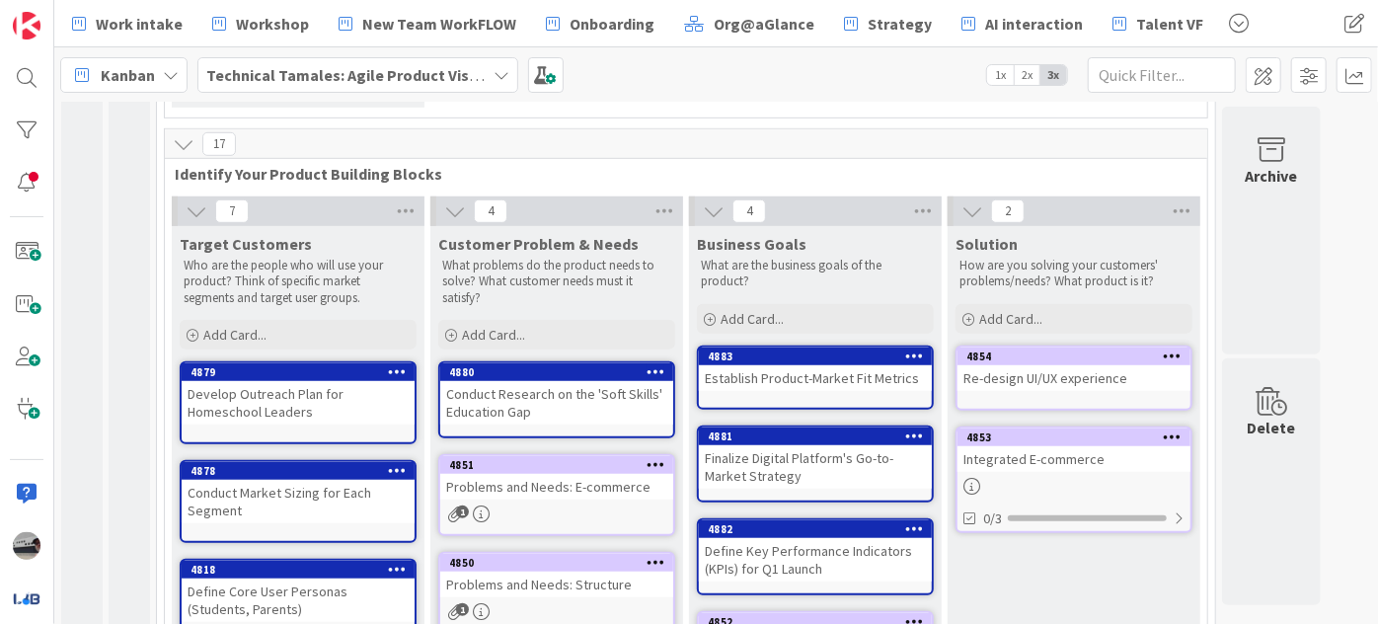
click at [461, 71] on b "Technical Tamales: Agile Product Vision" at bounding box center [348, 75] width 285 height 20
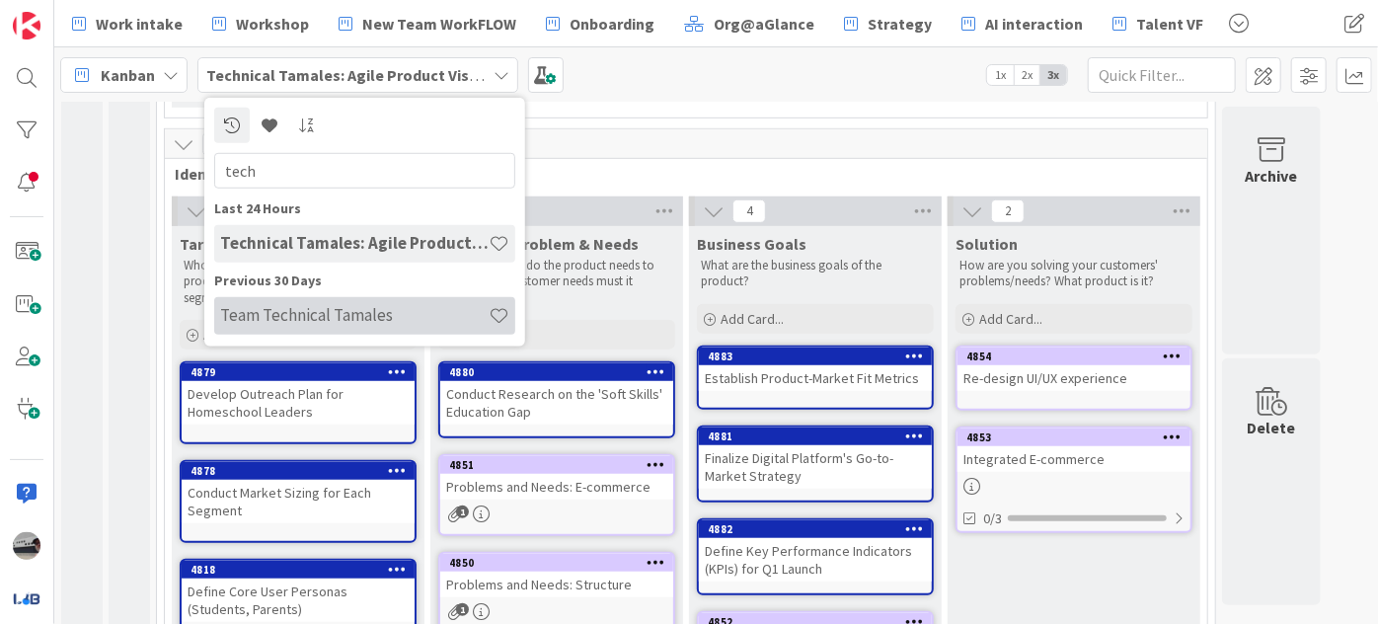
type input "tech"
click at [353, 314] on h4 "Team Technical Tamales" at bounding box center [354, 315] width 268 height 20
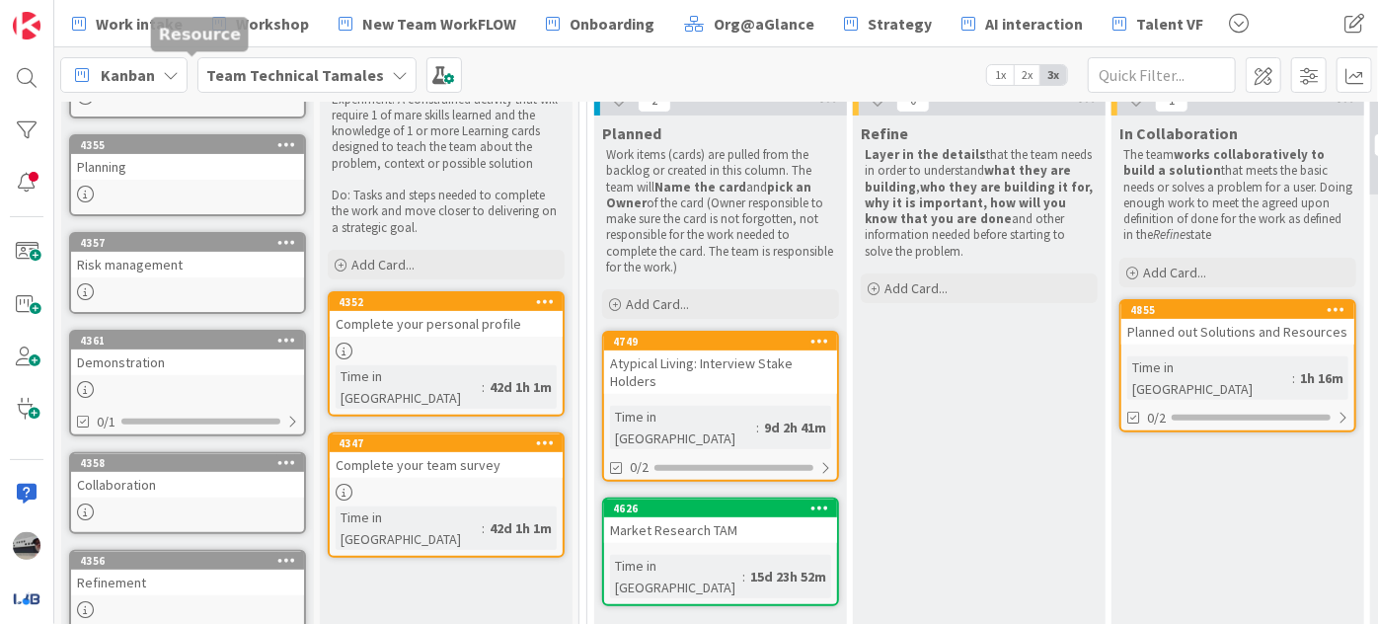
scroll to position [268, 0]
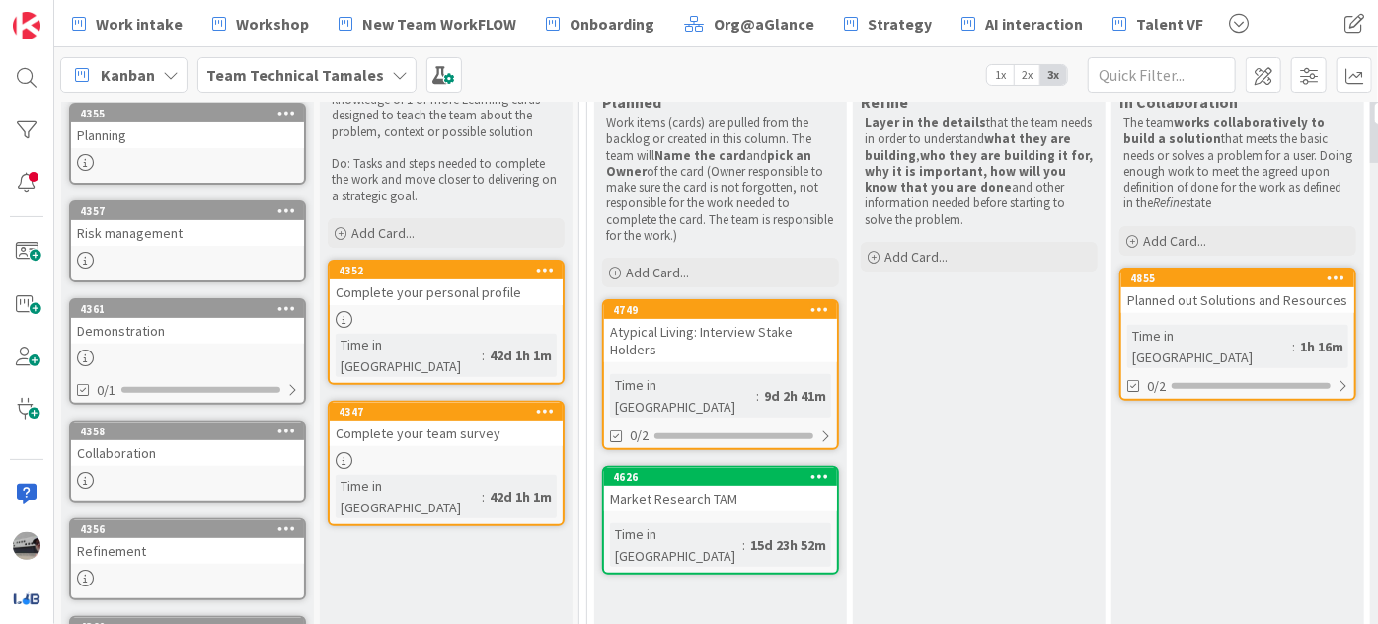
click at [130, 333] on div "Demonstration" at bounding box center [187, 331] width 233 height 26
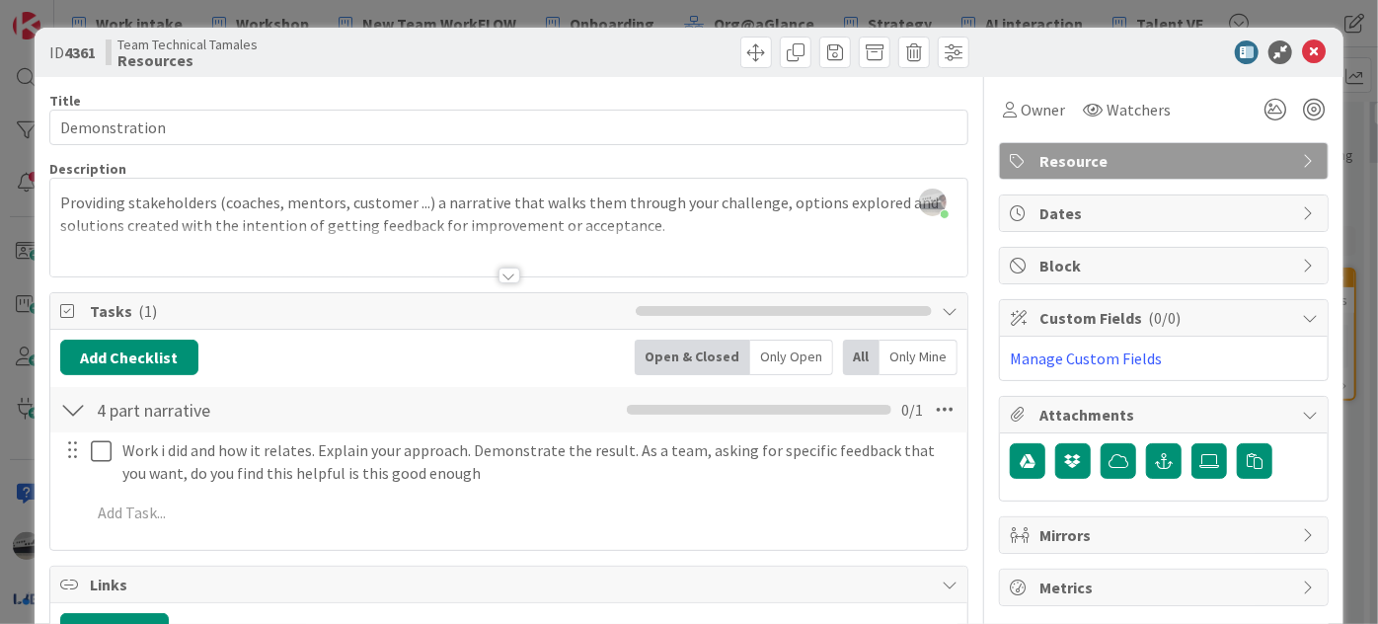
click at [498, 275] on div at bounding box center [509, 275] width 22 height 16
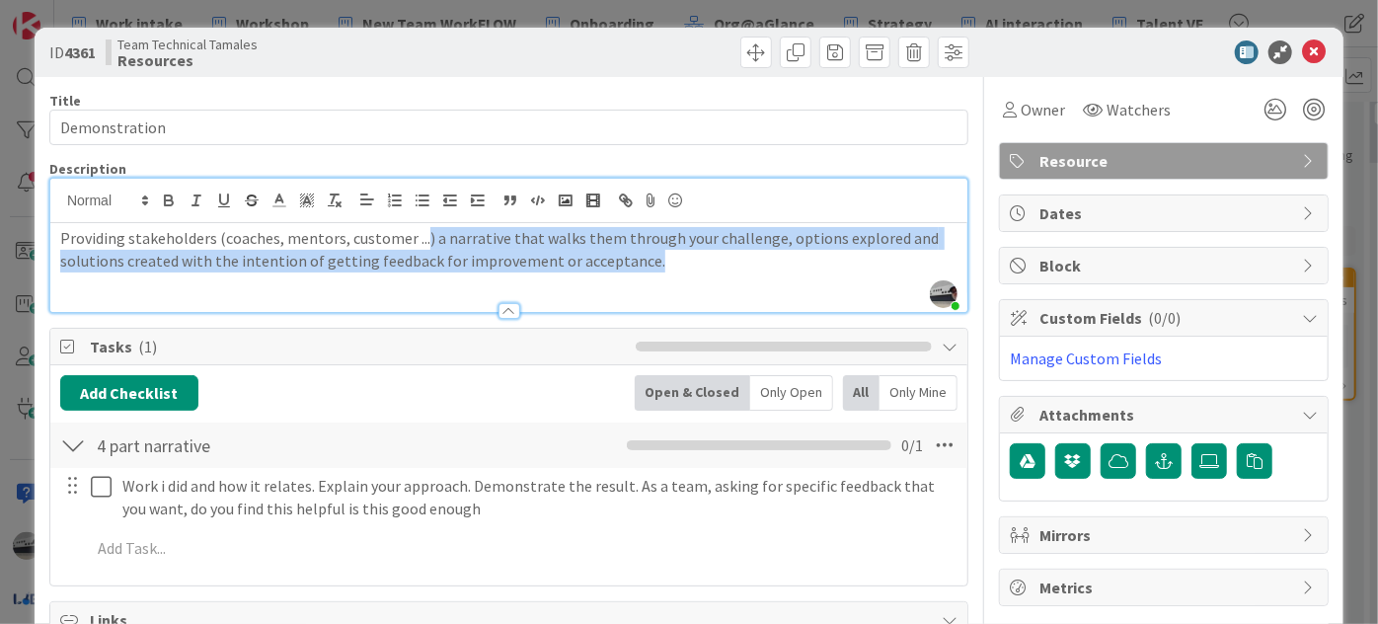
drag, startPoint x: 420, startPoint y: 237, endPoint x: 703, endPoint y: 266, distance: 283.7
click at [703, 266] on p "Providing stakeholders (coaches, mentors, customer ...) a narrative that walks …" at bounding box center [508, 249] width 897 height 44
click at [647, 237] on p "Providing stakeholders (coaches, mentors, customer ...) a narrative that walks …" at bounding box center [508, 249] width 897 height 44
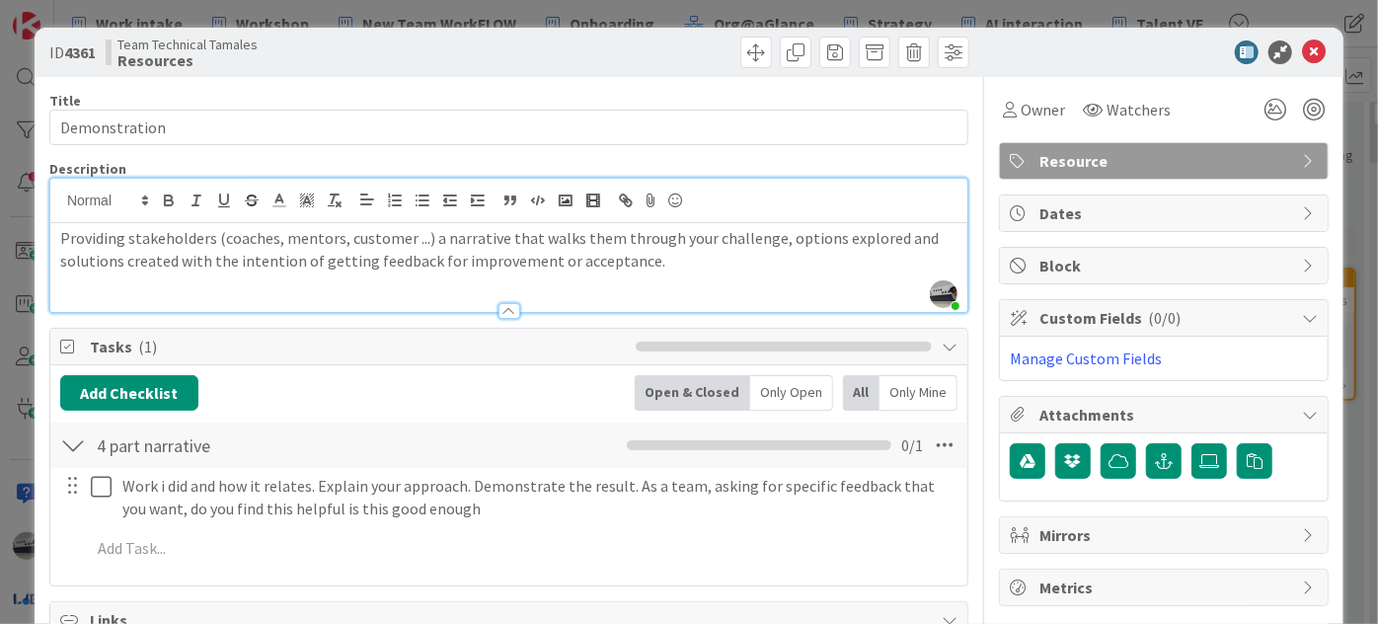
click at [700, 235] on p "Providing stakeholders (coaches, mentors, customer ...) a narrative that walks …" at bounding box center [508, 249] width 897 height 44
drag, startPoint x: 771, startPoint y: 243, endPoint x: 894, endPoint y: 233, distance: 123.8
click at [895, 233] on p "Providing stakeholders (coaches, mentors, customer ...) a narrative that walks …" at bounding box center [508, 249] width 897 height 44
click at [892, 233] on p "Providing stakeholders (coaches, mentors, customer ...) a narrative that walks …" at bounding box center [508, 249] width 897 height 44
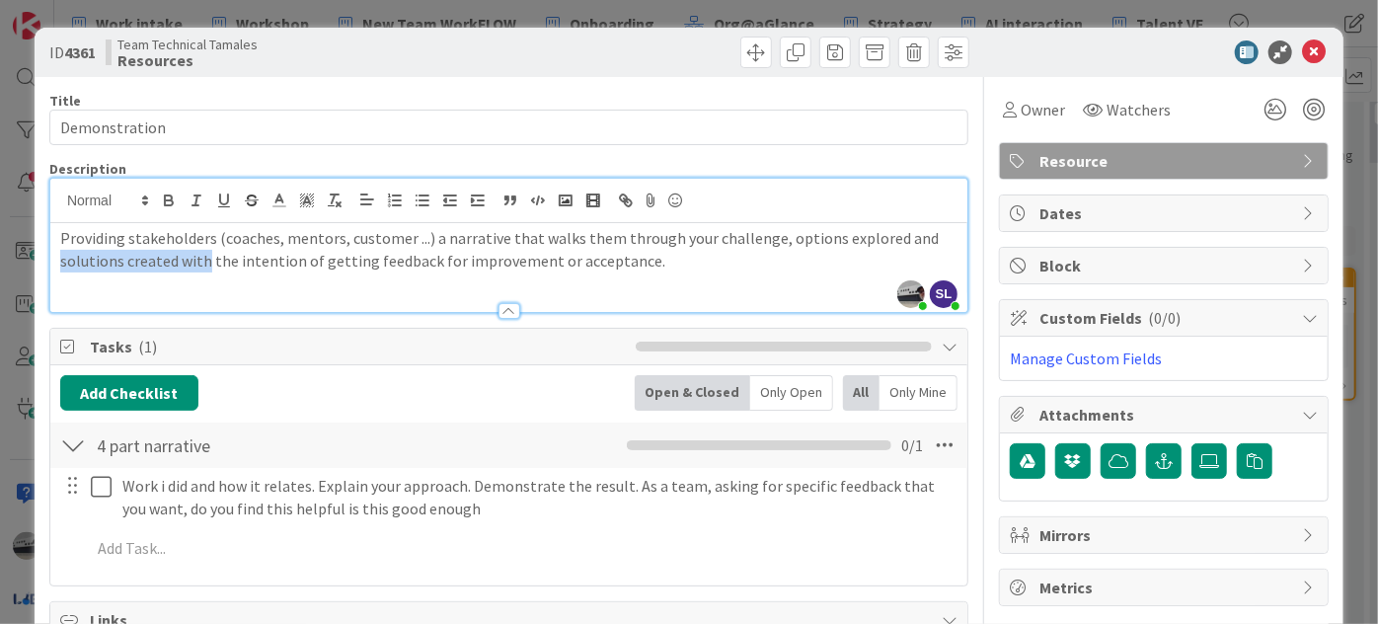
drag, startPoint x: 56, startPoint y: 260, endPoint x: 203, endPoint y: 256, distance: 147.1
click at [203, 256] on div "Providing stakeholders (coaches, mentors, customer ...) a narrative that walks …" at bounding box center [508, 267] width 917 height 89
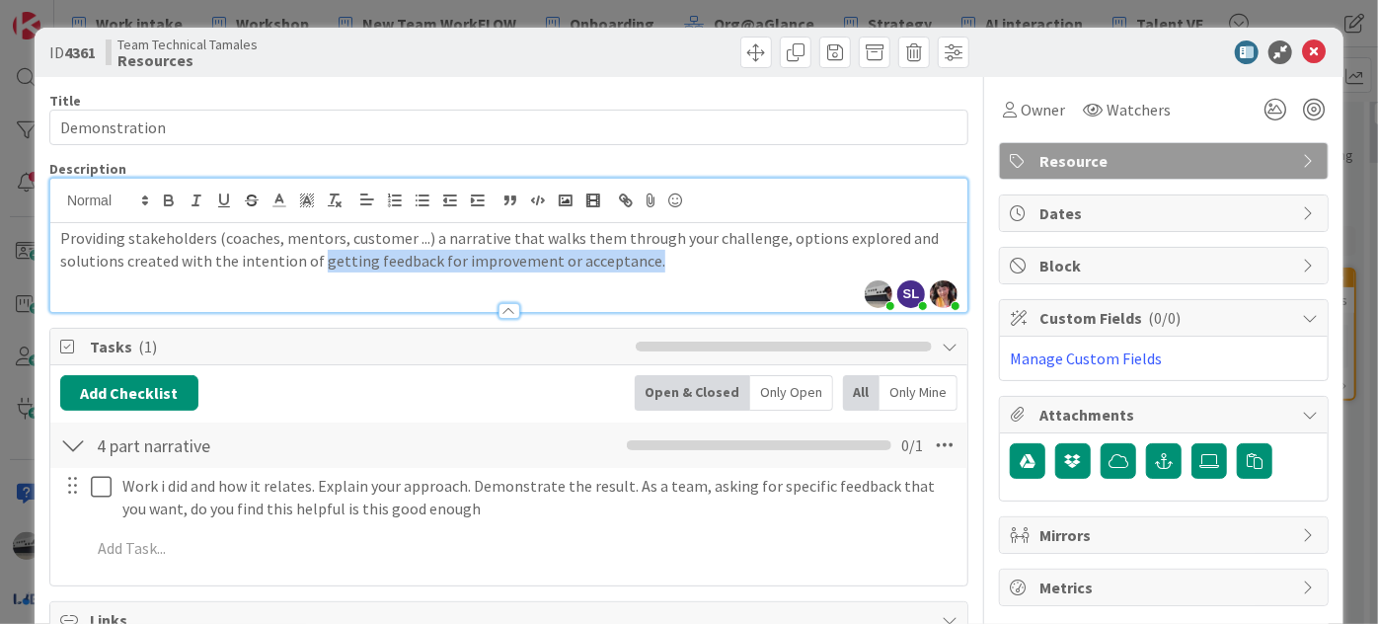
drag, startPoint x: 313, startPoint y: 263, endPoint x: 635, endPoint y: 275, distance: 322.0
click at [635, 275] on div "Providing stakeholders (coaches, mentors, customer ...) a narrative that walks …" at bounding box center [508, 267] width 917 height 89
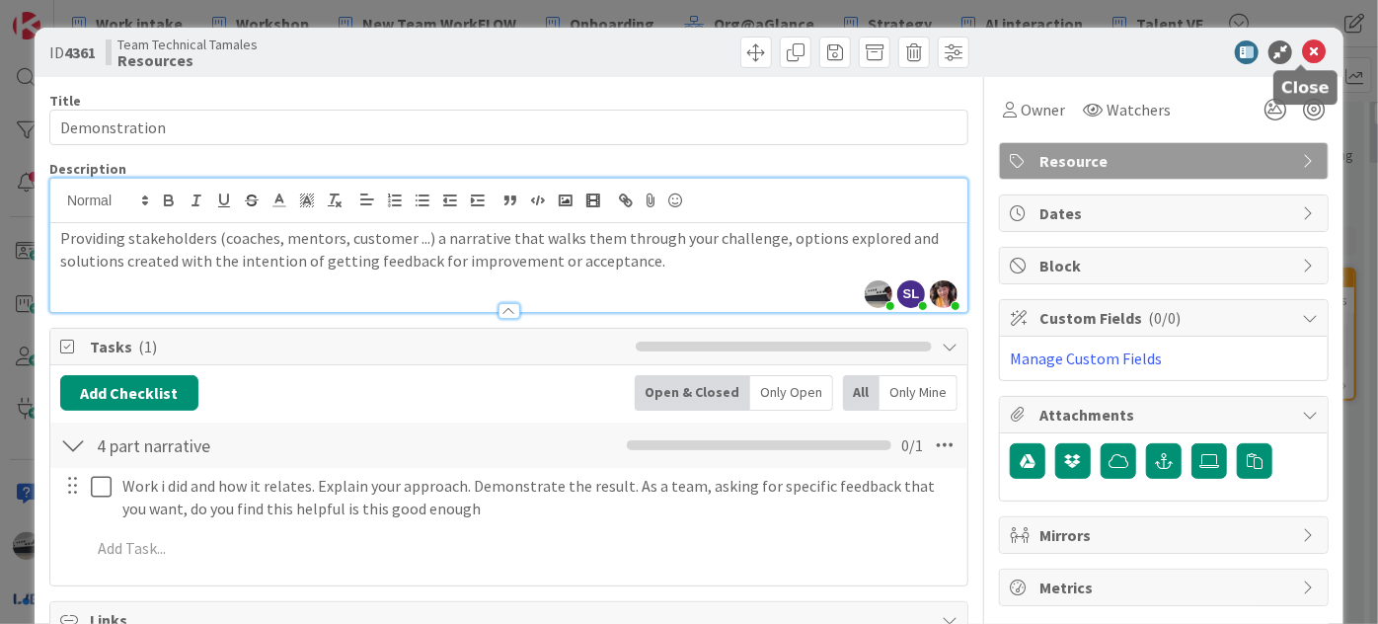
click at [1302, 44] on icon at bounding box center [1314, 52] width 24 height 24
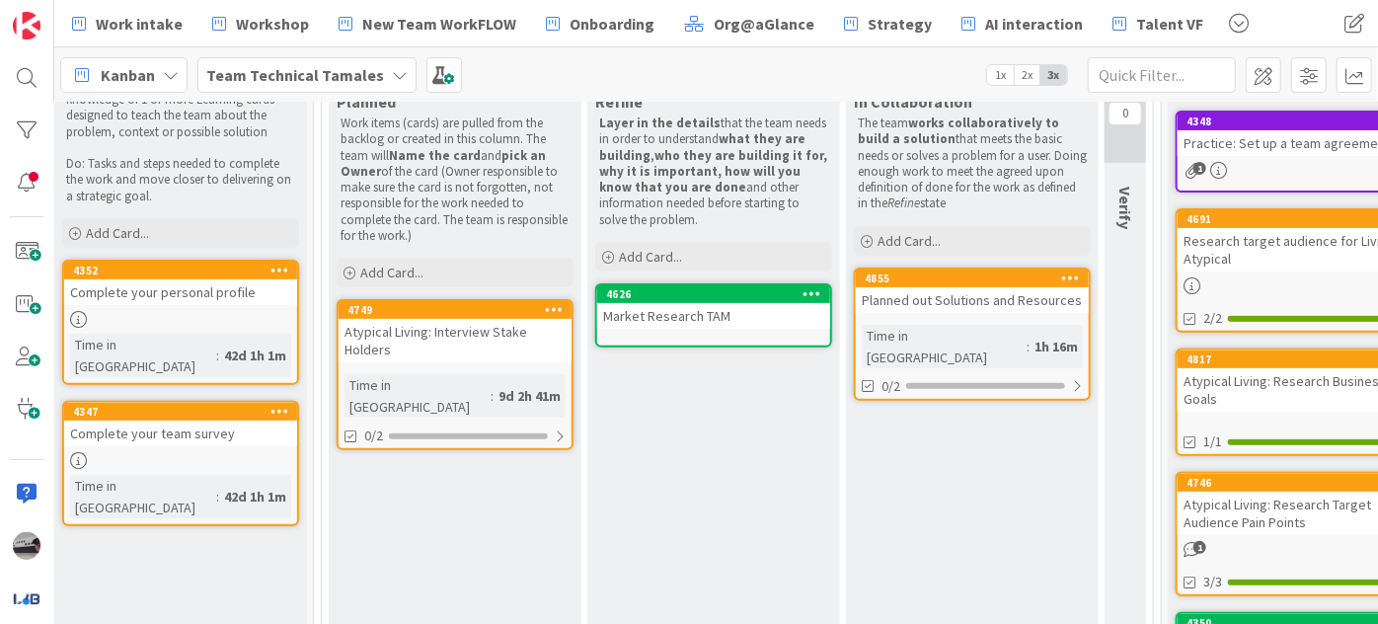
scroll to position [268, 253]
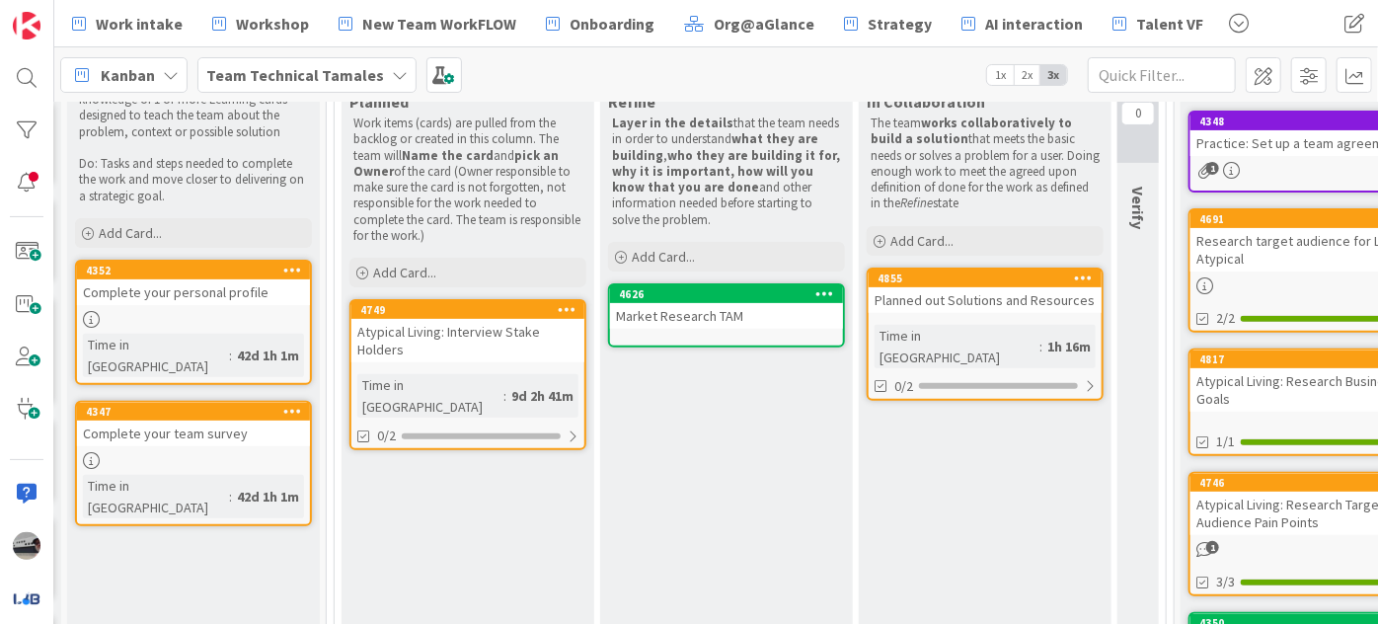
click at [360, 70] on b "Team Technical Tamales" at bounding box center [295, 75] width 178 height 20
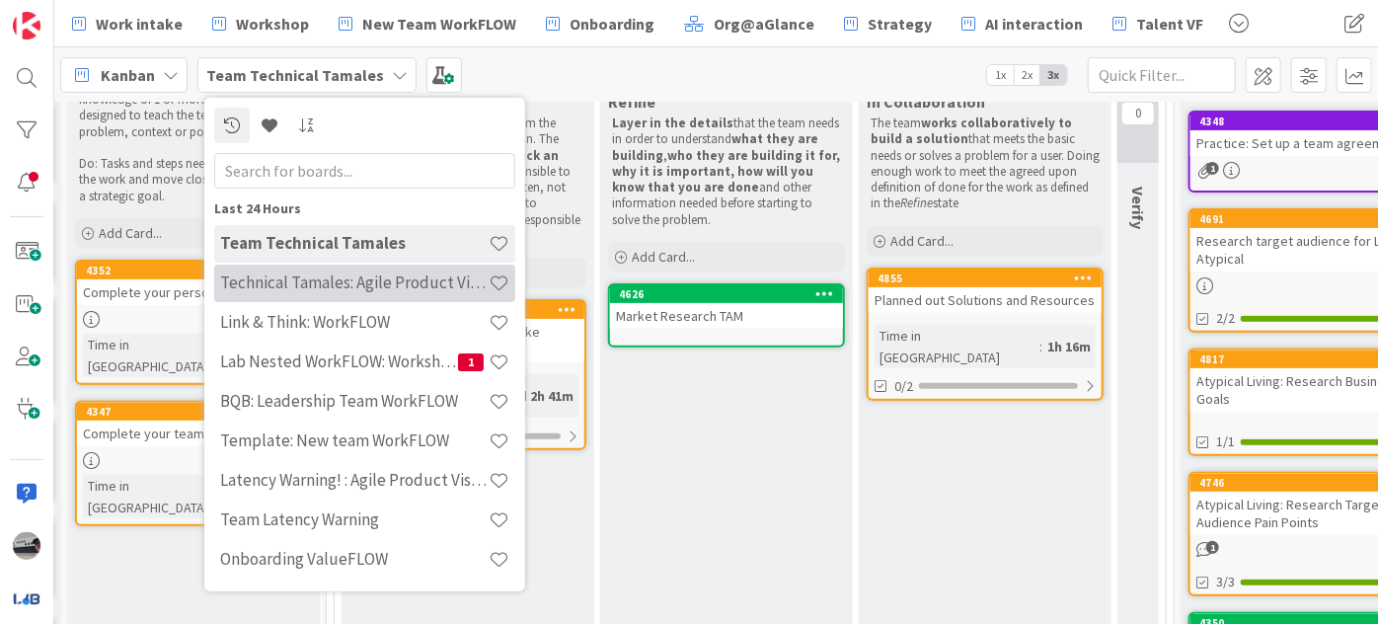
click at [418, 272] on h4 "Technical Tamales: Agile Product Vision" at bounding box center [354, 282] width 268 height 20
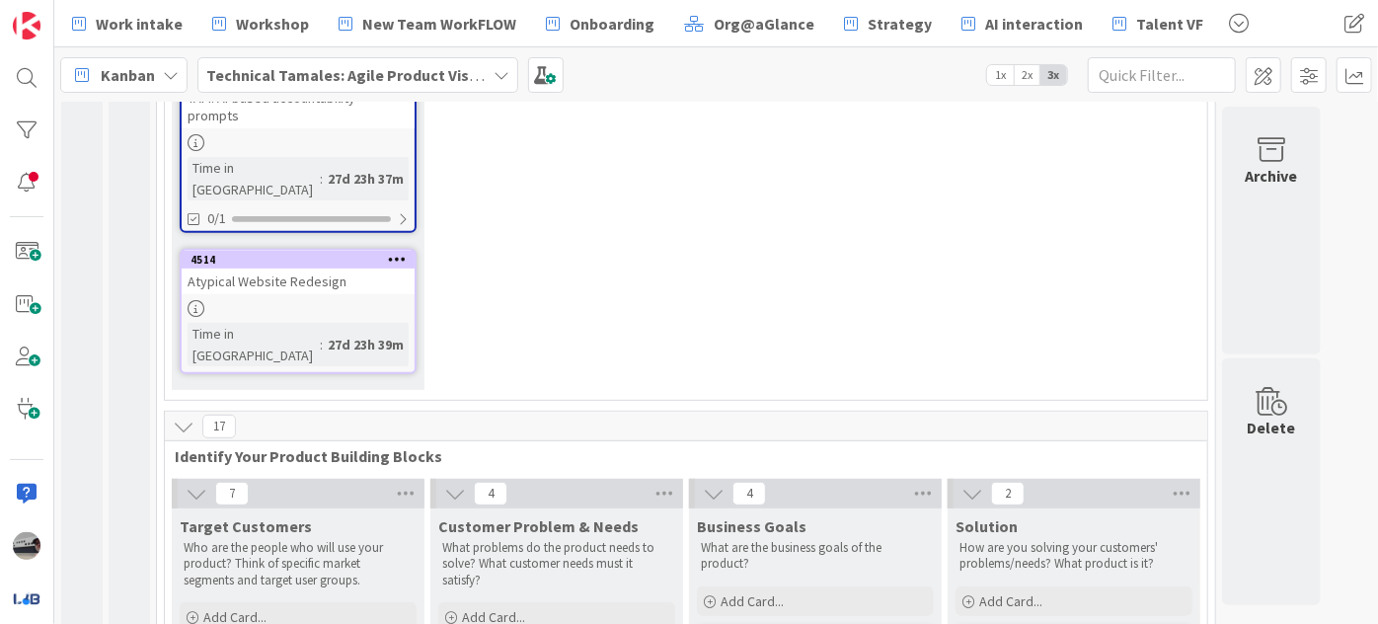
scroll to position [628, 0]
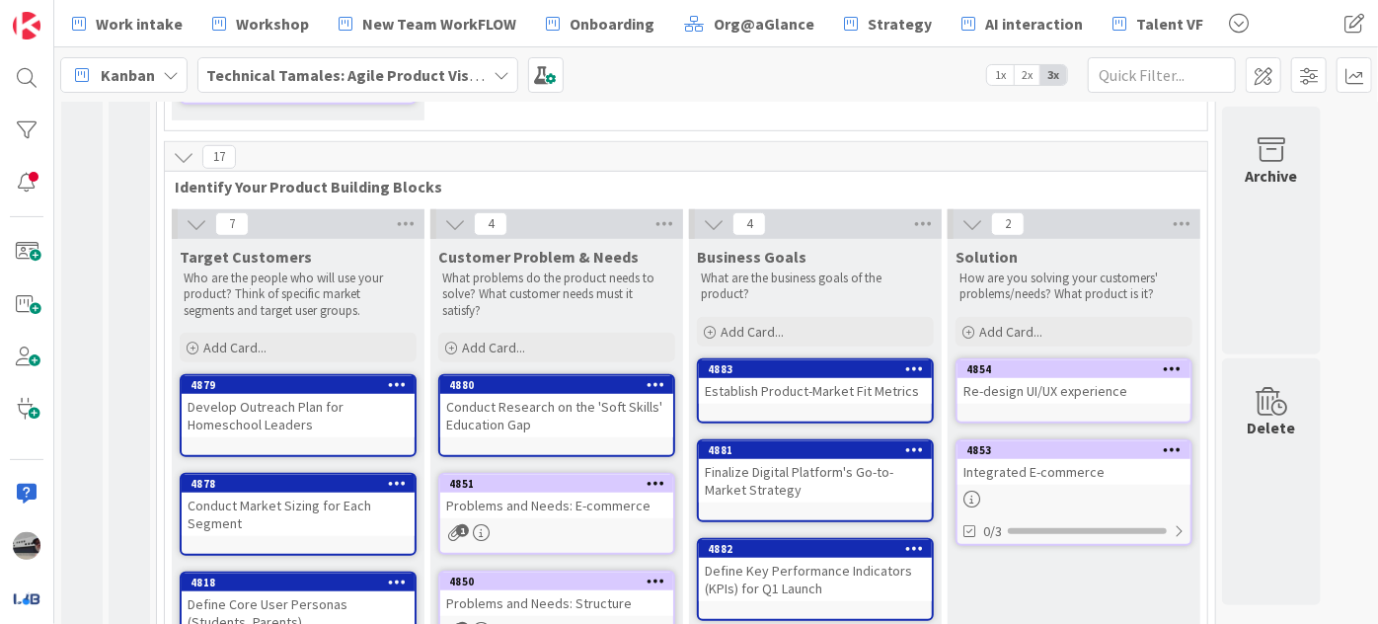
click at [1022, 378] on div "Re-design UI/UX experience" at bounding box center [1073, 391] width 233 height 26
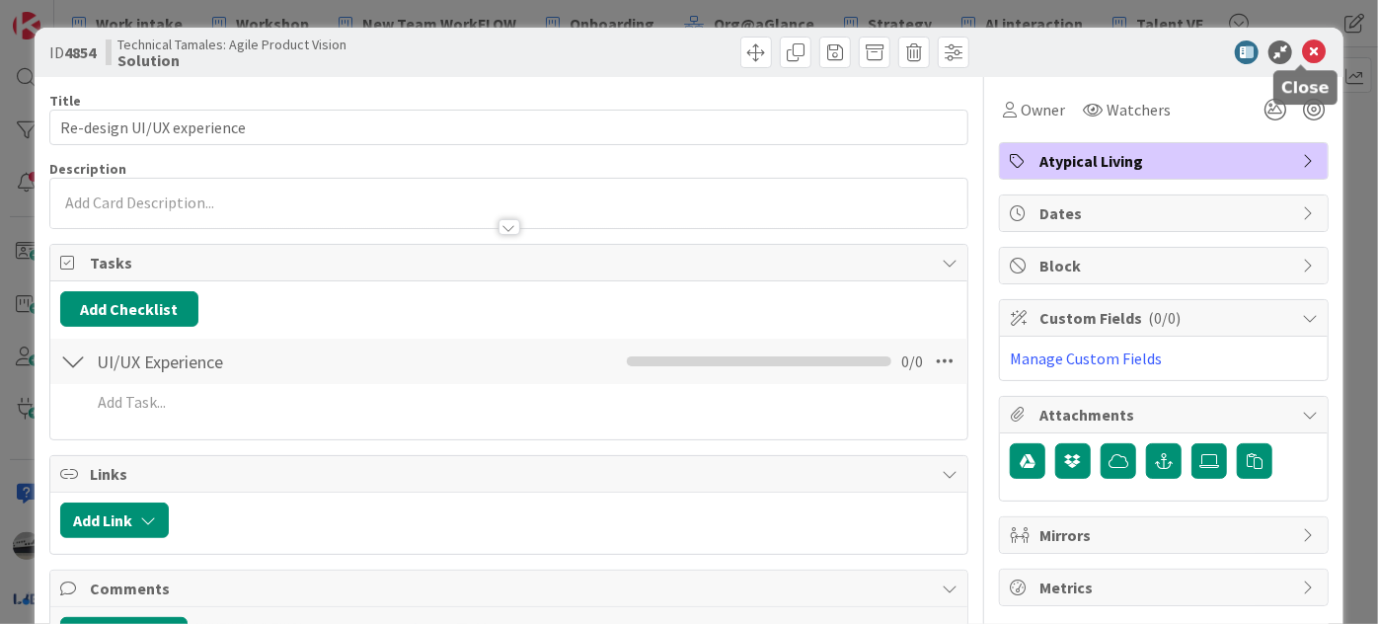
click at [1302, 53] on icon at bounding box center [1314, 52] width 24 height 24
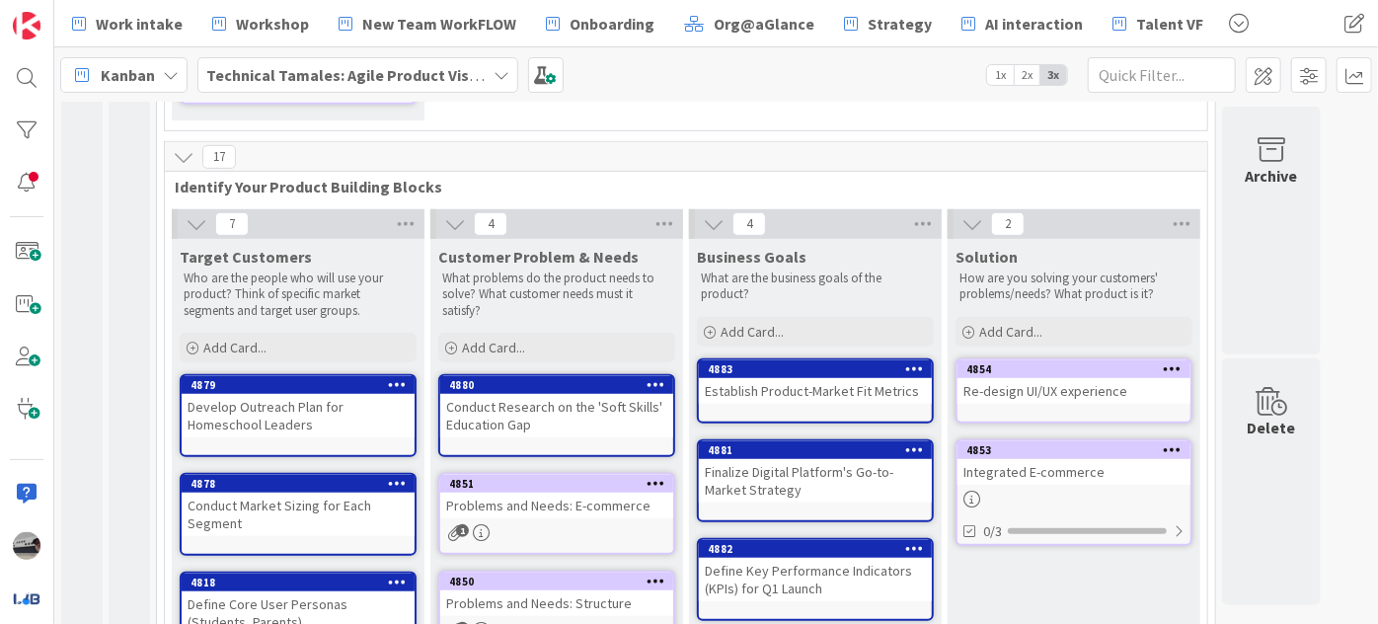
click at [1074, 459] on div "Integrated E-commerce" at bounding box center [1073, 472] width 233 height 26
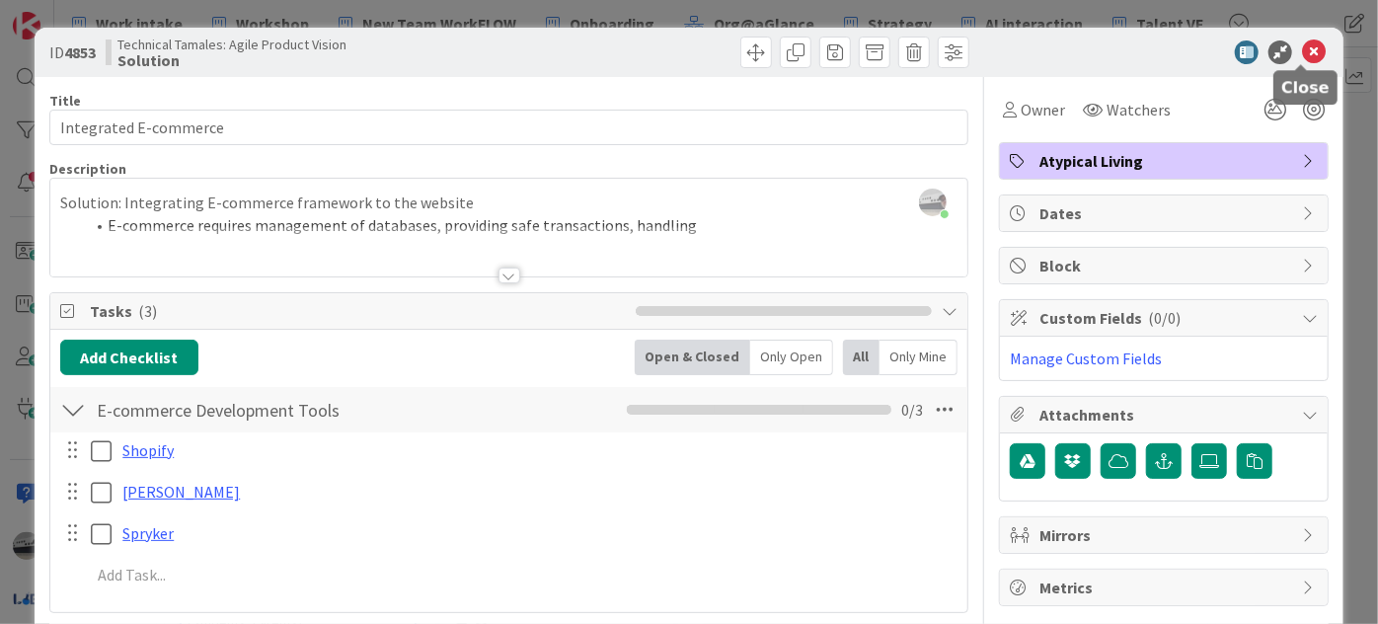
click at [1310, 58] on icon at bounding box center [1314, 52] width 24 height 24
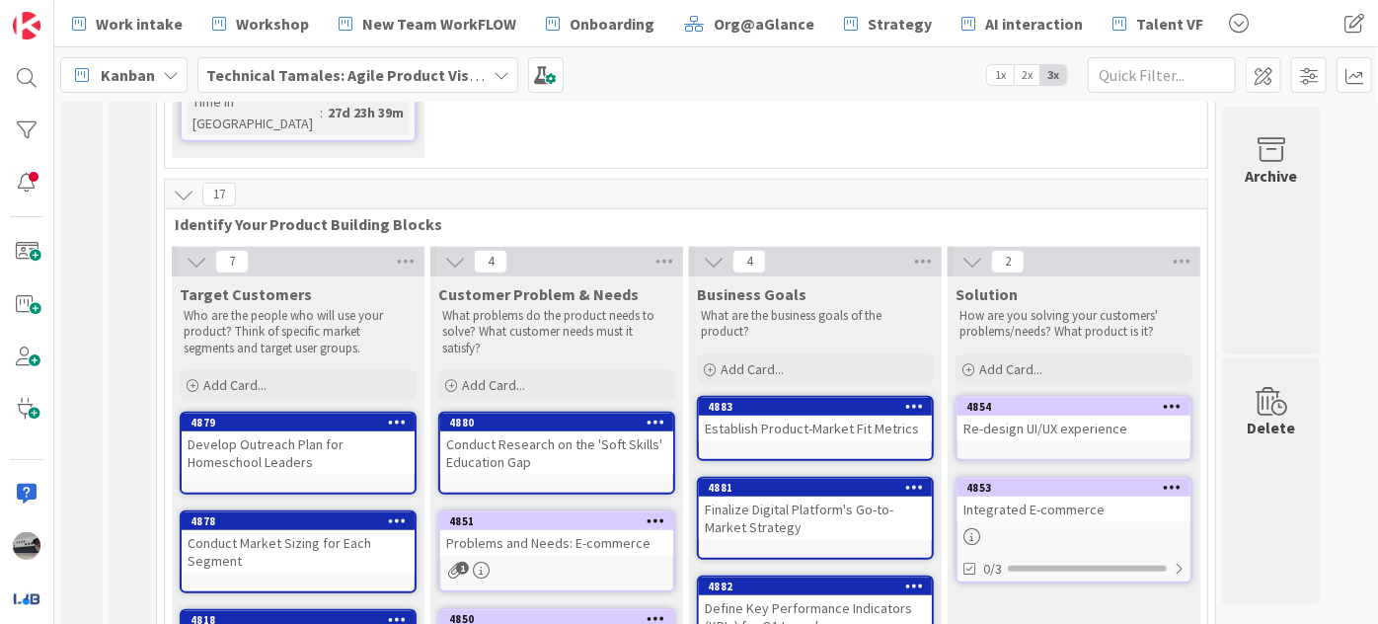
scroll to position [628, 0]
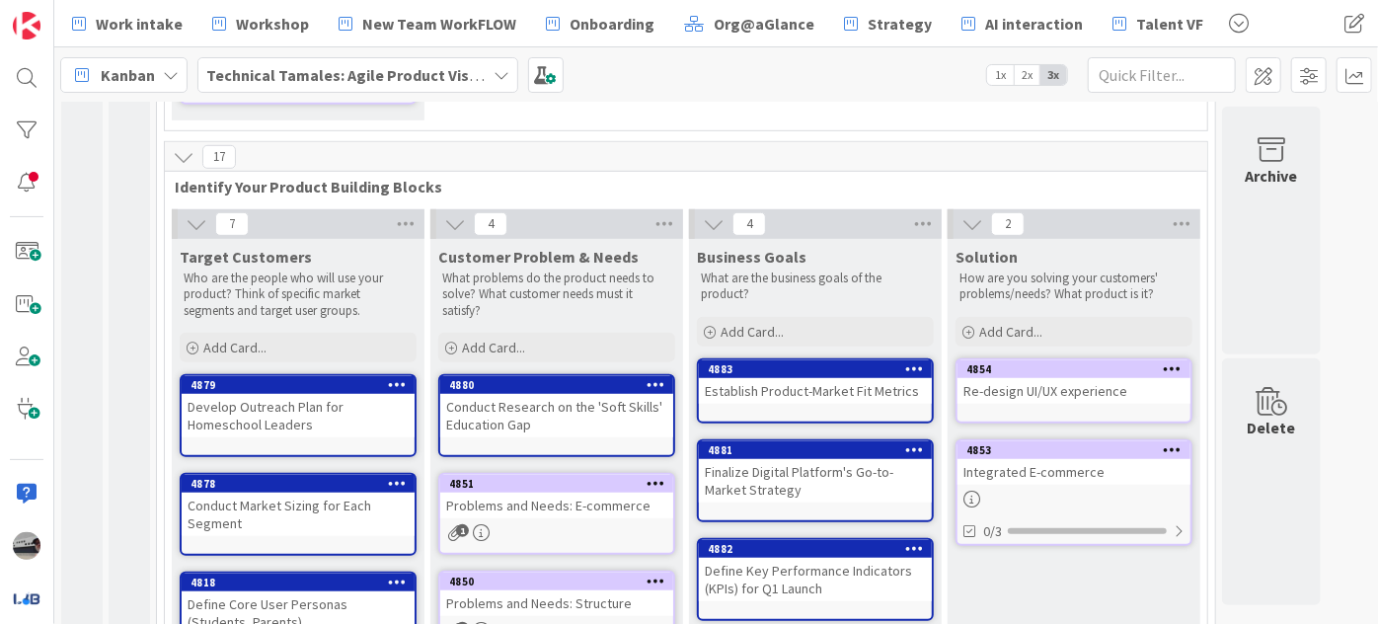
click at [463, 77] on b "Technical Tamales: Agile Product Vision" at bounding box center [348, 75] width 285 height 20
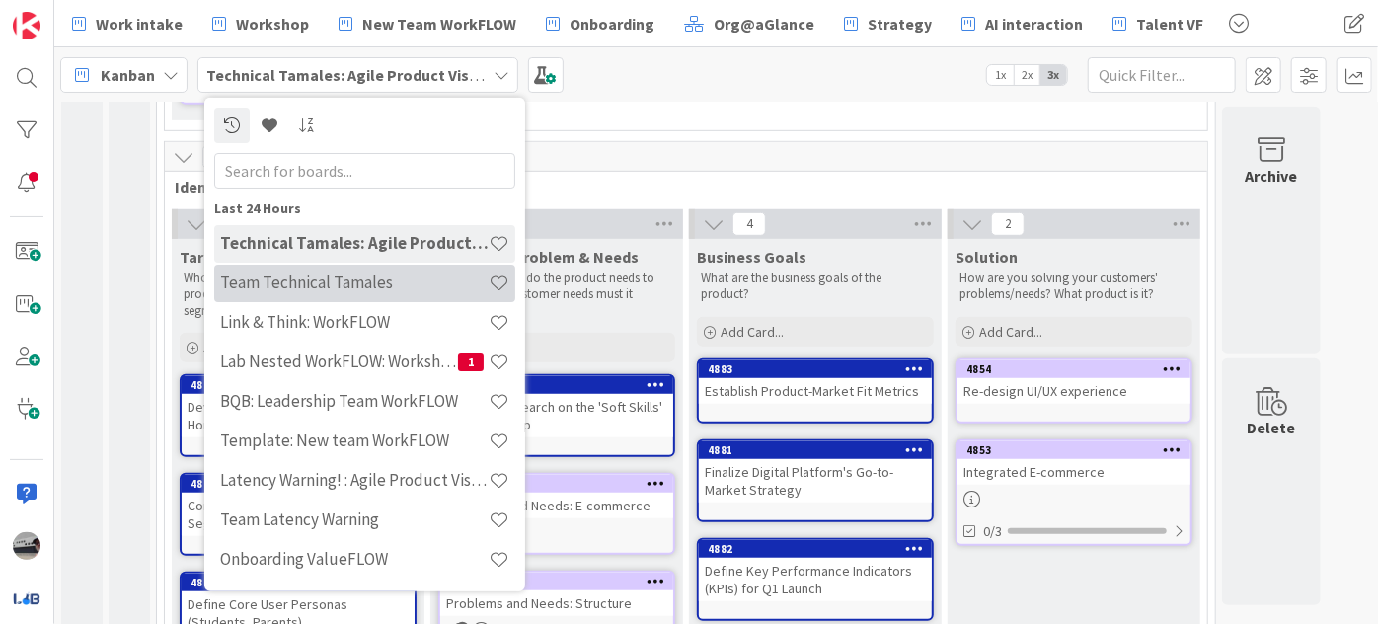
click at [351, 290] on h4 "Team Technical Tamales" at bounding box center [354, 282] width 268 height 20
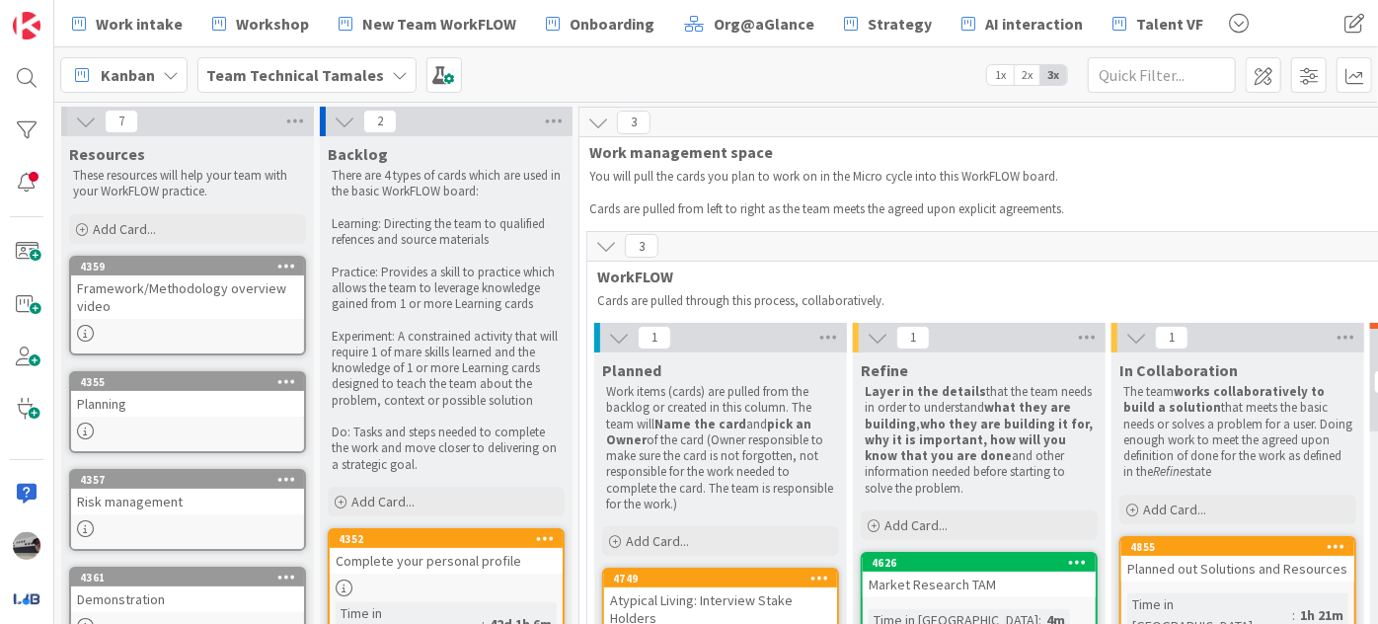
click at [215, 586] on div "Demonstration" at bounding box center [187, 599] width 233 height 26
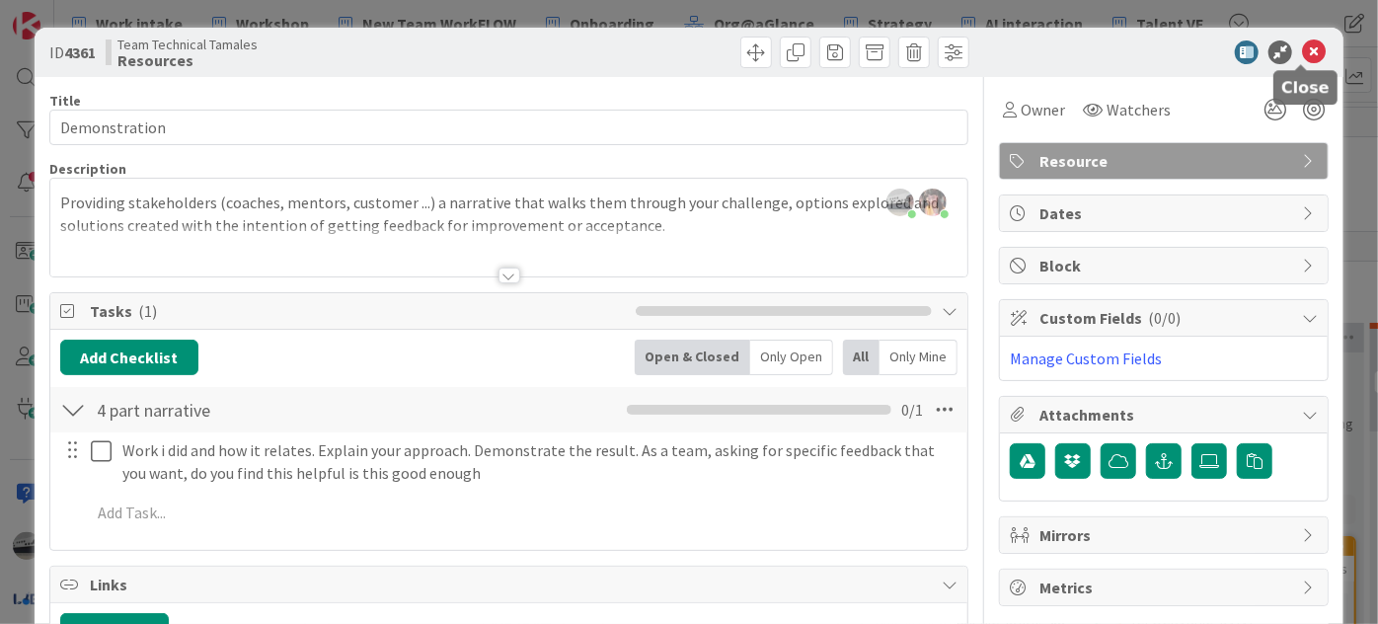
click at [1302, 46] on icon at bounding box center [1314, 52] width 24 height 24
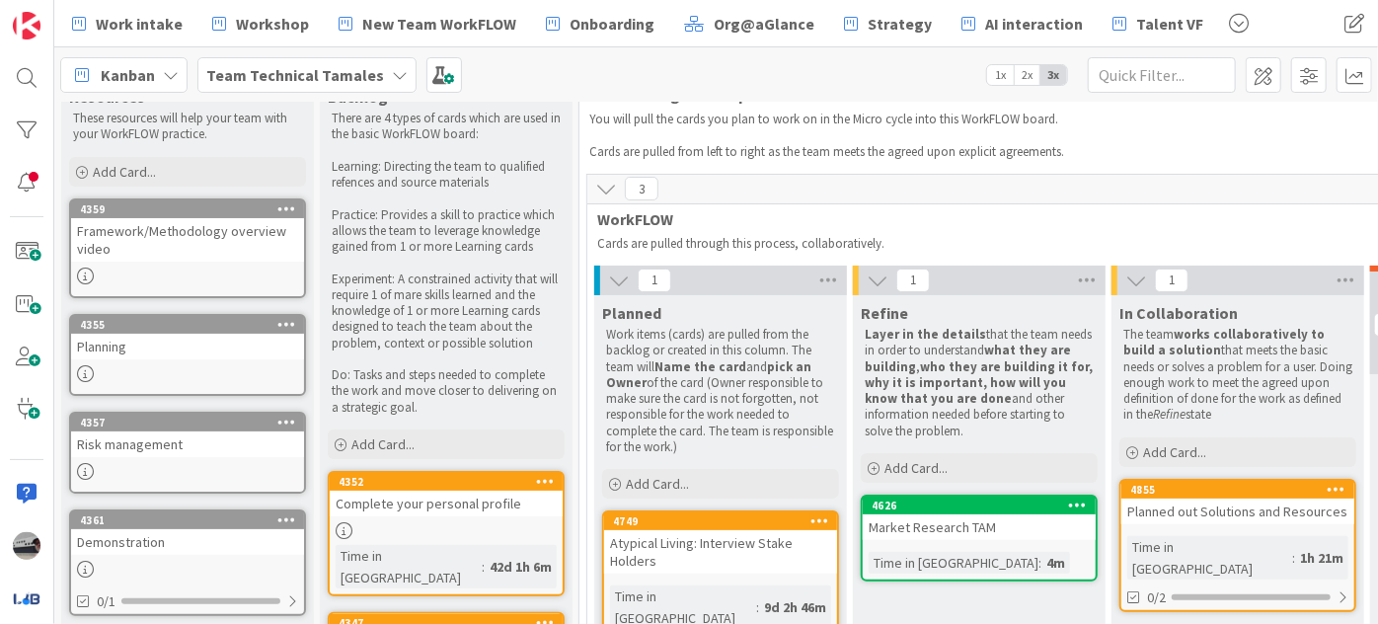
click at [321, 81] on b "Team Technical Tamales" at bounding box center [295, 75] width 178 height 20
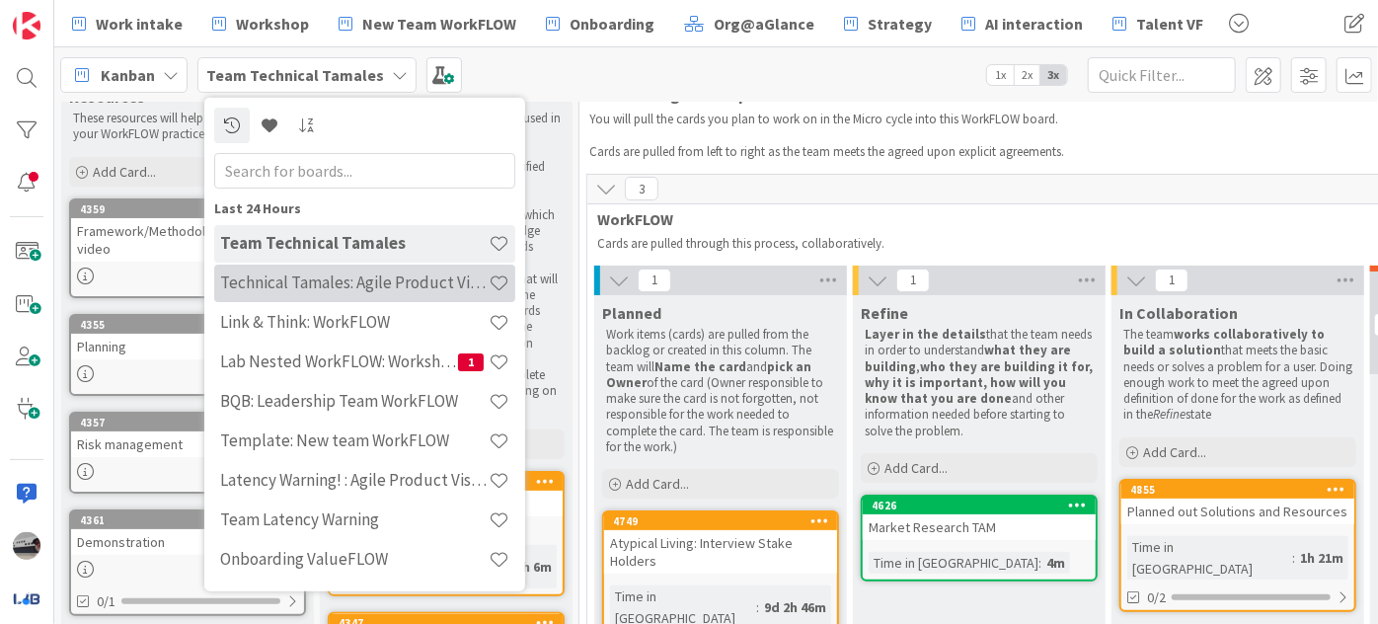
click at [369, 294] on div "Technical Tamales: Agile Product Vision" at bounding box center [364, 283] width 301 height 38
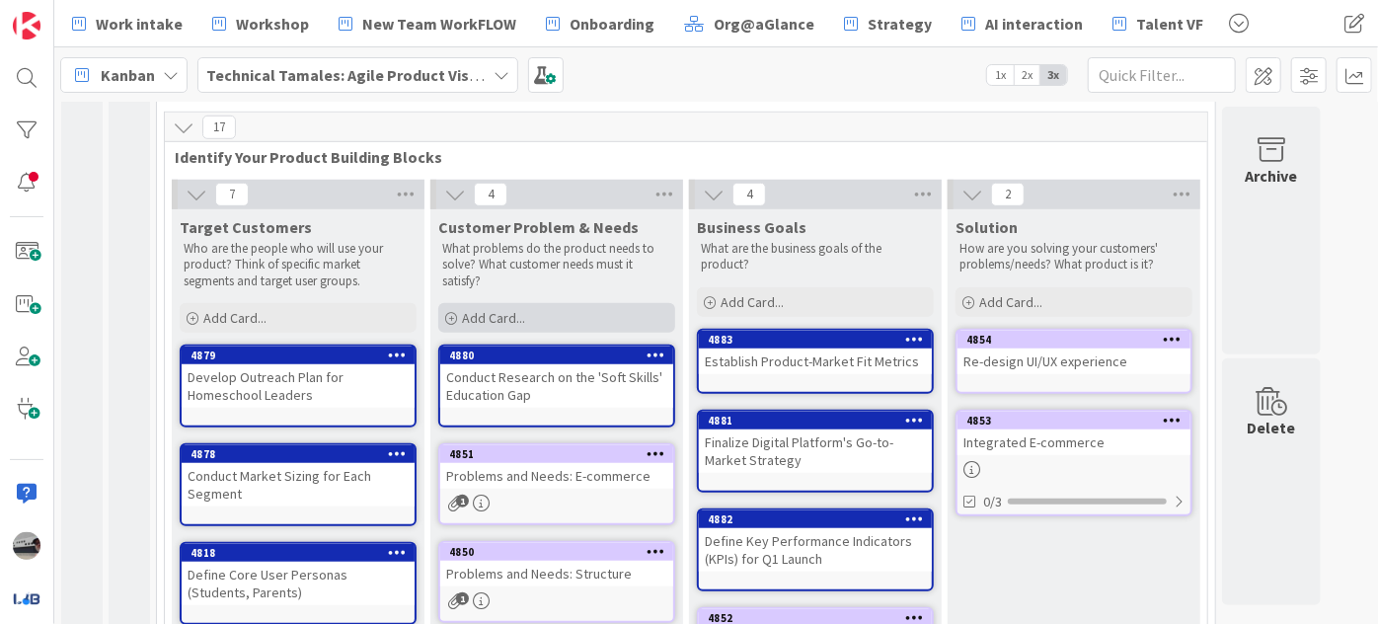
scroll to position [538, 0]
